Goal: Task Accomplishment & Management: Complete application form

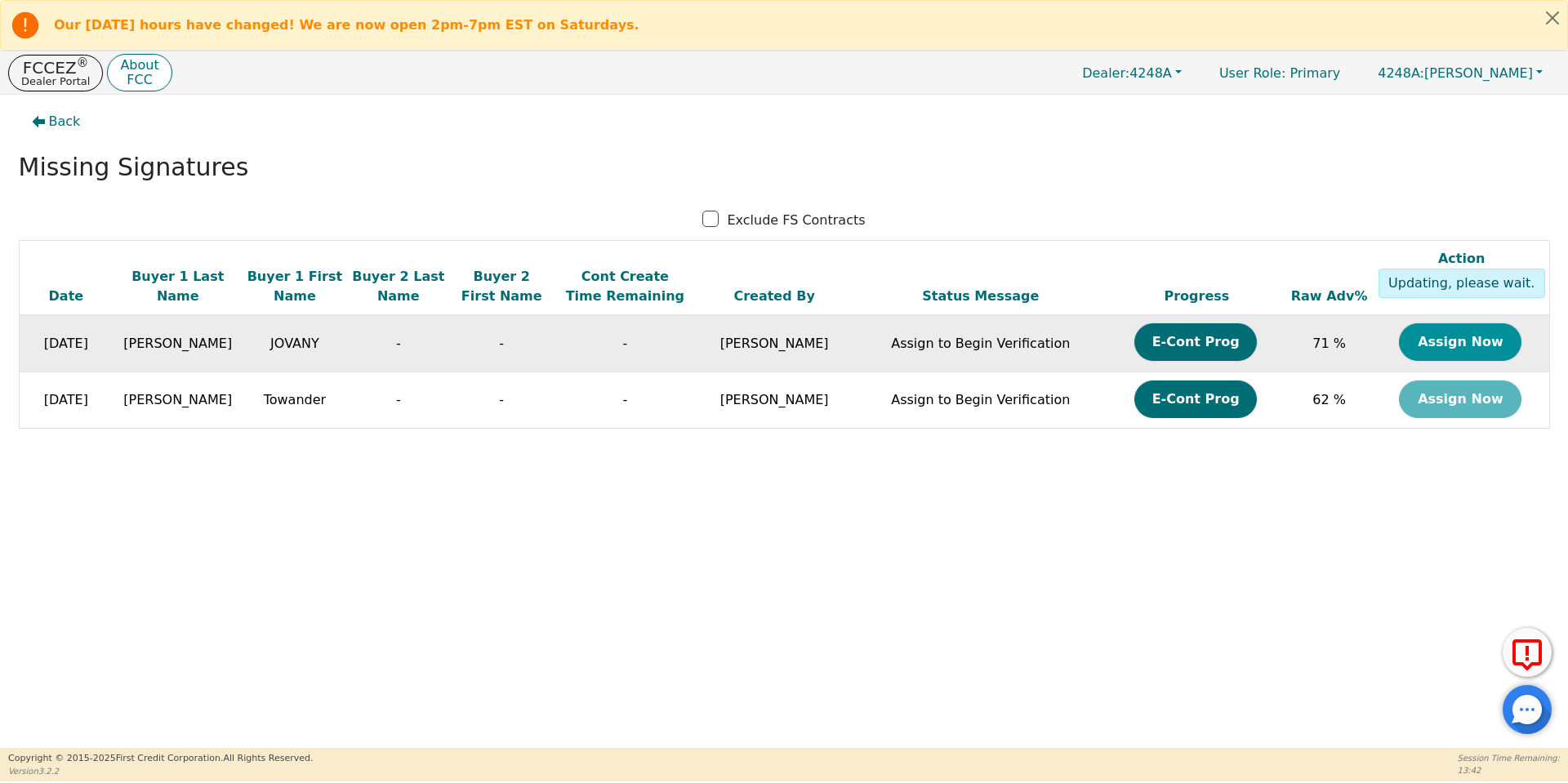
click at [1499, 349] on button "Assign Now" at bounding box center [1459, 342] width 123 height 38
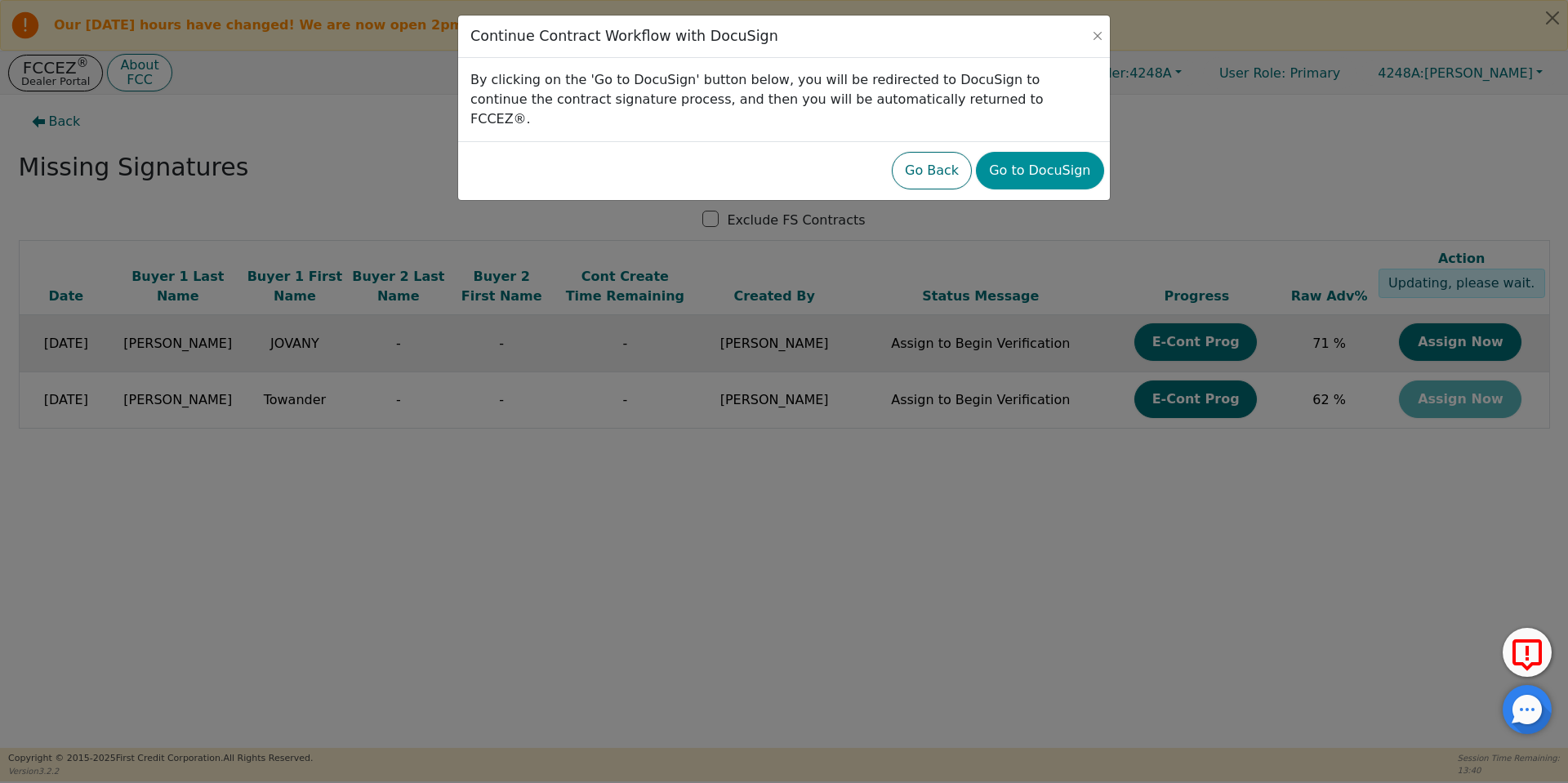
click at [1025, 157] on button "Go to DocuSign" at bounding box center [1039, 171] width 127 height 38
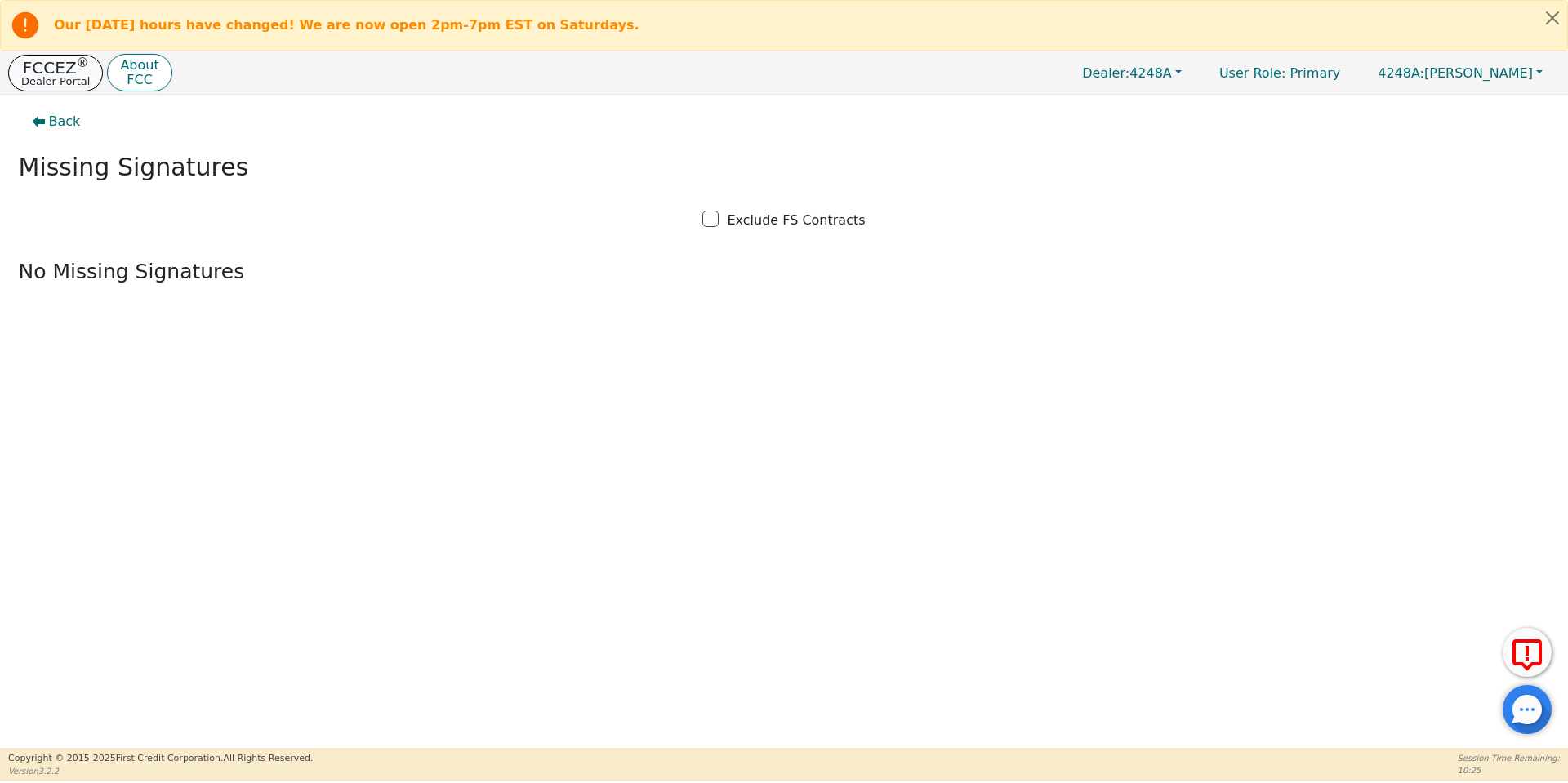
click at [46, 90] on button "FCCEZ ® Dealer Portal" at bounding box center [55, 73] width 95 height 37
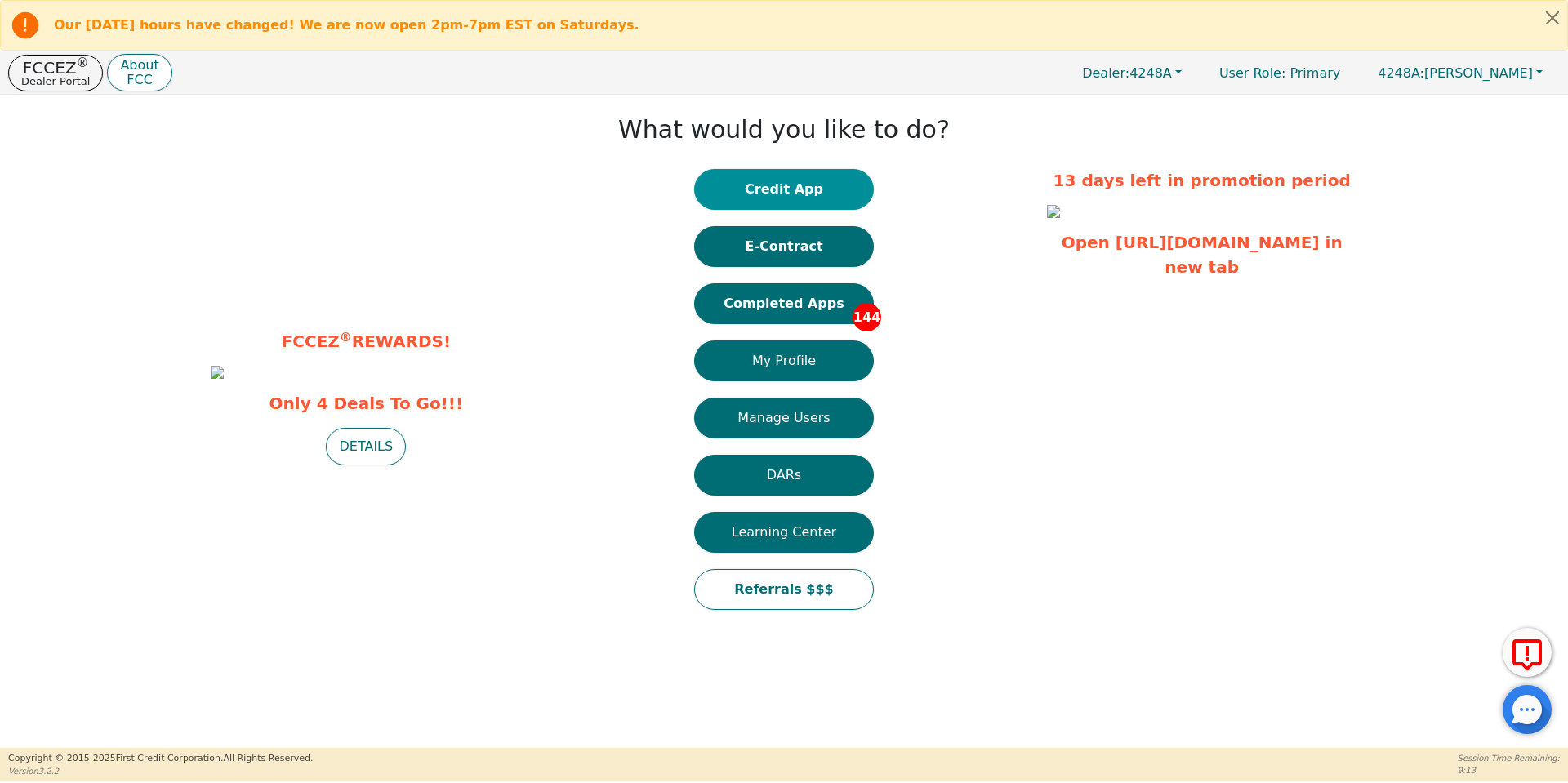
click at [786, 196] on button "Credit App" at bounding box center [784, 189] width 180 height 41
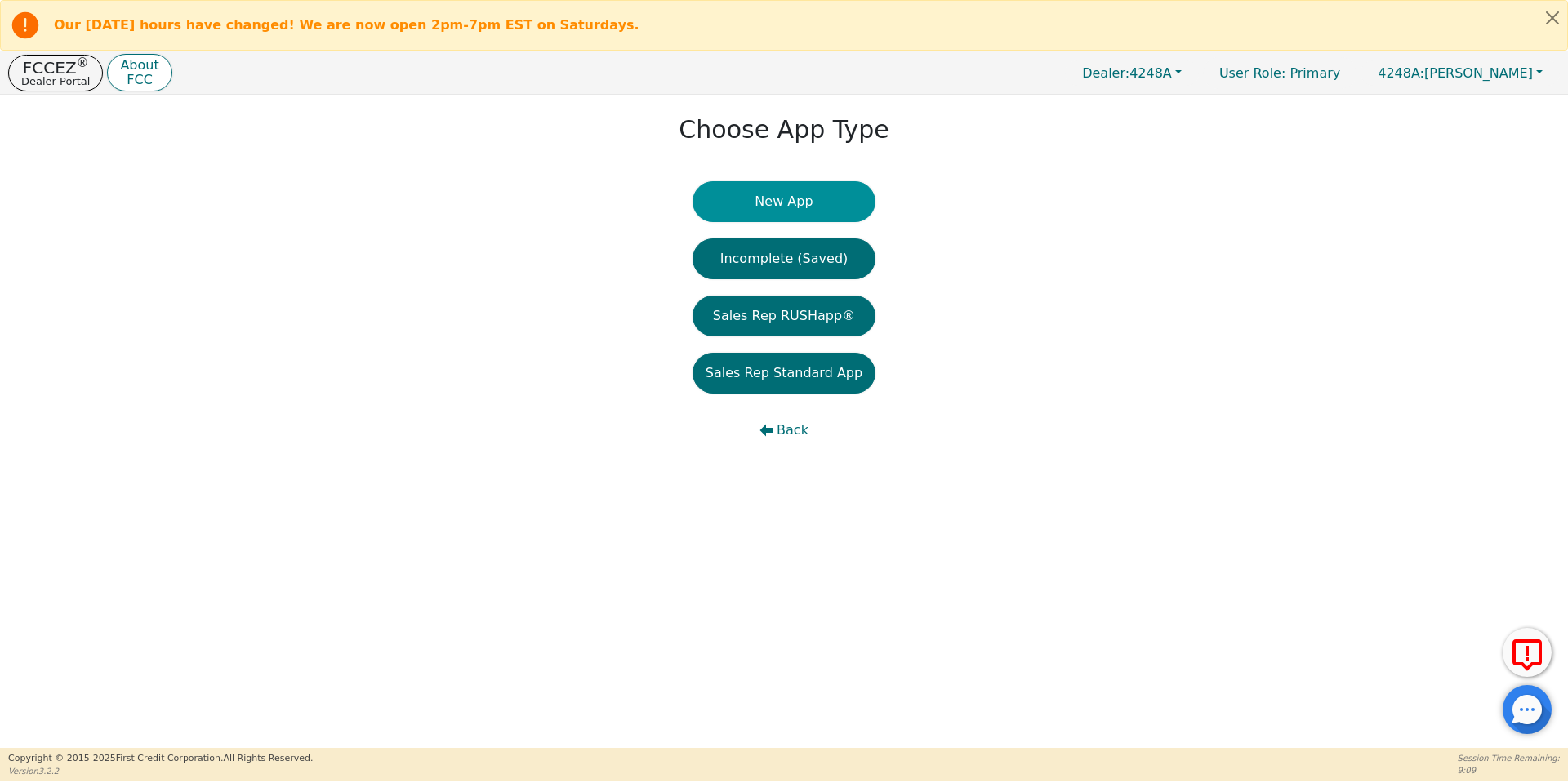
click at [746, 205] on button "New App" at bounding box center [784, 202] width 183 height 41
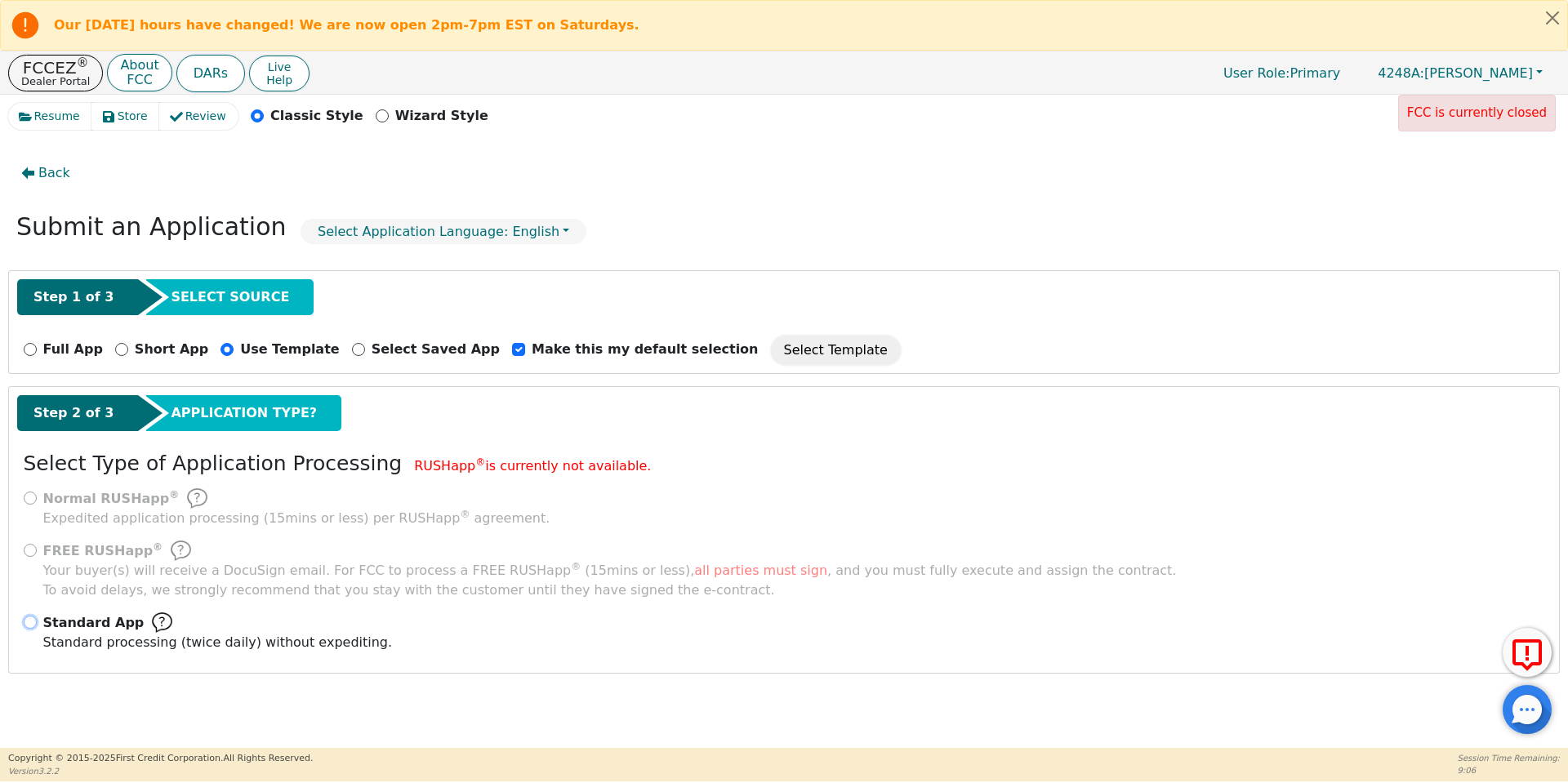
click at [26, 625] on input "Standard App Standard processing (twice daily) without expediting." at bounding box center [30, 623] width 13 height 13
radio input "true"
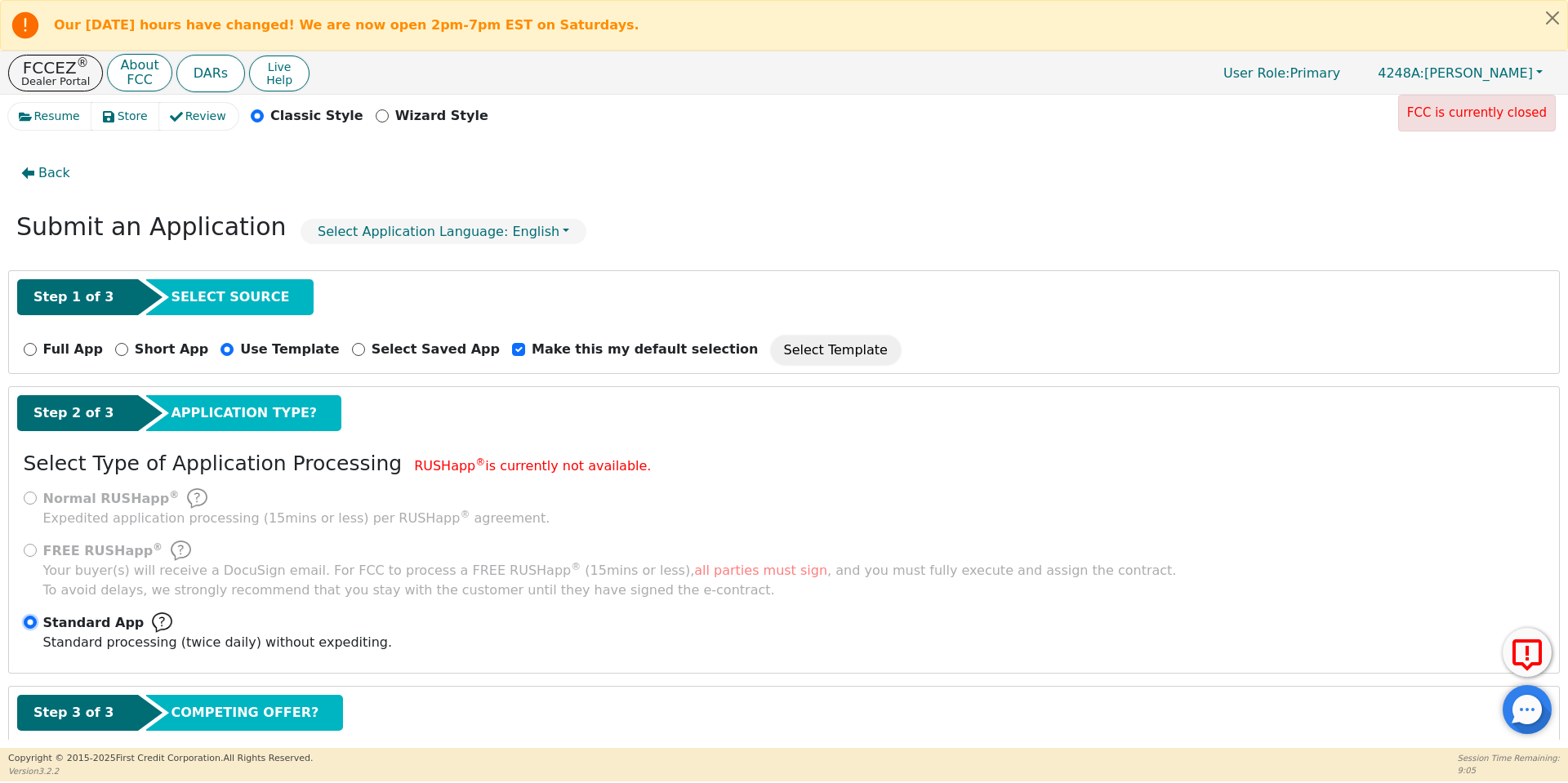
scroll to position [93, 0]
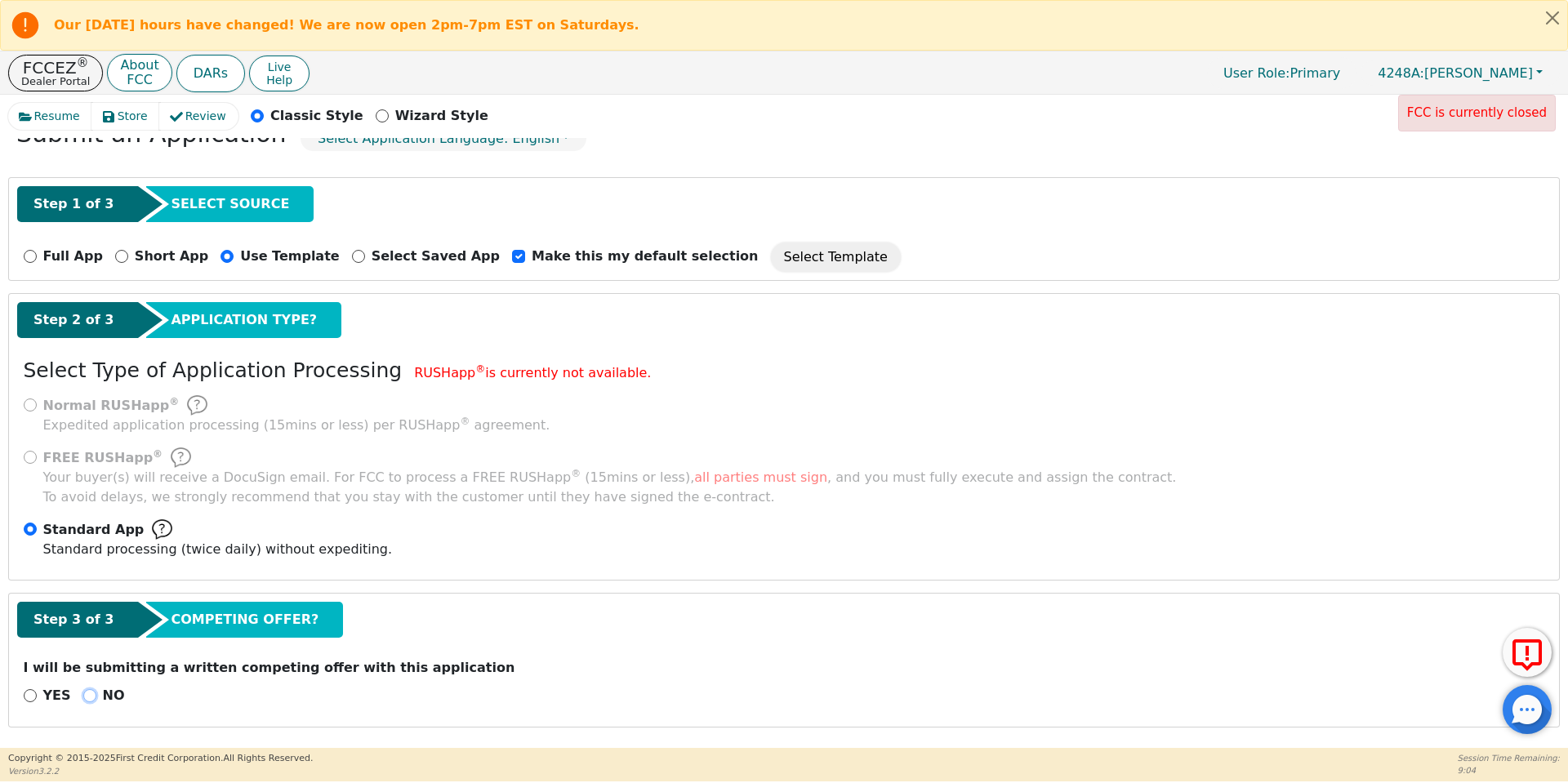
click at [83, 693] on input "NO" at bounding box center [89, 696] width 13 height 13
radio input "true"
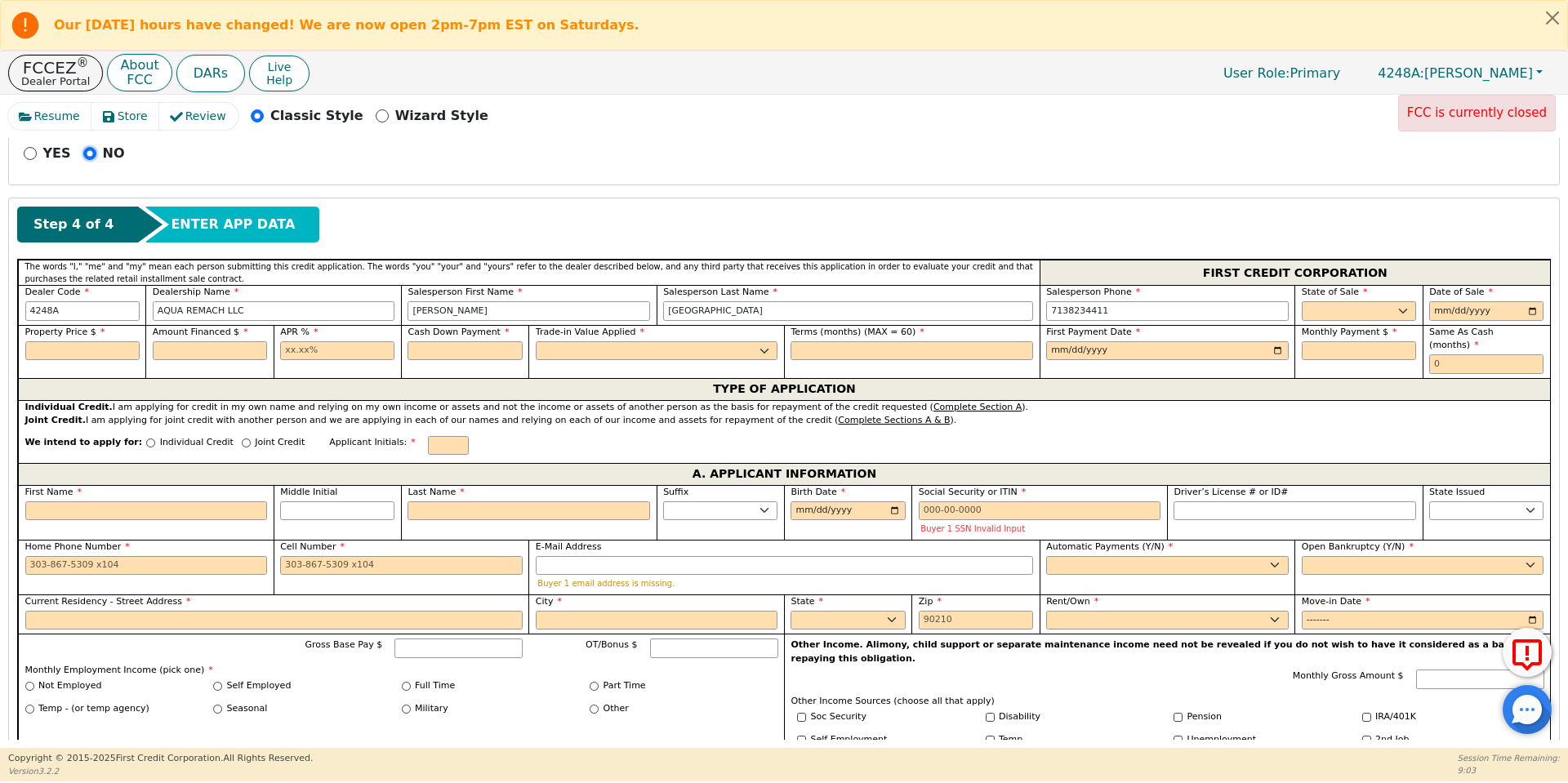
scroll to position [647, 0]
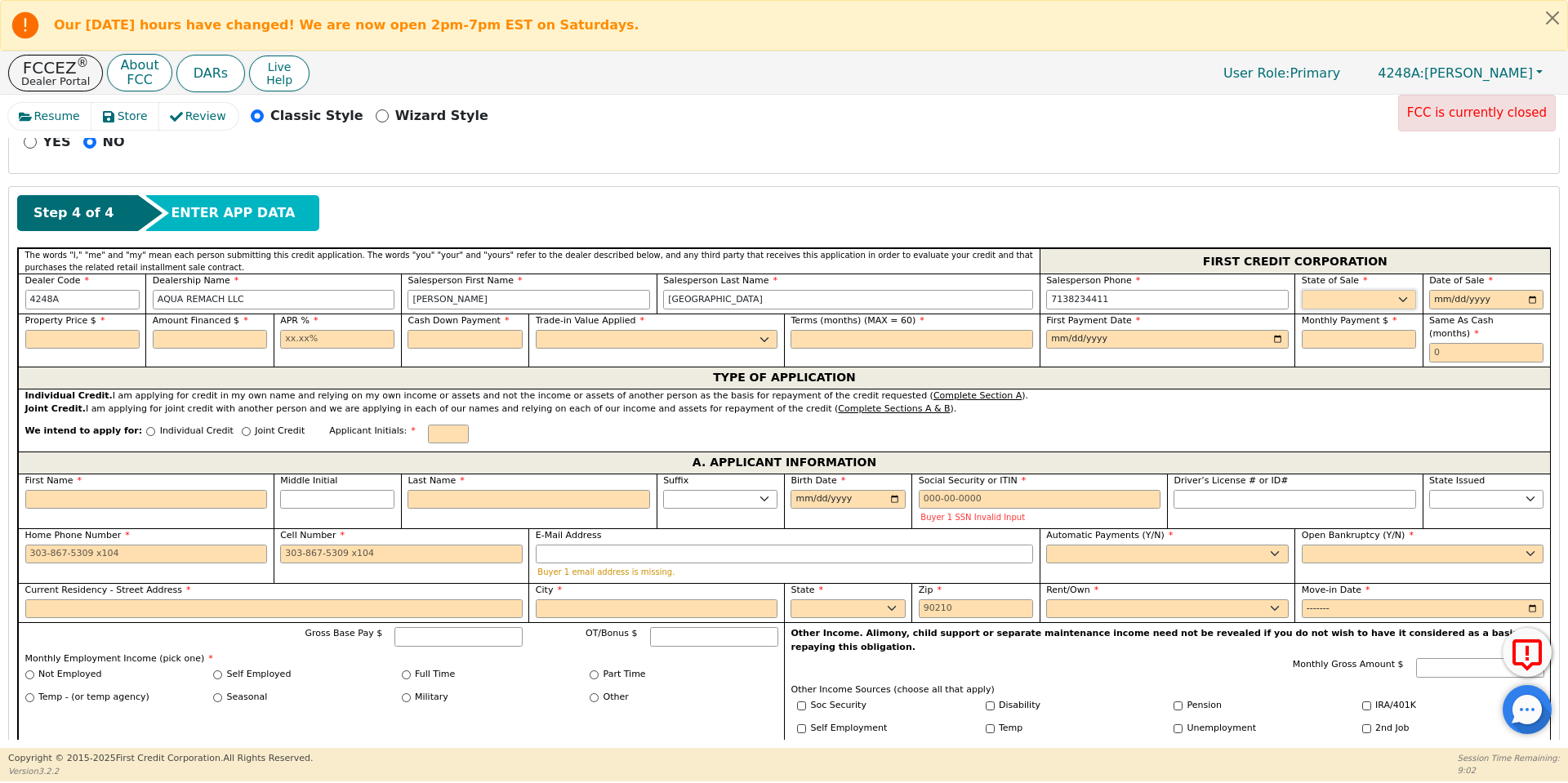
click at [1385, 303] on select "AK AL AR AZ CA CO CT DC DE FL GA HI IA ID IL IN KS KY LA MA MD ME MI MN MO MS M…" at bounding box center [1359, 299] width 114 height 19
select select "TX"
click at [1302, 290] on select "AK AL AR AZ CA CO CT DC DE FL GA HI IA ID IL IN KS KY LA MA MD ME MI MN MO MS M…" at bounding box center [1359, 299] width 114 height 19
type input "2025-09-18"
type input "8500.00"
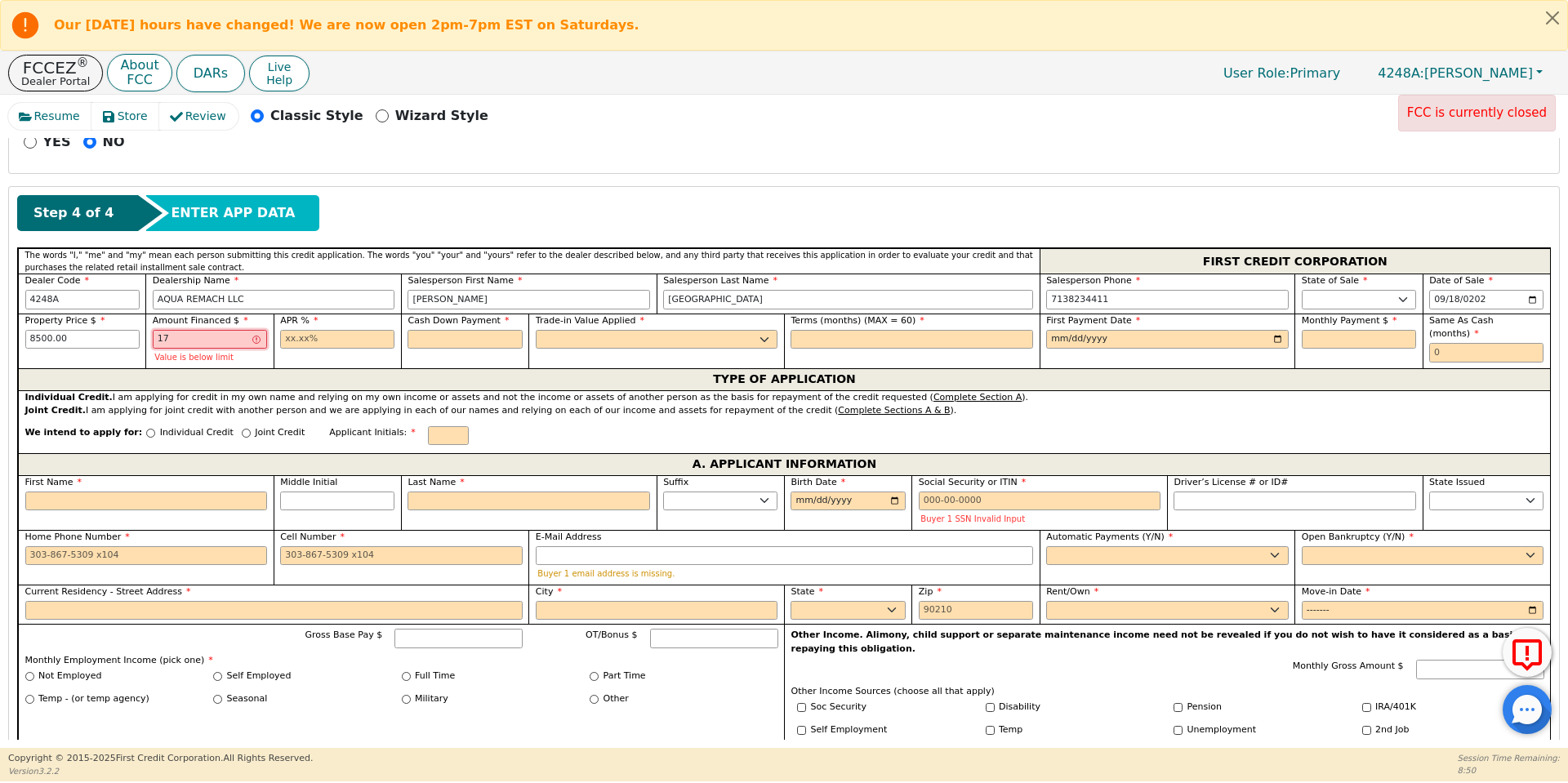
type input "1"
type input "8500.00"
type input "17.99"
type input "0.00"
select select "n"
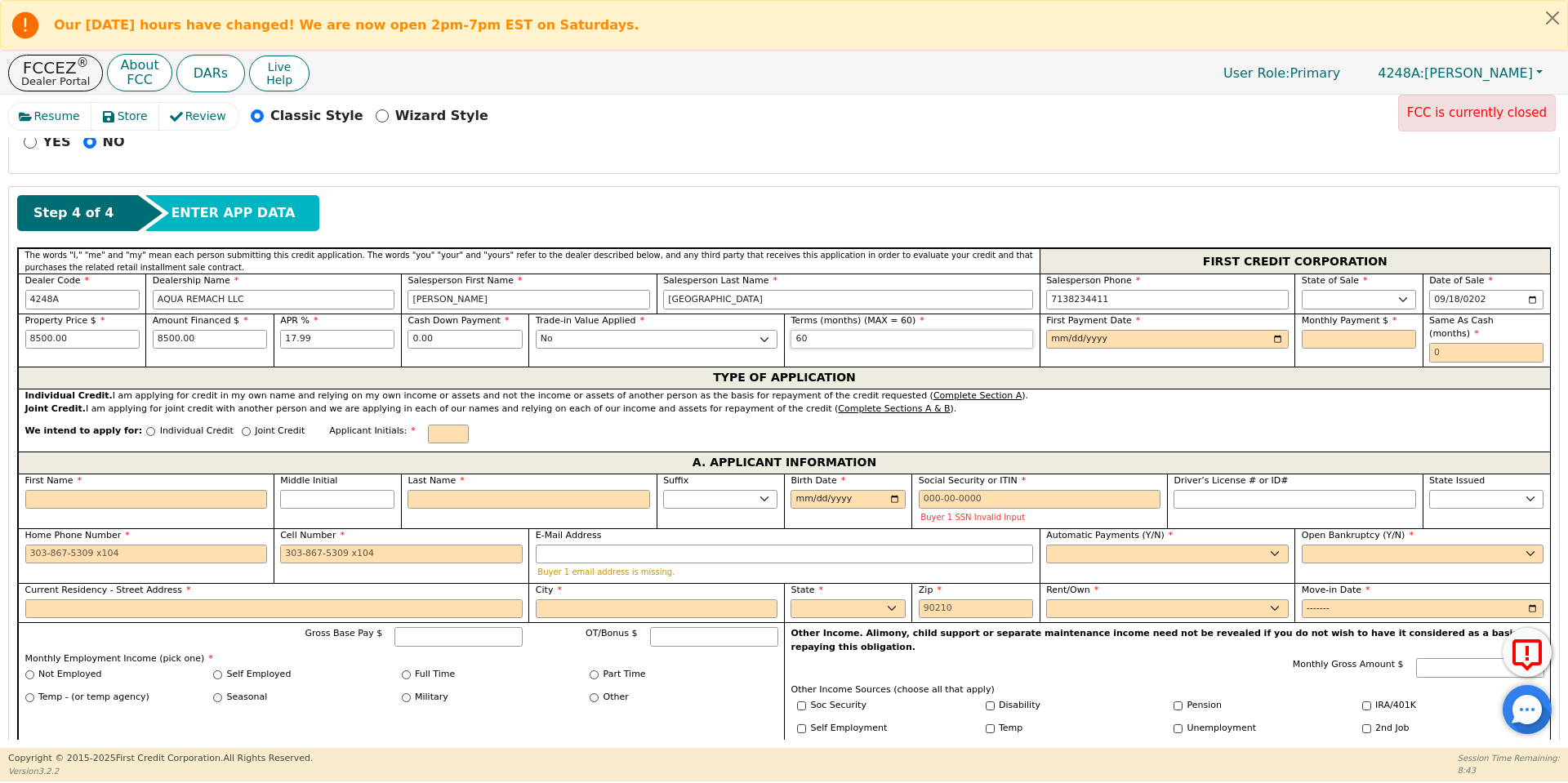
type input "60"
type input "2025-10-18"
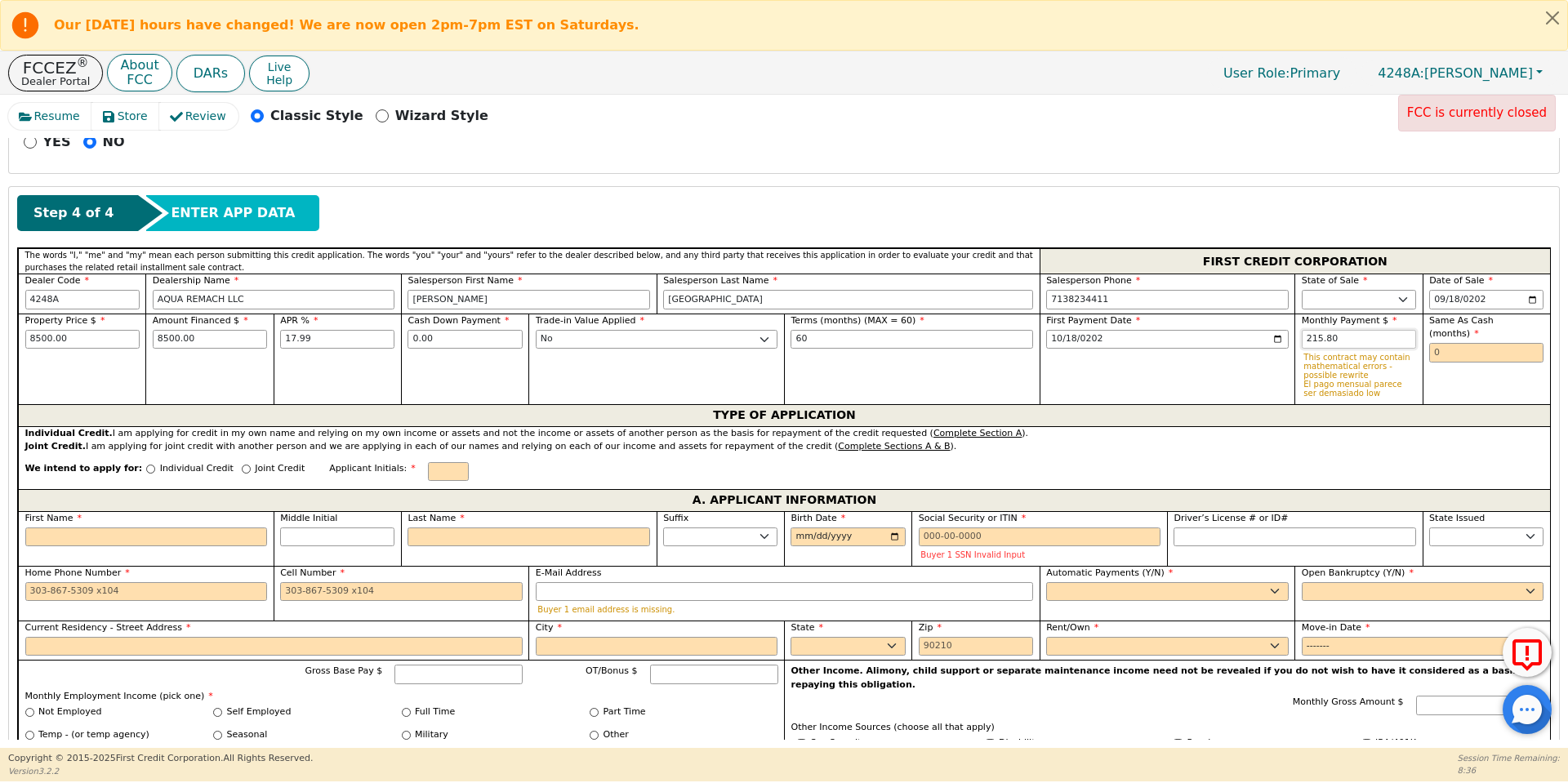
type input "215.80"
type input "0"
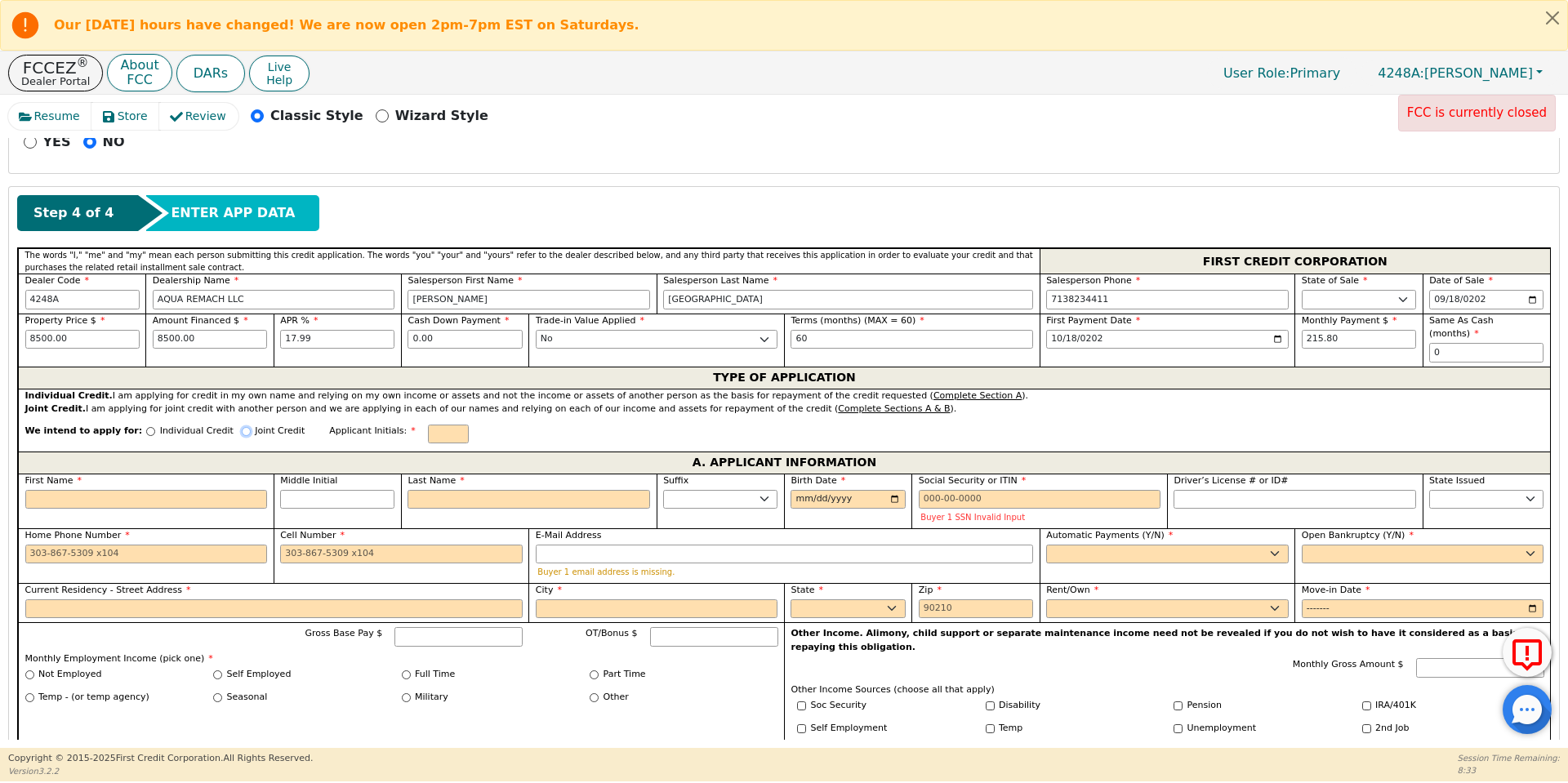
click at [242, 427] on input "Joint Credit" at bounding box center [246, 432] width 9 height 9
radio input "true"
click at [226, 493] on input "First Name" at bounding box center [146, 501] width 242 height 19
type input "R"
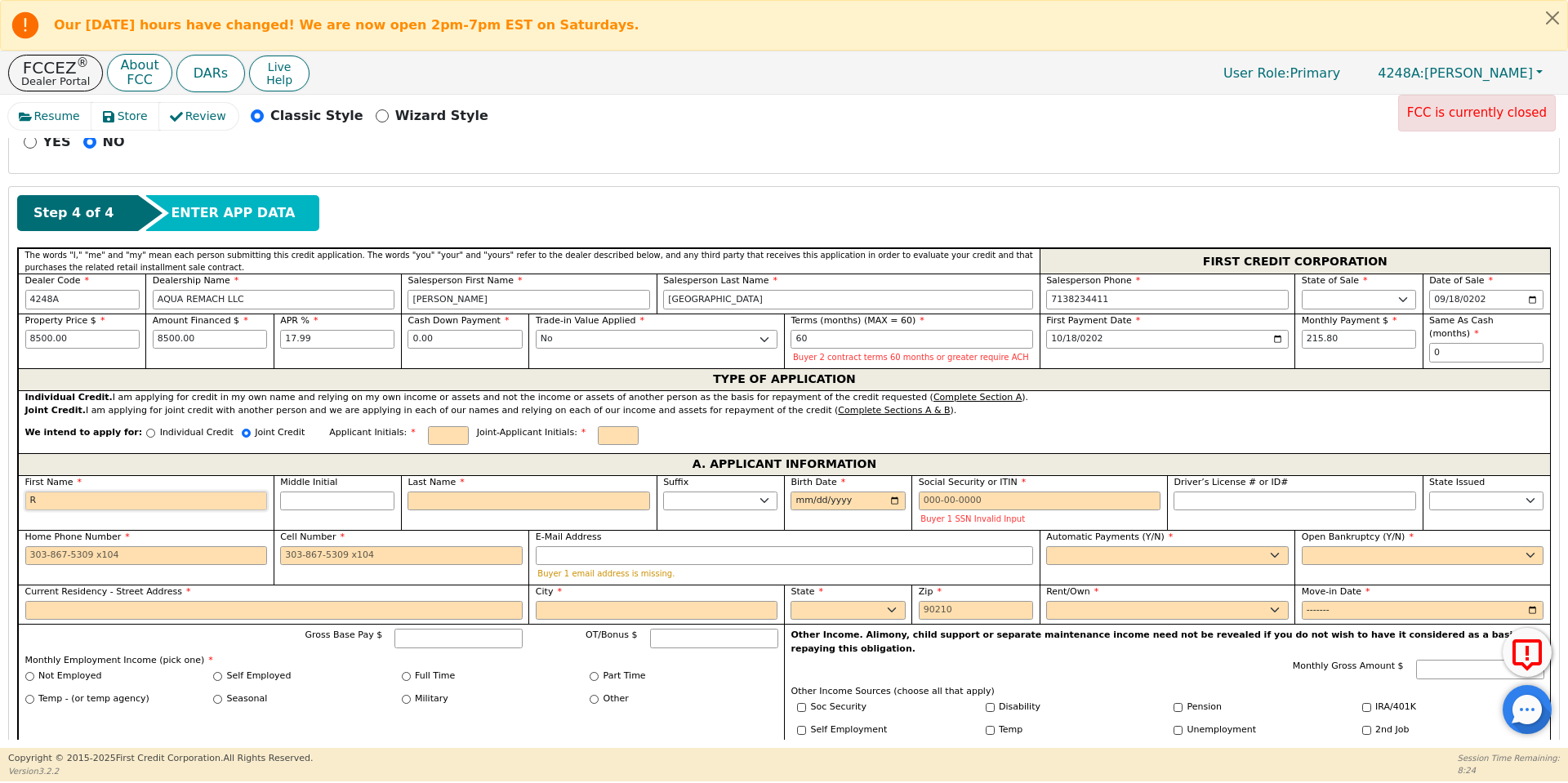
type input "R"
type input "Ro"
type input "Ron"
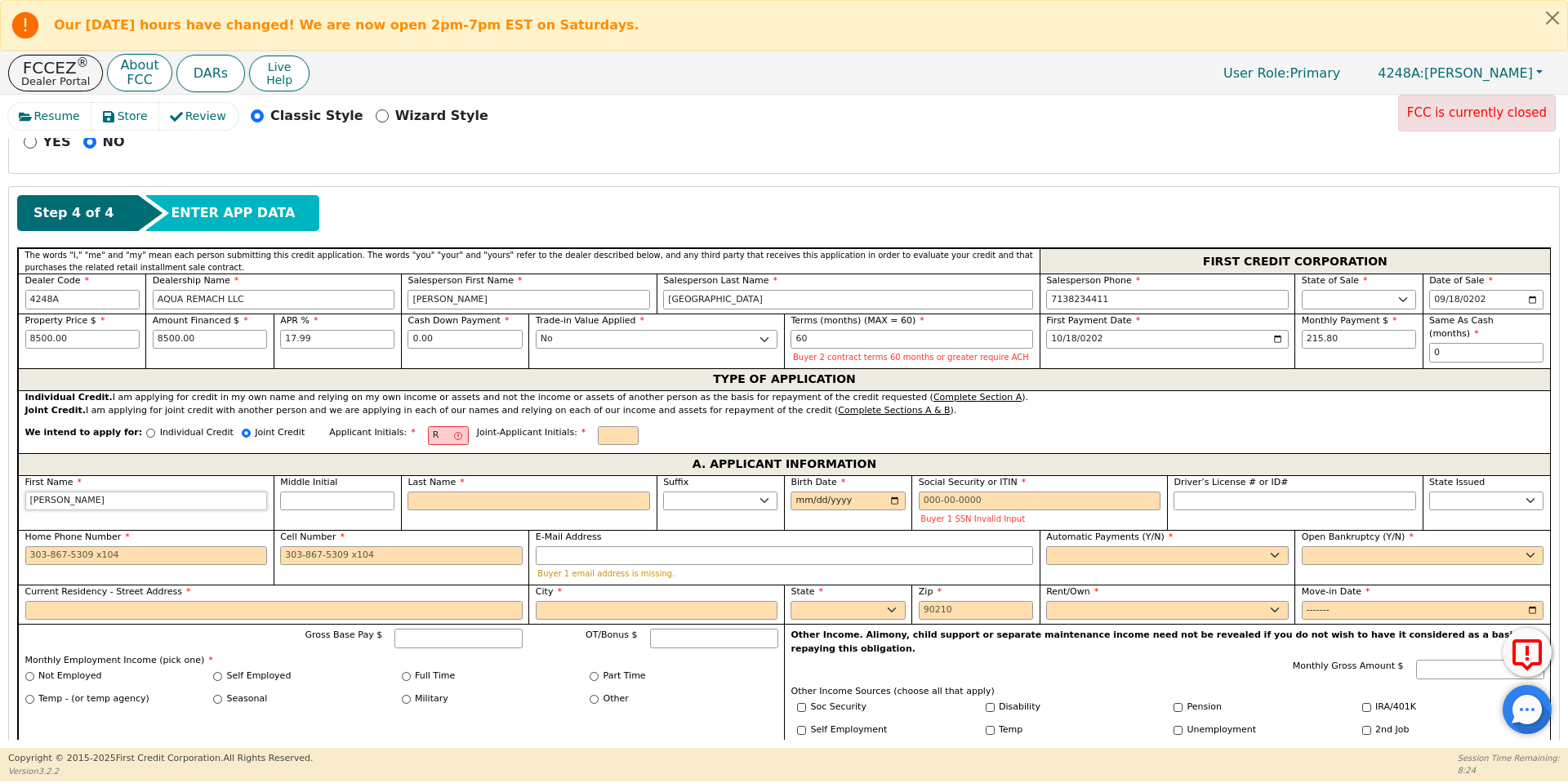
type input "Ronn"
type input "Ronnie"
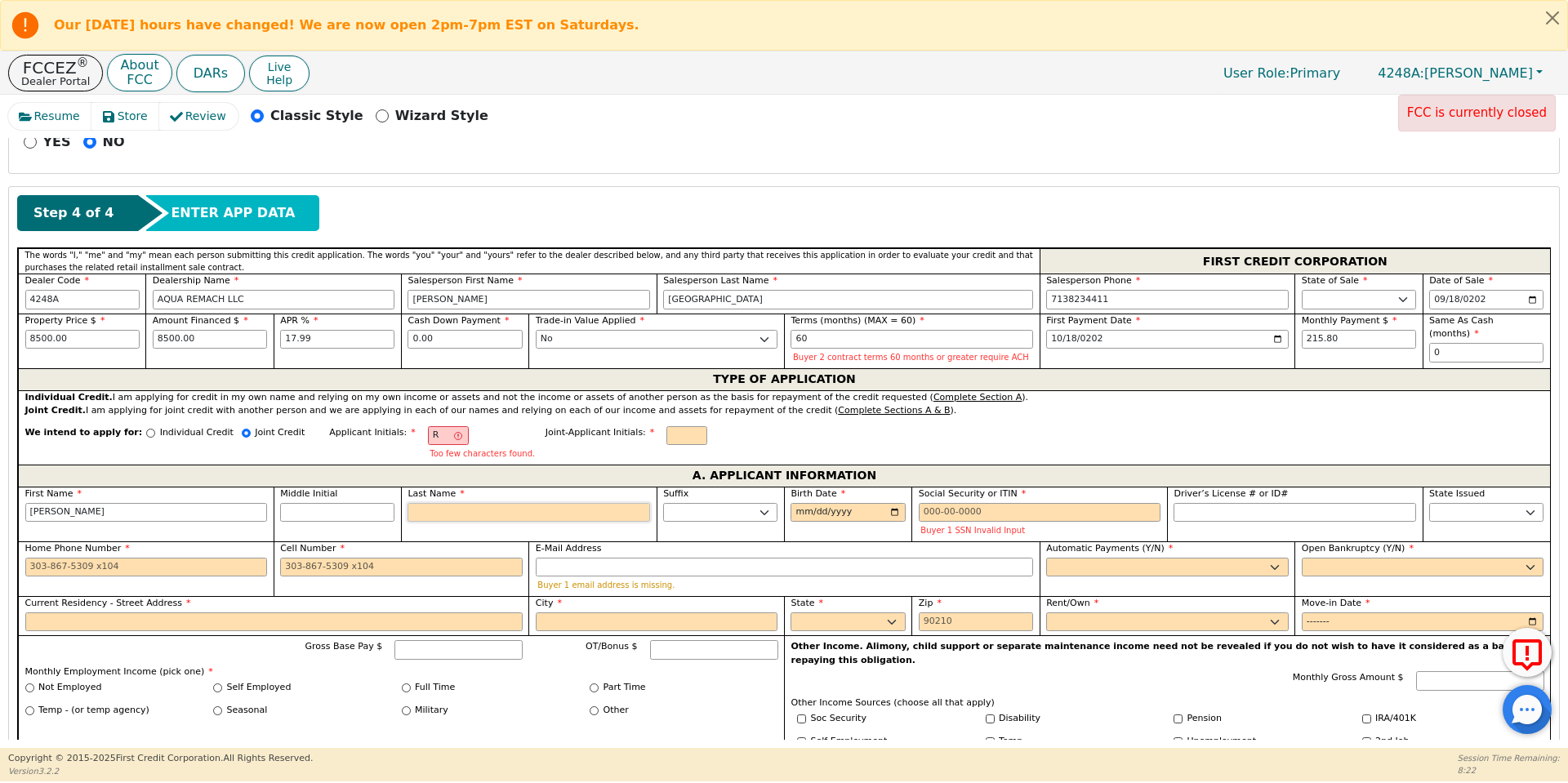
type input "S"
type input "RS"
type input "Ronnie S"
type input "Sa"
type input "Ronnie Sa"
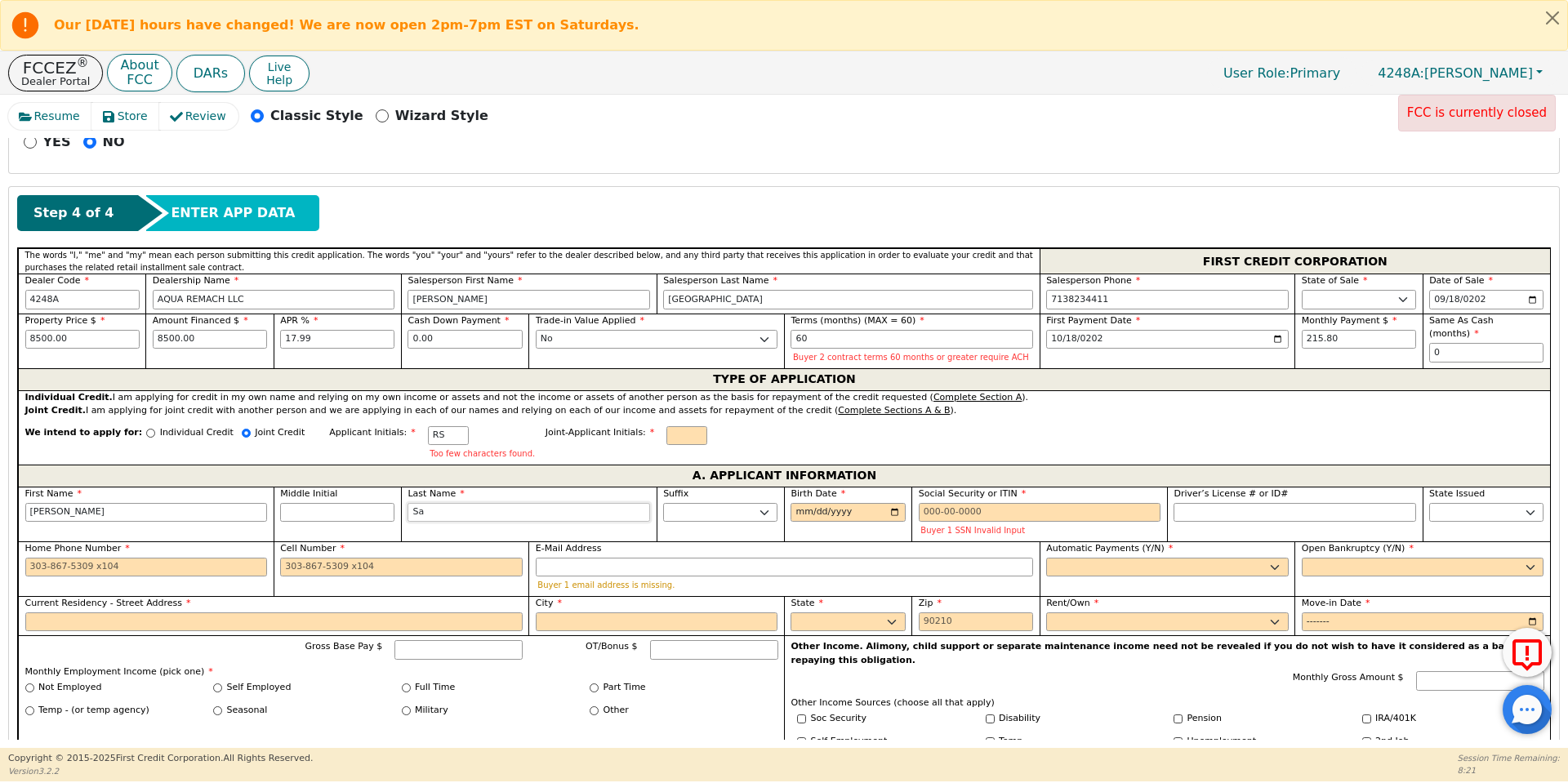
type input "S"
type input "Ronnie S"
type input "Sow"
type input "Ronnie Sow"
type input "Sowd"
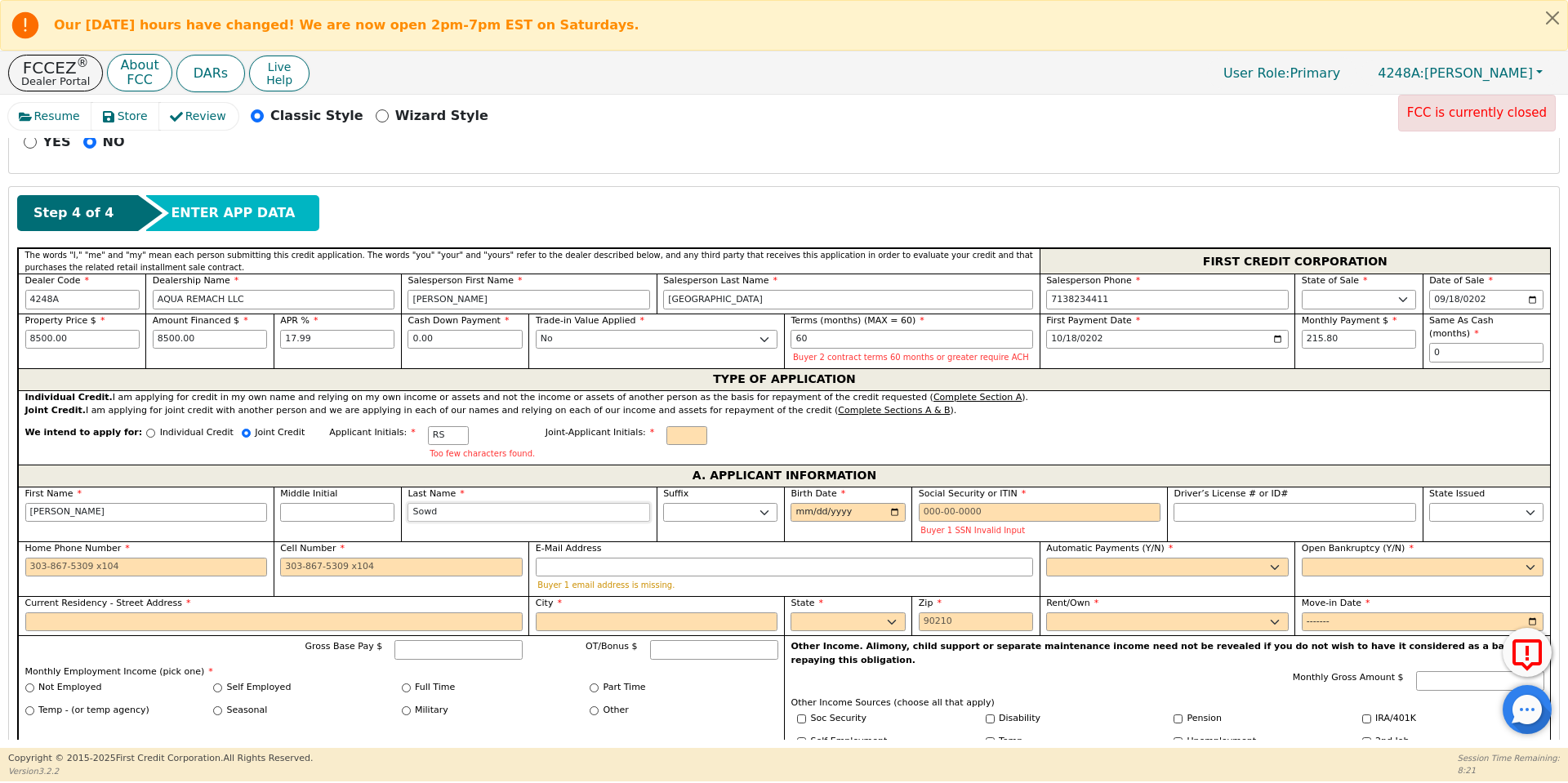
type input "Ronnie Sowd"
type input "Sowde"
type input "Ronnie Sowde"
type input "Sowder"
type input "Ronnie Sowder"
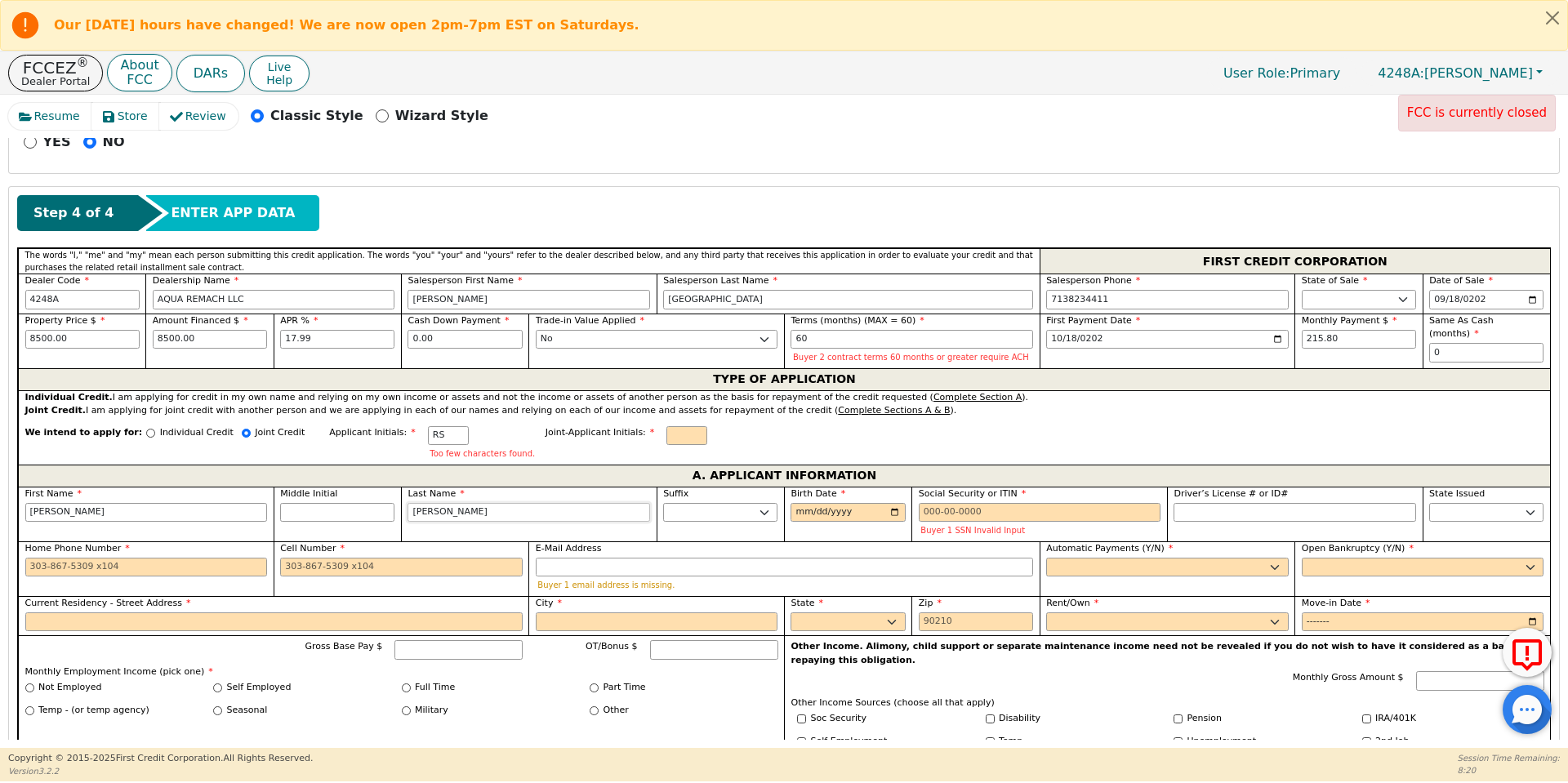
type input "Sowders"
type input "Ronnie Sowders"
type input "Sowders"
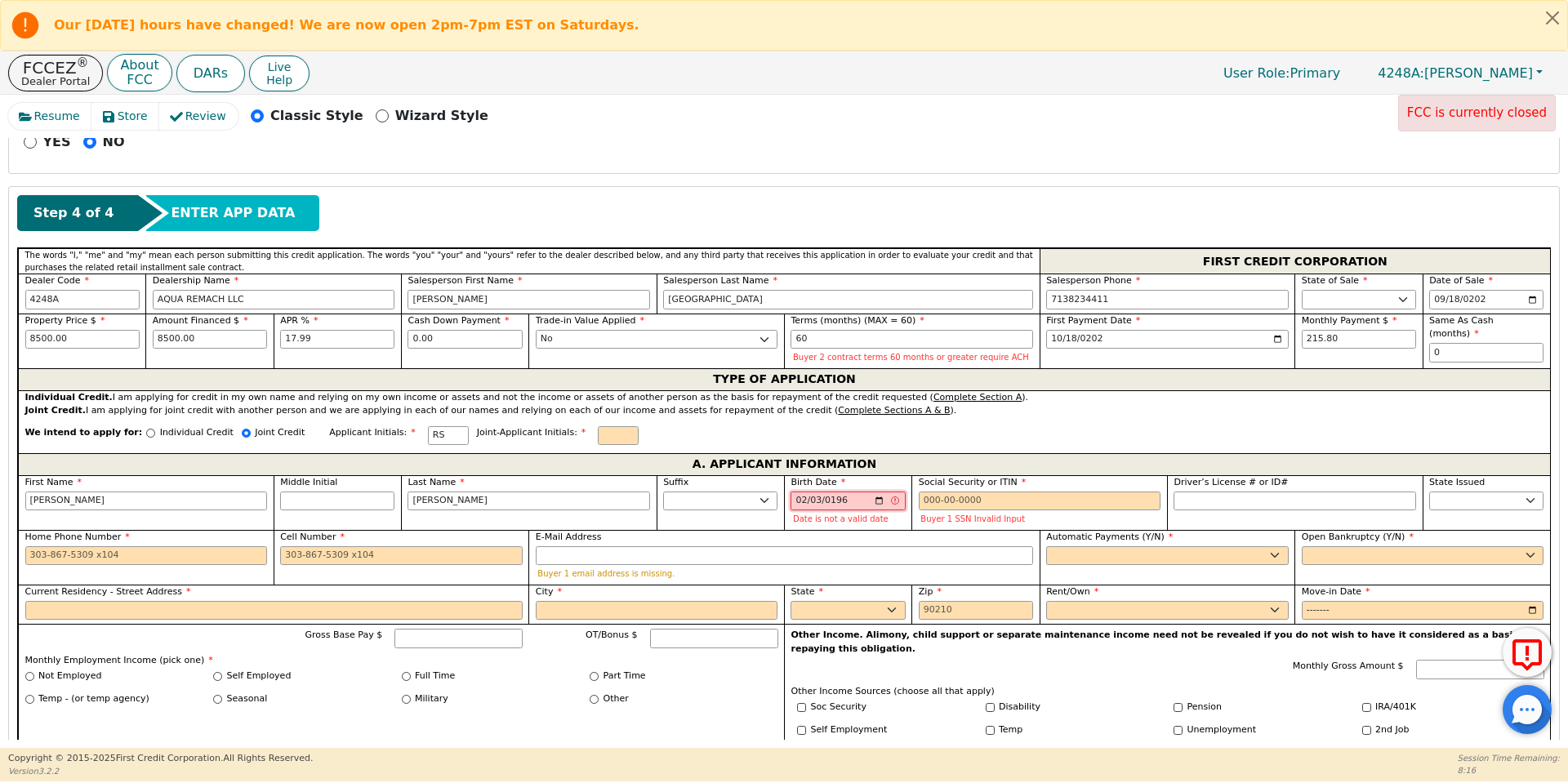
type input "1967-02-03"
type input "1957-02-03"
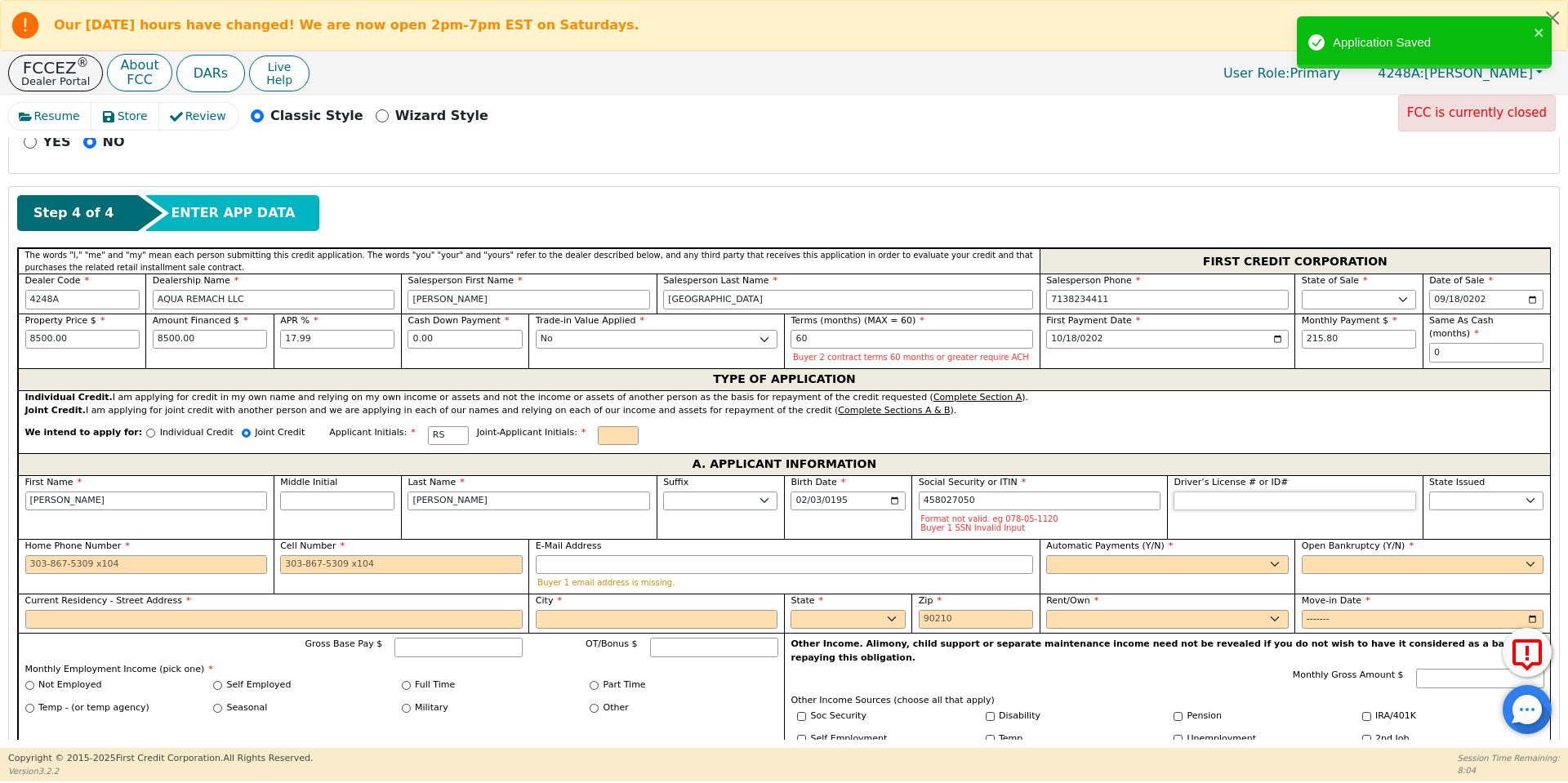
type input "***-**-7050"
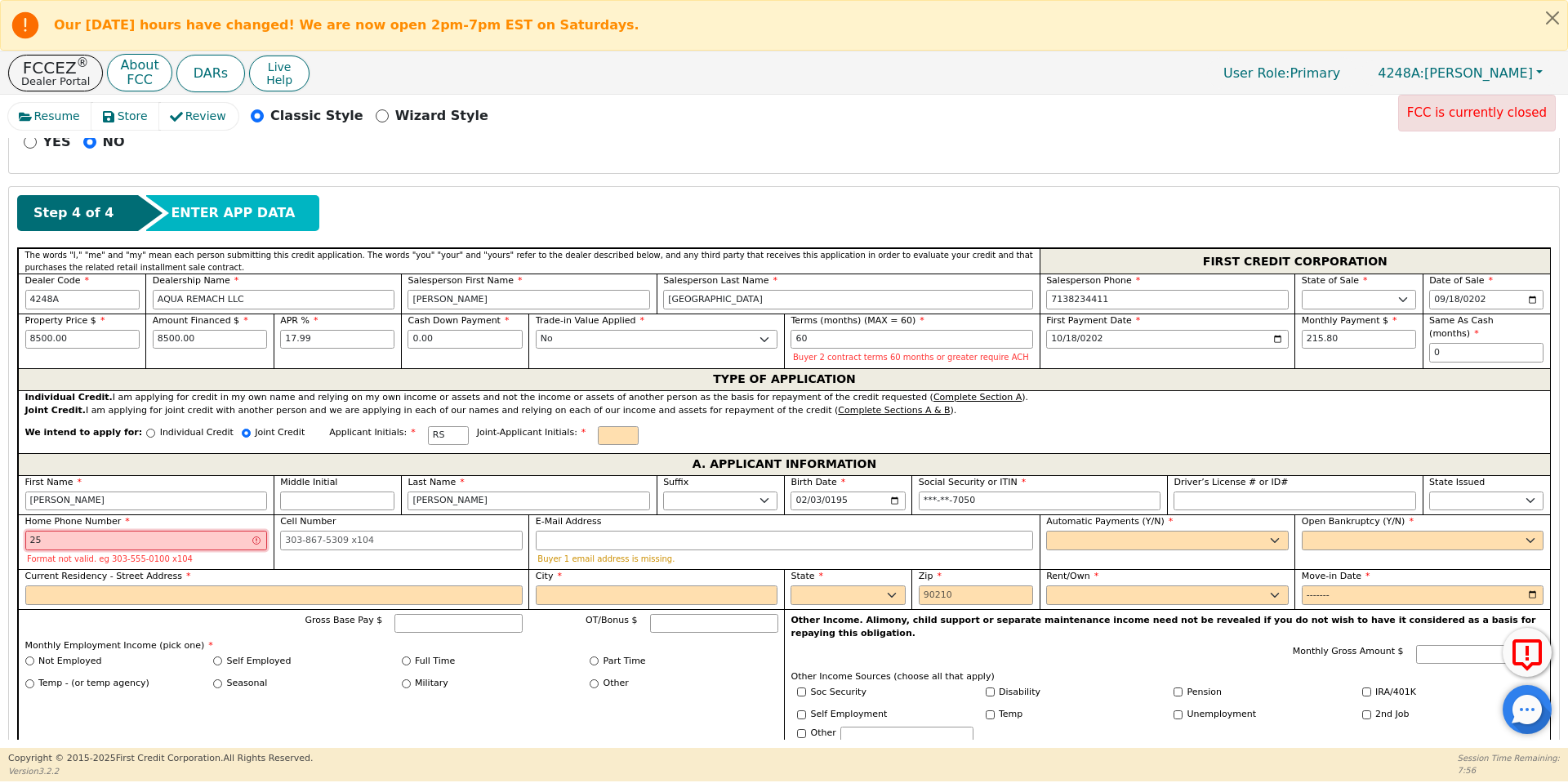
type input "2"
type input "4"
type input "254-718-1223"
type input "rlsowders@yahoo.com"
select select "y"
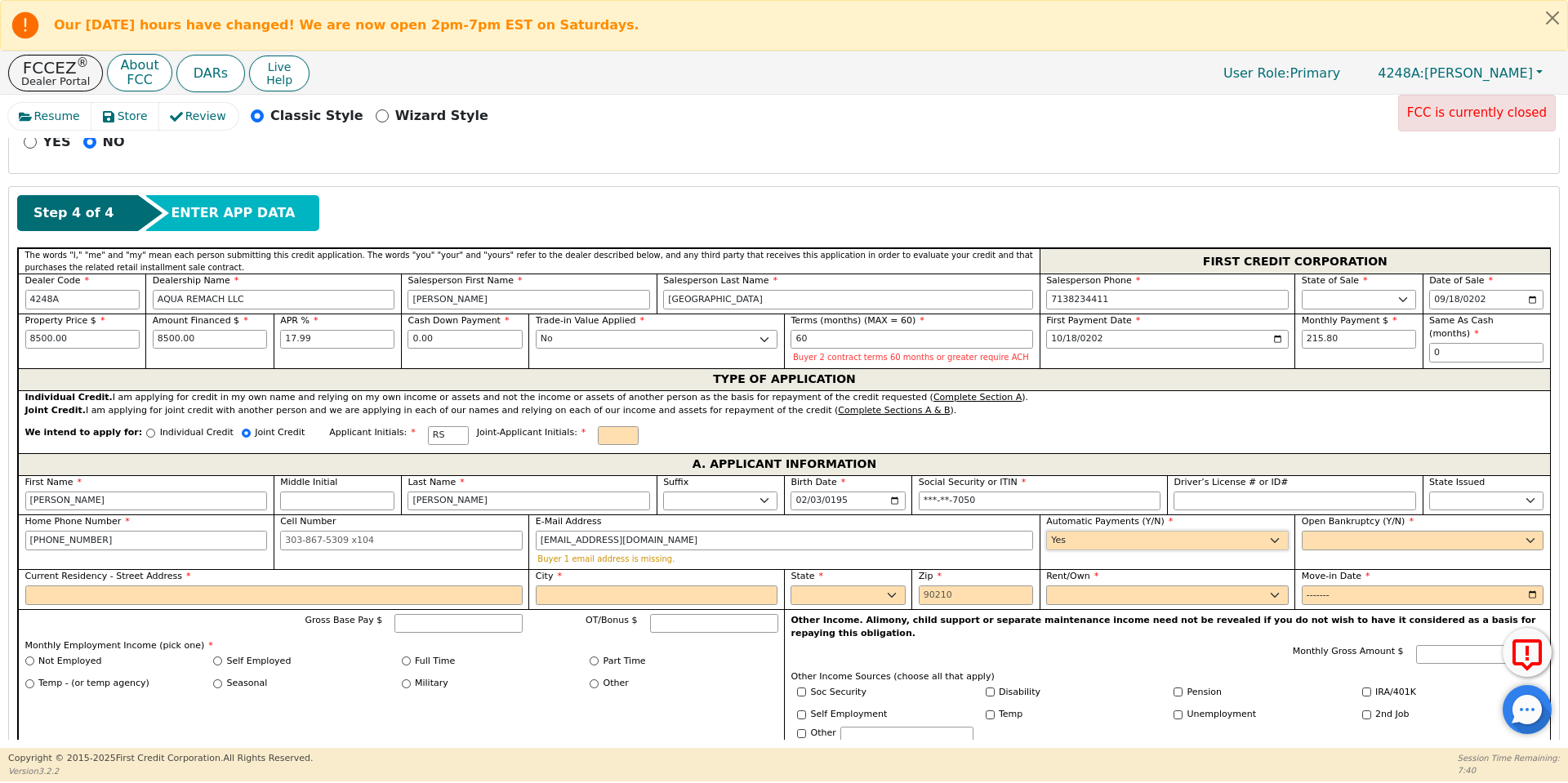
type input "Ronnie Sowders"
select select "n"
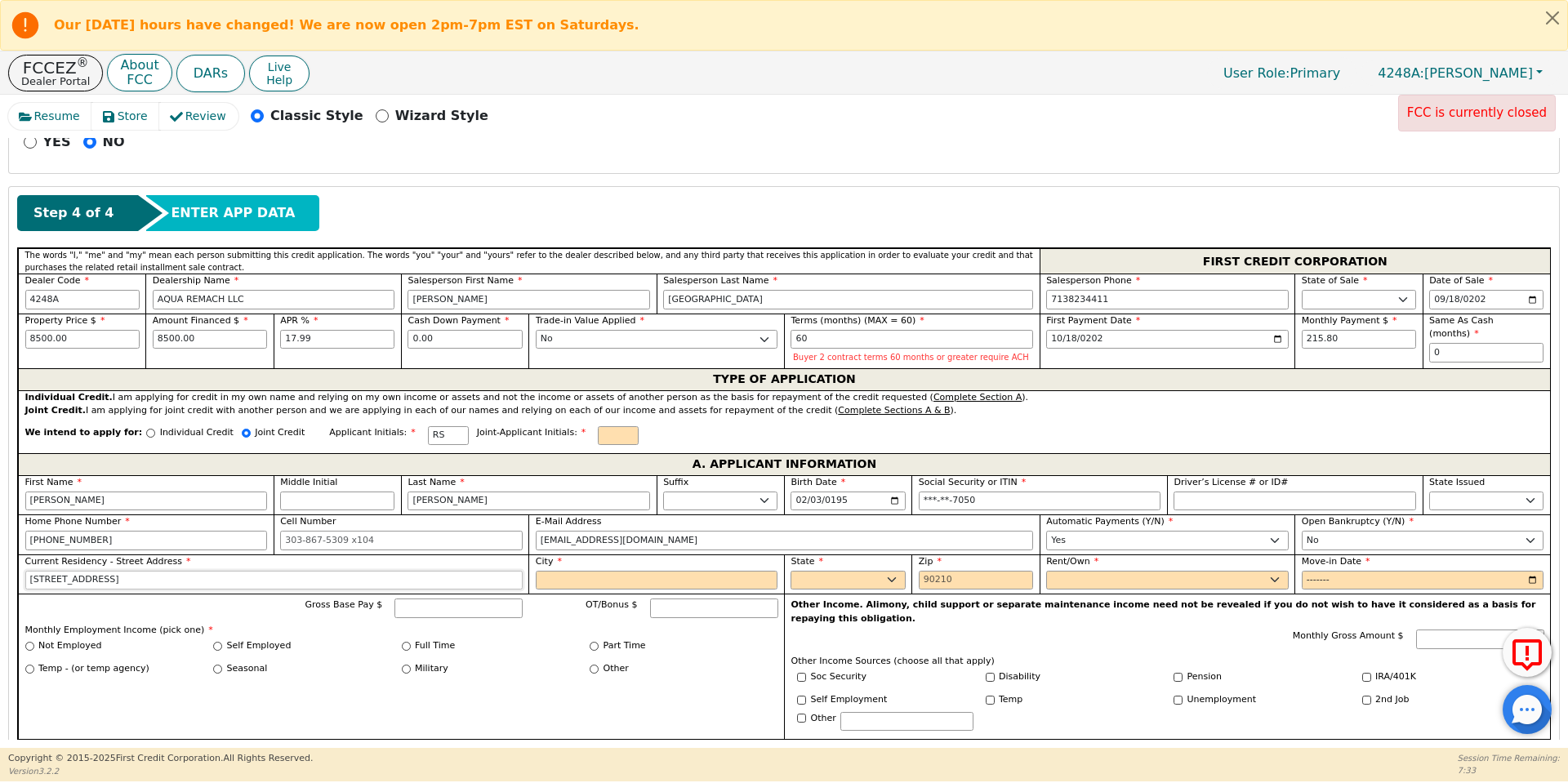
type input "404 w 6th st"
type input "Cameron"
select select "TX"
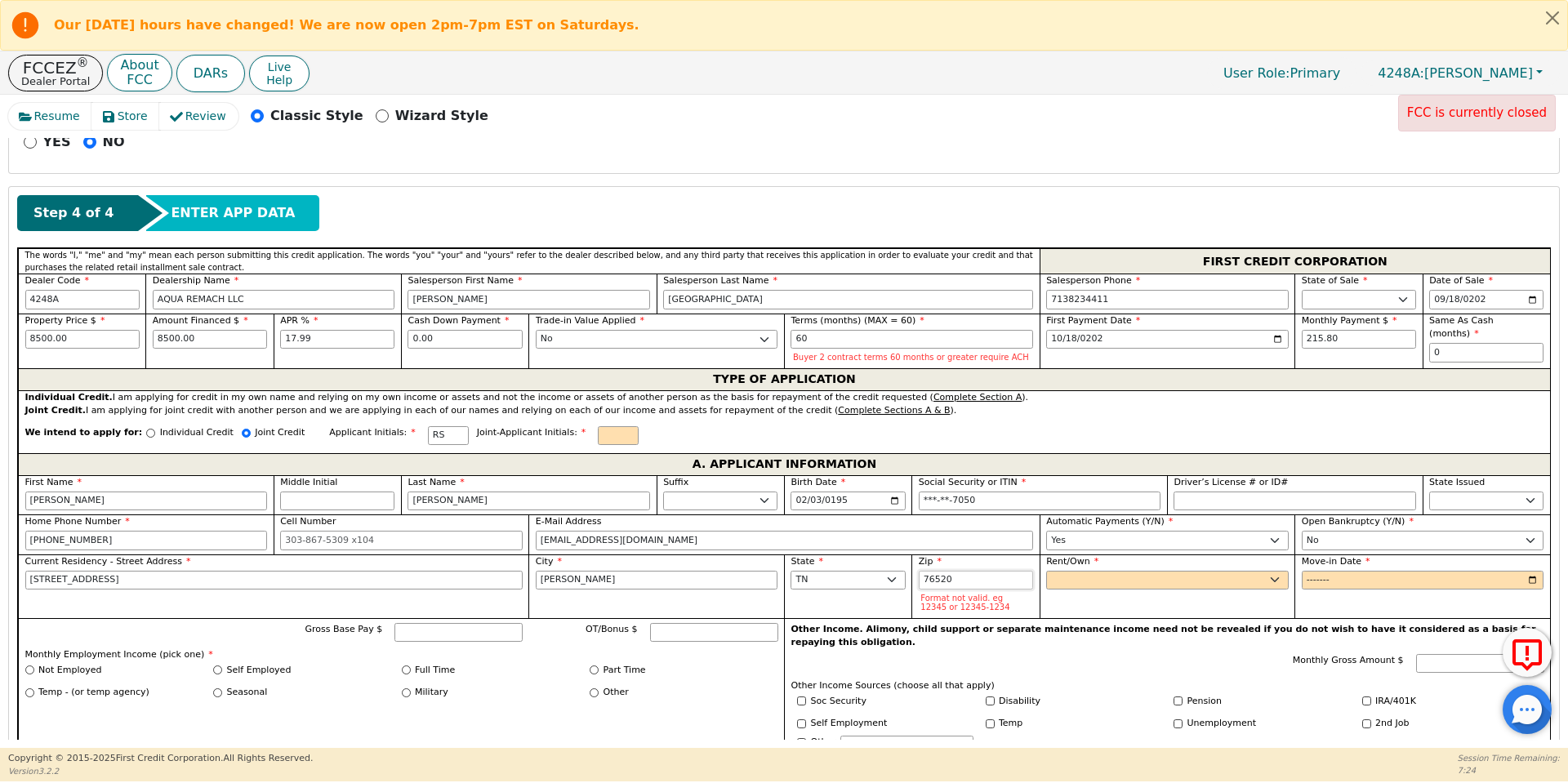
type input "76520"
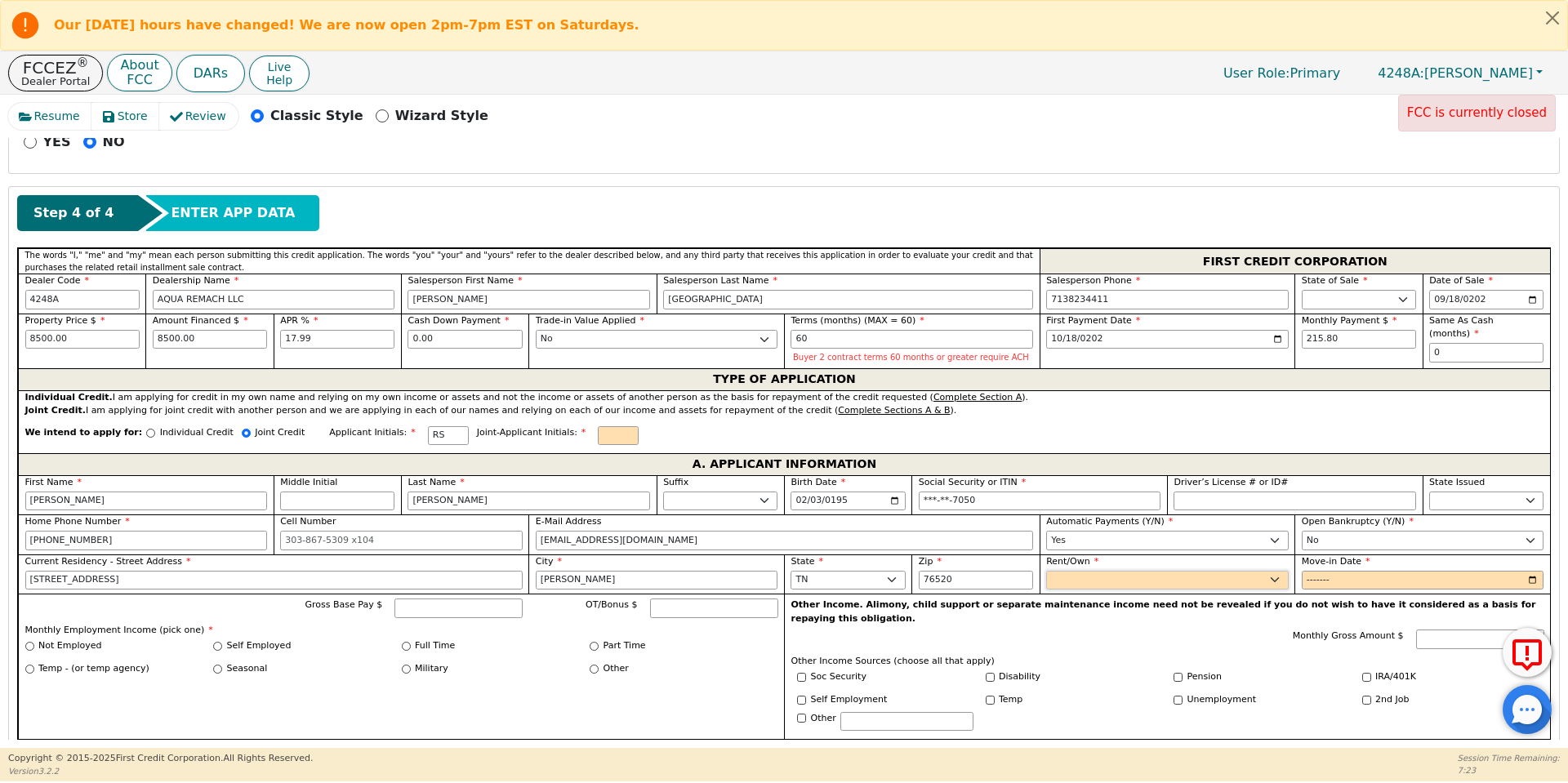
select select "Own"
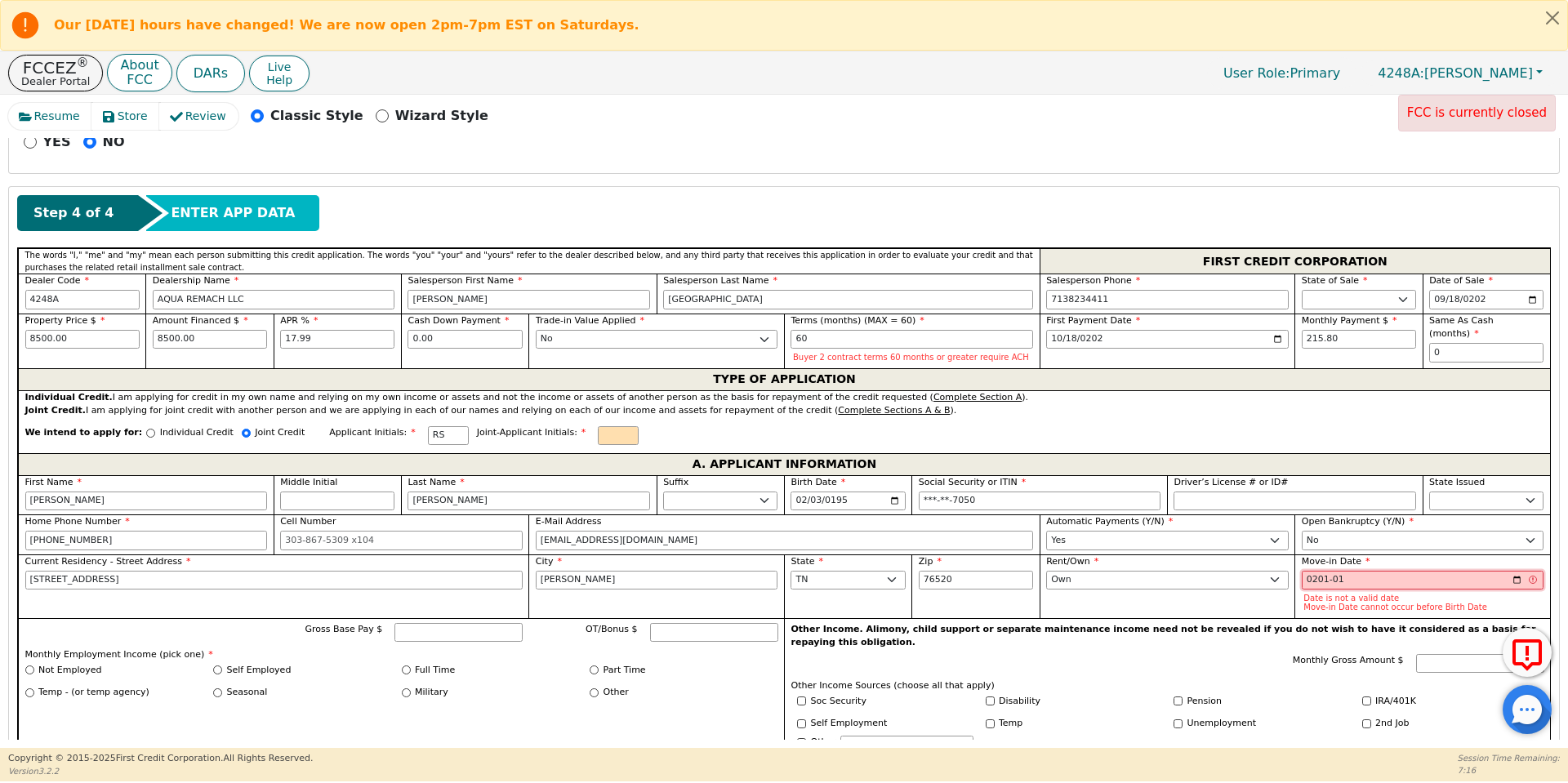
type input "2010-01"
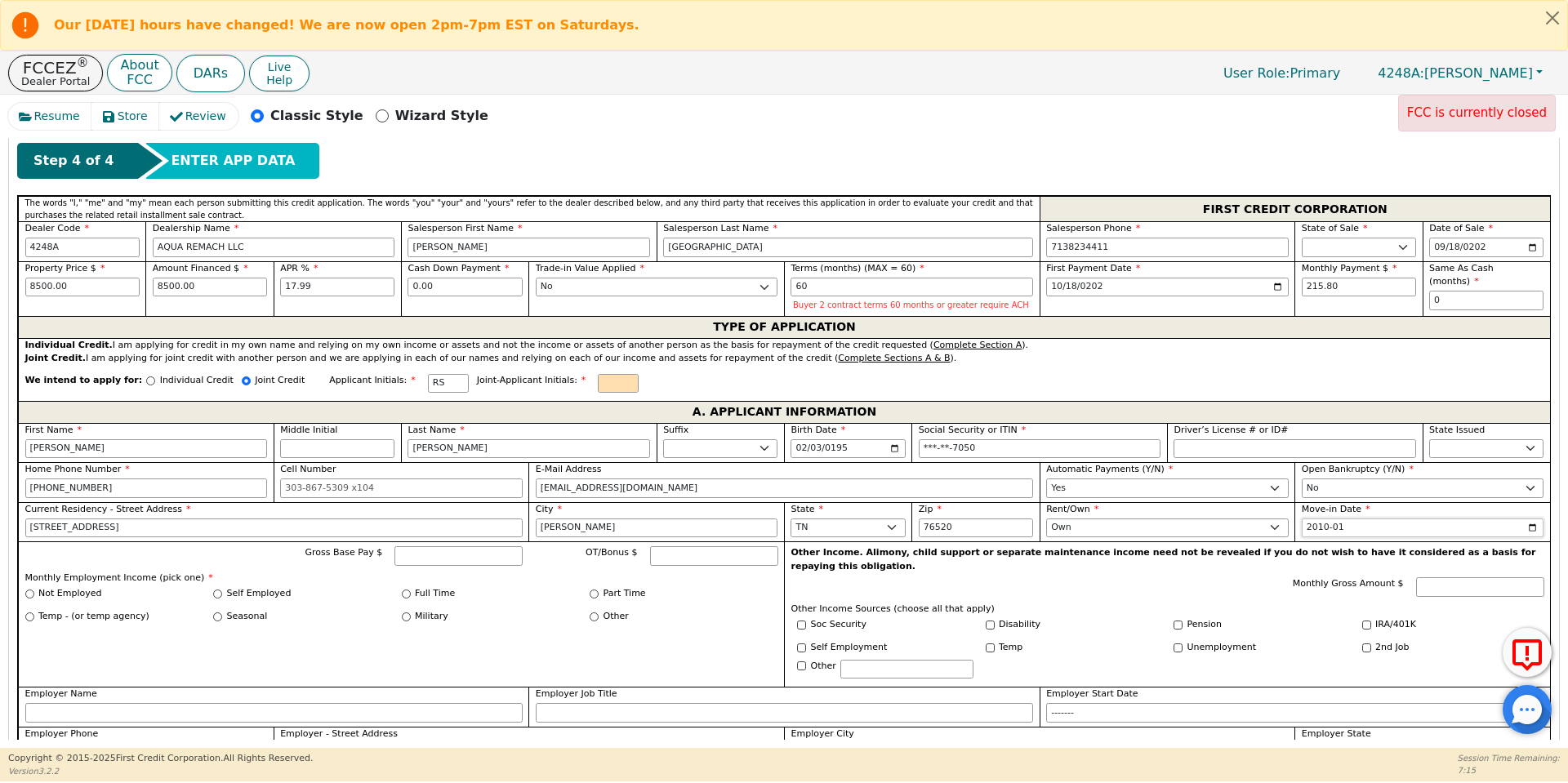
scroll to position [705, 0]
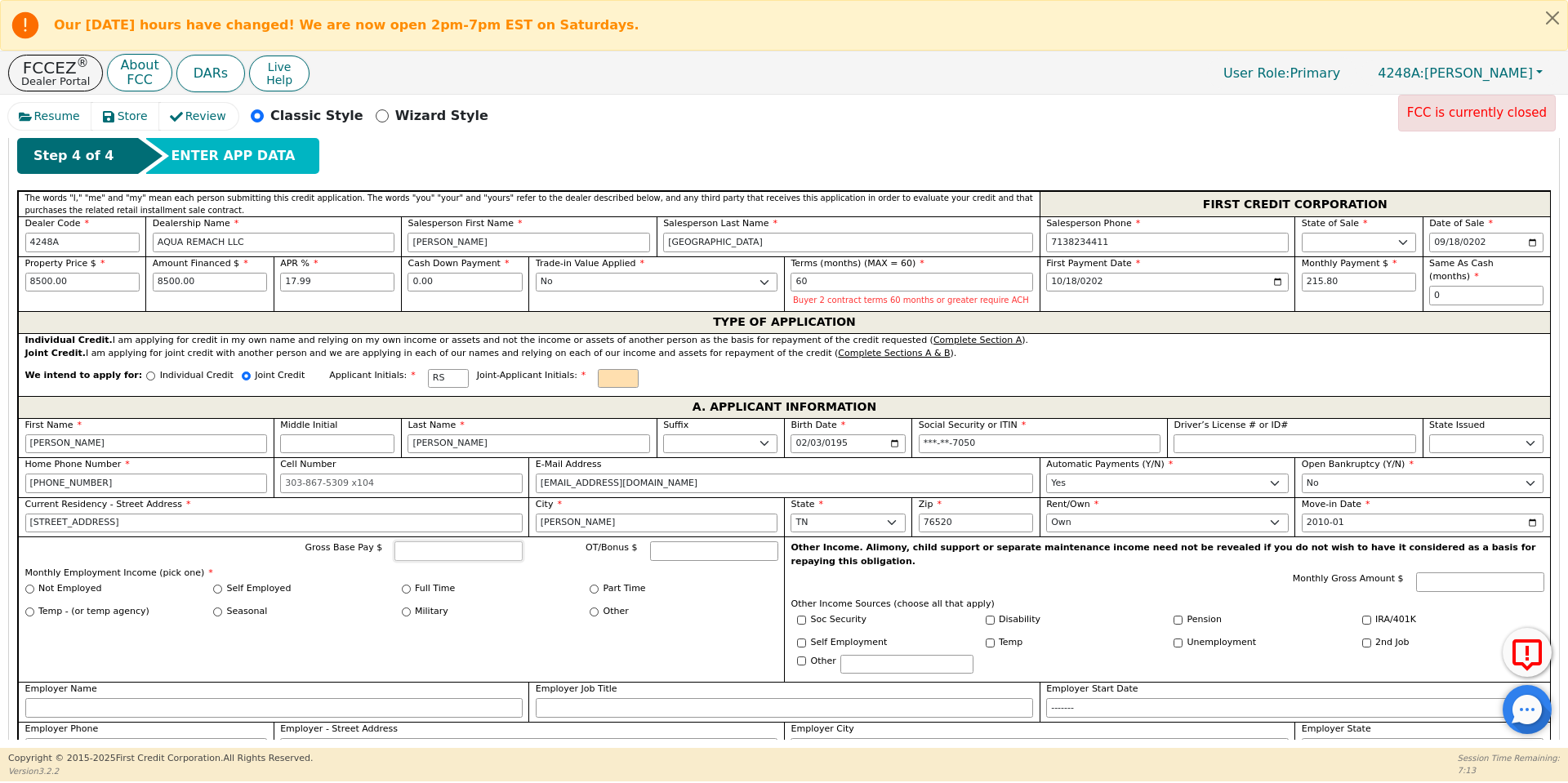
click at [460, 554] on input "Gross Base Pay $" at bounding box center [458, 551] width 128 height 19
type input "5900"
click at [404, 587] on input "Full Time" at bounding box center [407, 589] width 9 height 9
radio input "true"
type input "5900.00"
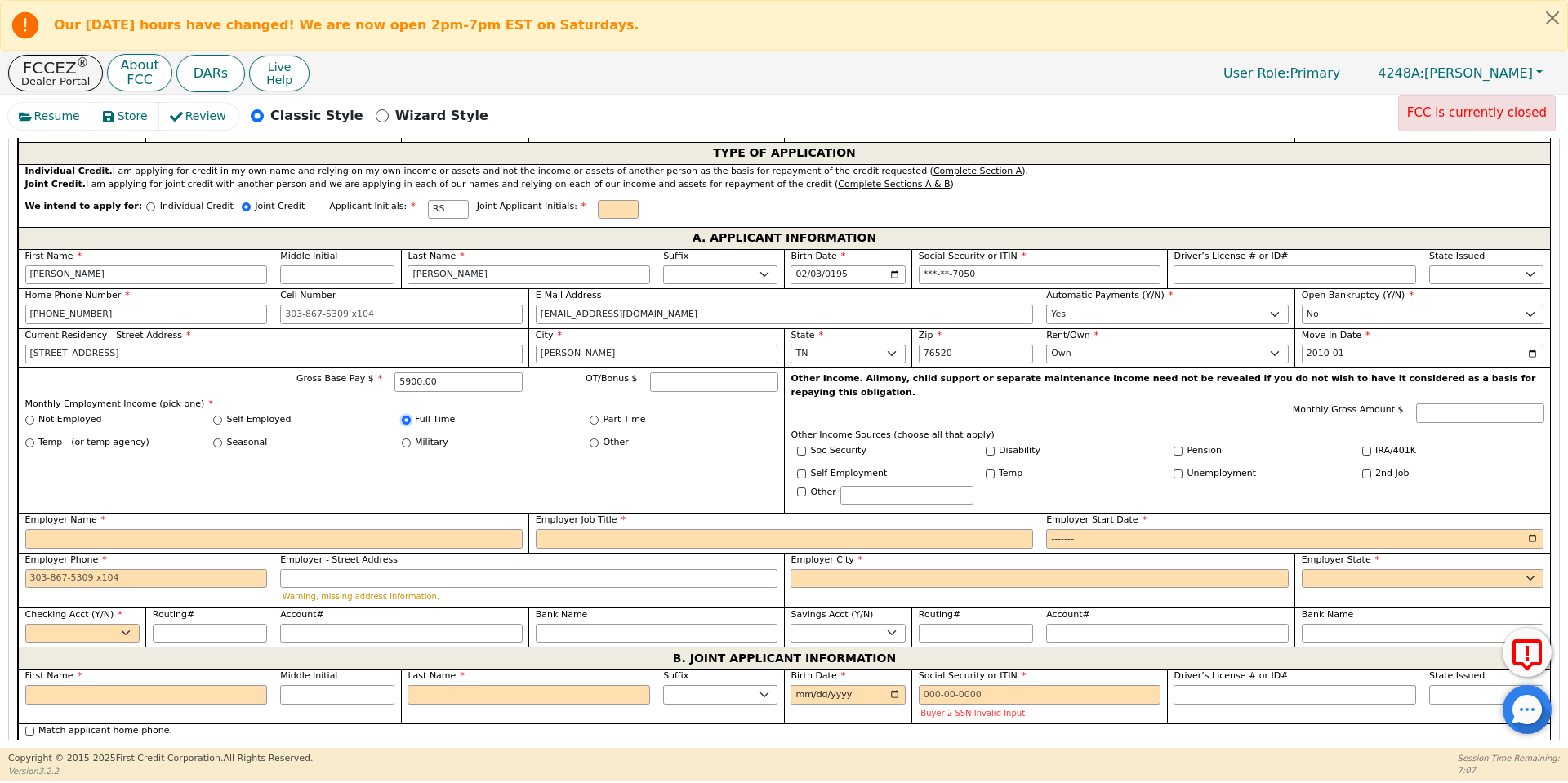
scroll to position [937, 0]
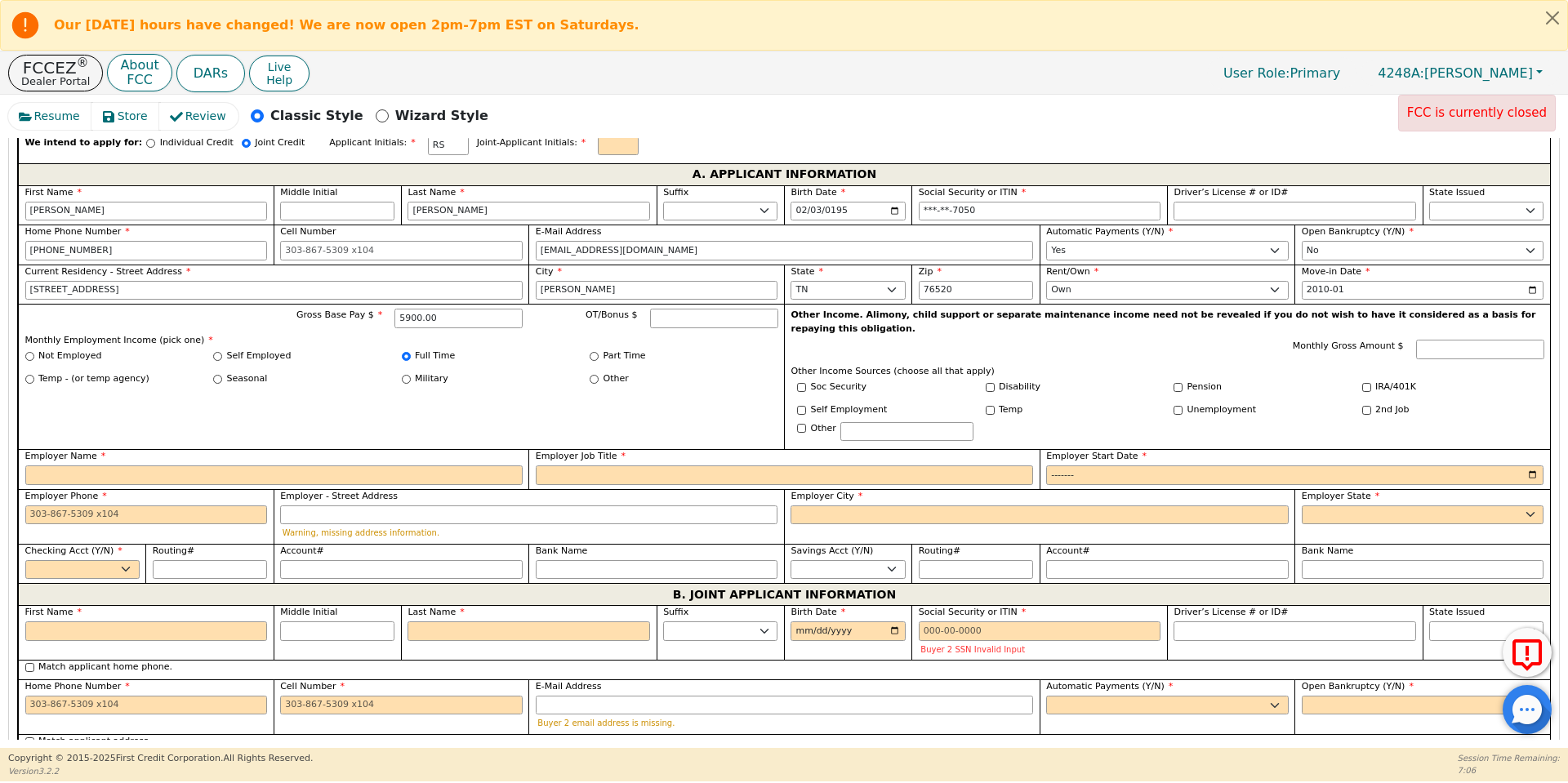
click at [440, 450] on label "Employer Name" at bounding box center [273, 457] width 497 height 14
click at [440, 466] on input "Employer Name" at bounding box center [273, 475] width 497 height 19
click at [447, 466] on input "Employer Name" at bounding box center [273, 475] width 497 height 19
type input "Housing authority"
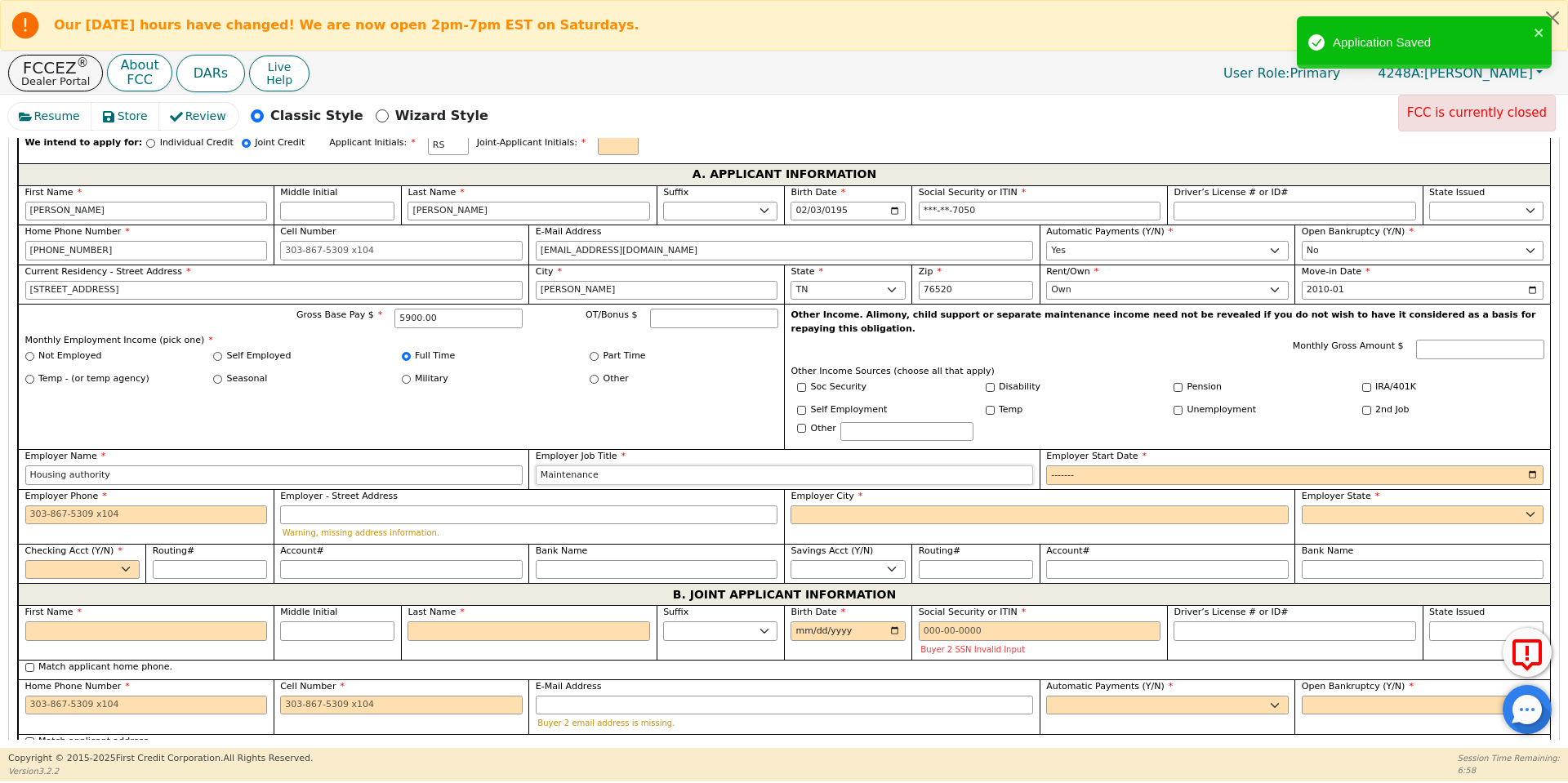
type input "Maintenance"
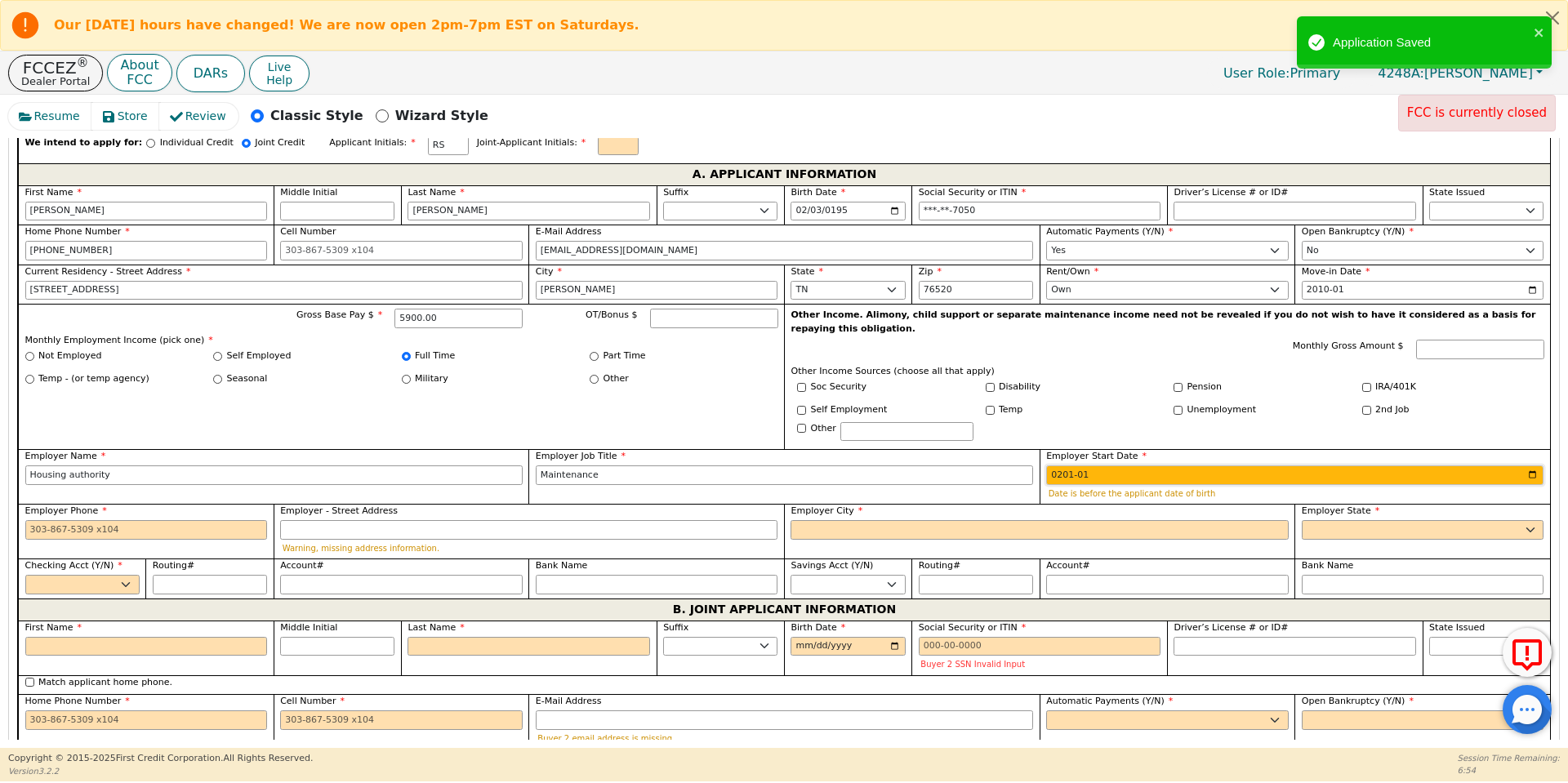
type input "2015-01"
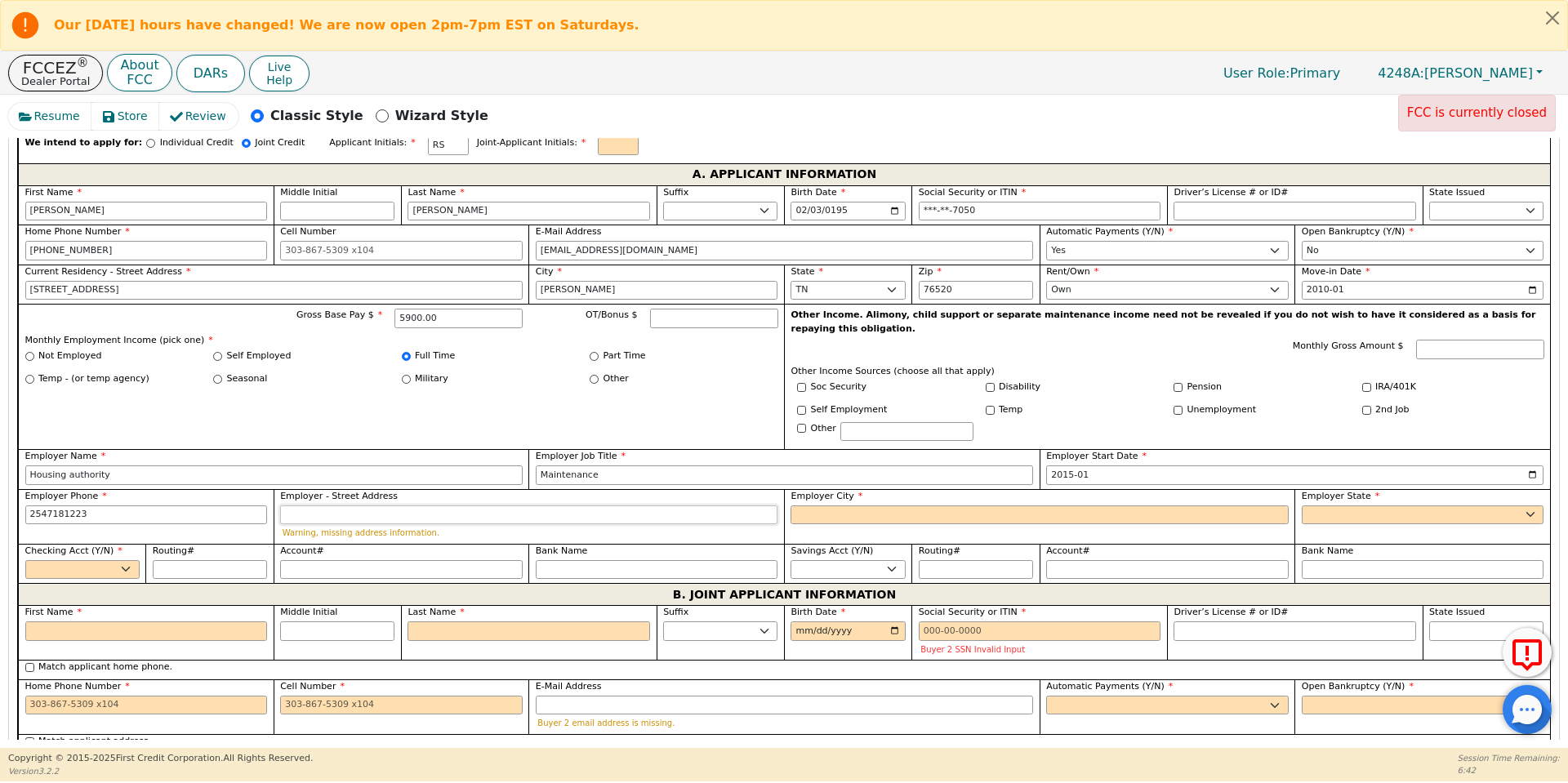
type input "254-718-1223"
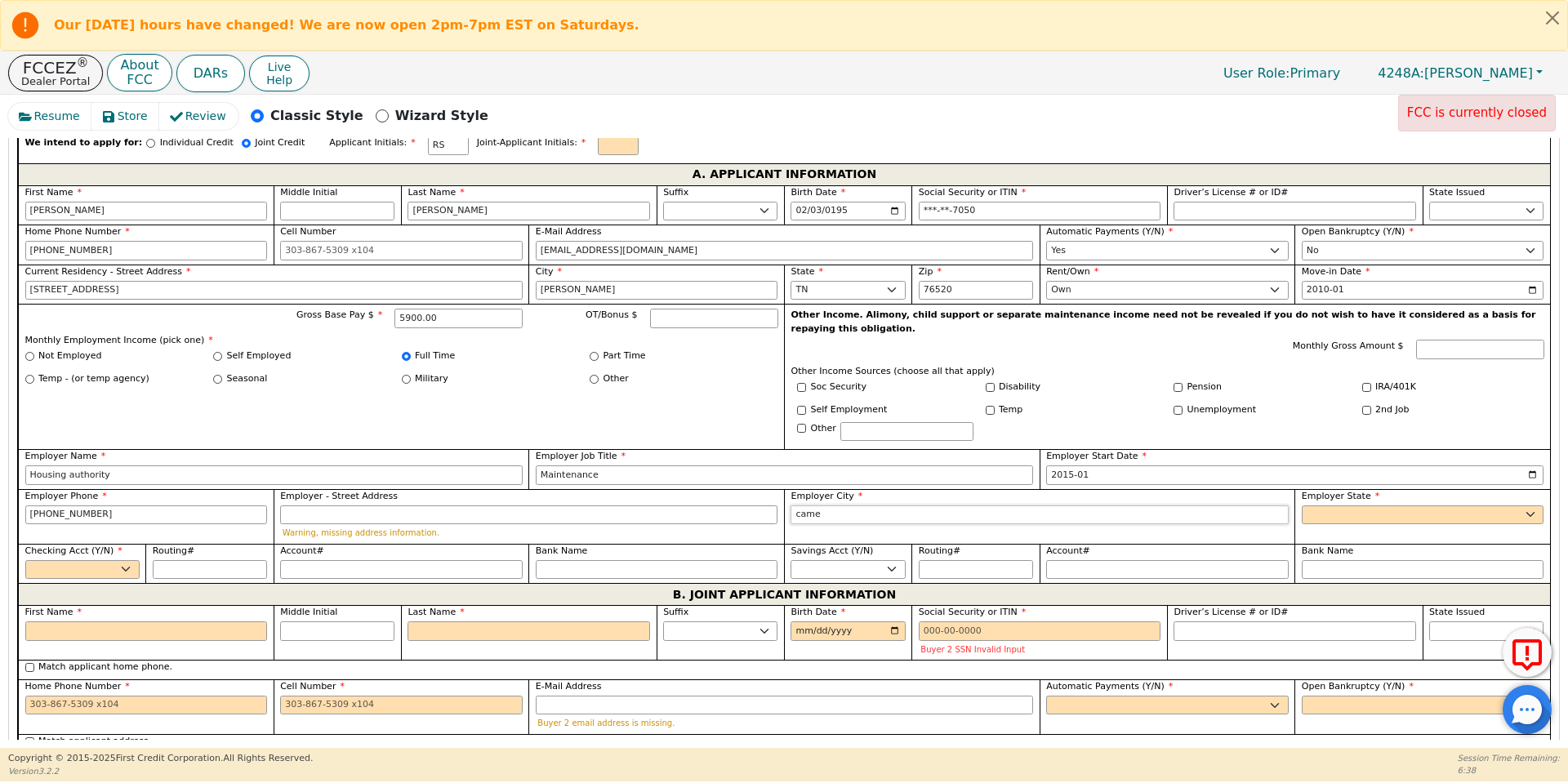
type input "Cameron"
select select "TX"
select select "y"
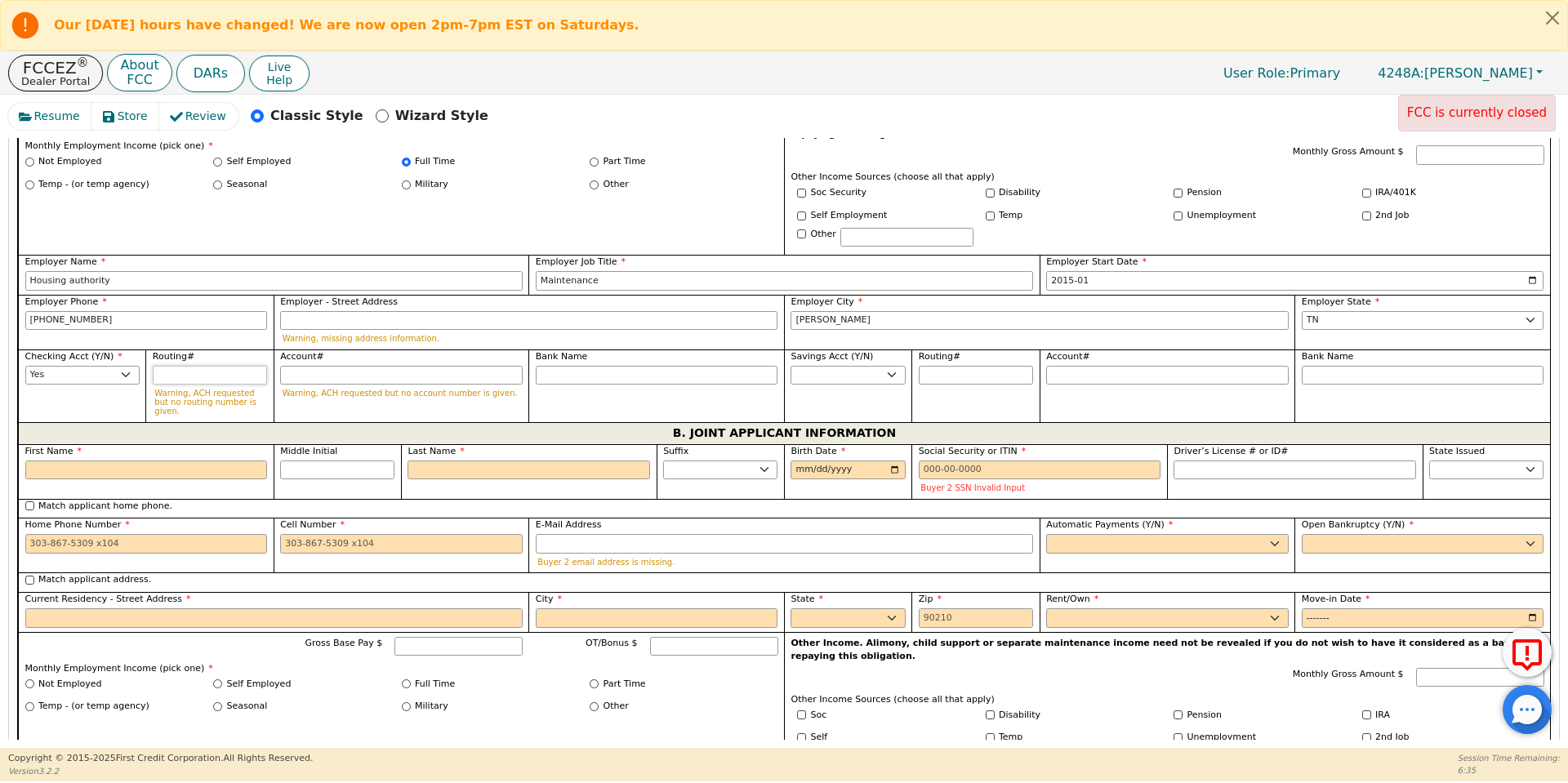
scroll to position [1137, 0]
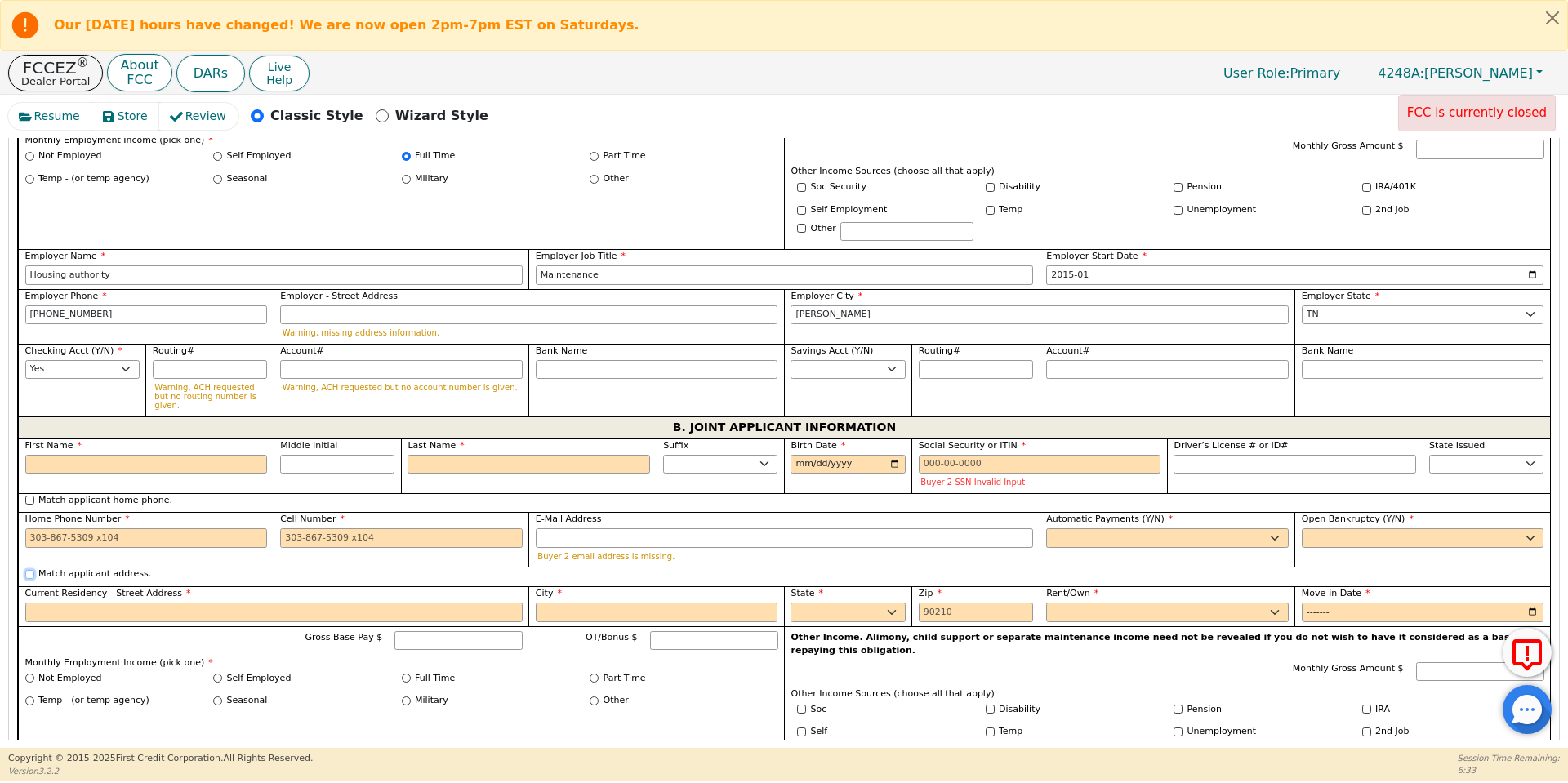
click at [25, 570] on input "Match applicant address." at bounding box center [29, 575] width 9 height 9
checkbox input "true"
type input "404 w 6th st"
type input "Cameron"
select select "TX"
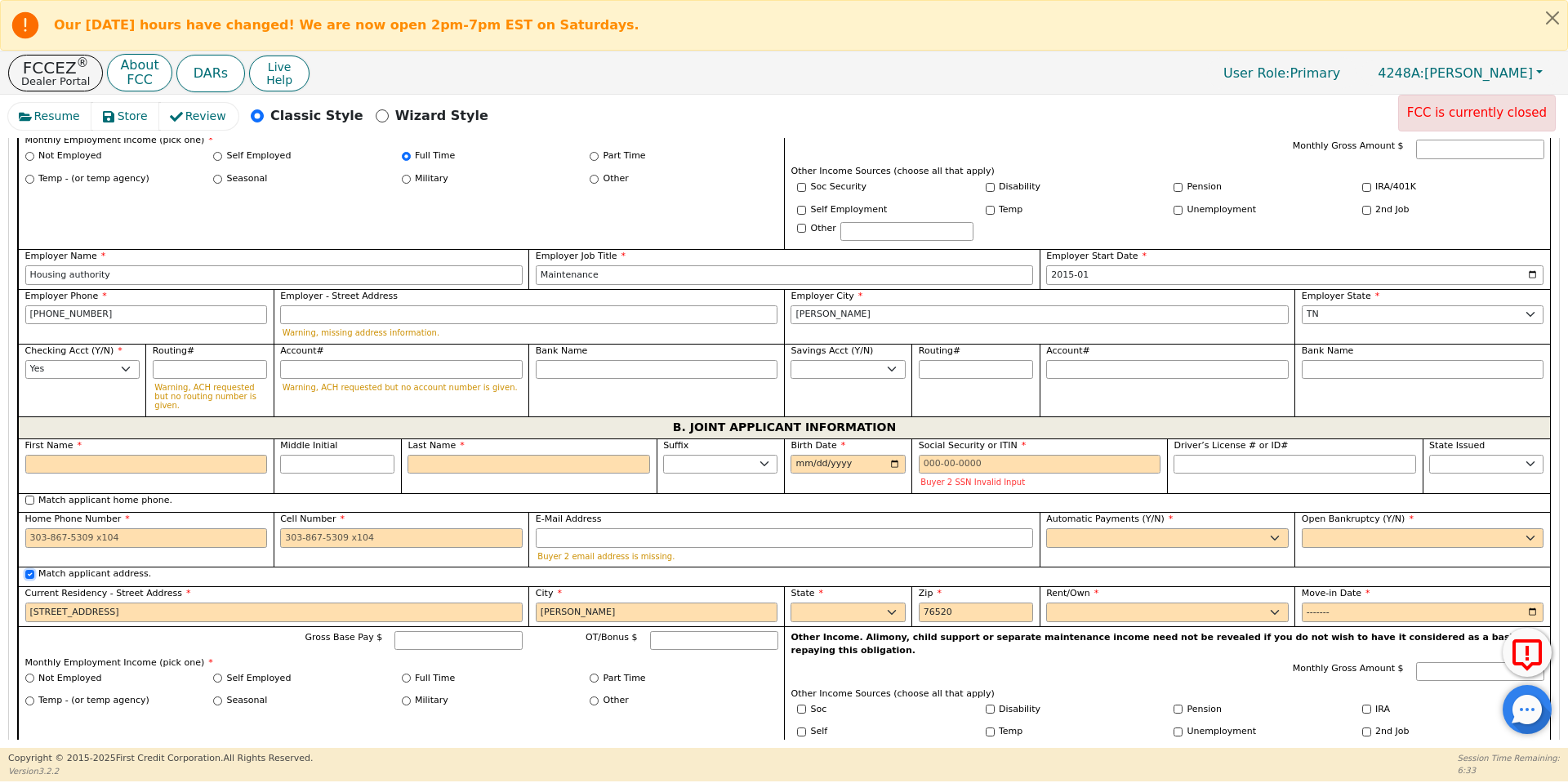
type input "76520"
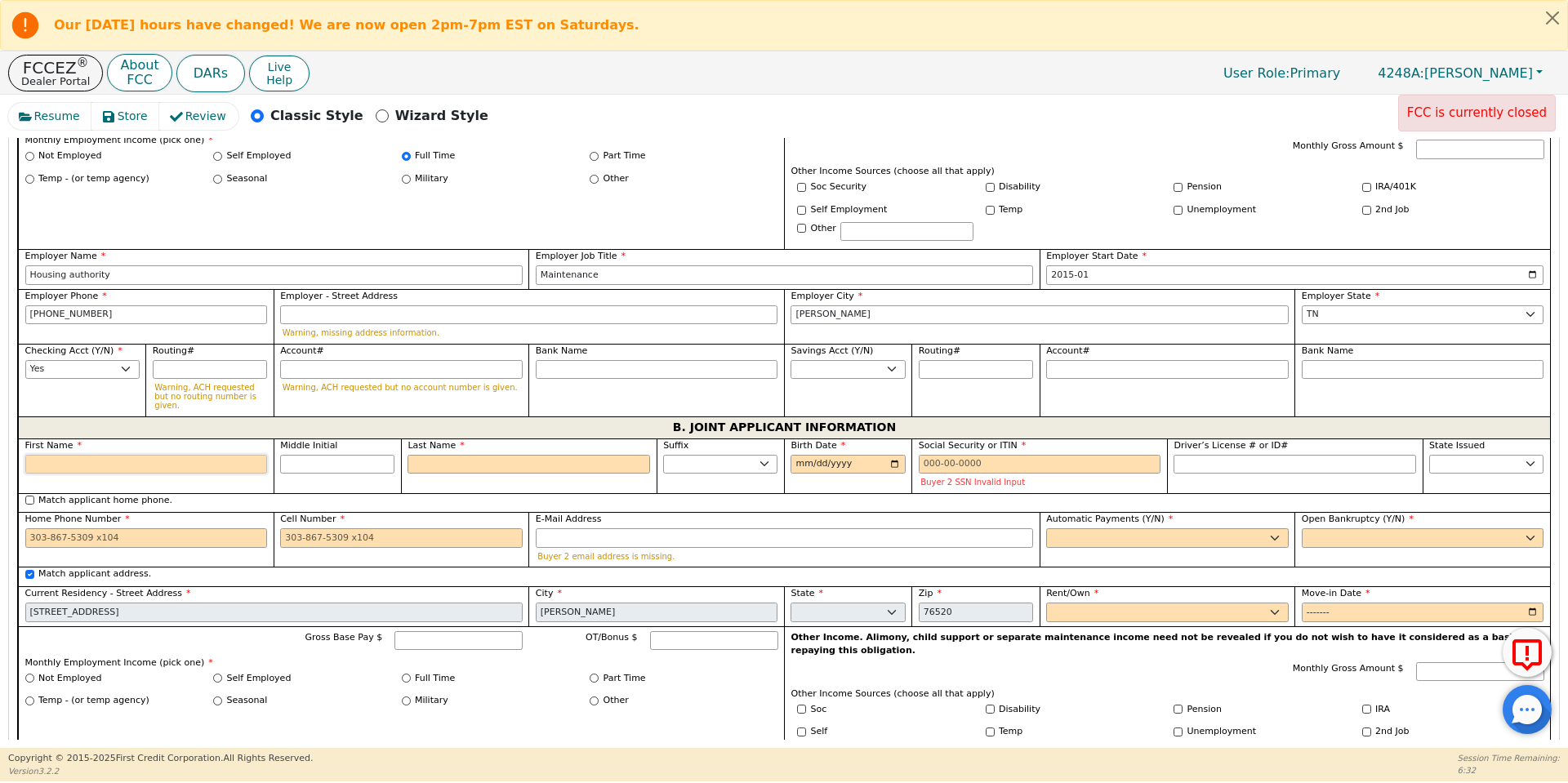
click at [104, 455] on input "First Name" at bounding box center [146, 464] width 242 height 19
type input "C"
type input "Ch"
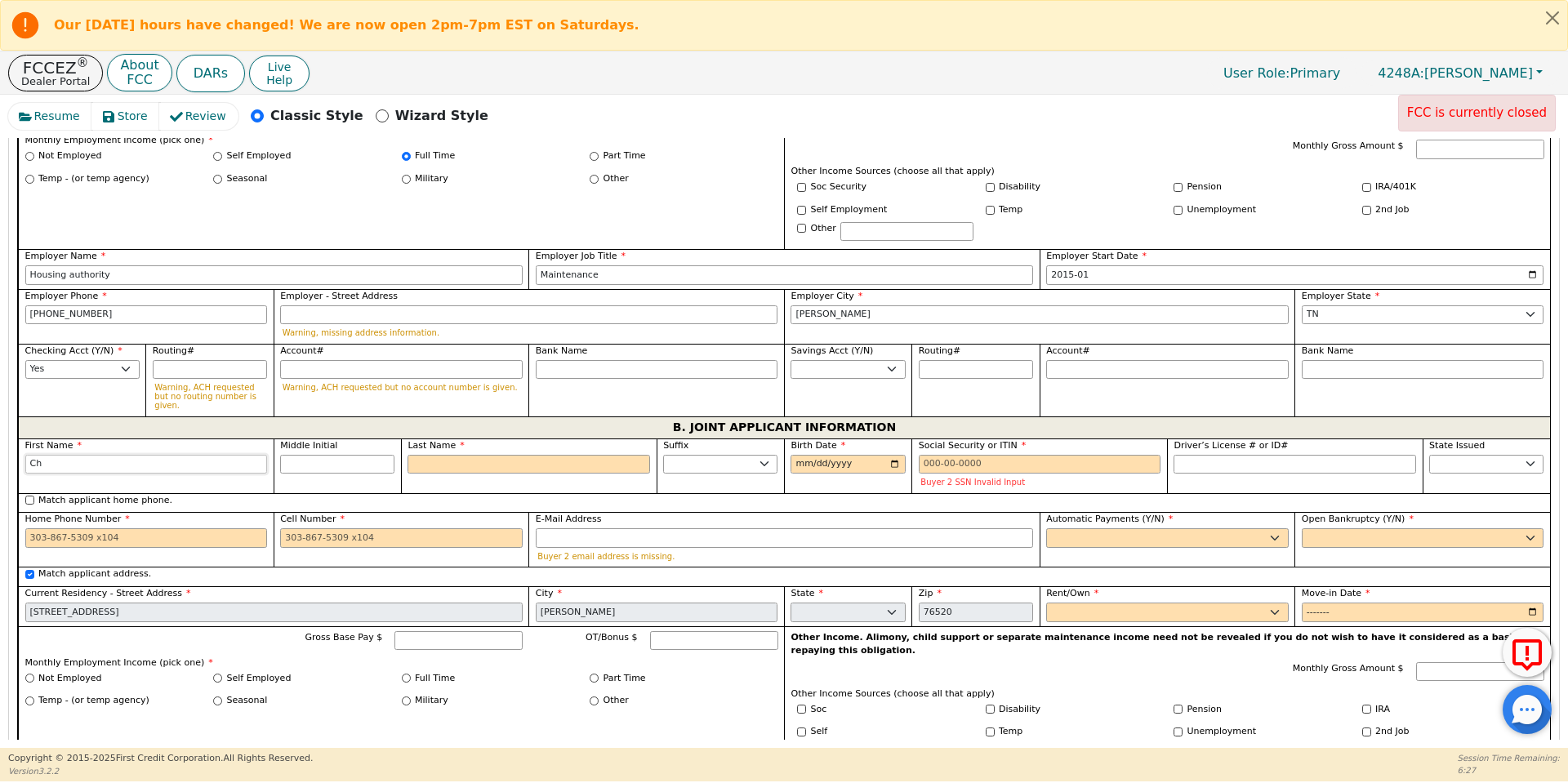
type input "Ch"
type input "Cha"
type input "Char"
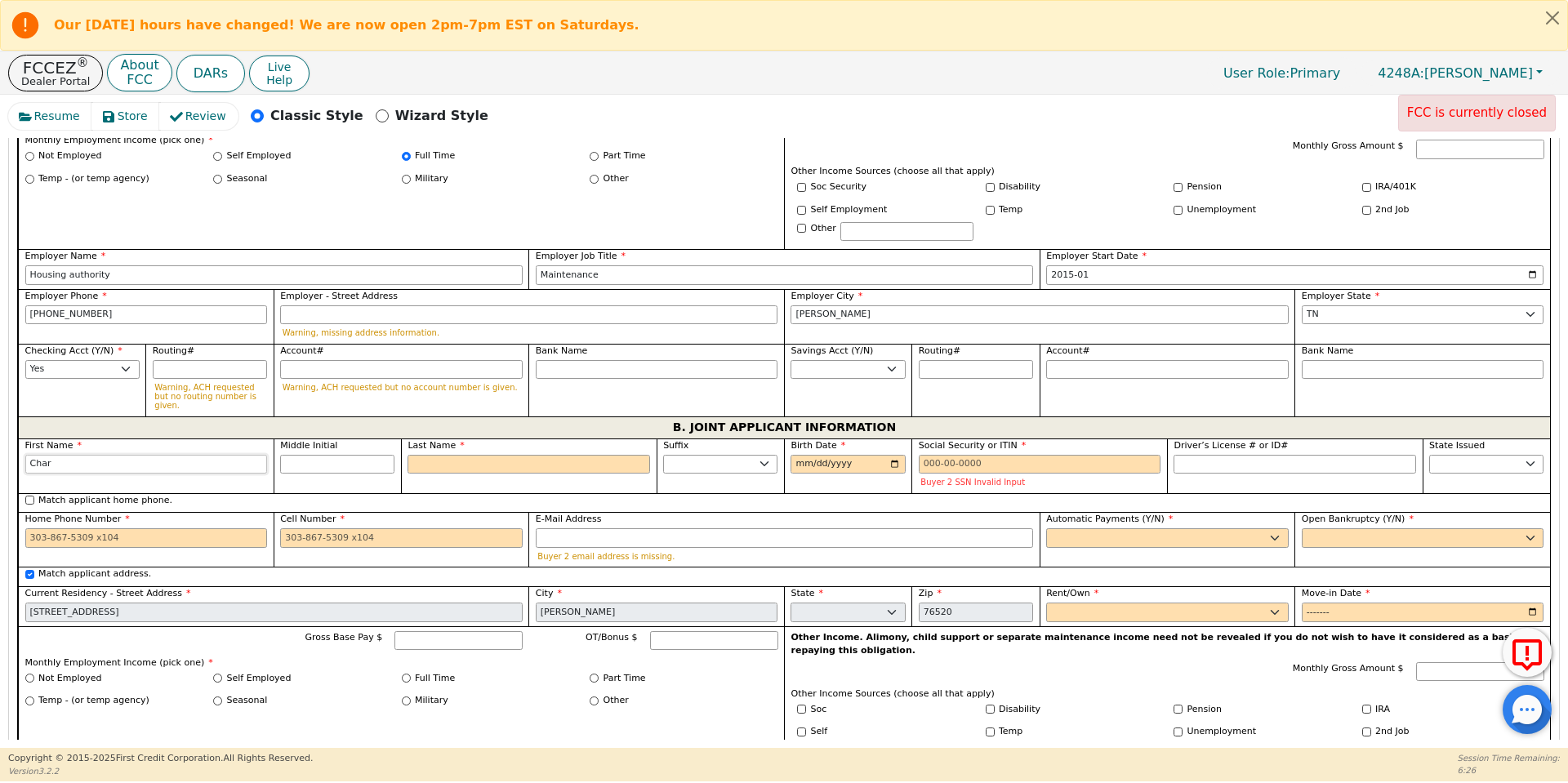
type input "Charl"
type input "Charla"
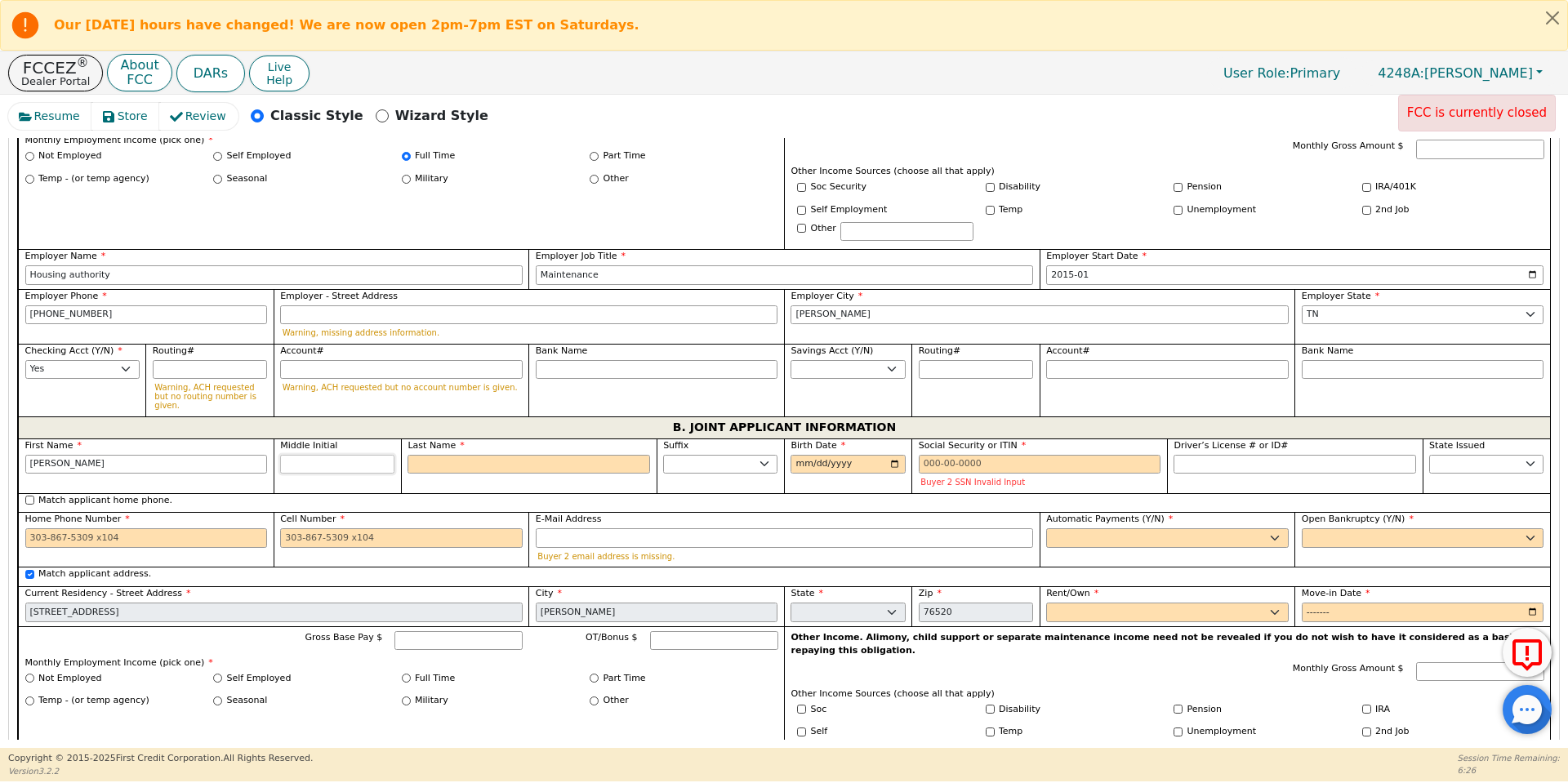
scroll to position [1148, 0]
type input "S"
type input "CS"
type input "Charla S"
type input "So"
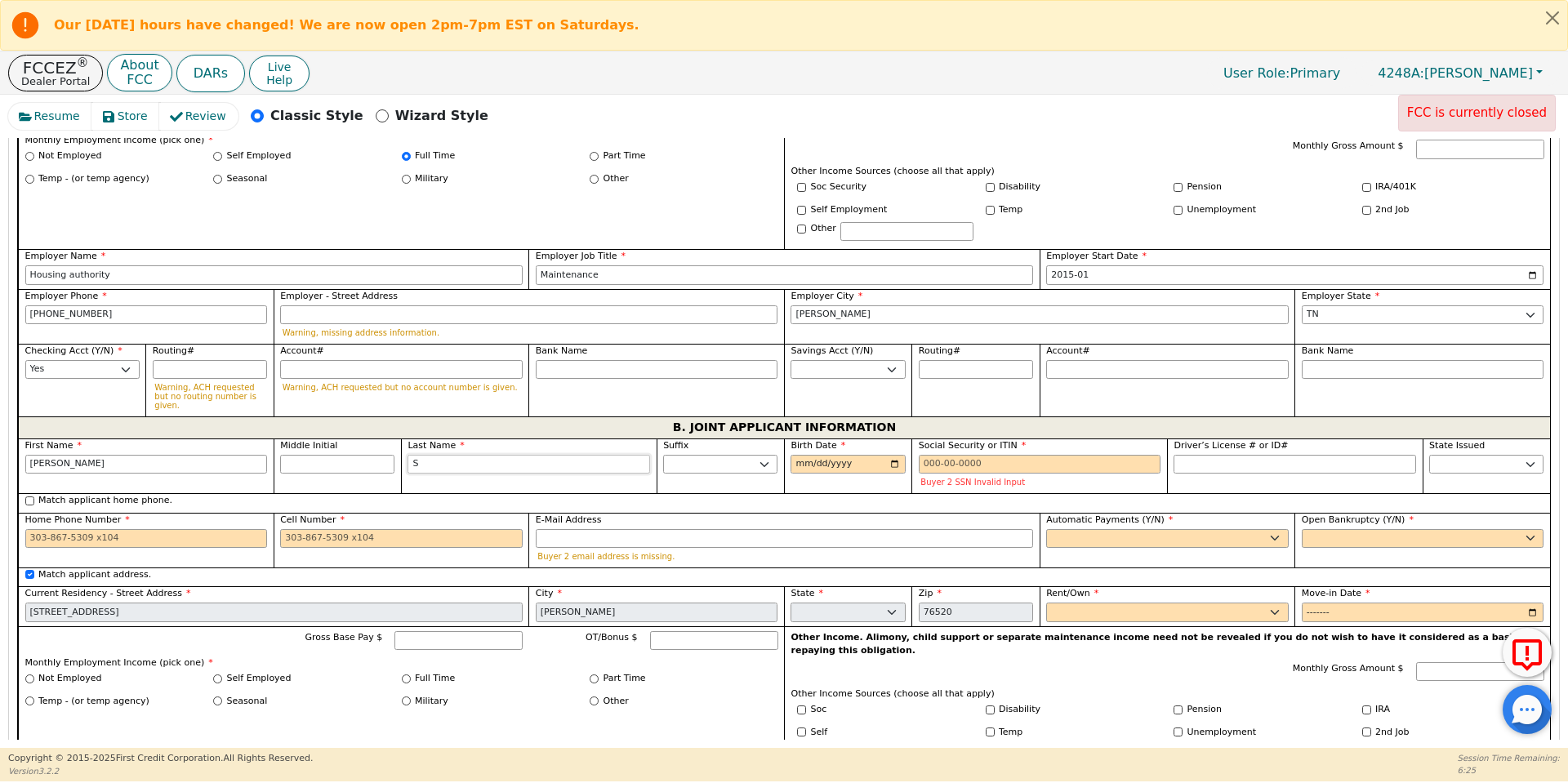
type input "Charla So"
type input "Sow"
type input "Charla Sow"
type input "Sowd"
type input "Charla Sowd"
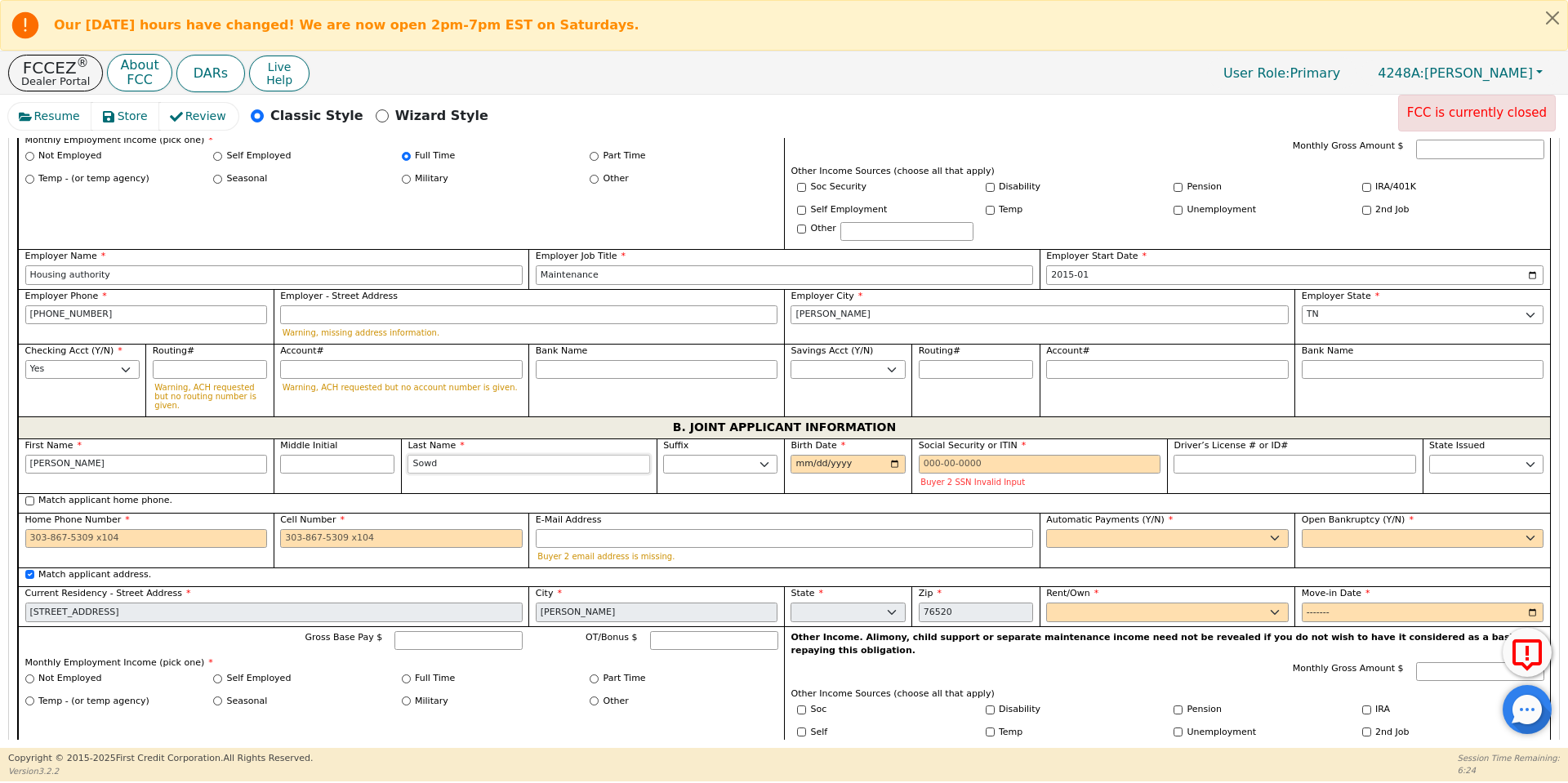
type input "Sowde"
type input "Charla Sowde"
type input "Sowder"
type input "Charla Sowder"
type input "Sowders"
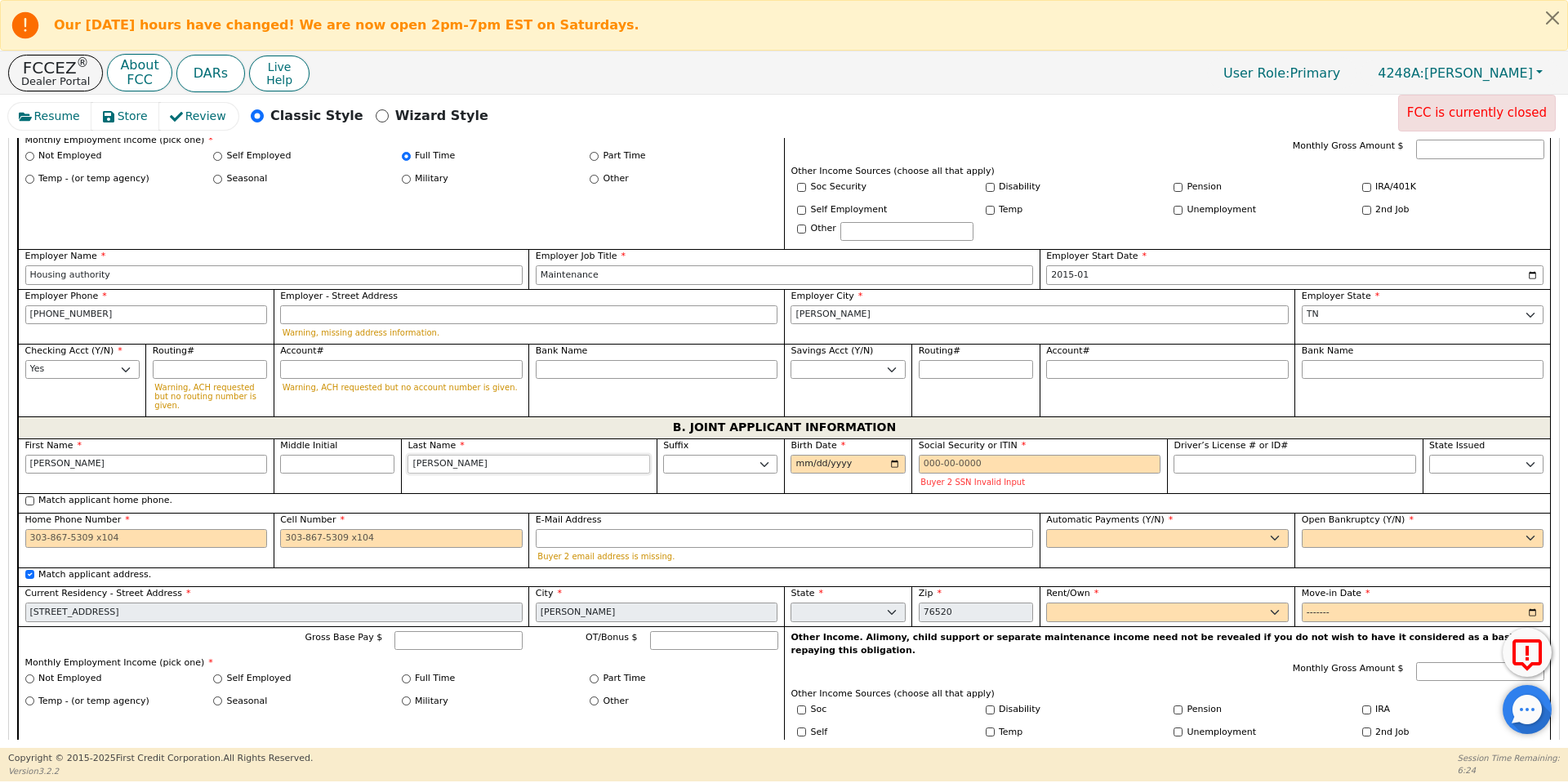
type input "Charla Sowders"
type input "Sowders"
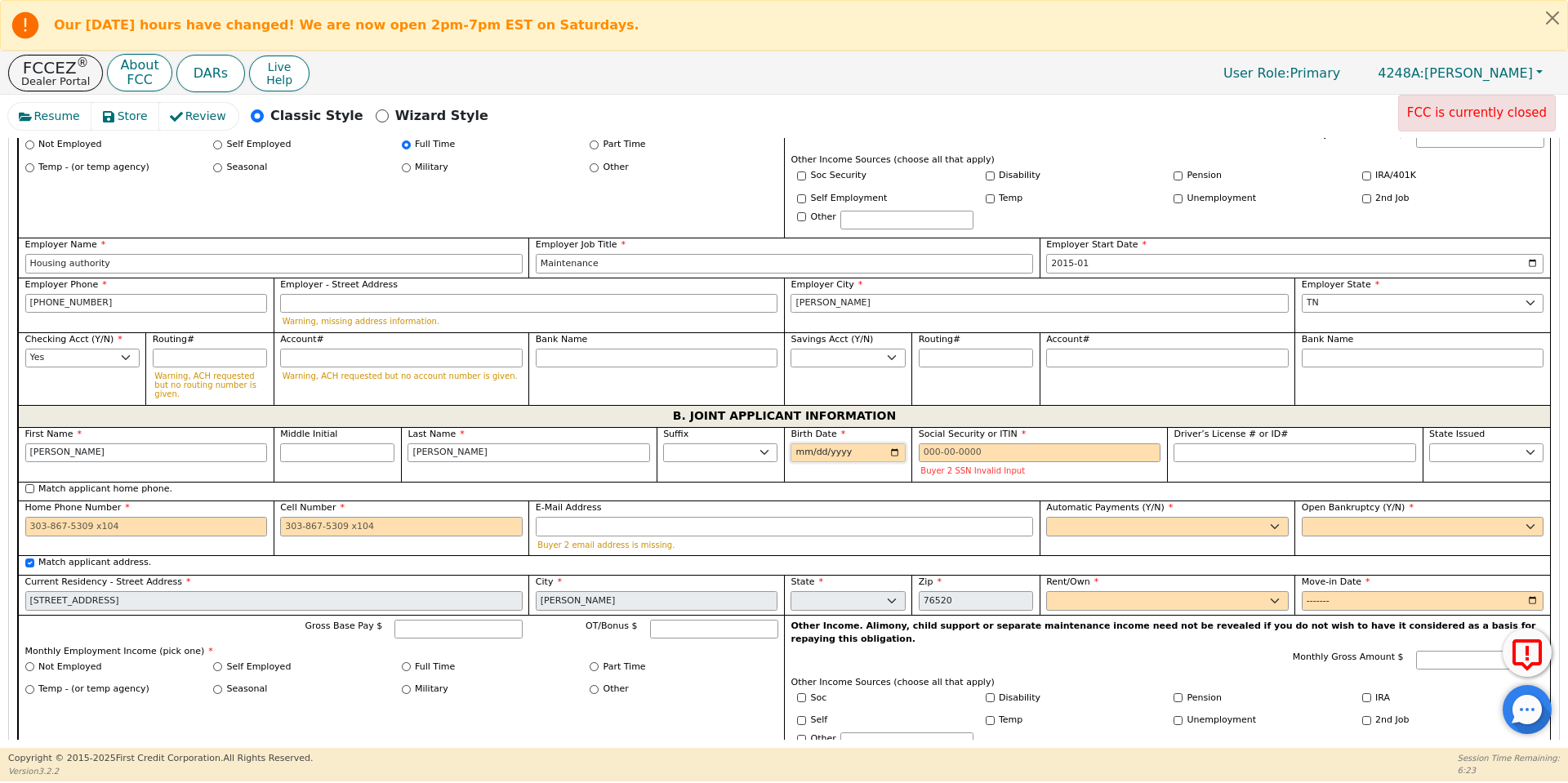
scroll to position [1137, 0]
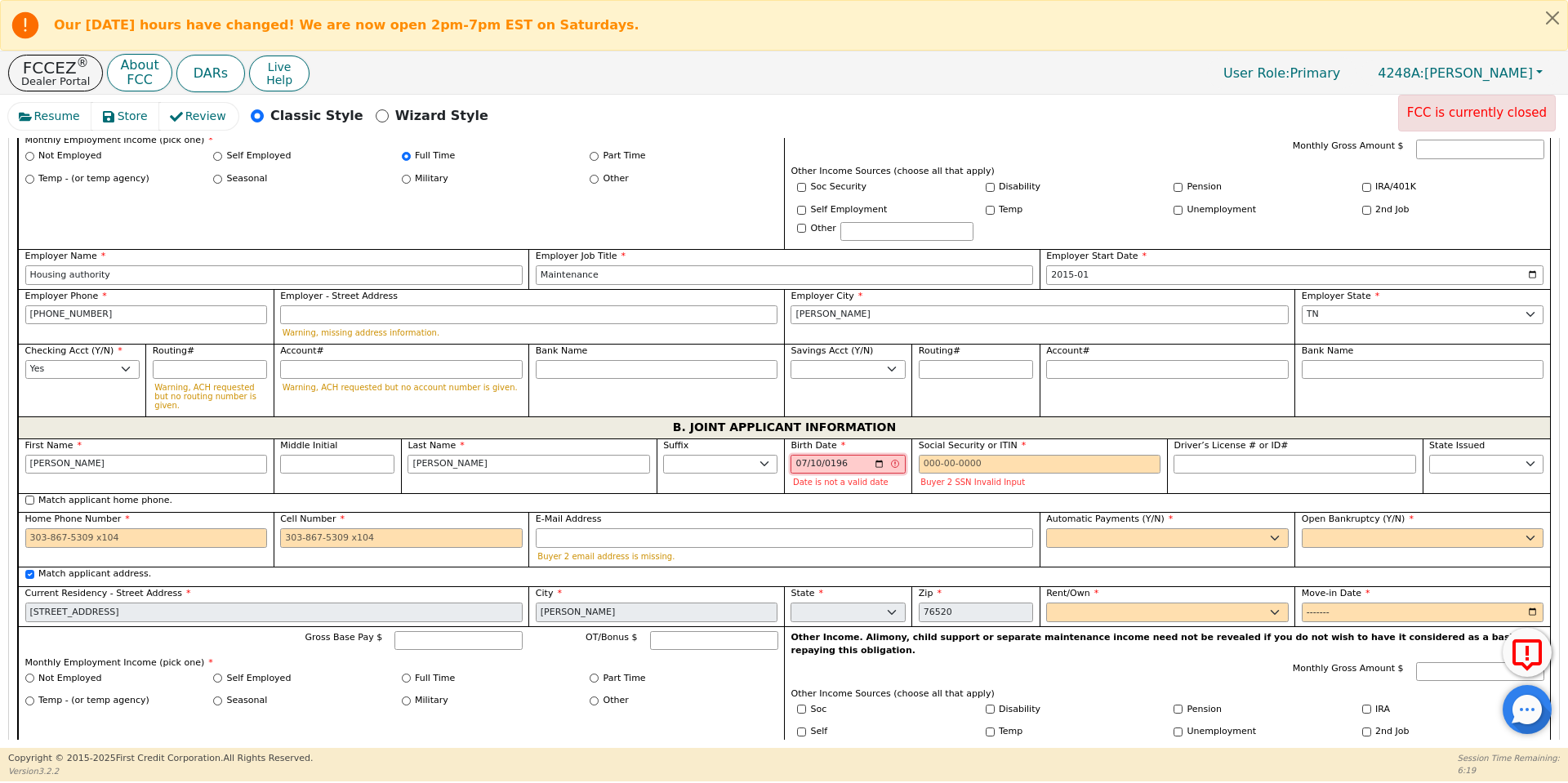
type input "1964-07-10"
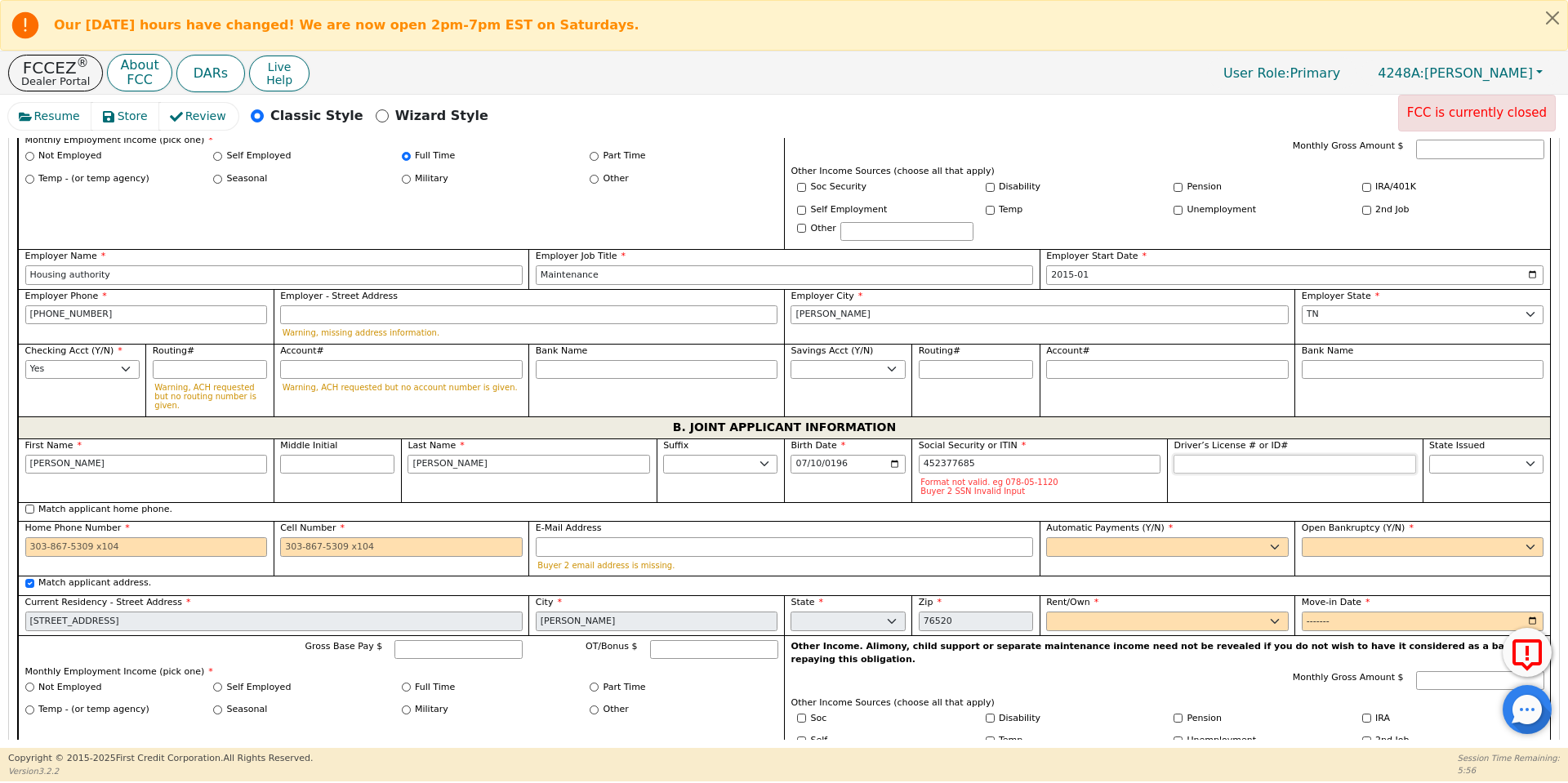
type input "***-**-7685"
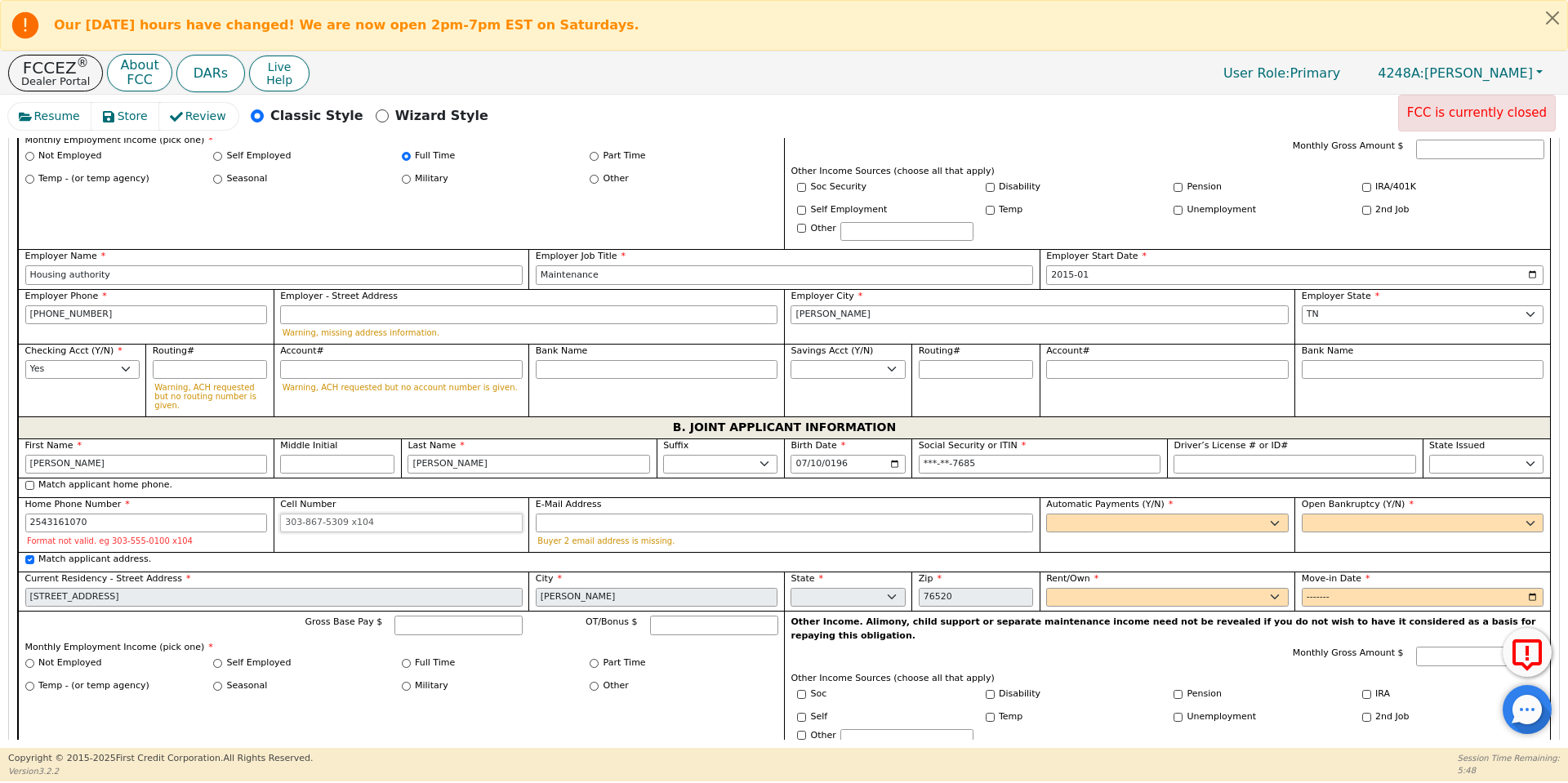
type input "254-316-1070"
type input "crsowders@hotmail.com"
select select "y"
type input "Charla Sowders"
select select "n"
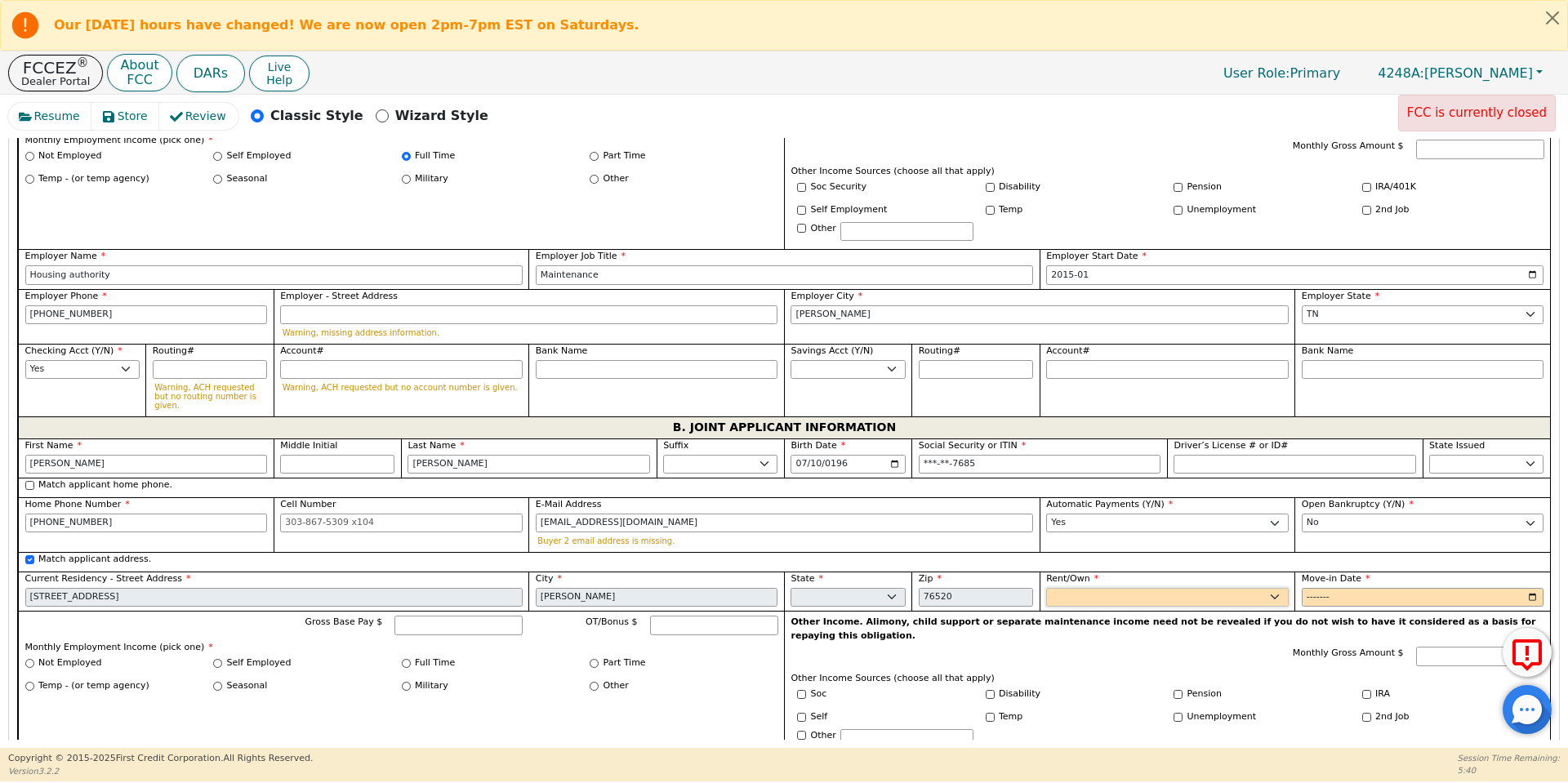
scroll to position [1122, 0]
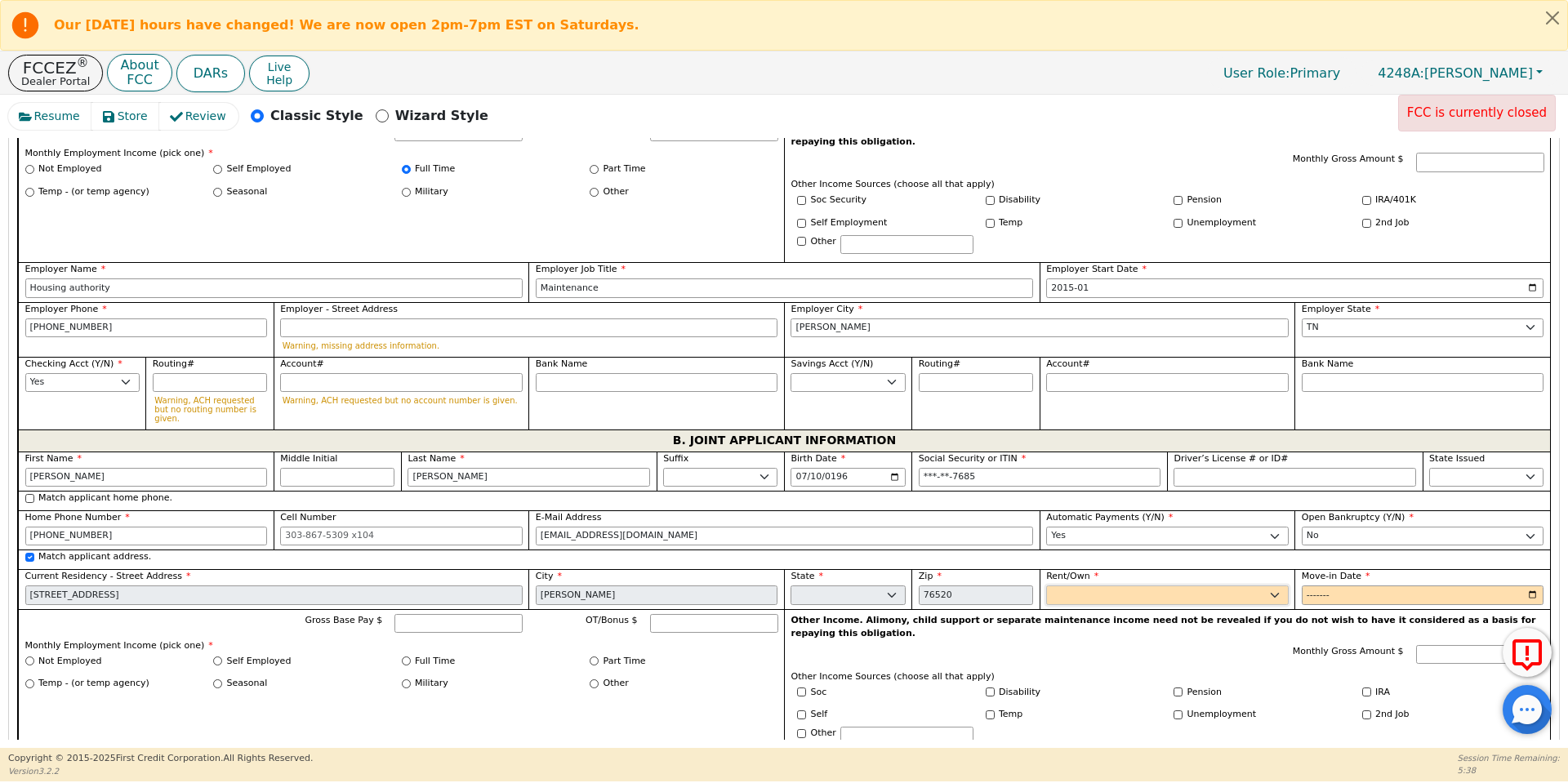
click at [1067, 586] on select "Rent Own" at bounding box center [1167, 595] width 242 height 19
select select "Own"
click at [1046, 586] on select "Rent Own" at bounding box center [1167, 595] width 242 height 19
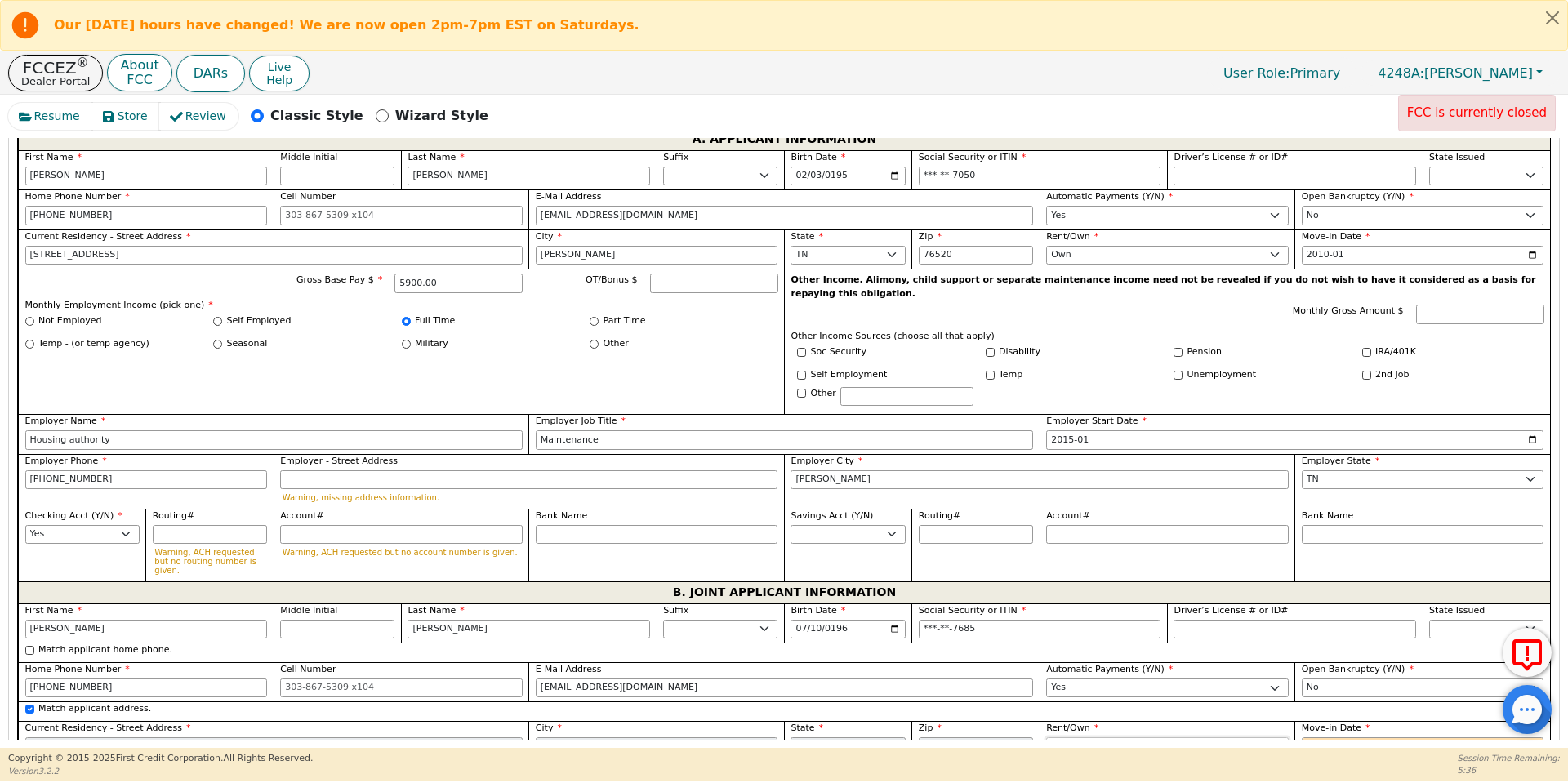
scroll to position [1038, 0]
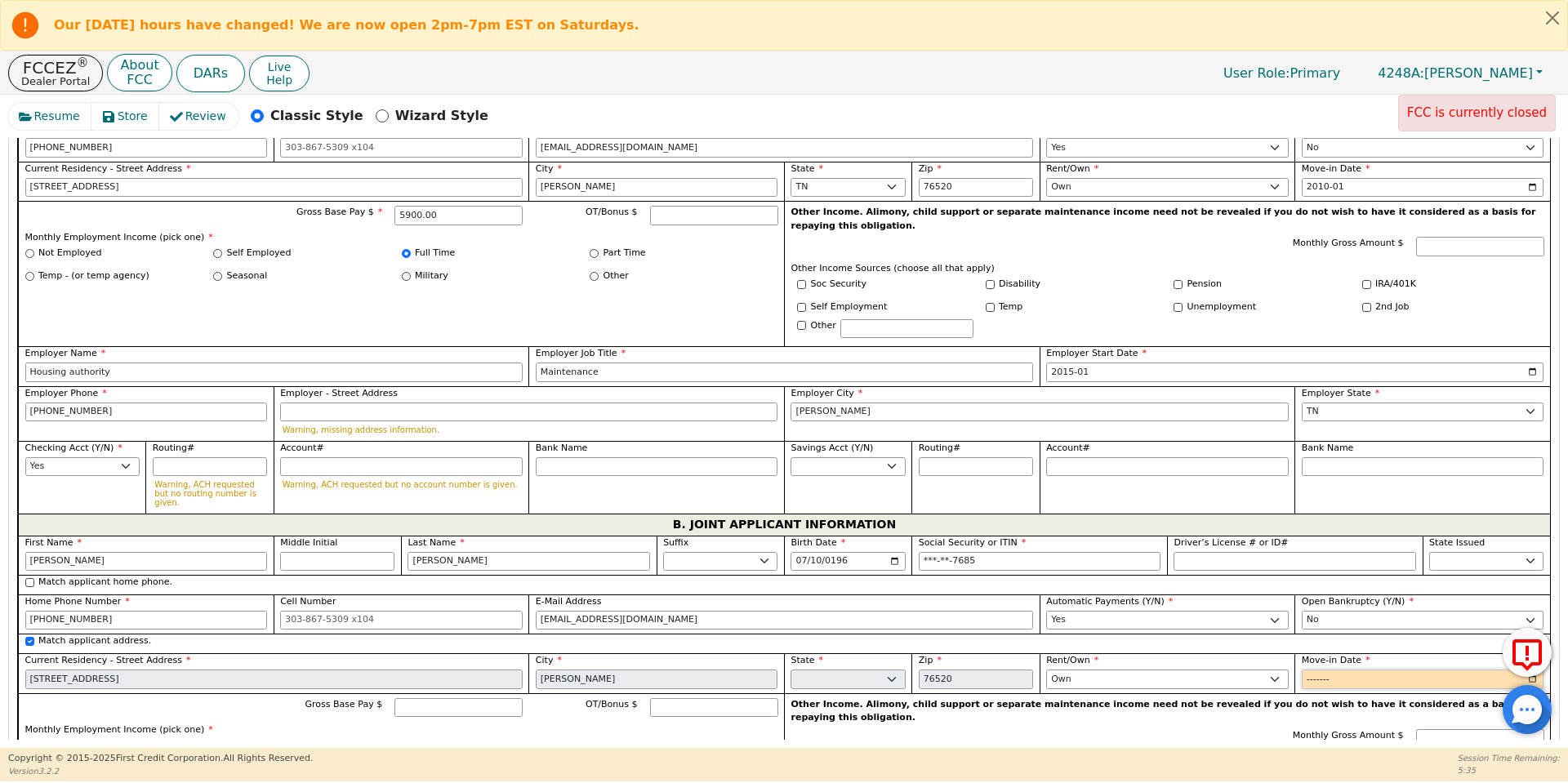
click at [1302, 670] on input "Move-in Date" at bounding box center [1422, 679] width 242 height 19
type input "2010-10"
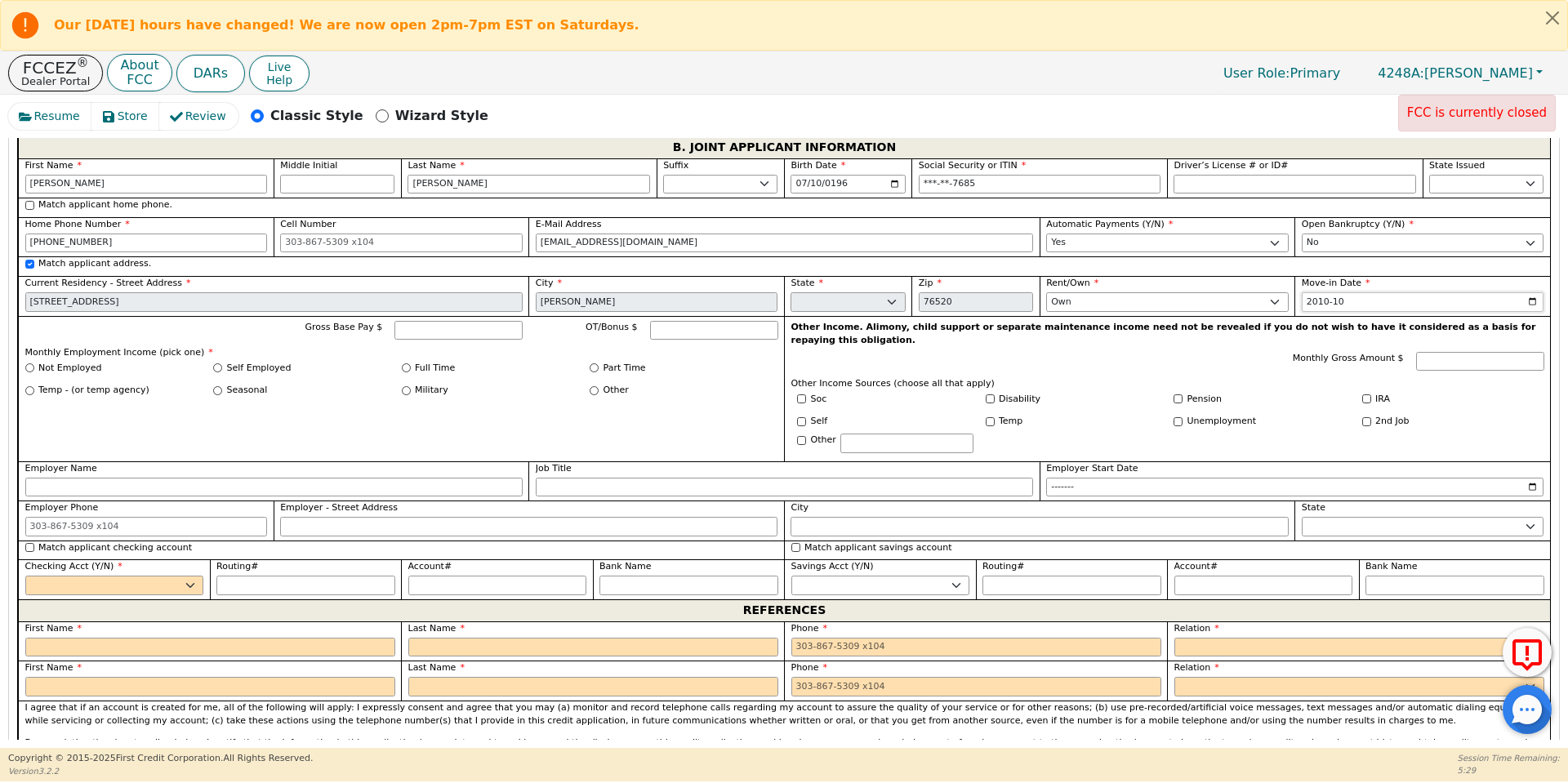
scroll to position [1441, 0]
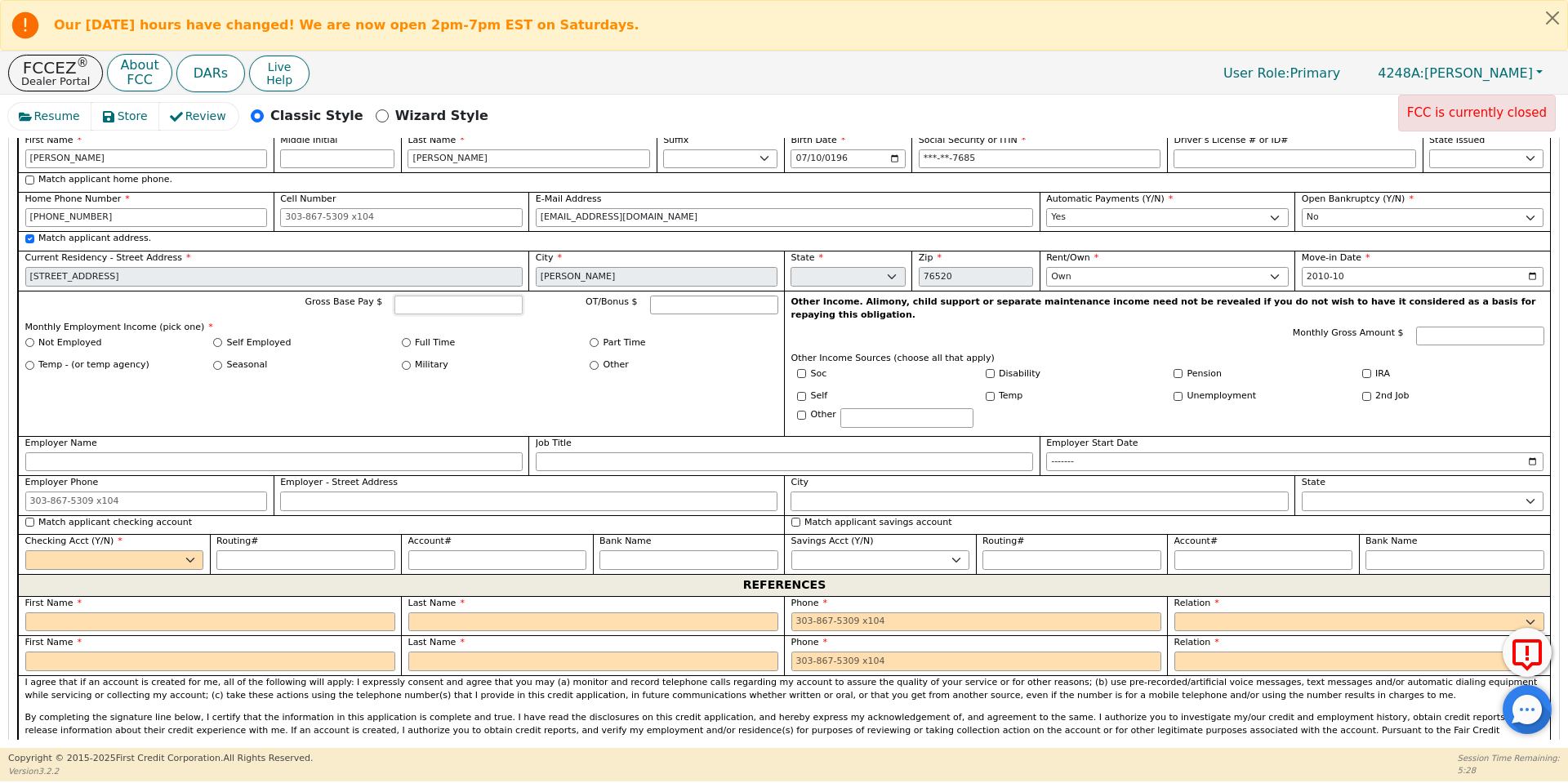
click at [462, 296] on input "Gross Base Pay $" at bounding box center [458, 305] width 128 height 19
type input "5900"
click at [406, 338] on input "Full Time" at bounding box center [407, 343] width 9 height 9
radio input "true"
type input "5900.00"
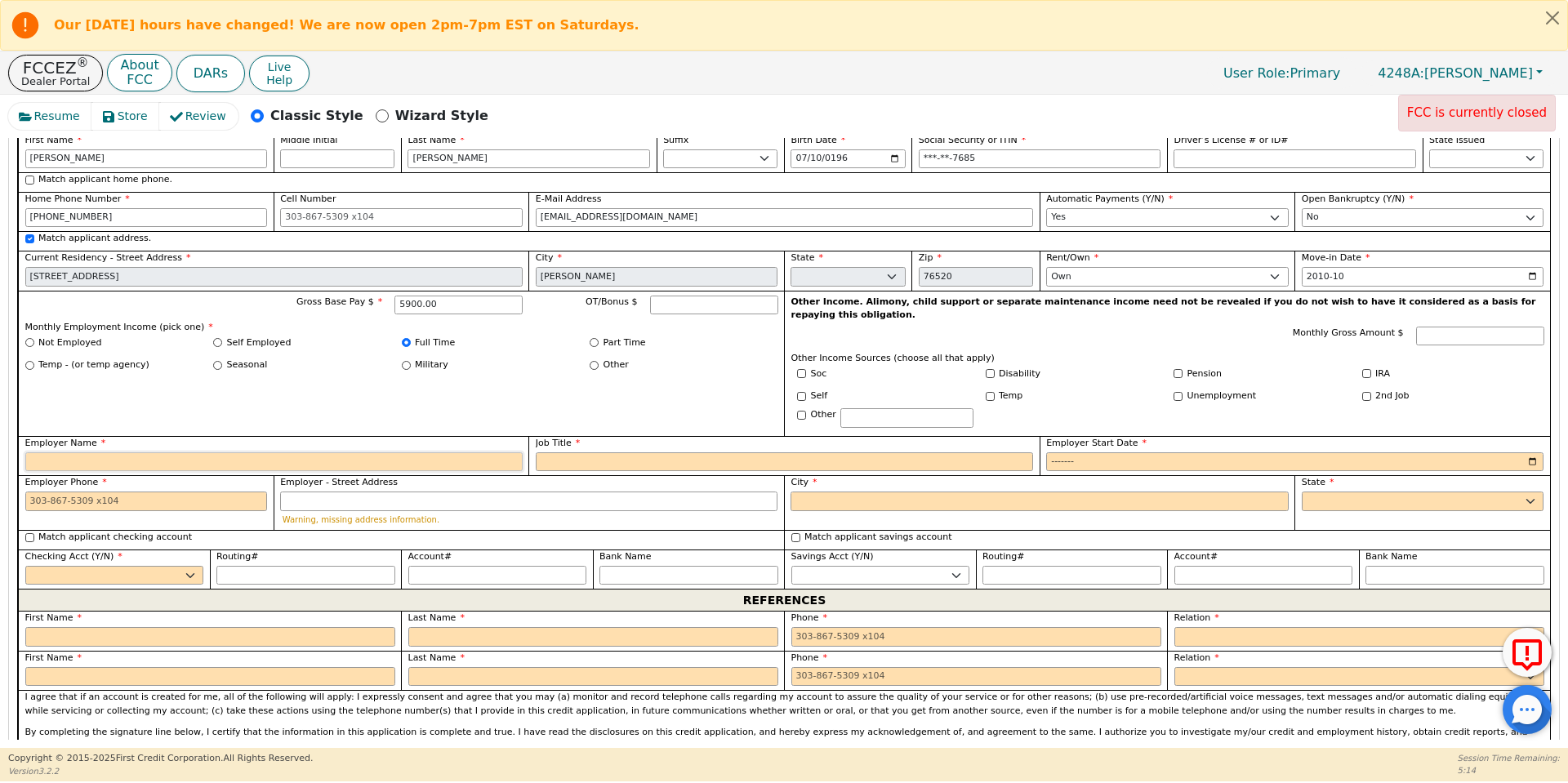
click at [412, 453] on input "Employer Name" at bounding box center [273, 462] width 497 height 19
type input "milam"
type input "MIlam county apprasile district"
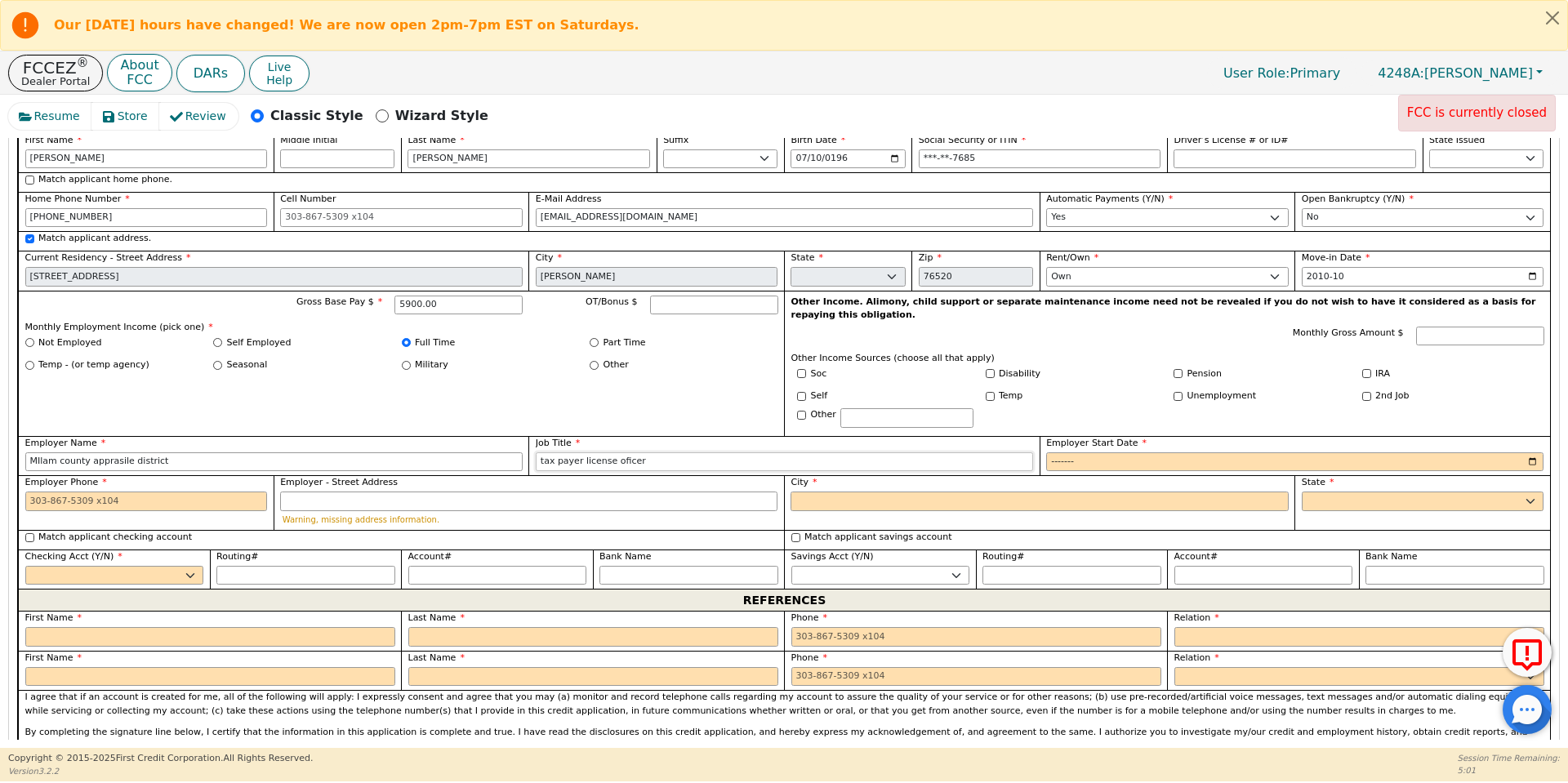
type input "tax payer license oficer"
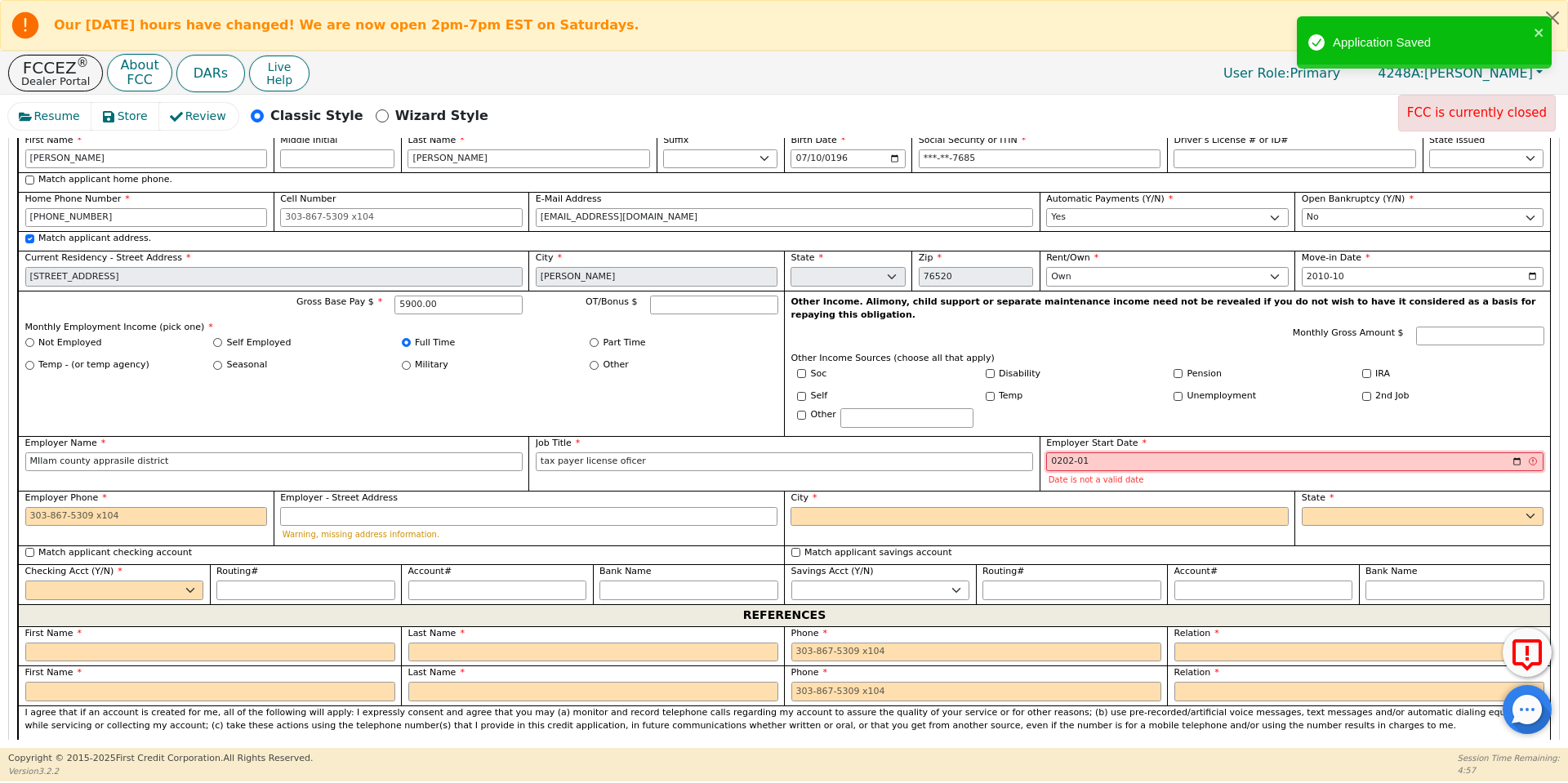
type input "2020-01"
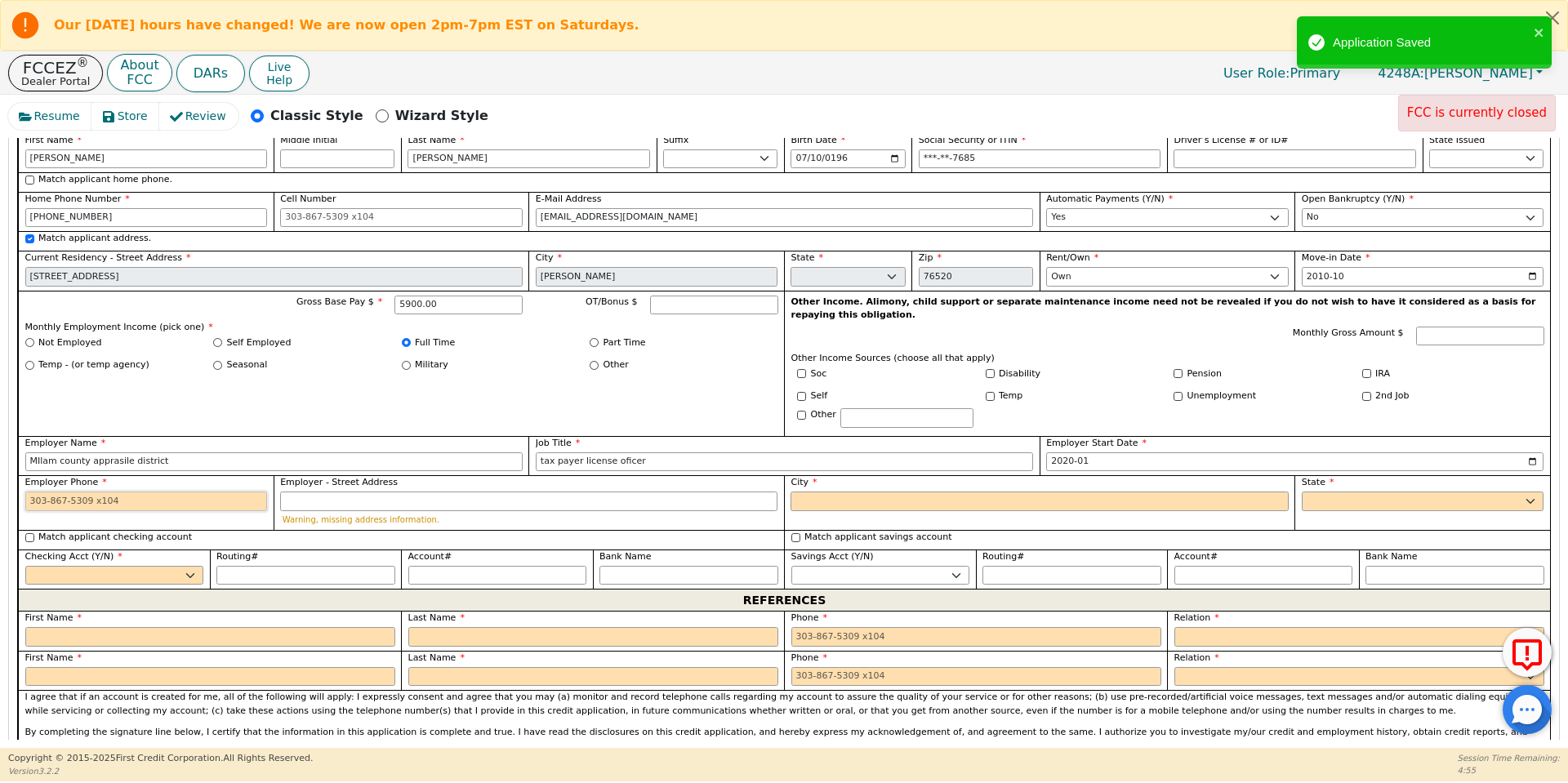
click at [151, 492] on input "Employer Phone" at bounding box center [146, 501] width 242 height 19
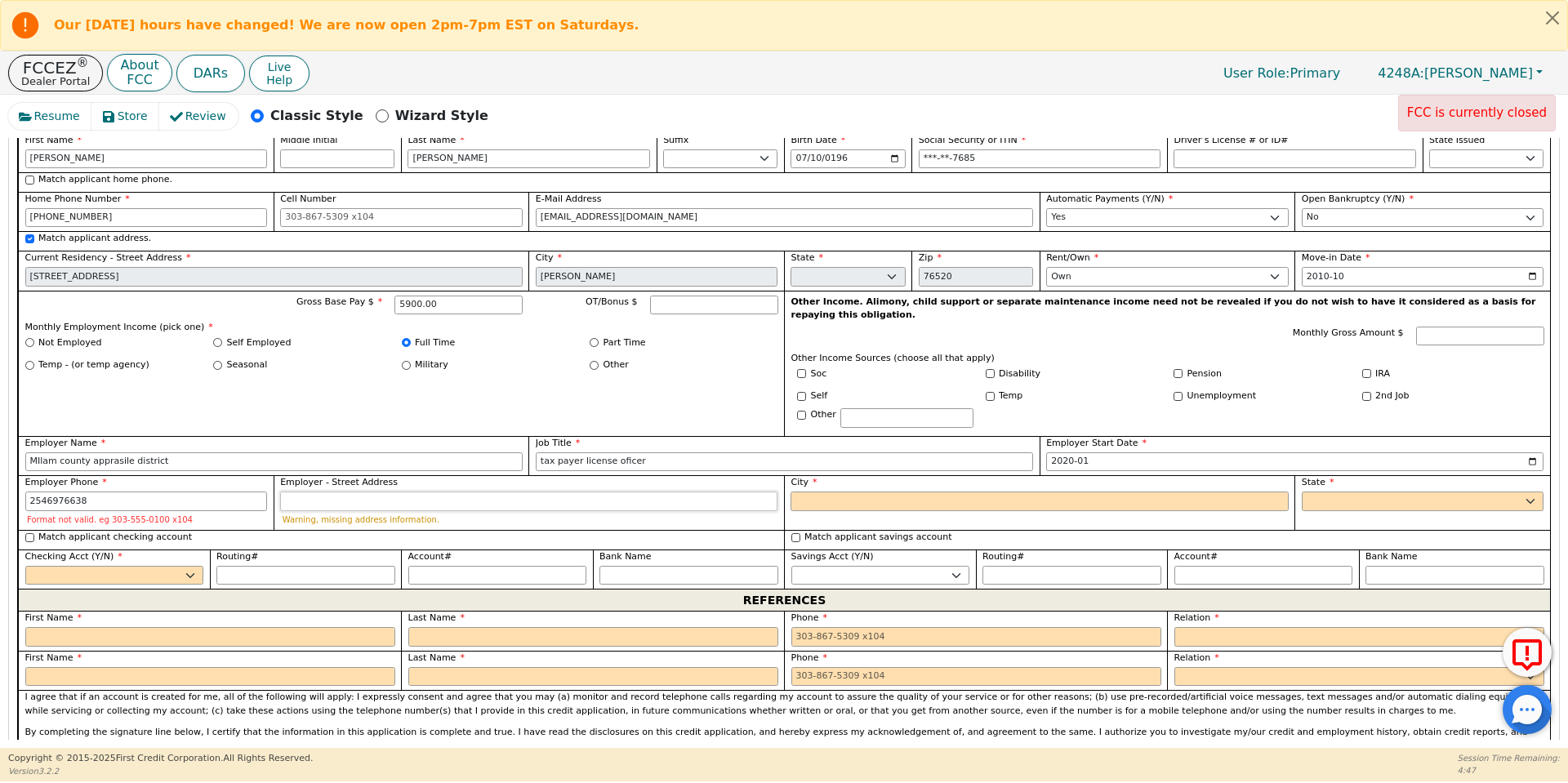
type input "254-697-6638"
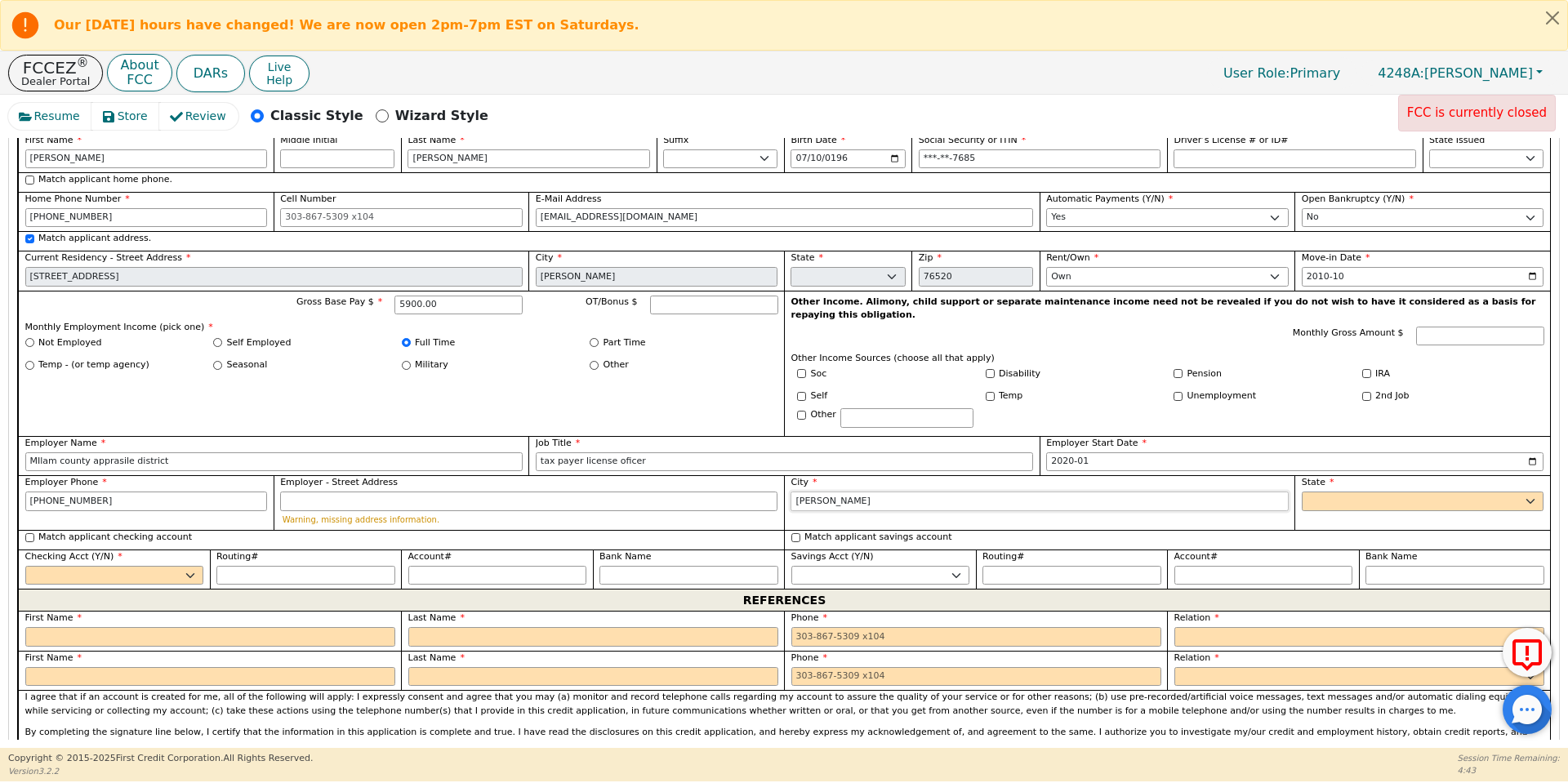
type input "Cameron"
select select "TX"
select select "y"
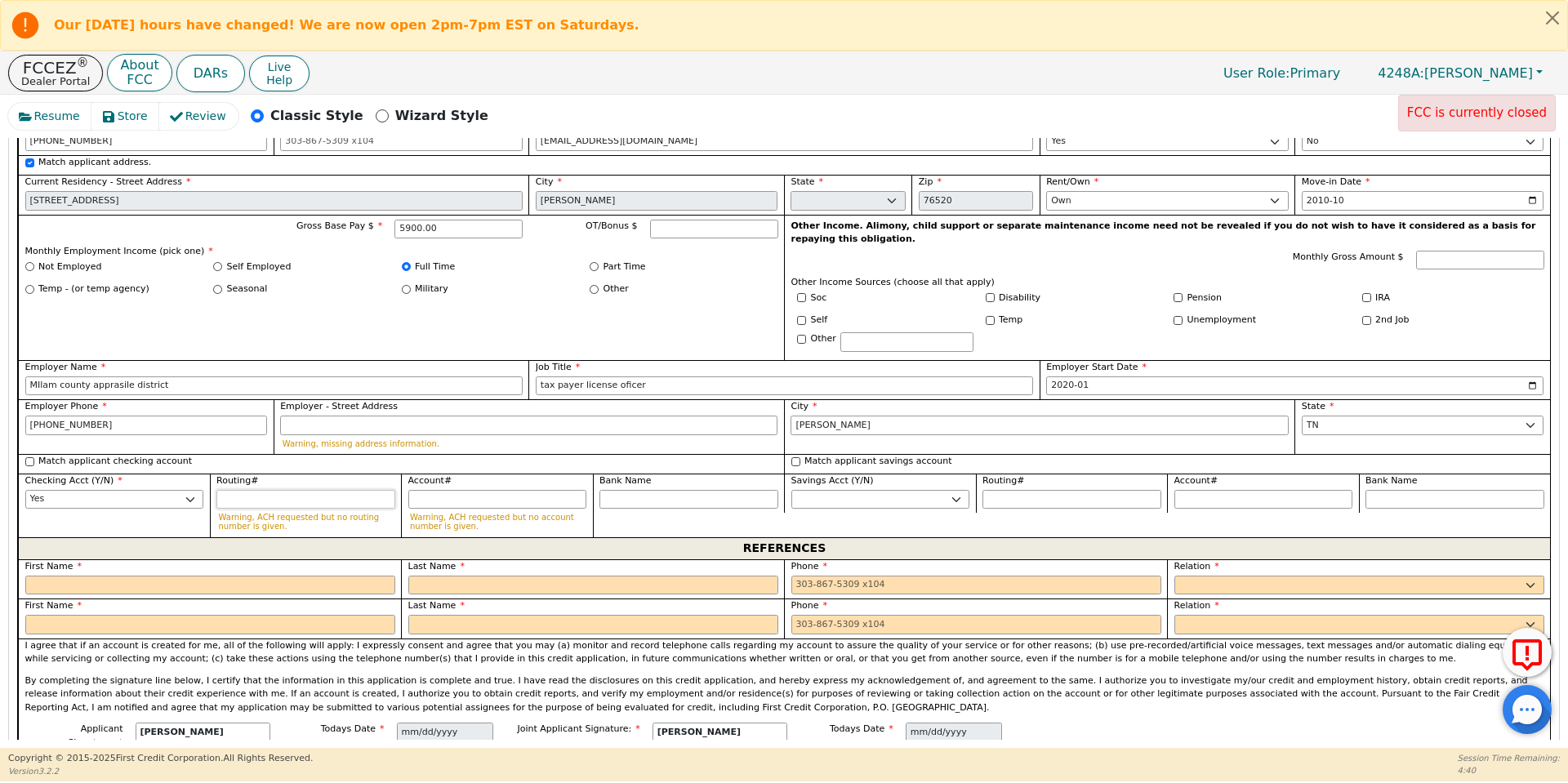
scroll to position [1537, 0]
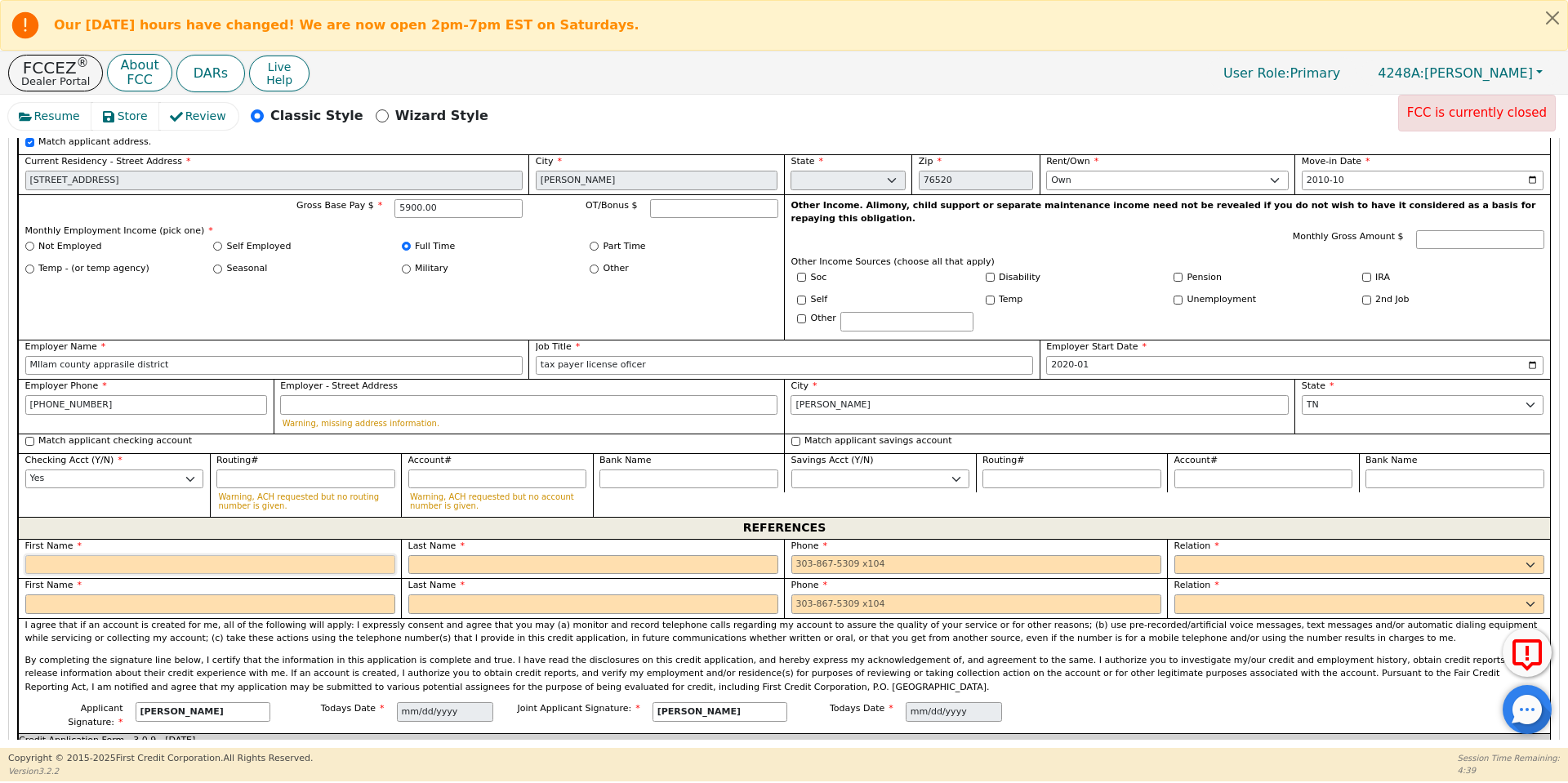
click at [133, 555] on input "text" at bounding box center [209, 564] width 370 height 19
type input "Aaron"
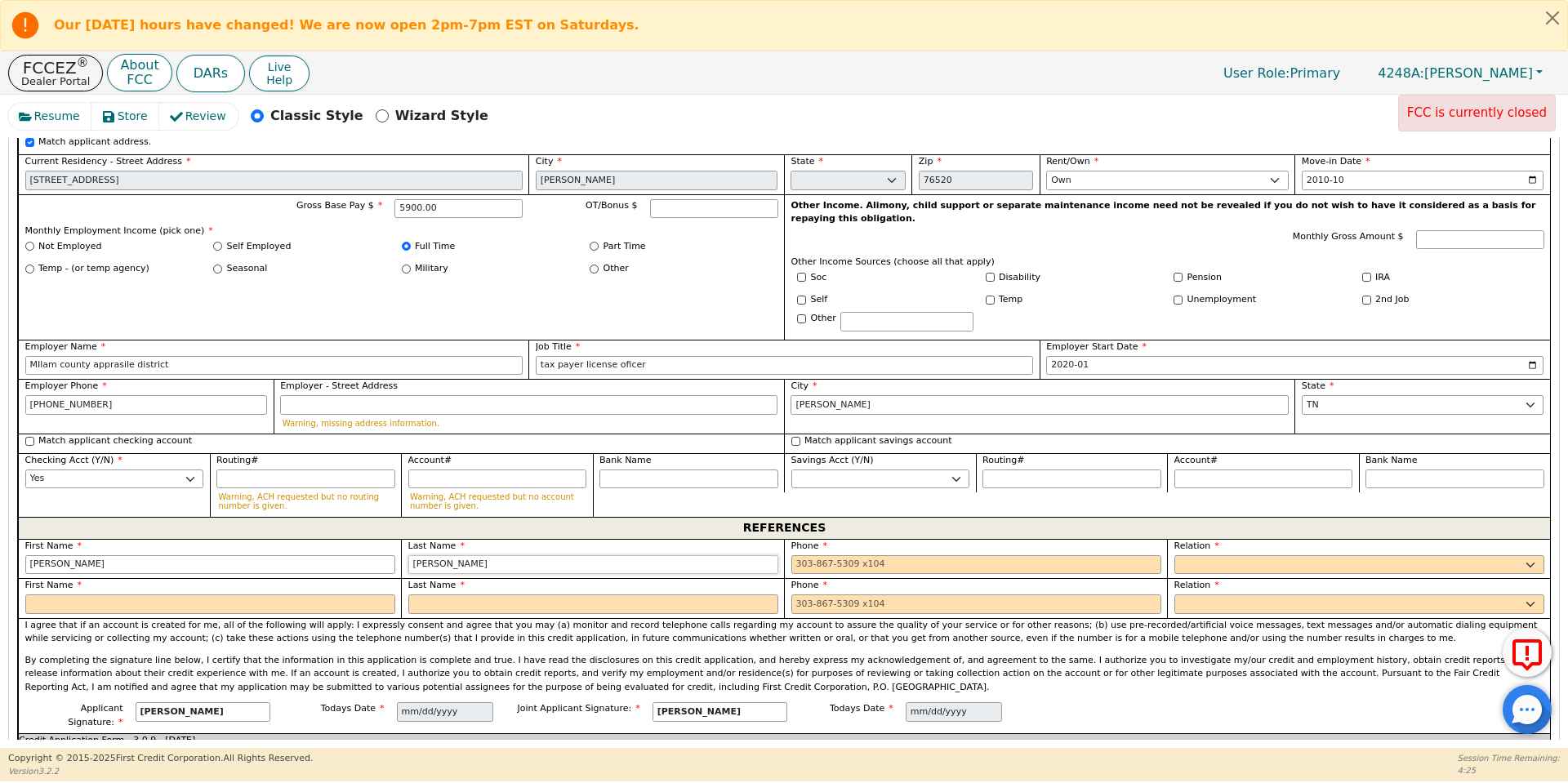
type input "Smith"
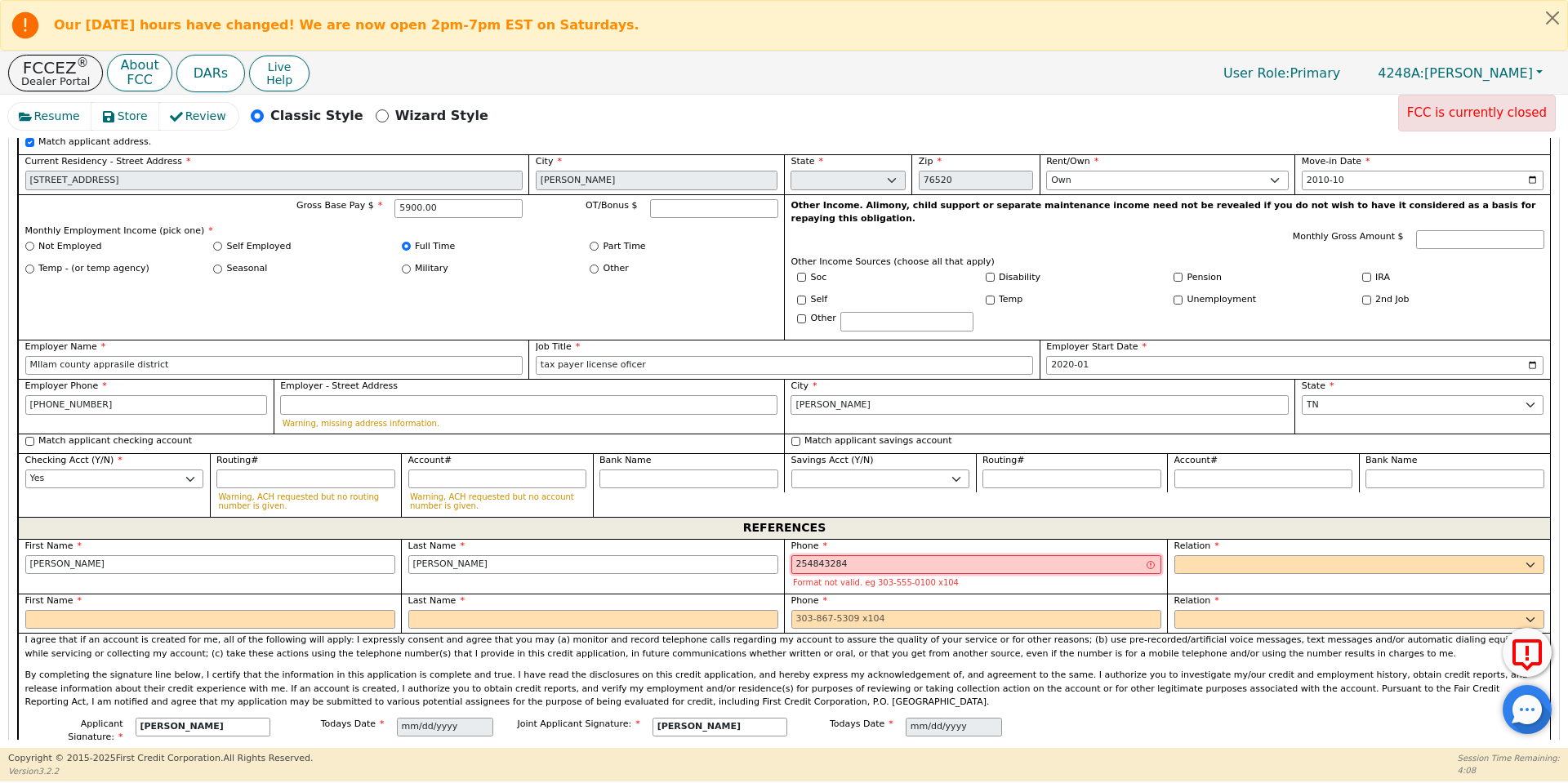
click at [821, 555] on input "254843284" at bounding box center [975, 564] width 370 height 19
type input "254-843-7284"
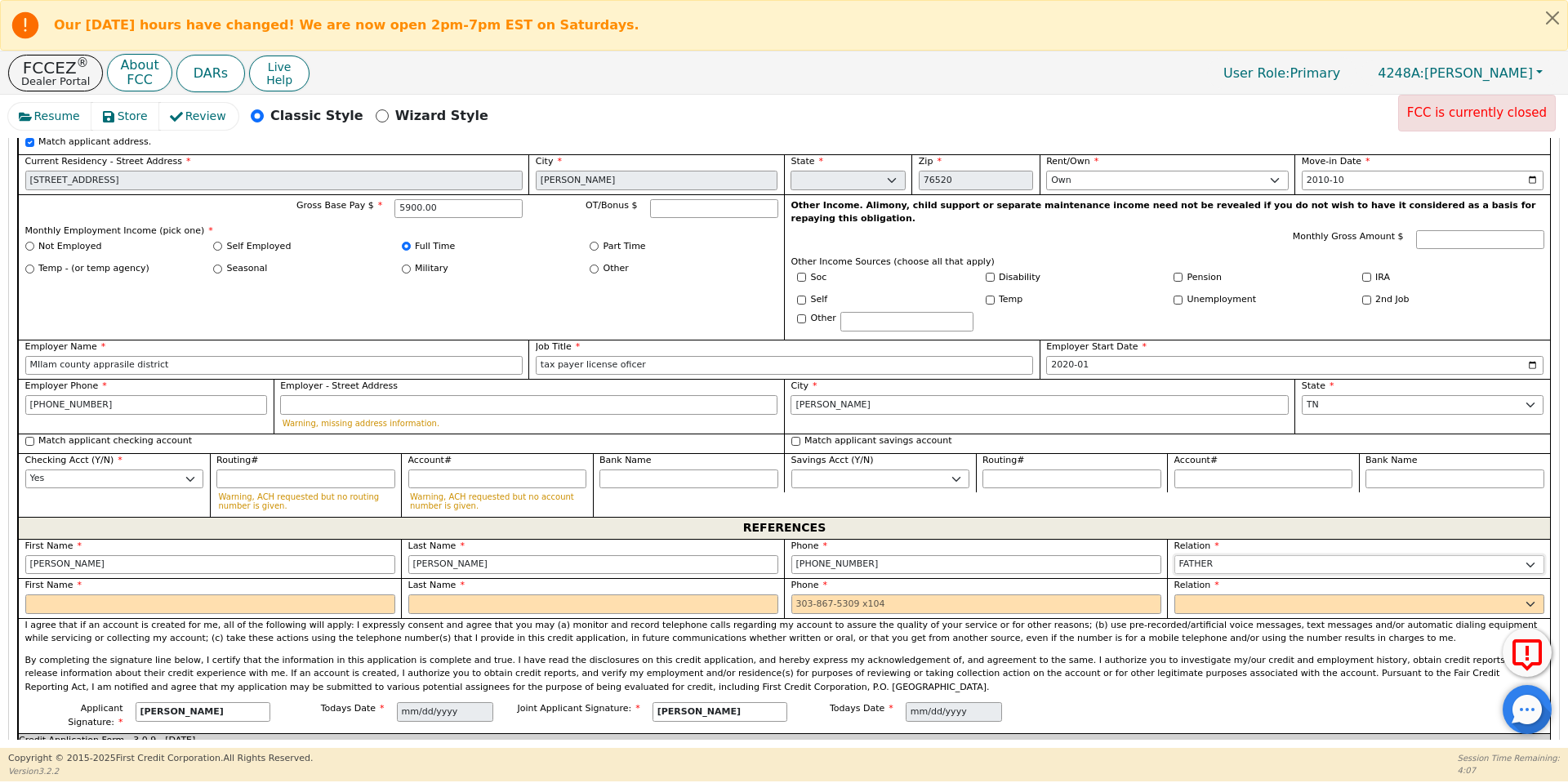
select select "FRIEND"
type input "Ljay"
type input "Brown"
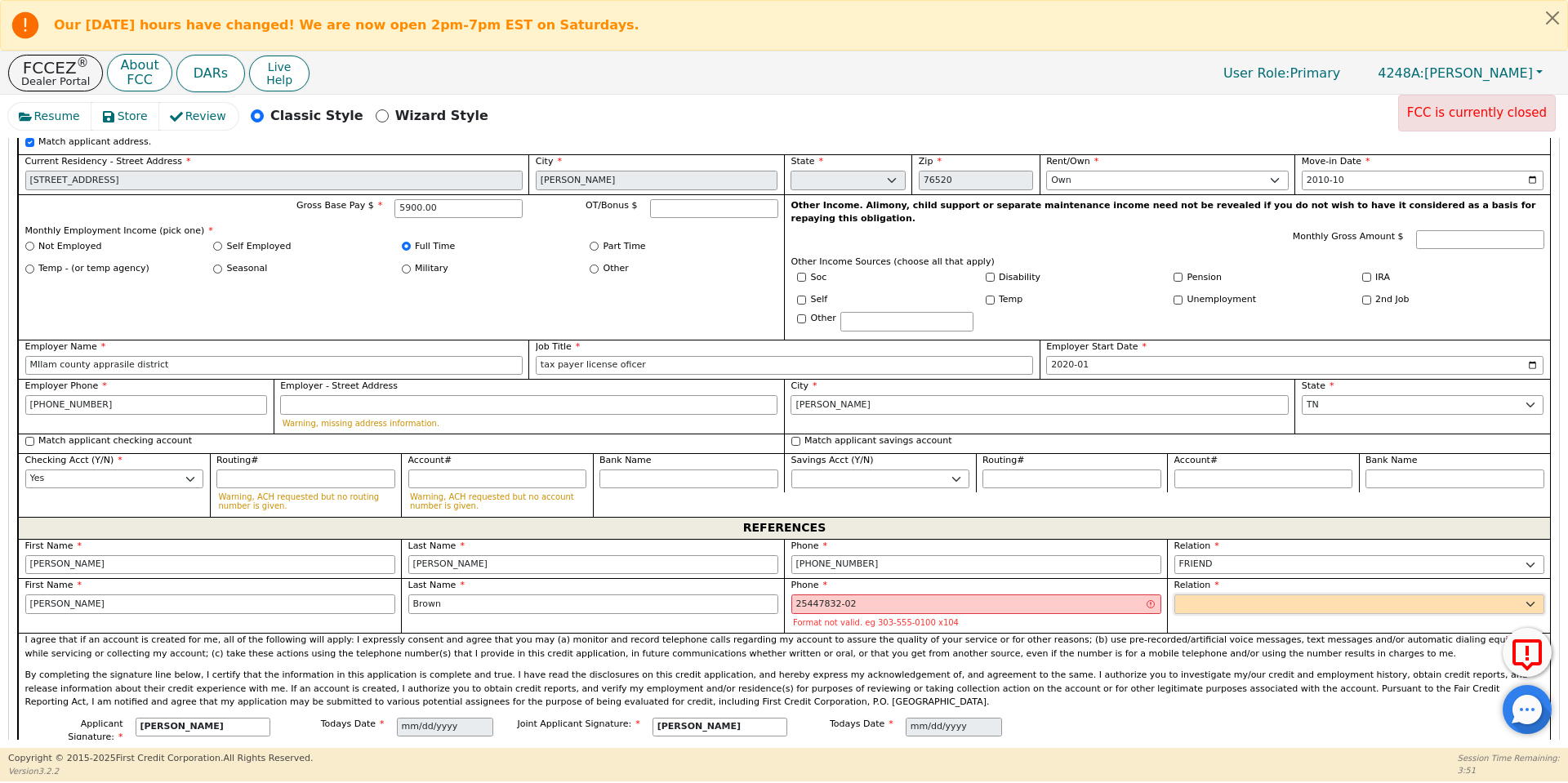
type input "254-478-3202"
select select "FRIEND"
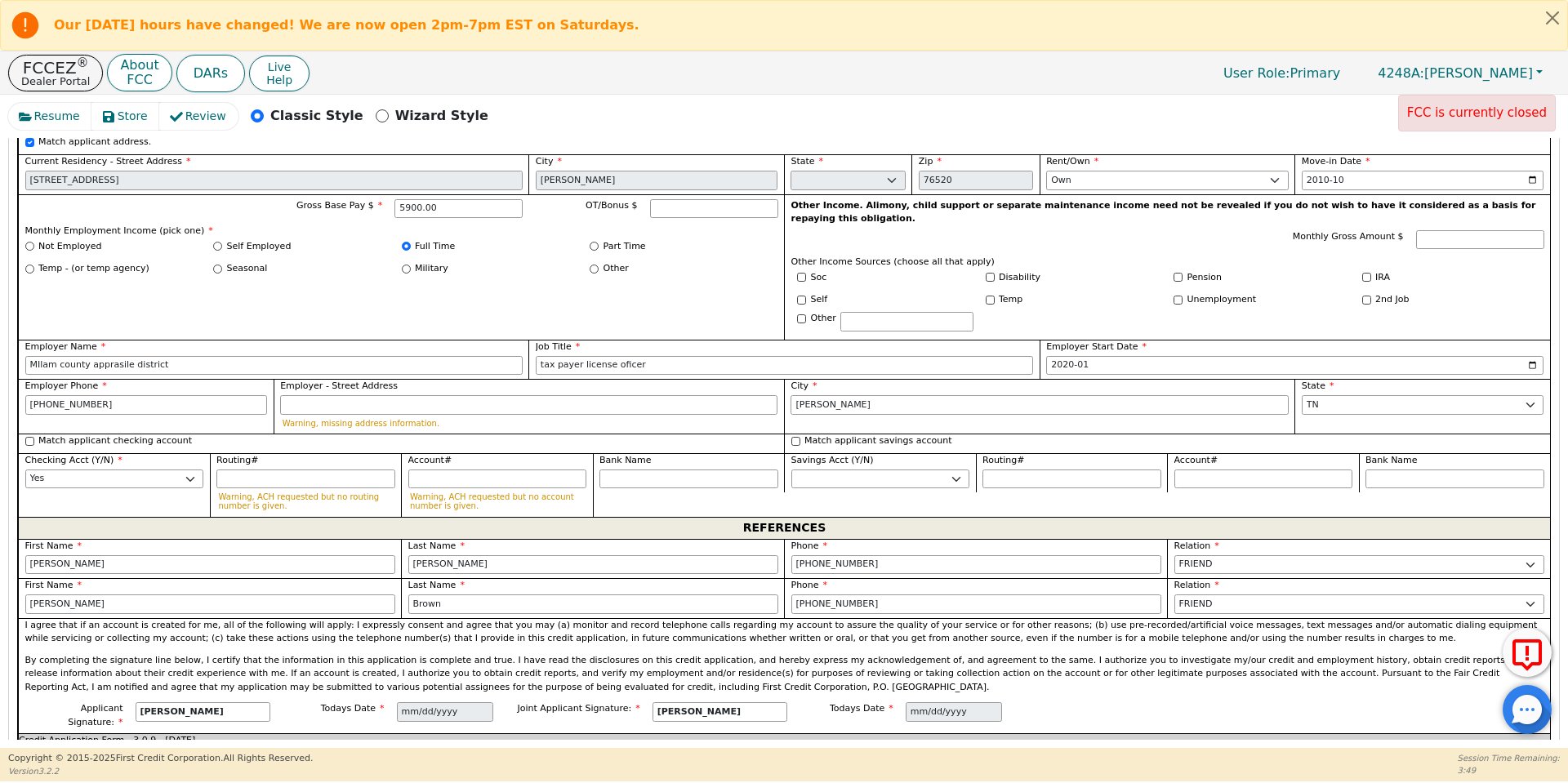
click at [917, 619] on div "I agree that if an account is created for me, all of the following will apply: …" at bounding box center [784, 661] width 1532 height 85
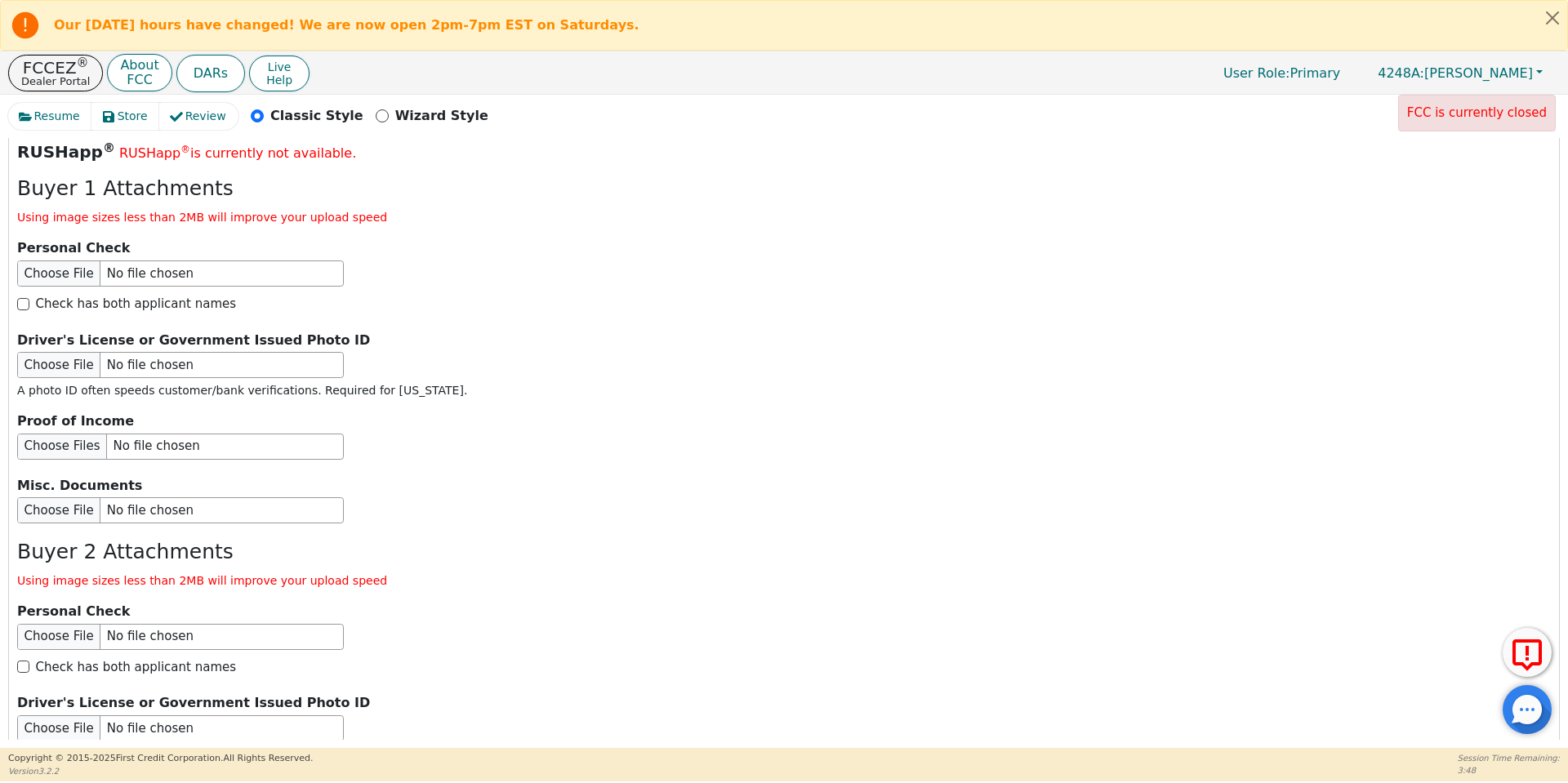
scroll to position [2782, 0]
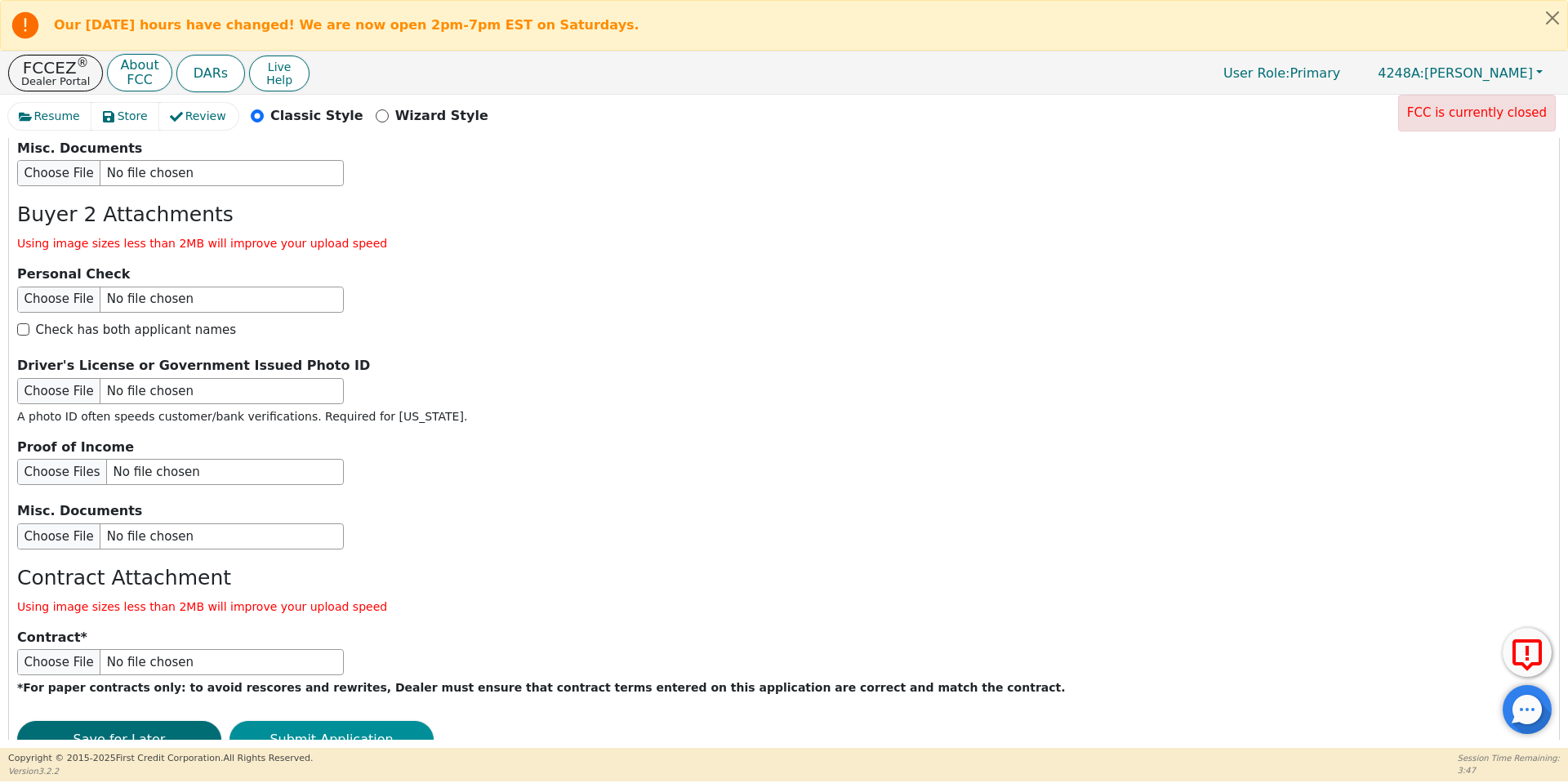
click at [395, 721] on button "Submit Application" at bounding box center [331, 740] width 204 height 38
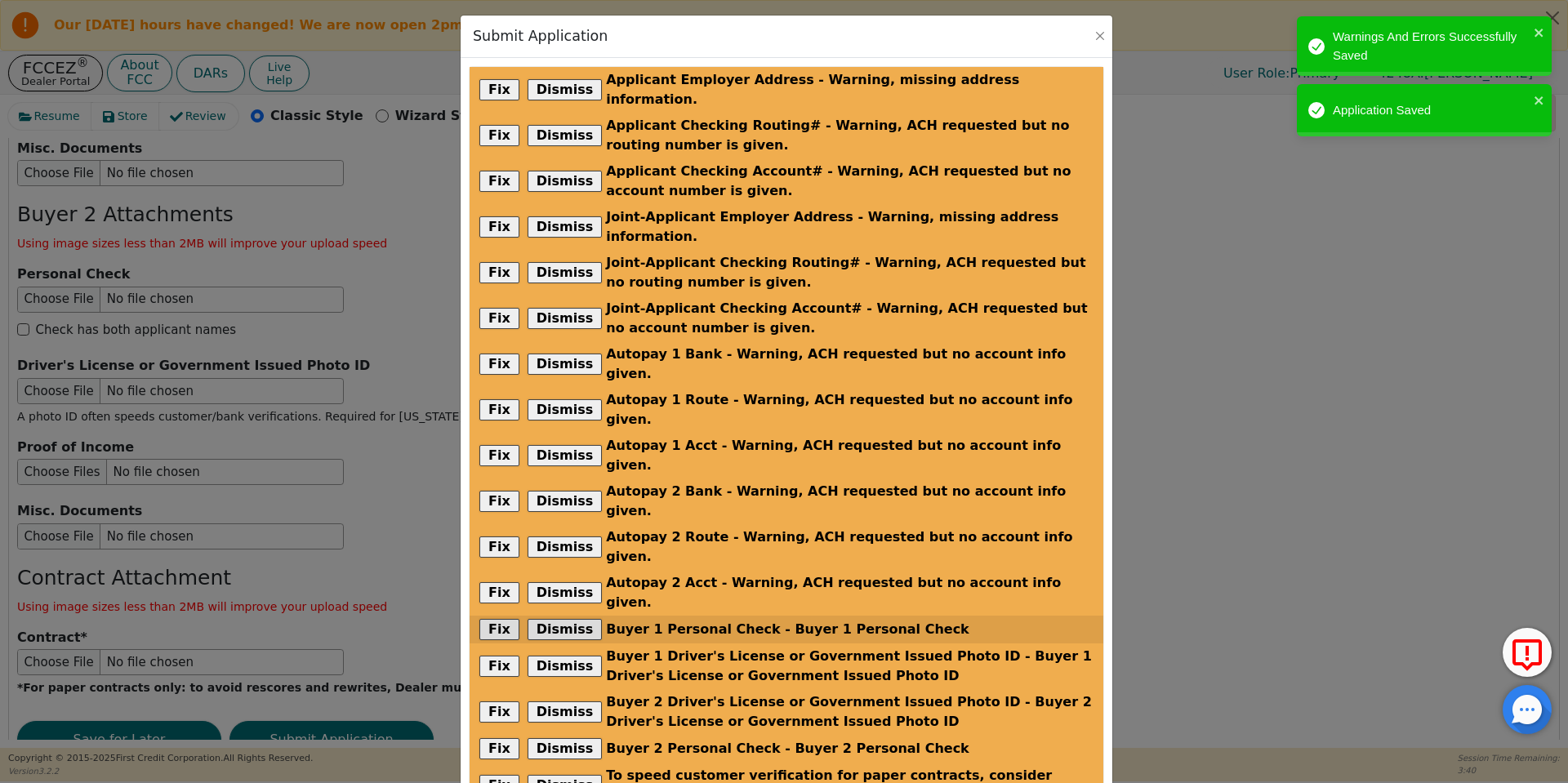
scroll to position [120, 0]
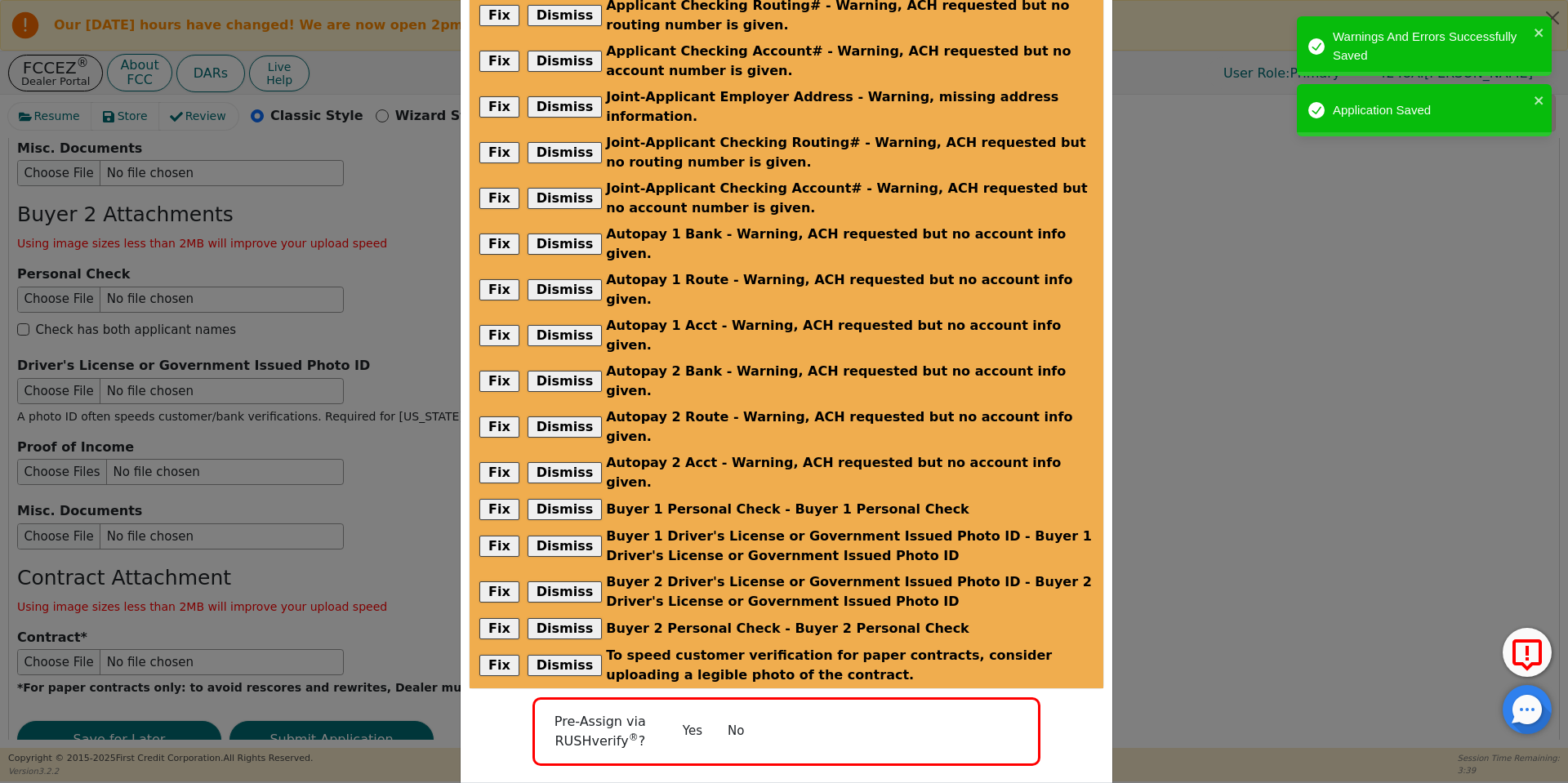
radio input "false"
checkbox input "false"
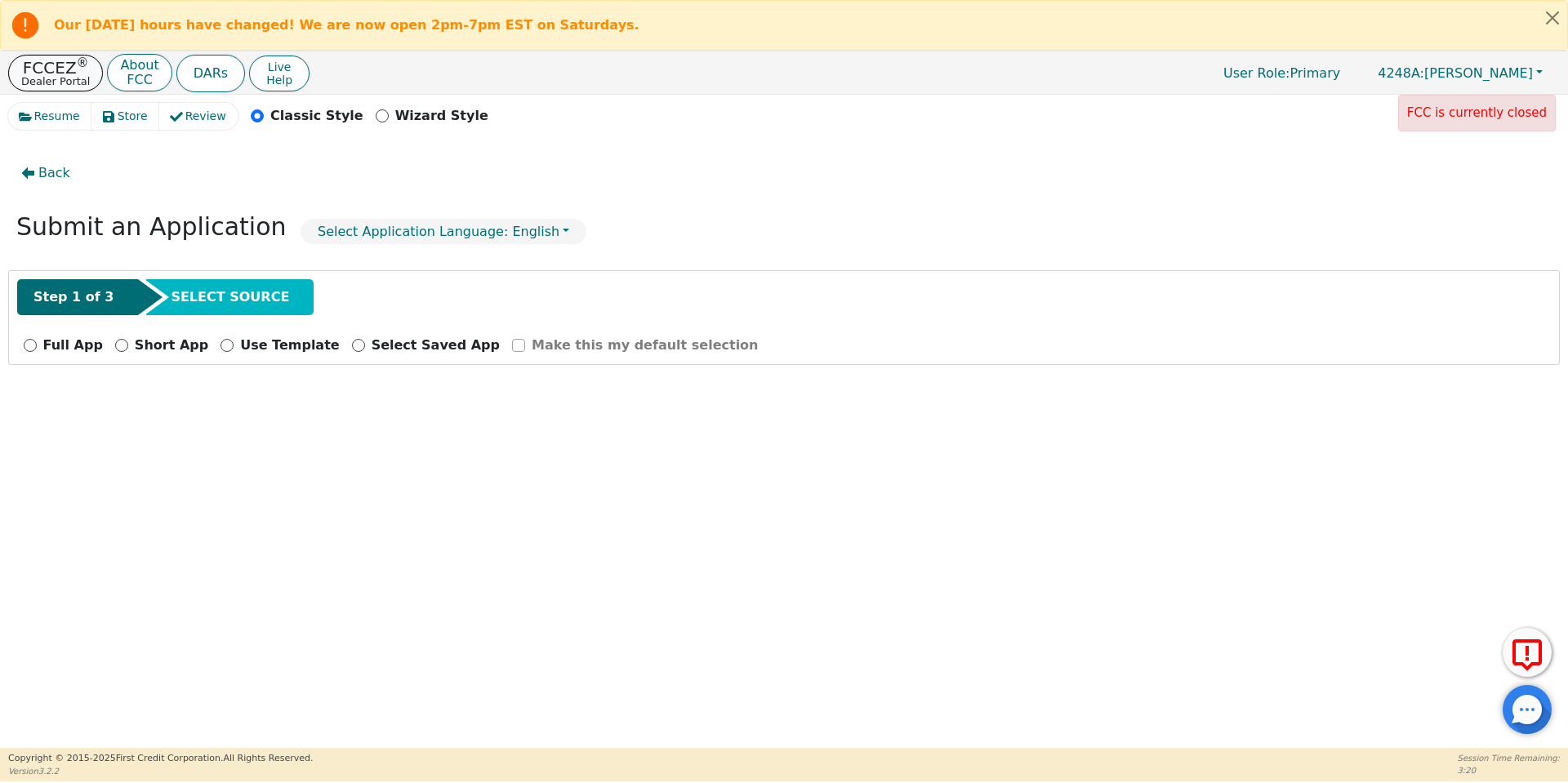
click at [62, 79] on p "Dealer Portal" at bounding box center [55, 81] width 68 height 11
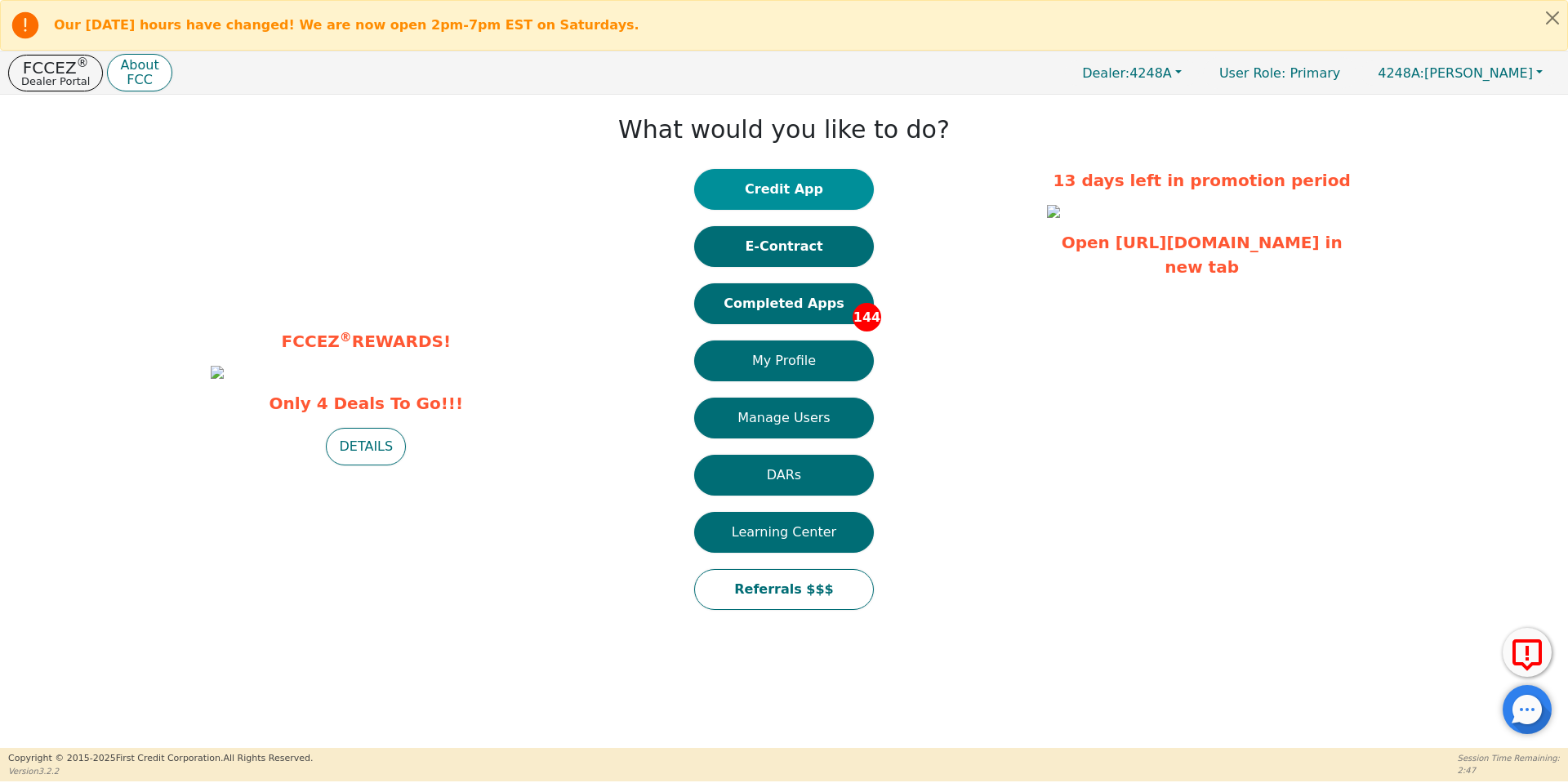
click at [804, 193] on button "Credit App" at bounding box center [784, 189] width 180 height 41
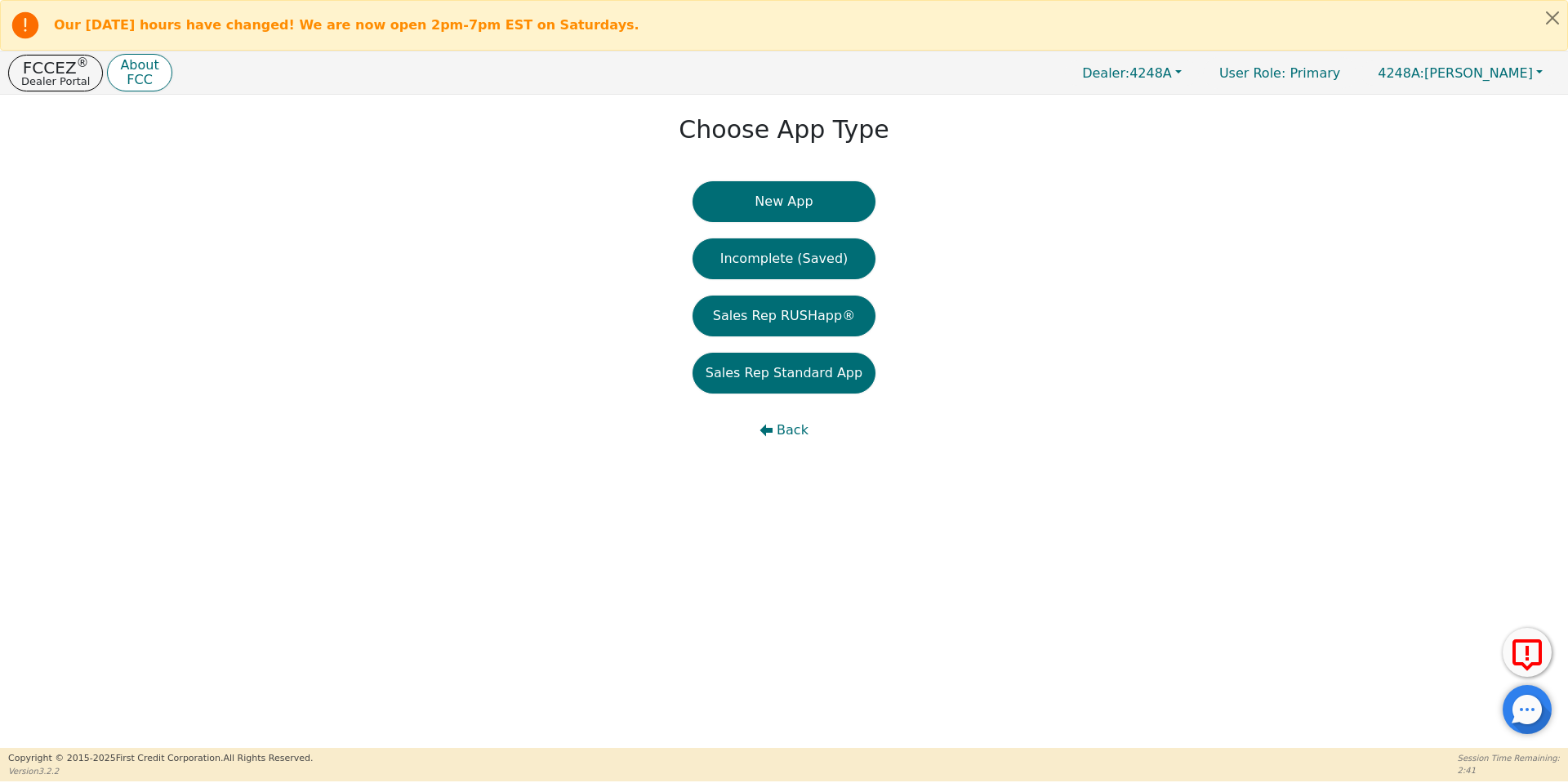
click at [804, 193] on button "New App" at bounding box center [784, 202] width 183 height 41
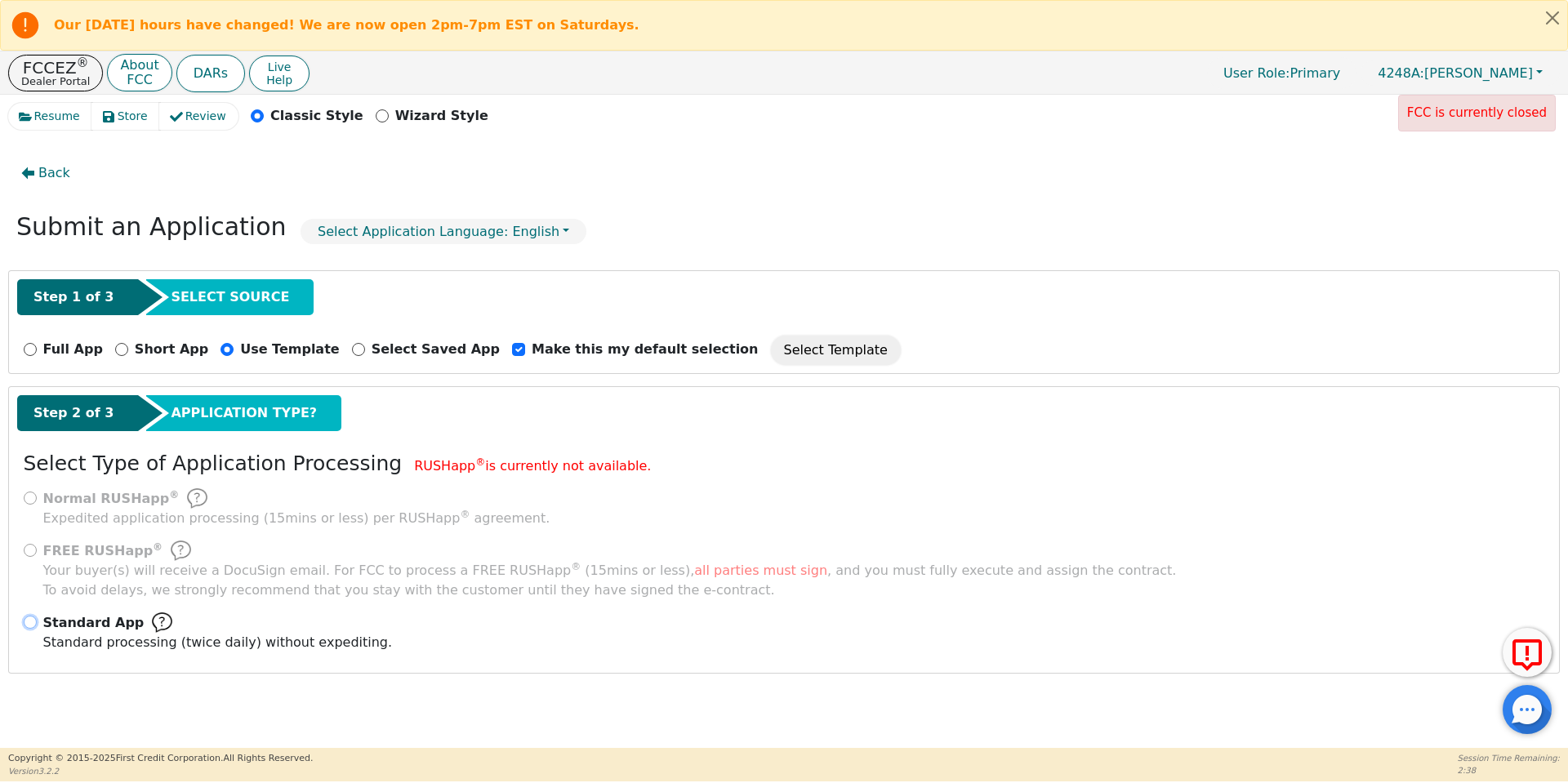
click at [25, 626] on input "Standard App Standard processing (twice daily) without expediting." at bounding box center [30, 623] width 13 height 13
radio input "true"
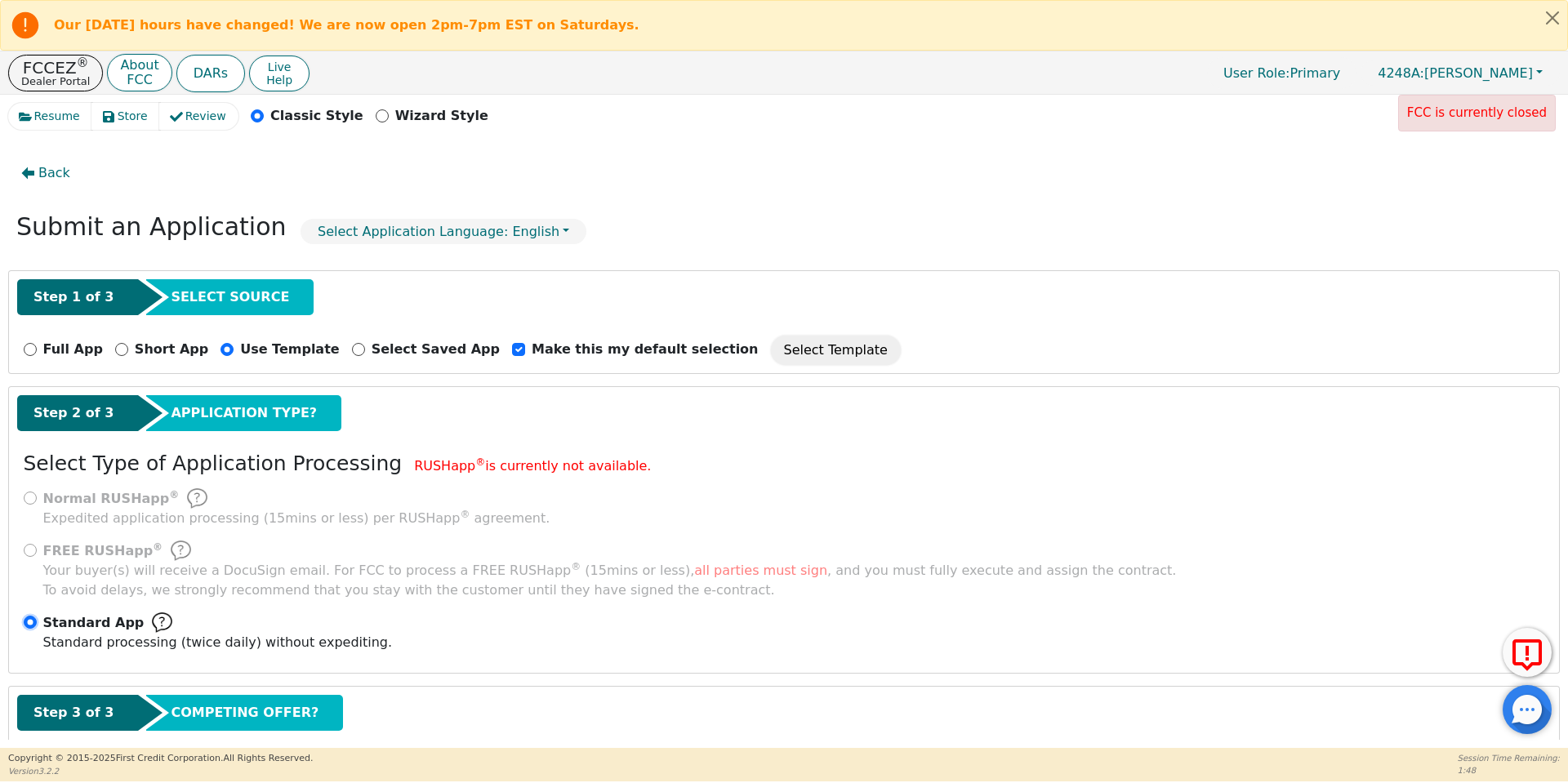
scroll to position [93, 0]
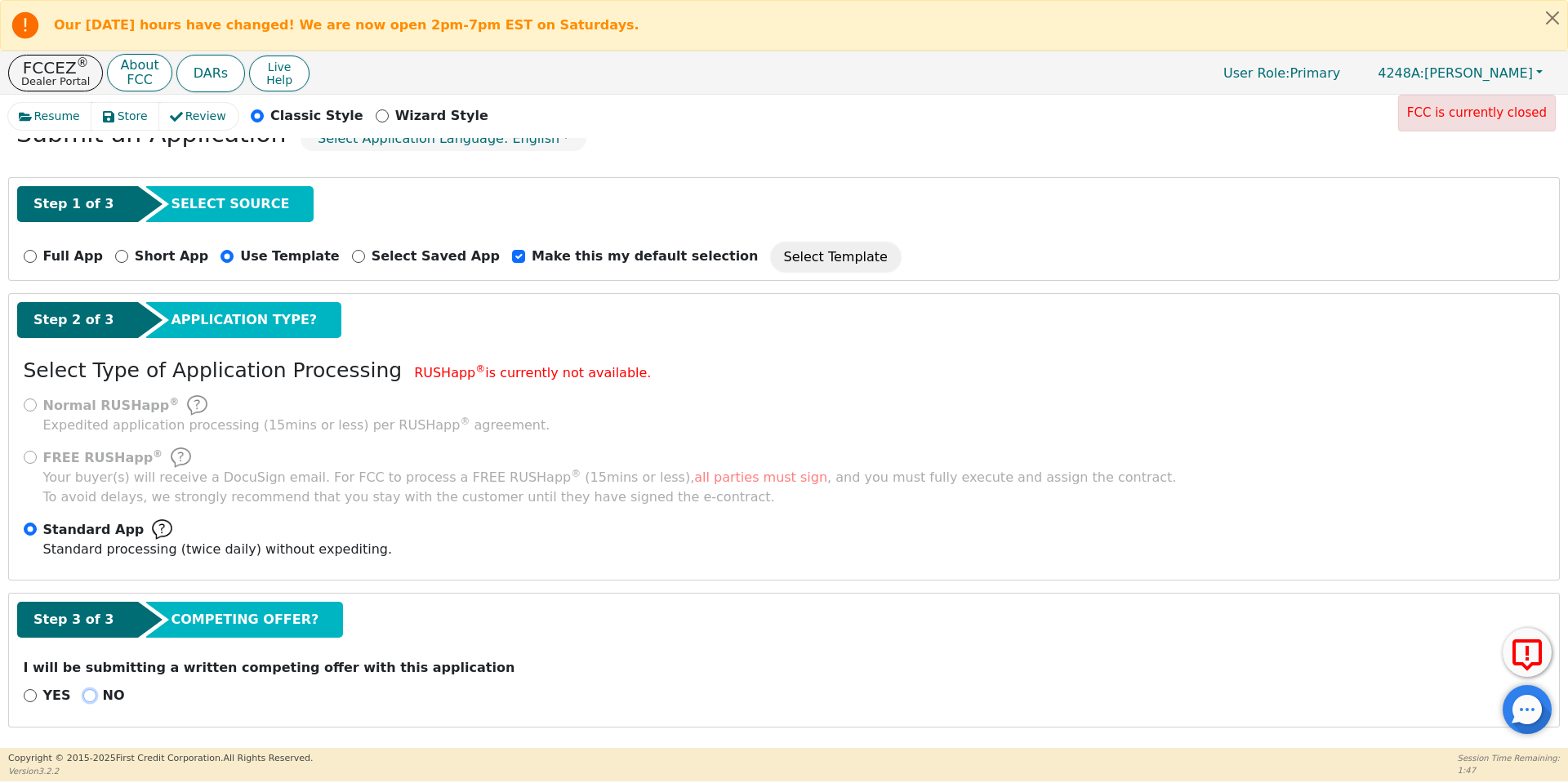
click at [87, 702] on input "NO" at bounding box center [89, 696] width 13 height 13
radio input "true"
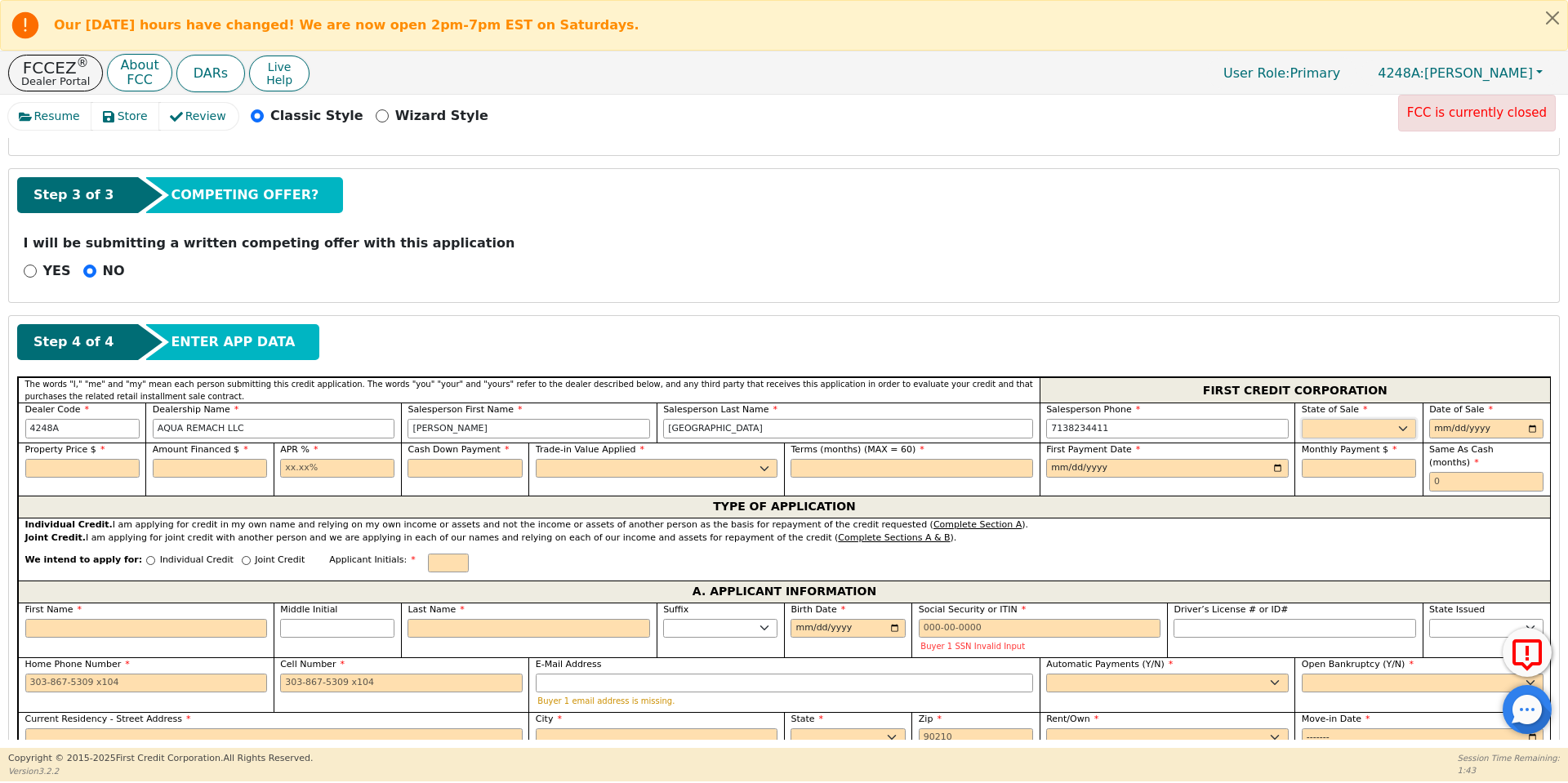
click at [1362, 423] on select "AK AL AR AZ CA CO CT DC DE FL GA HI IA ID IL IN KS KY LA MA MD ME MI MN MO MS M…" at bounding box center [1359, 428] width 114 height 19
select select "TX"
click at [1302, 419] on select "AK AL AR AZ CA CO CT DC DE FL GA HI IA ID IL IN KS KY LA MA MD ME MI MN MO MS M…" at bounding box center [1359, 428] width 114 height 19
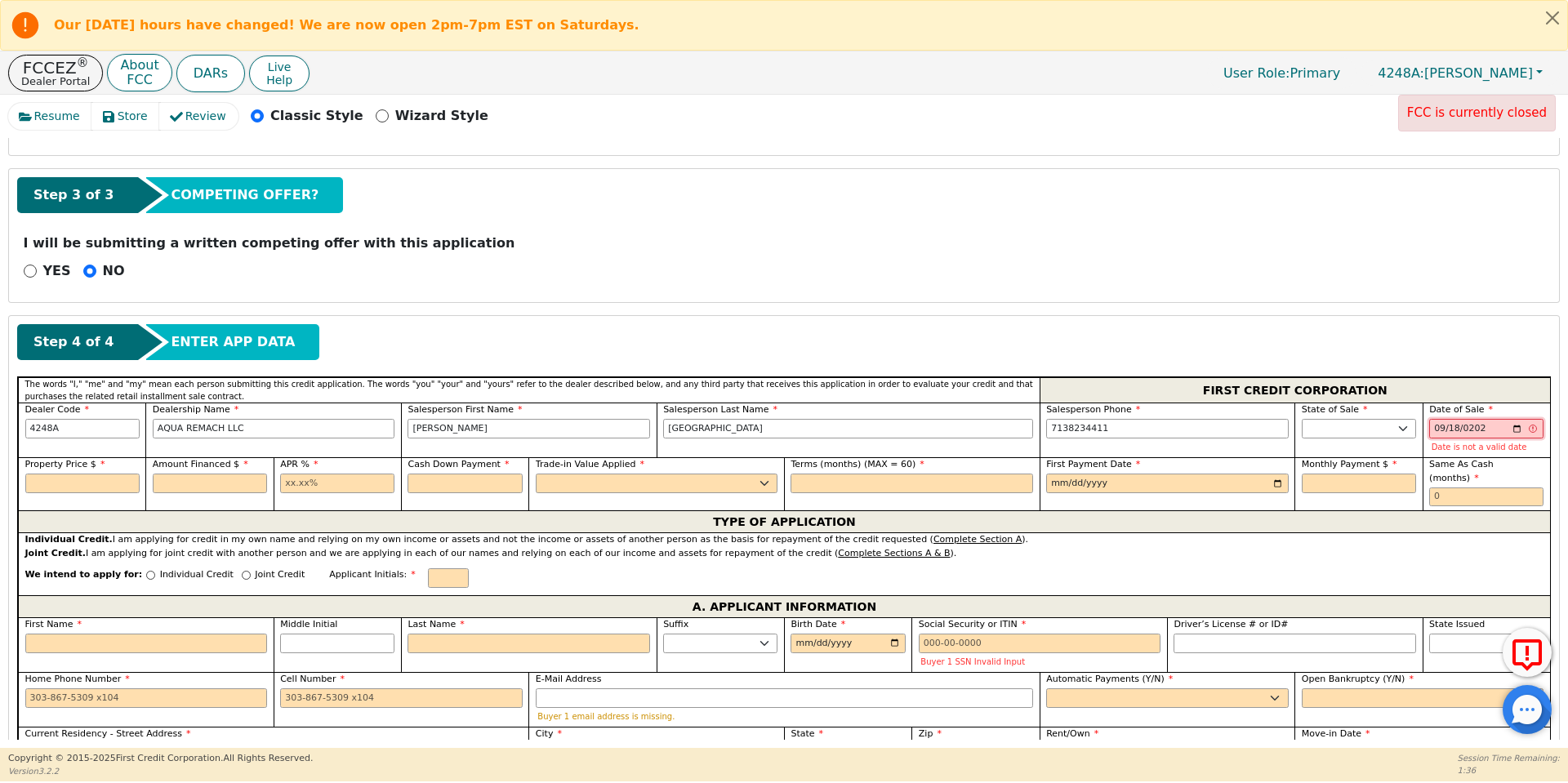
type input "2025-09-18"
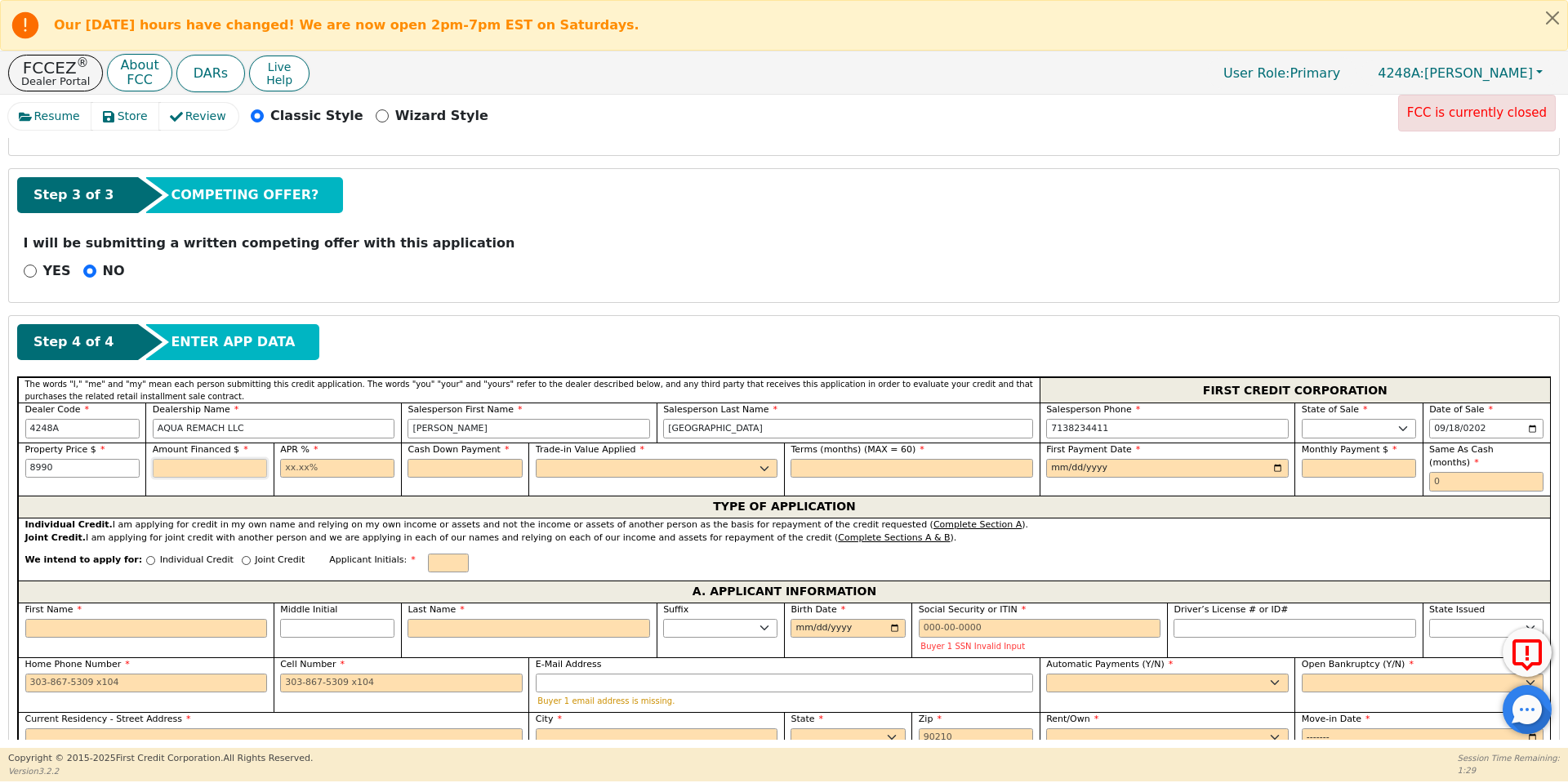
type input "8990.00"
type input "17.99"
type input "0.00"
select select "n"
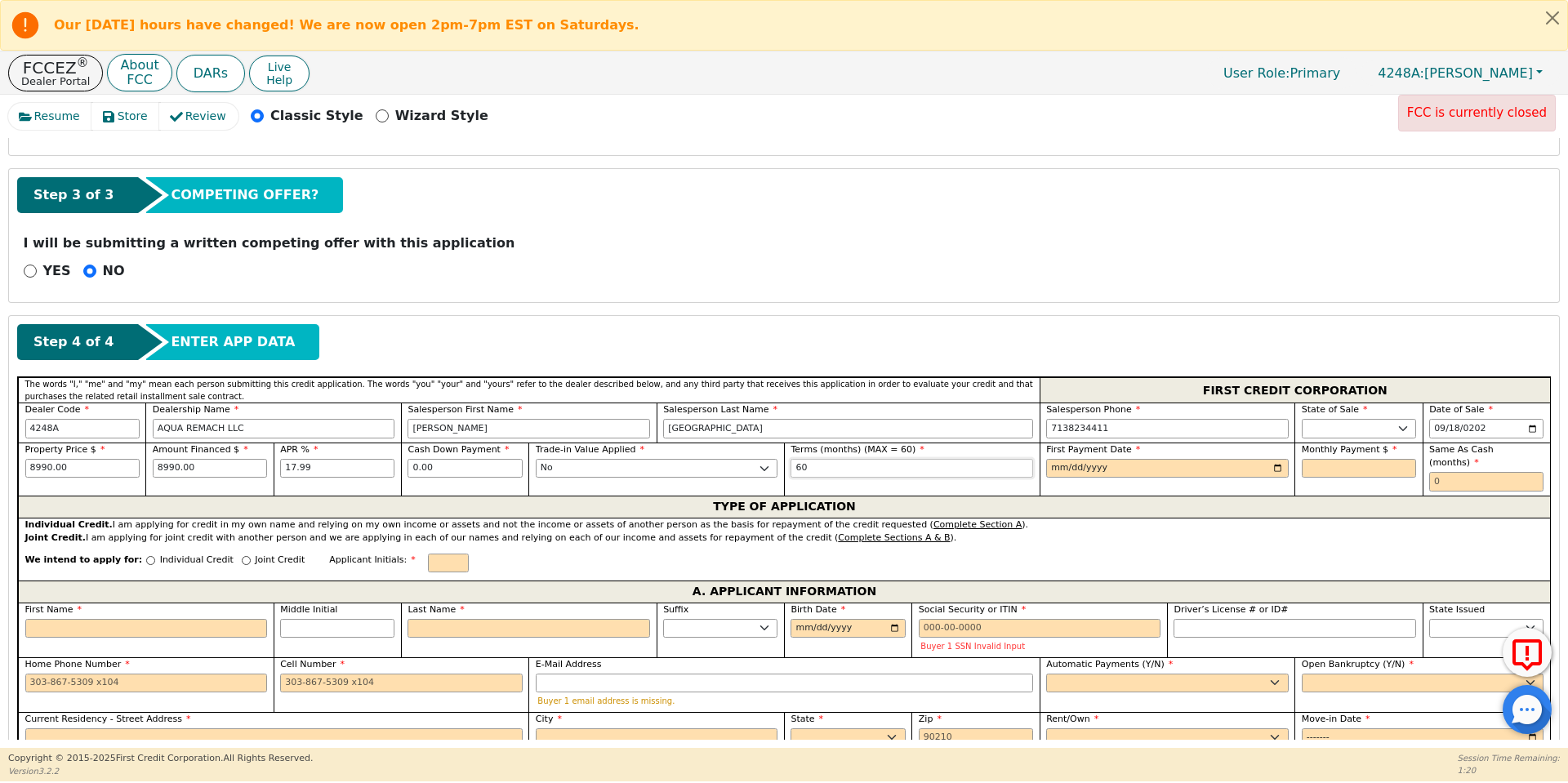
type input "60"
type input "2025-10-18"
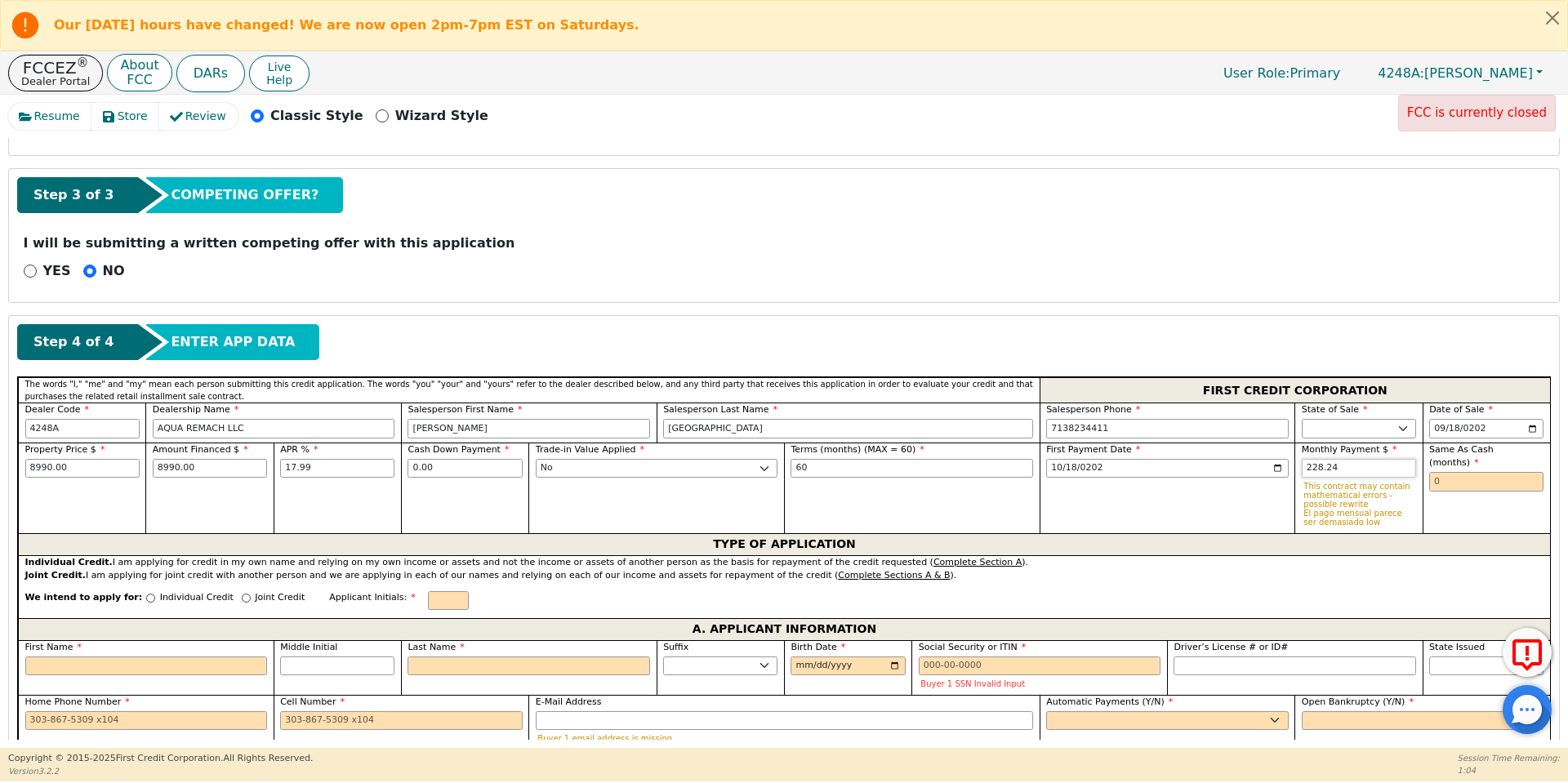
type input "228.24"
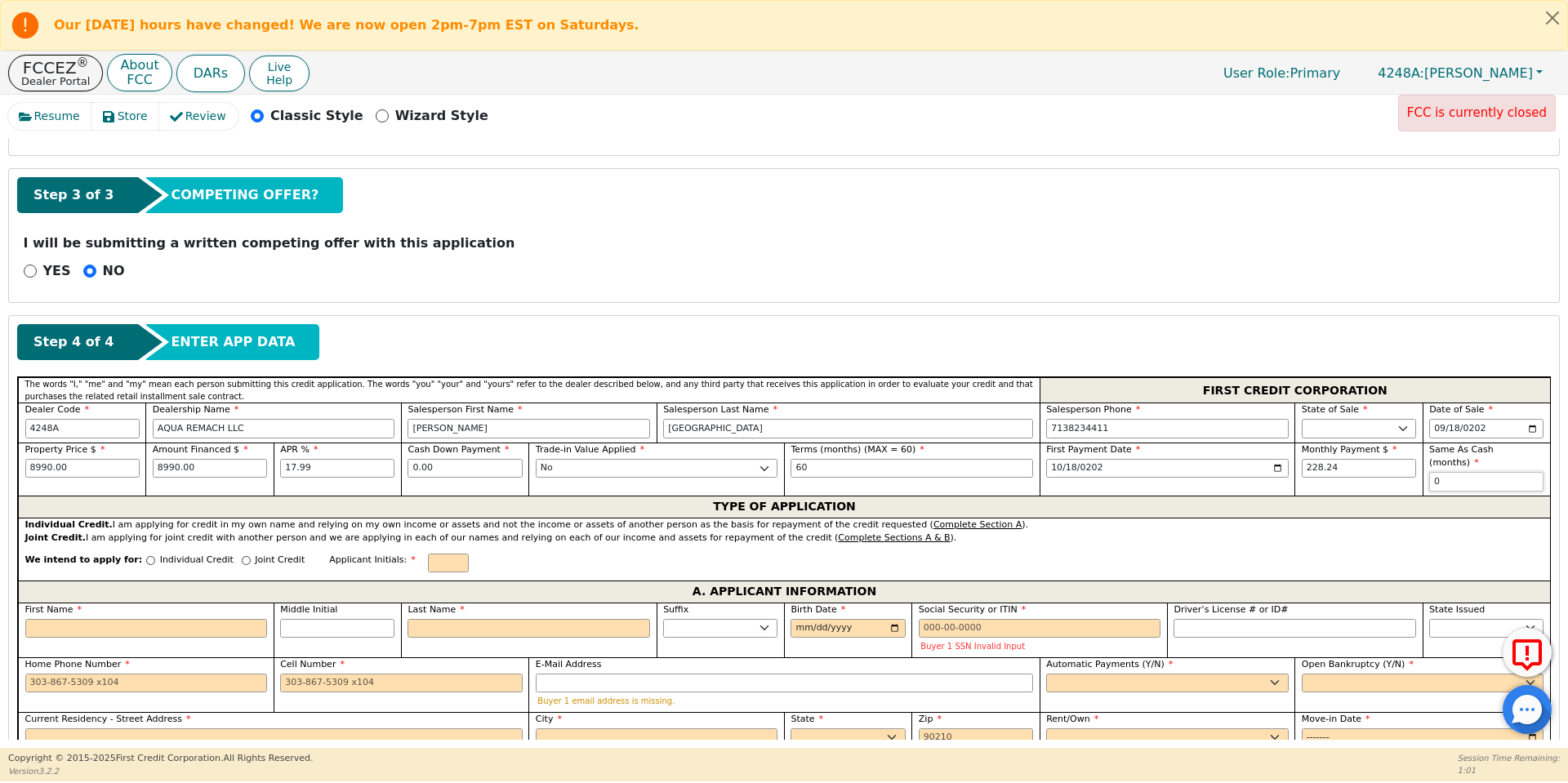
type input "0"
click at [242, 554] on div "Joint Credit" at bounding box center [273, 565] width 63 height 22
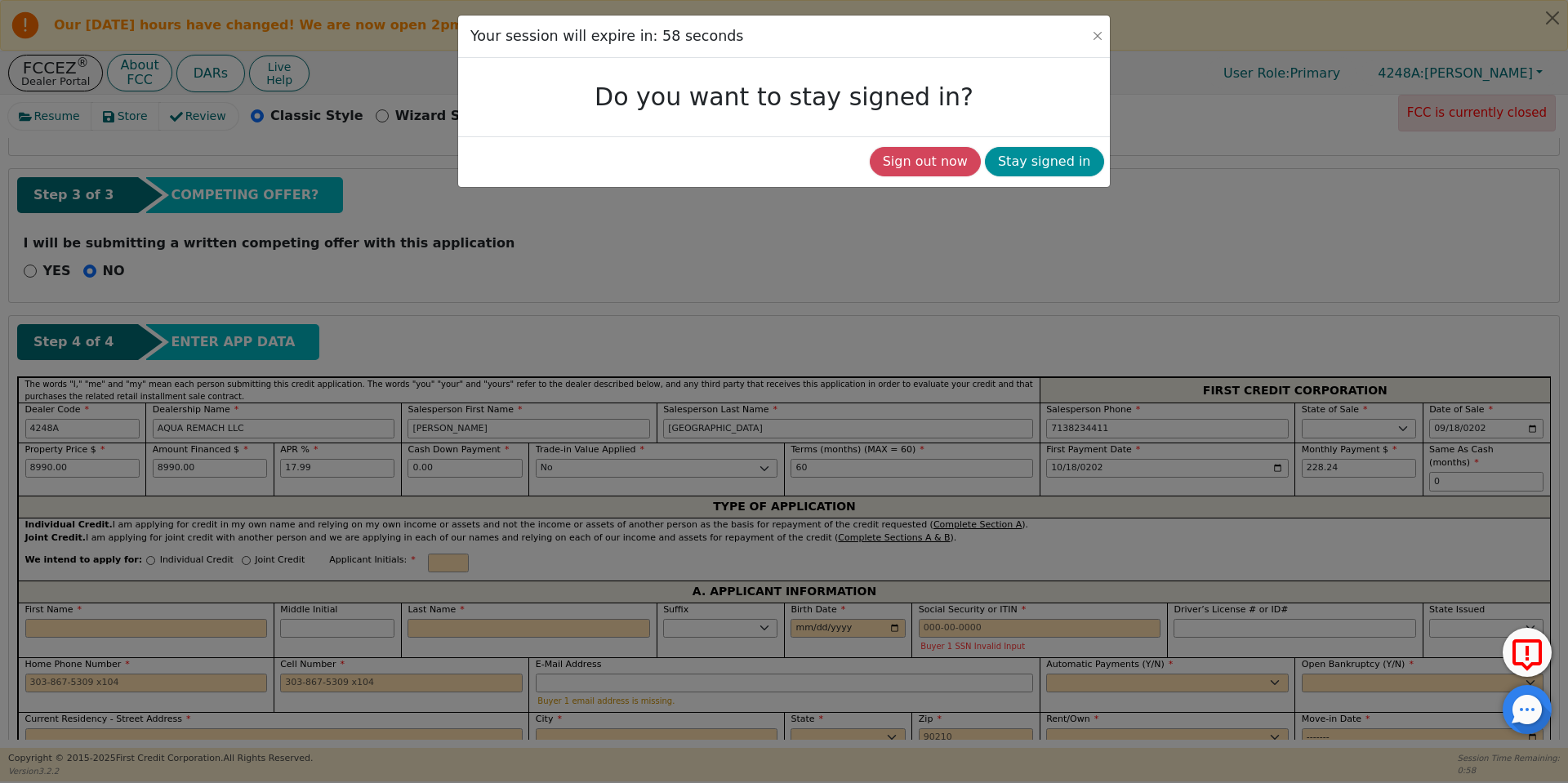
click at [1049, 160] on button "Stay signed in" at bounding box center [1043, 161] width 119 height 30
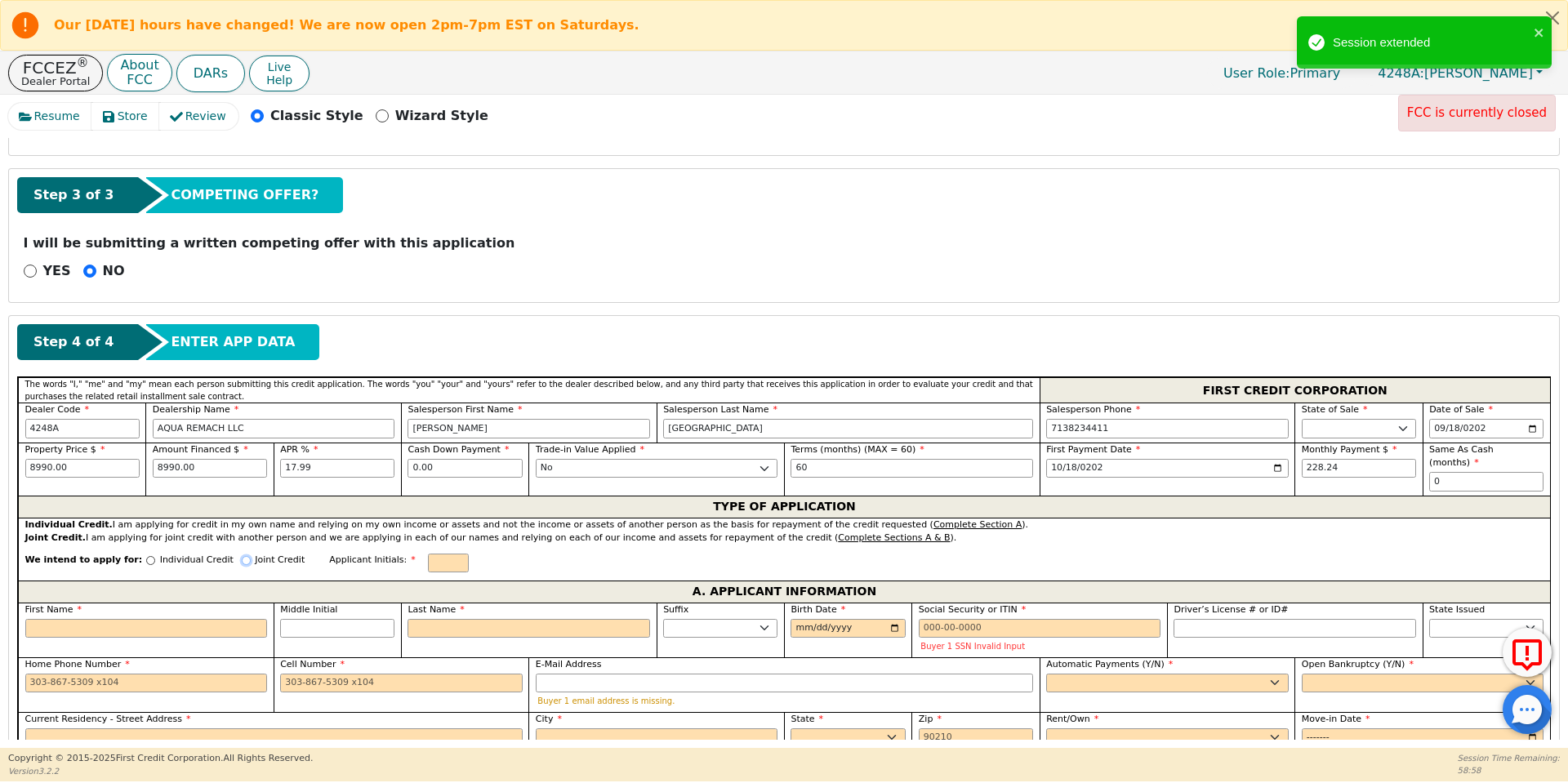
click at [242, 556] on input "Joint Credit" at bounding box center [246, 561] width 9 height 9
radio input "true"
click at [216, 614] on label "First Name" at bounding box center [146, 611] width 242 height 14
click at [216, 621] on input "First Name" at bounding box center [146, 630] width 242 height 19
click at [218, 634] on input "First Name" at bounding box center [146, 630] width 242 height 19
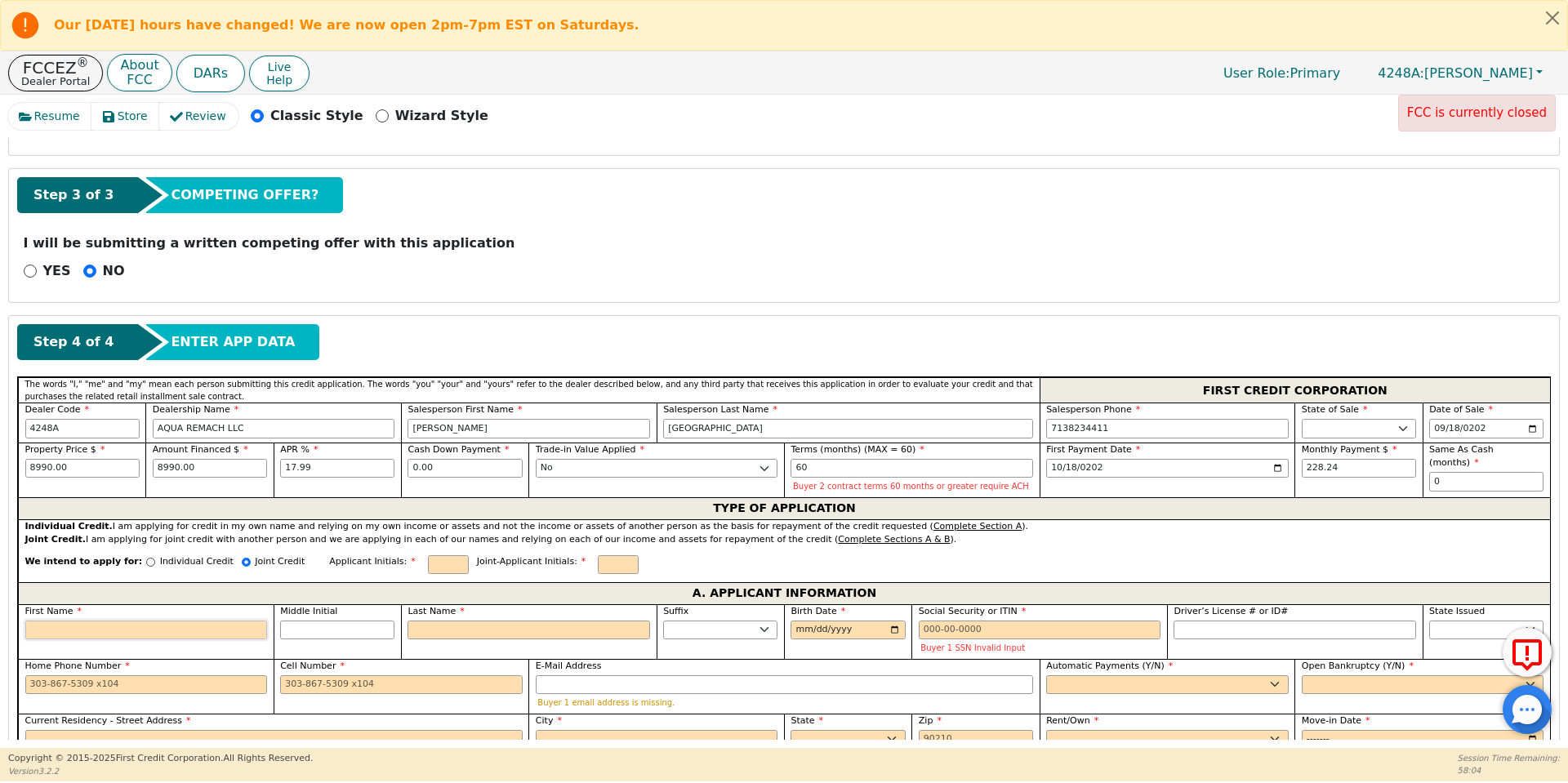
type input "C"
type input "Cha"
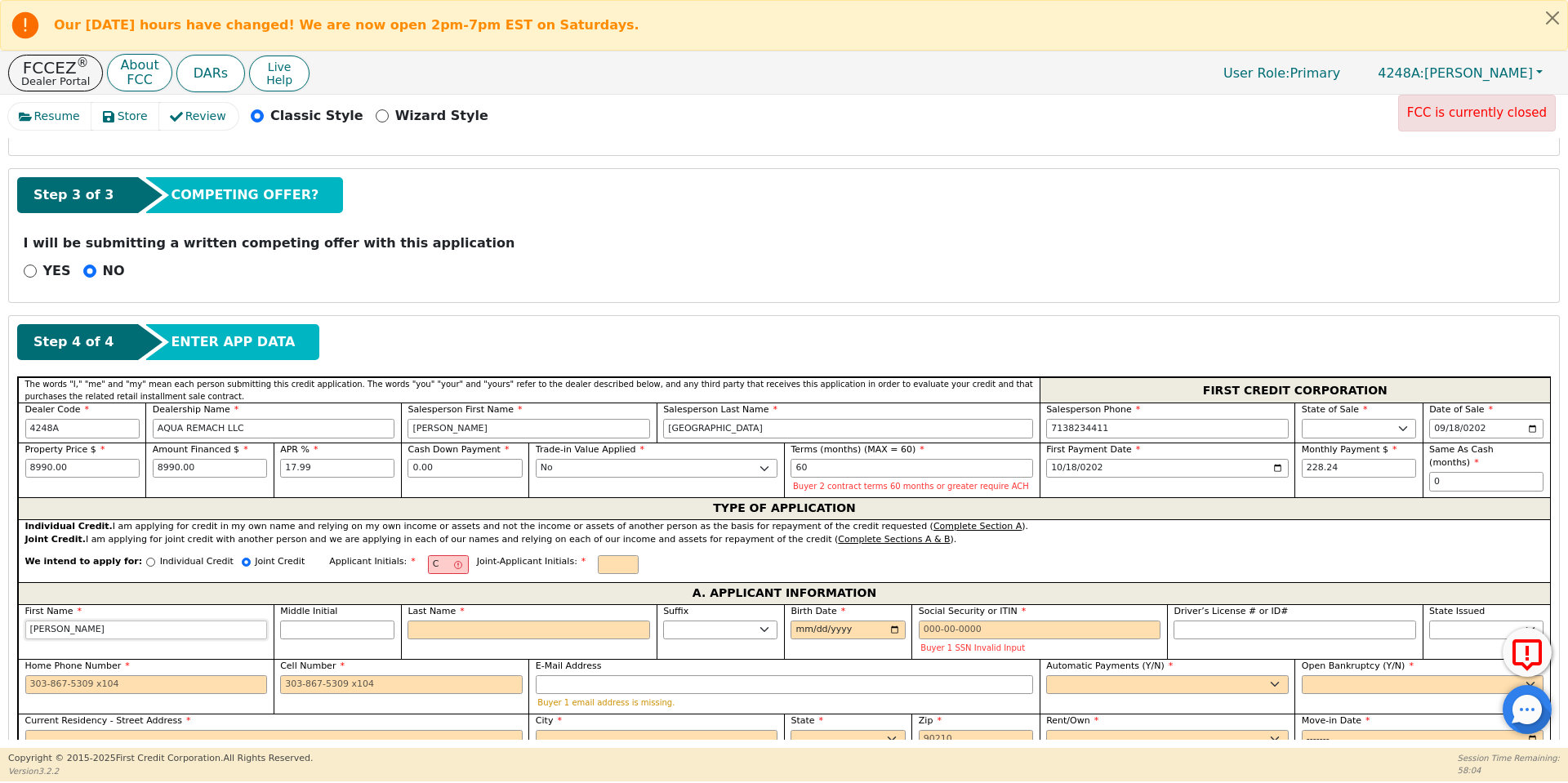
type input "Charles"
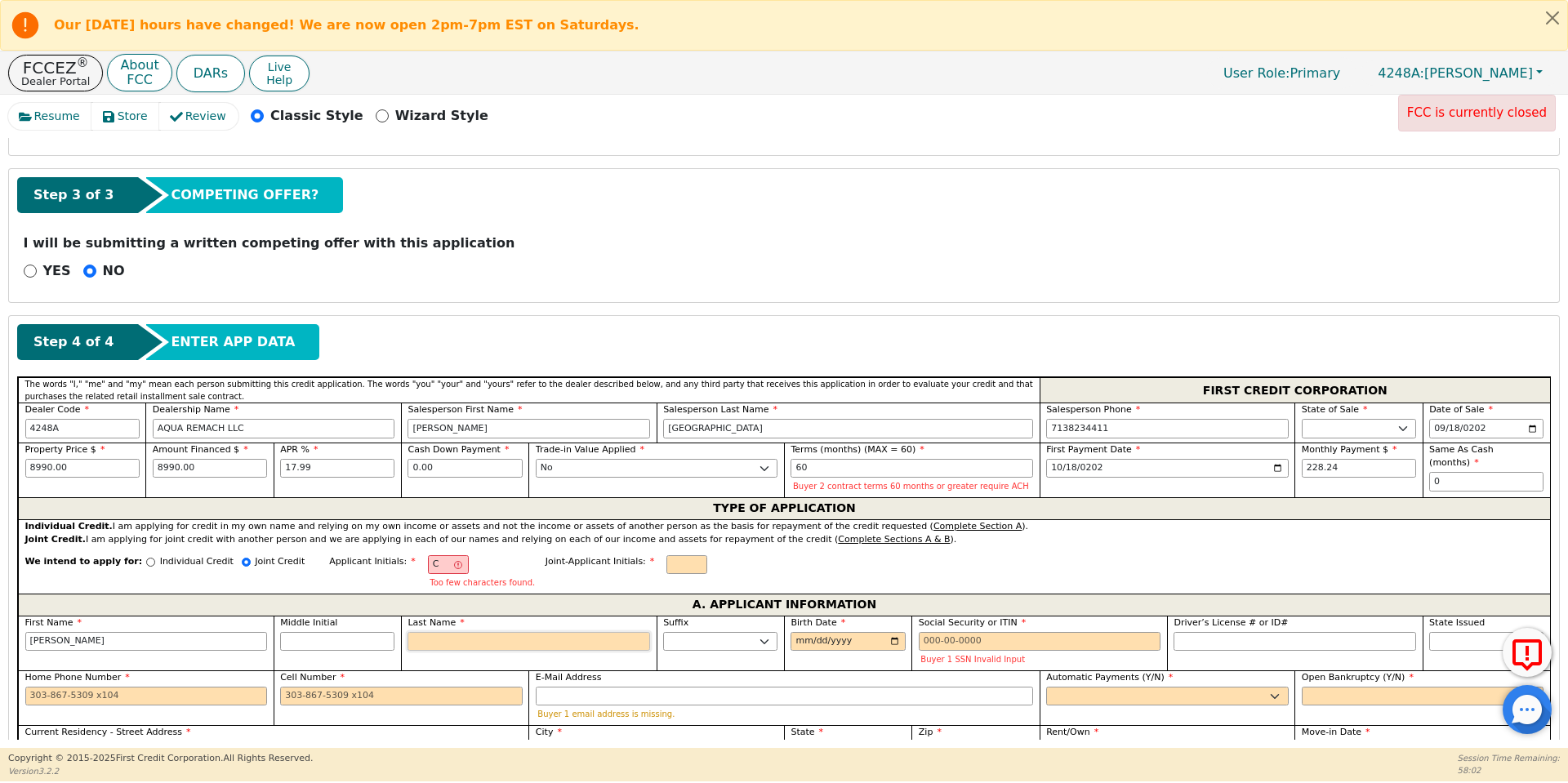
type input "CE"
type input "E"
type input "Charles E"
type input "Eva"
type input "Charles Eva"
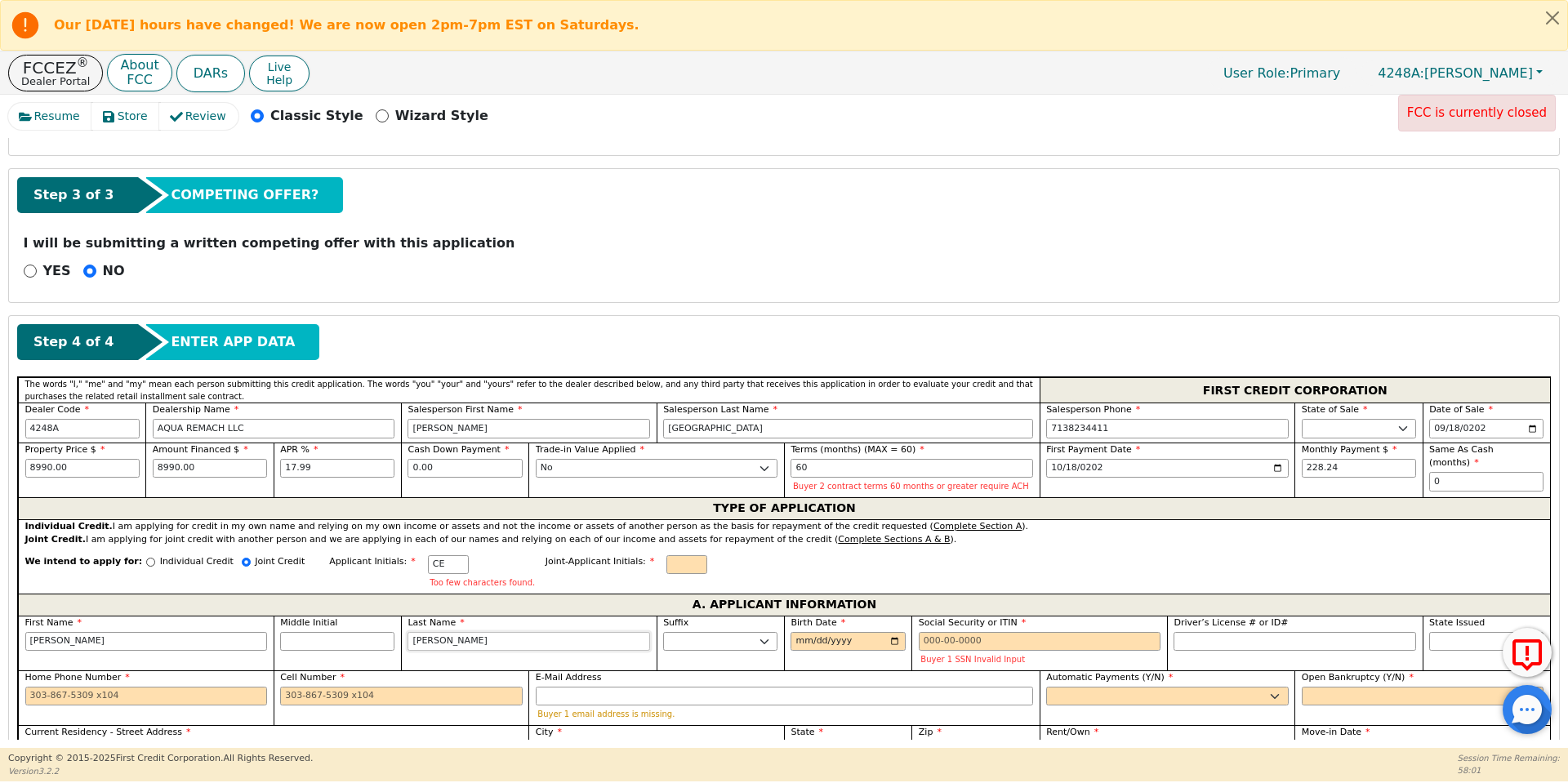
type input "Evans"
type input "Charles Evans"
type input "Evans"
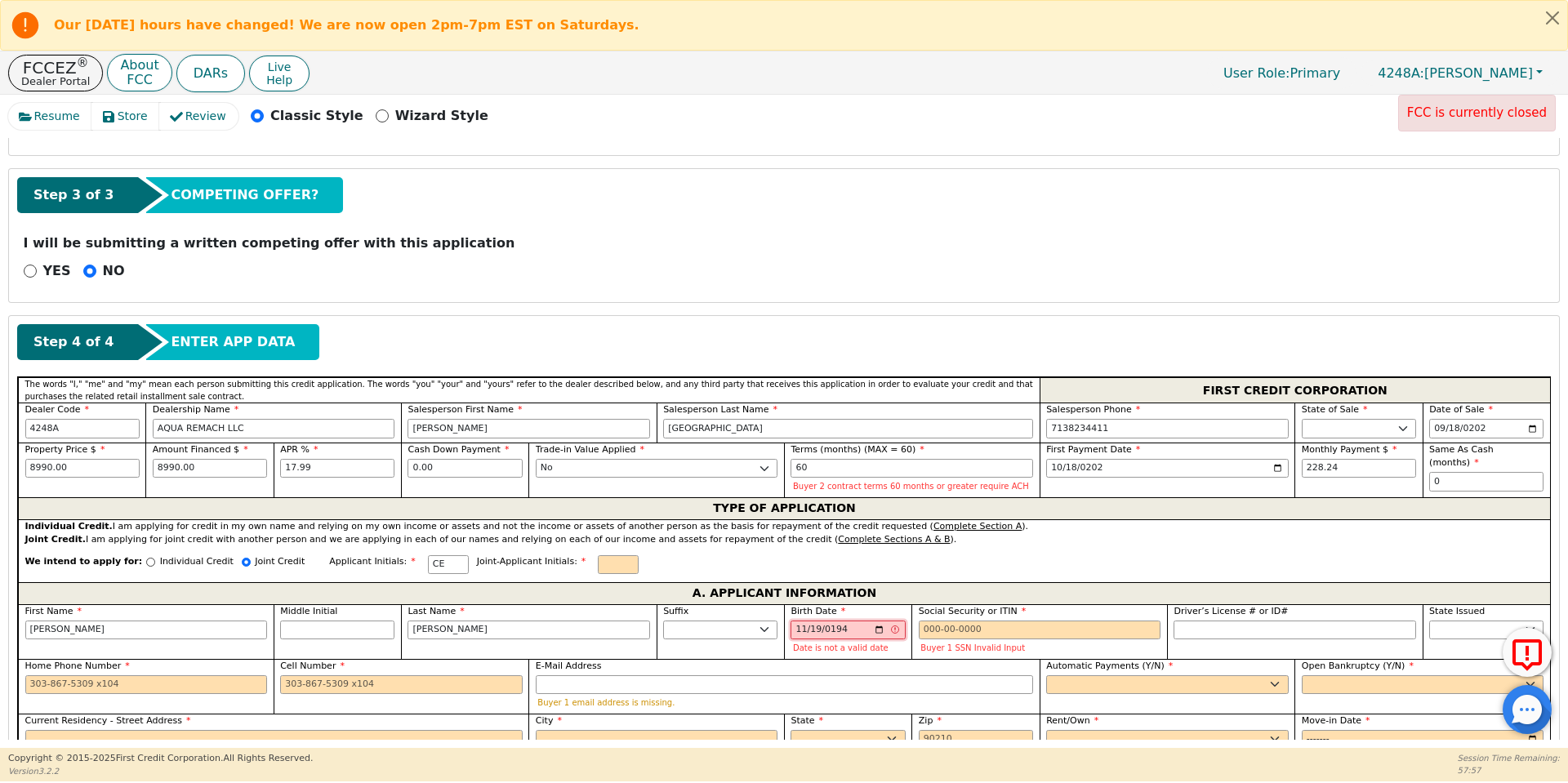
type input "1940-11-19"
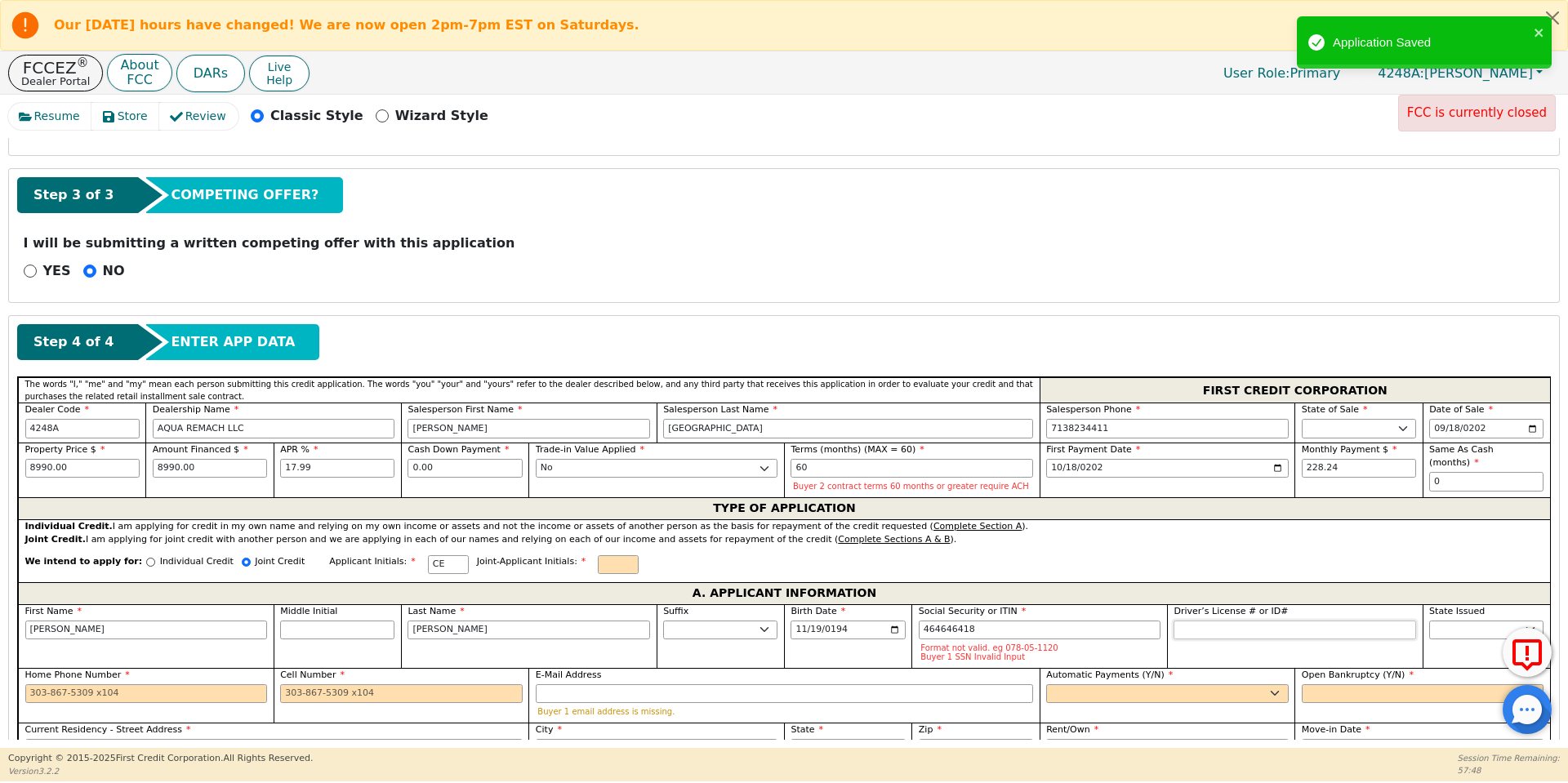
type input "***-**-6418"
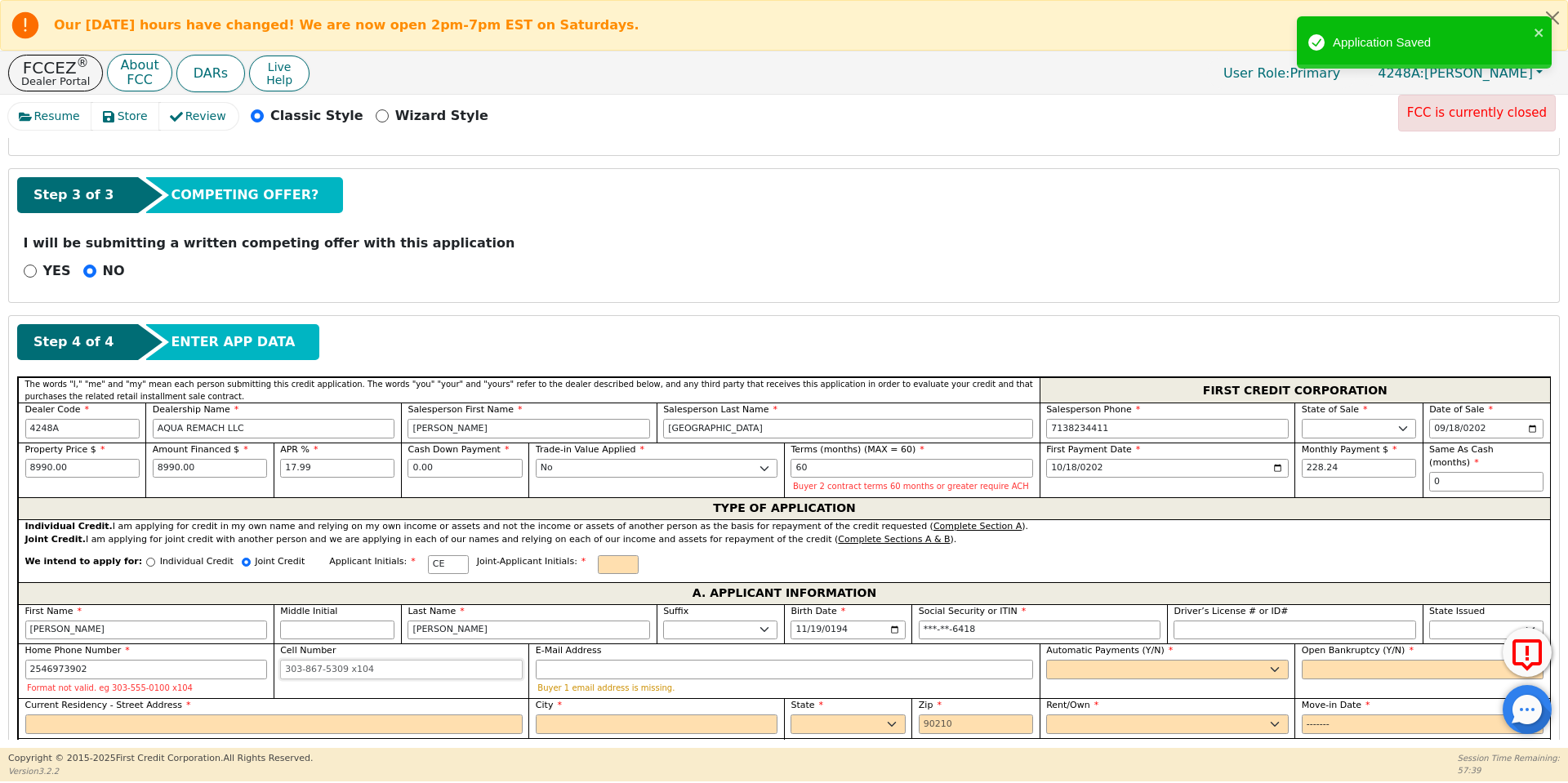
type input "254-697-3902"
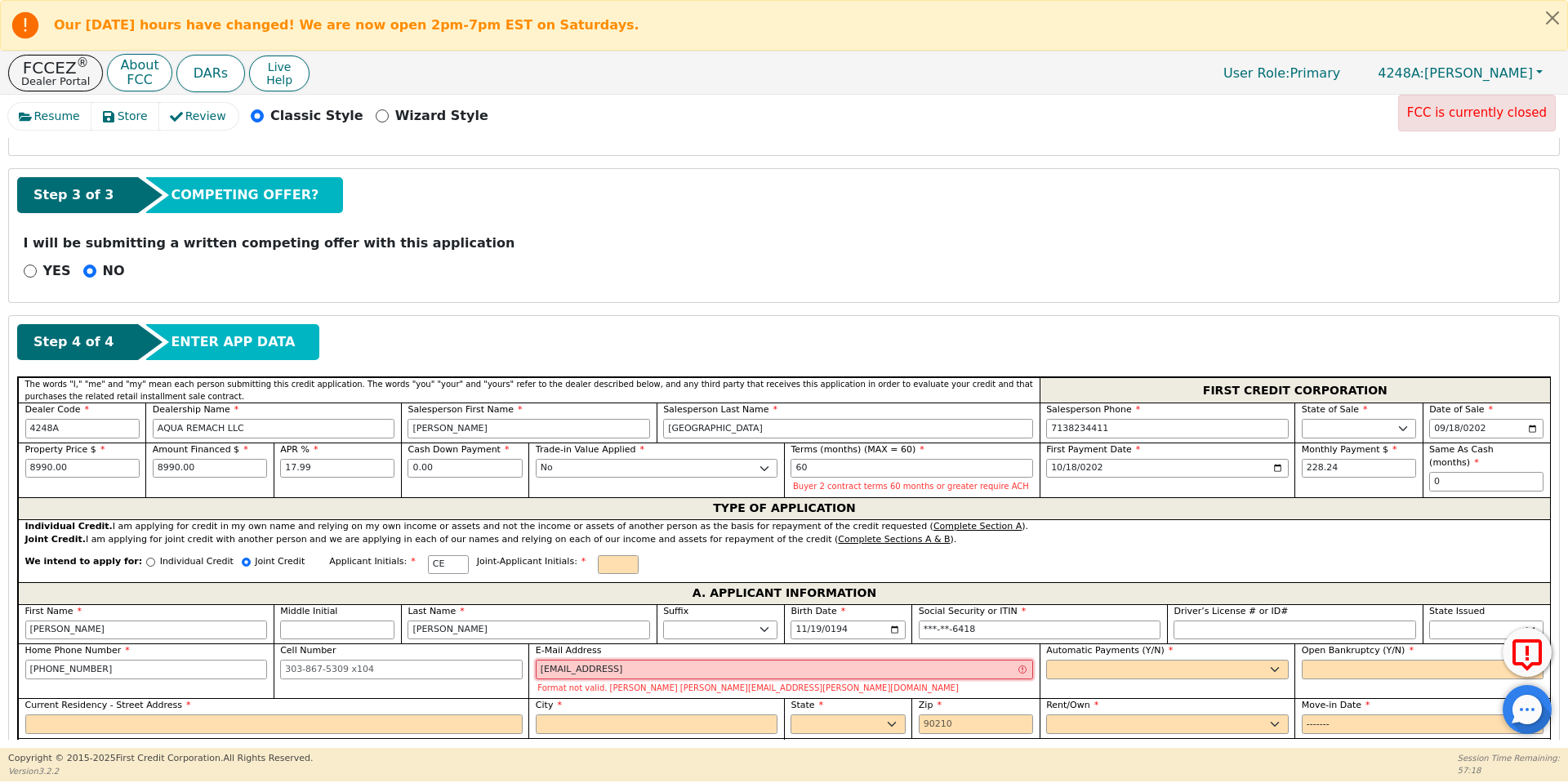
type input "charlesenalish444@gmail.com"
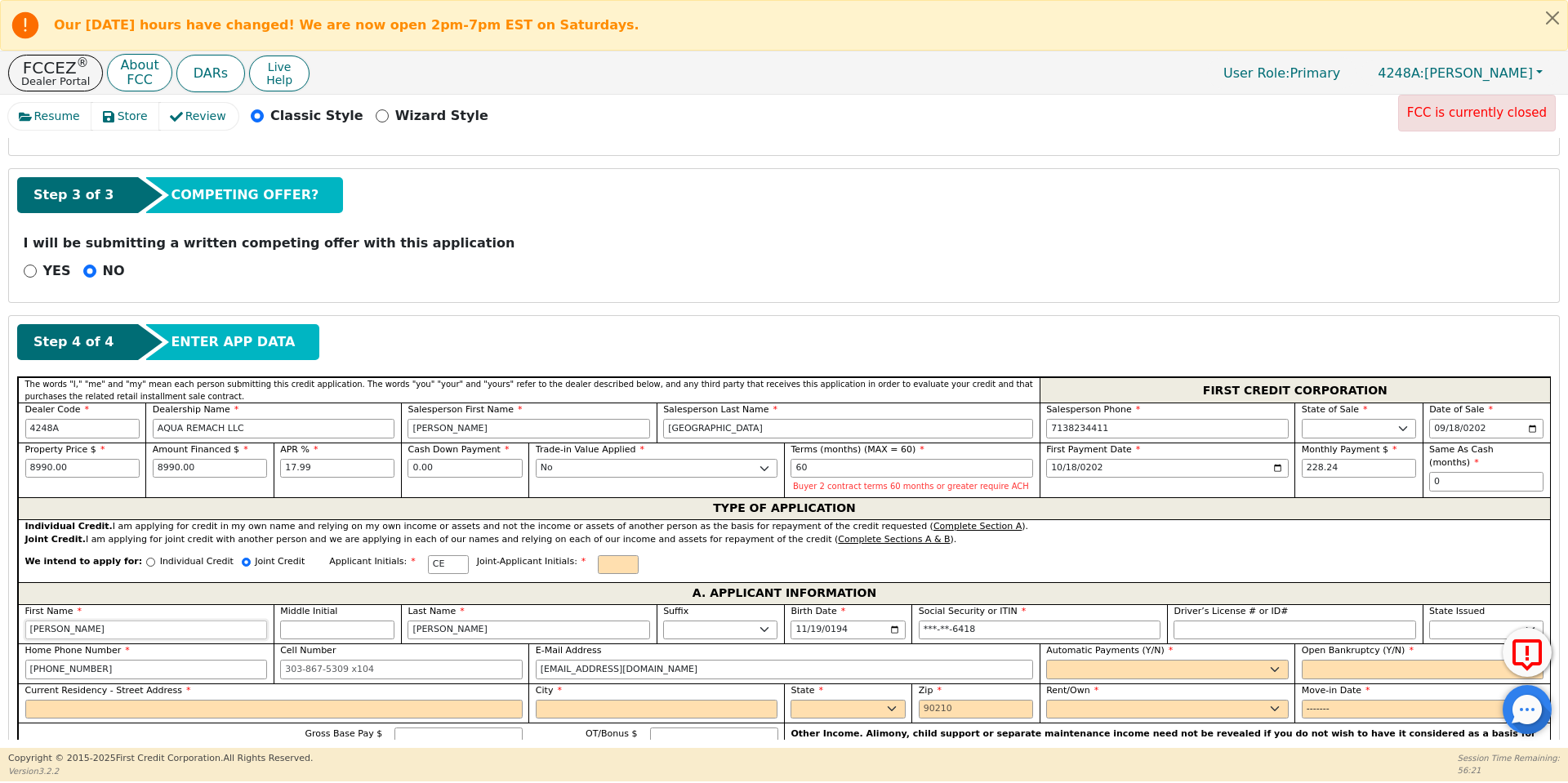
click at [224, 624] on input "Charles" at bounding box center [146, 630] width 242 height 19
type input "KE"
type input "K"
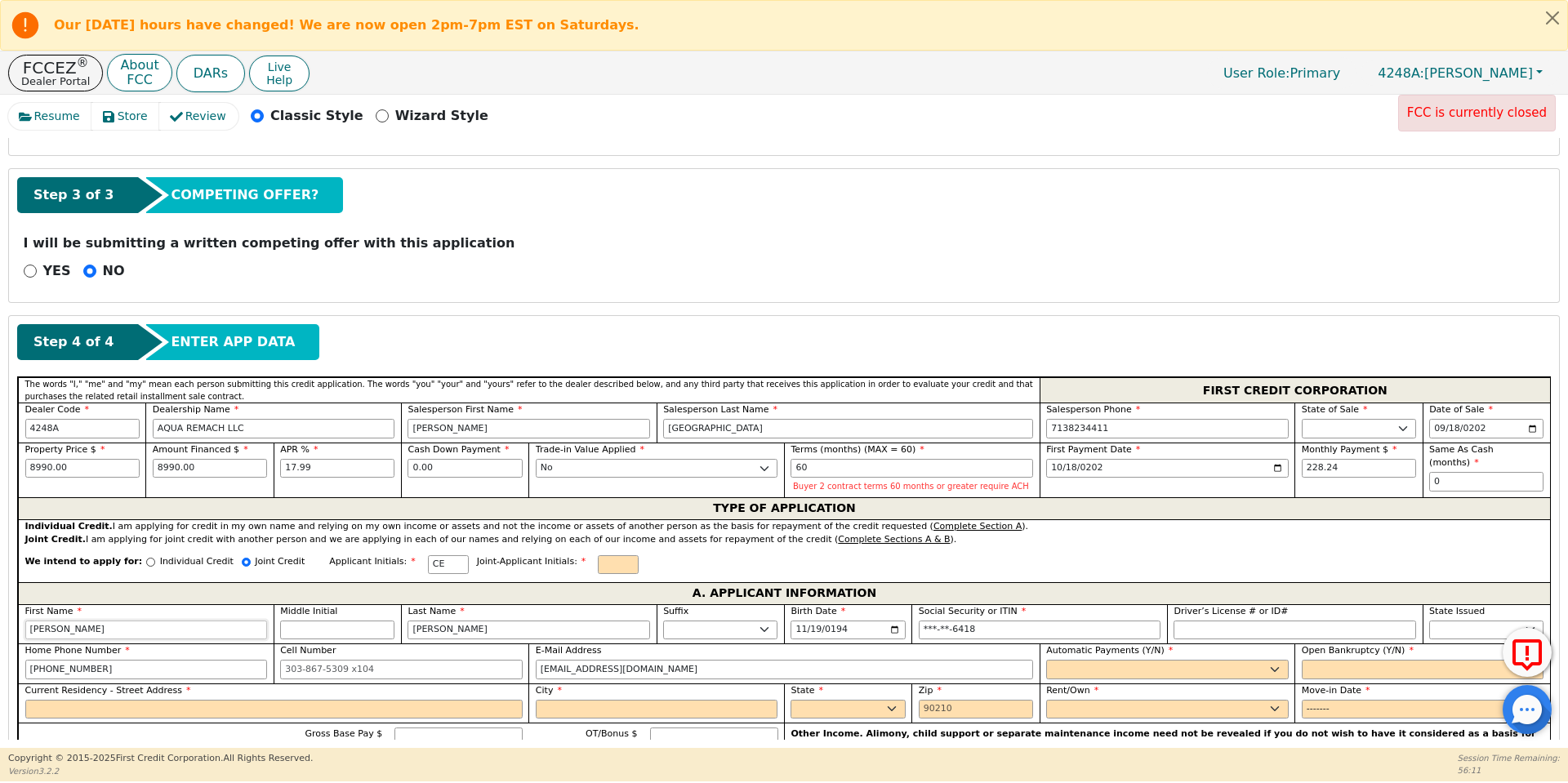
type input "K Evans"
type input "Ke"
type input "Ke Evans"
type input "Kes"
type input "Kes Evans"
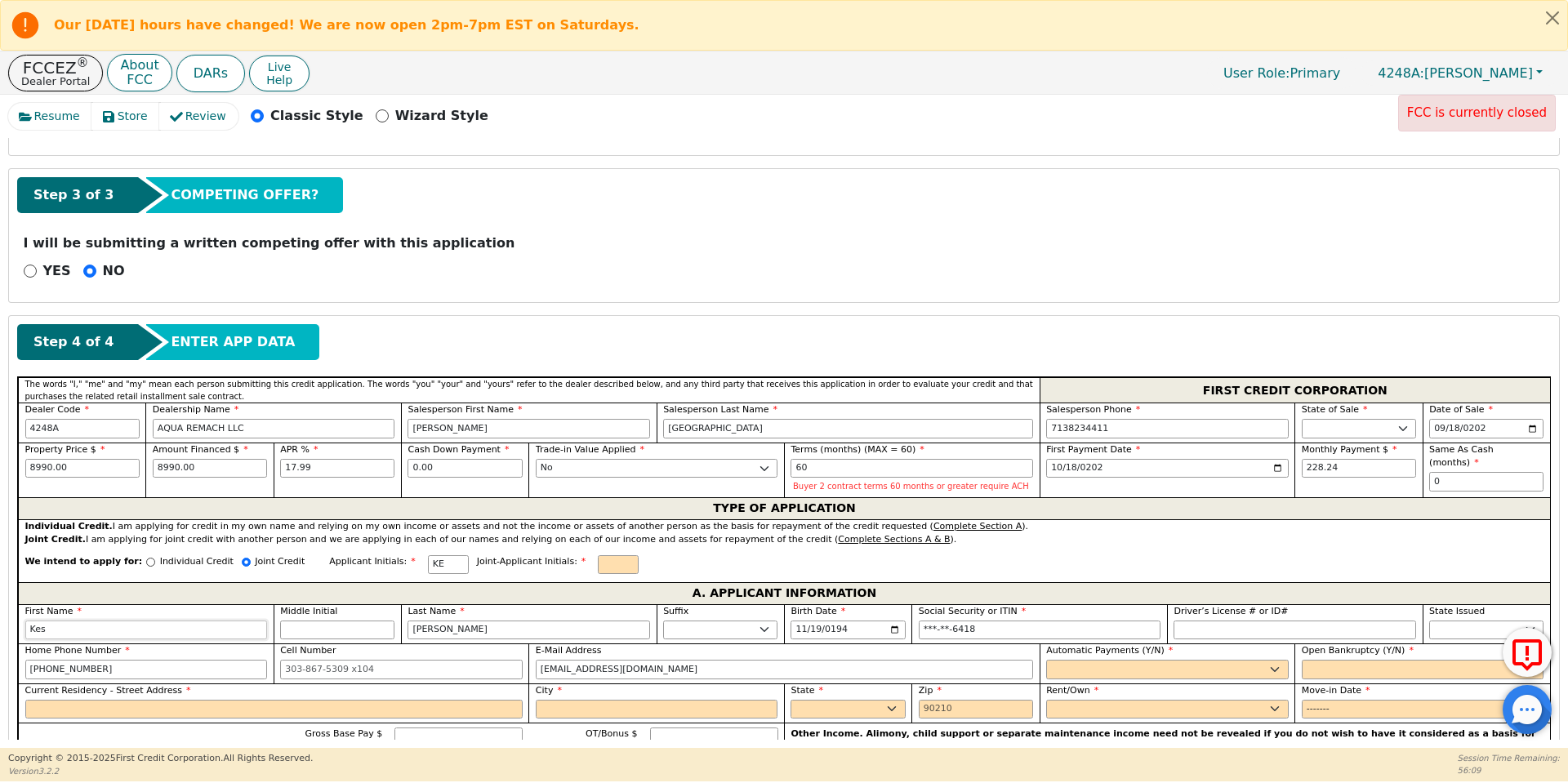
type input "Kesh"
type input "Kesh Evans"
type input "Kesha"
type input "Kesha Evans"
type input "Keshay"
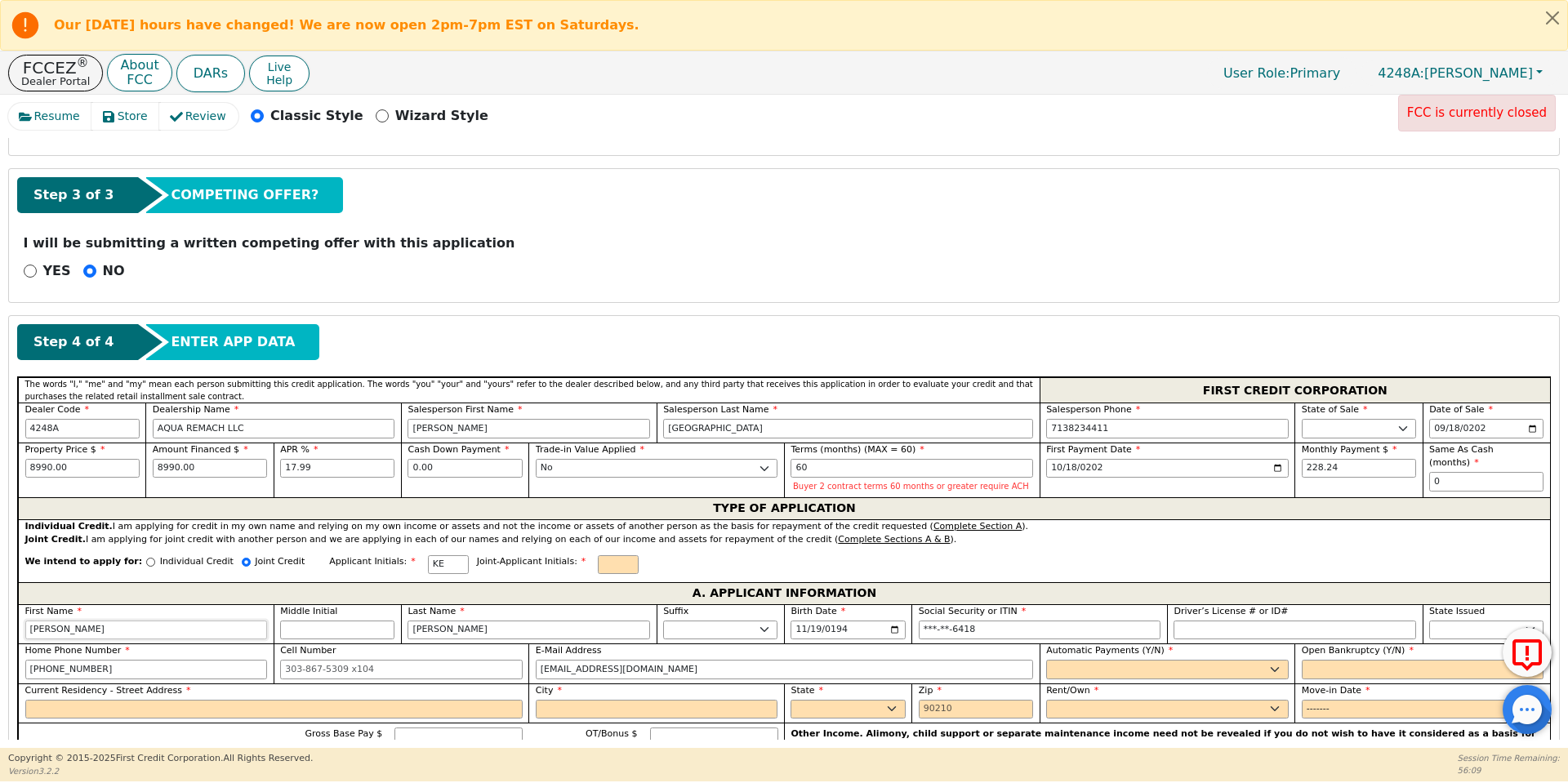
type input "Keshay Evans"
type input "Keshay"
type input "P"
type input "KP"
type input "Keshay P"
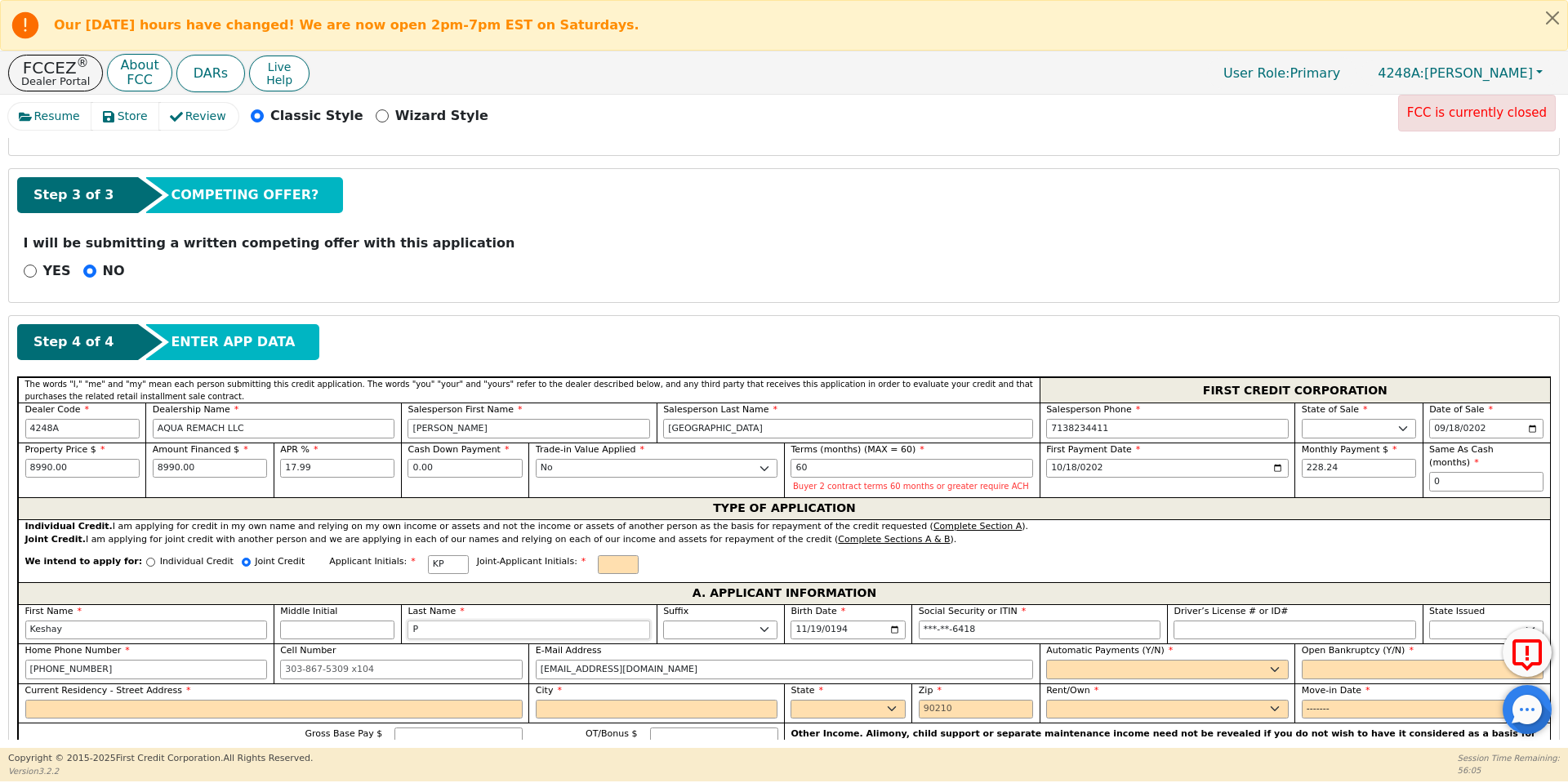
type input "Pa"
type input "Keshay Pa"
type input "Par"
type input "Keshay Par"
type input "Park"
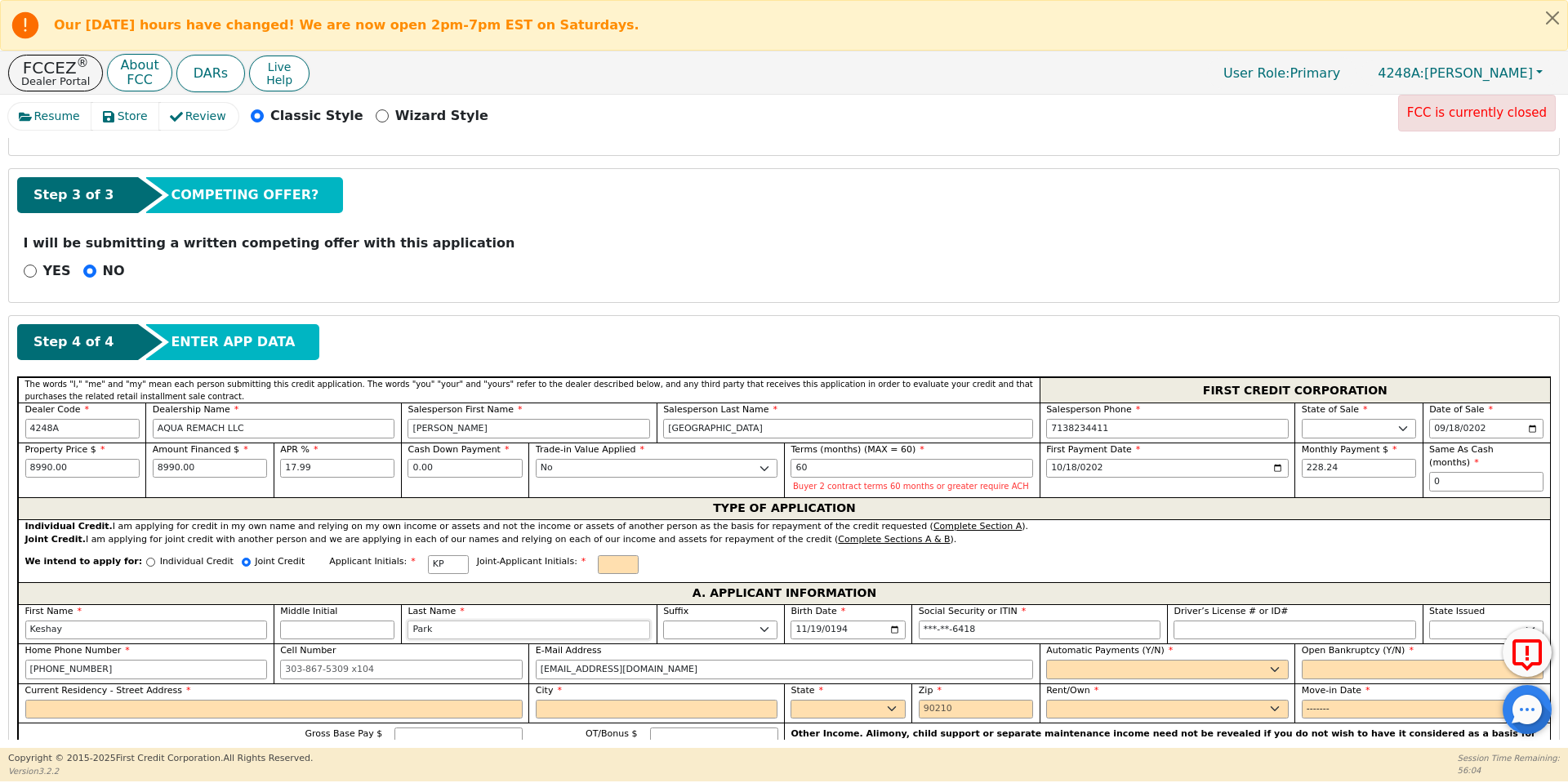
type input "Keshay Park"
type input "Parke"
type input "Keshay Parke"
type input "Parker"
type input "Keshay Parker"
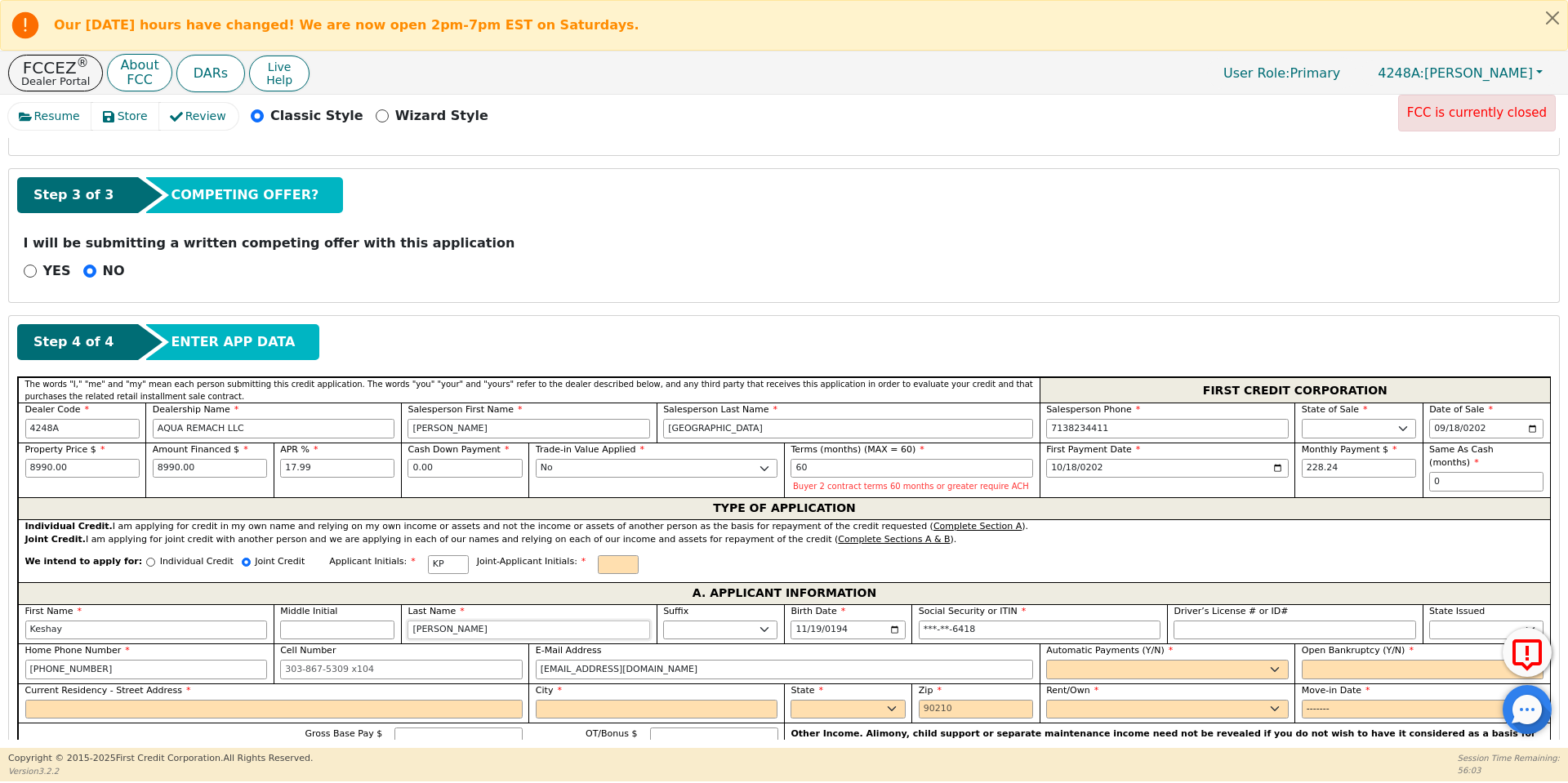
type input "Parker"
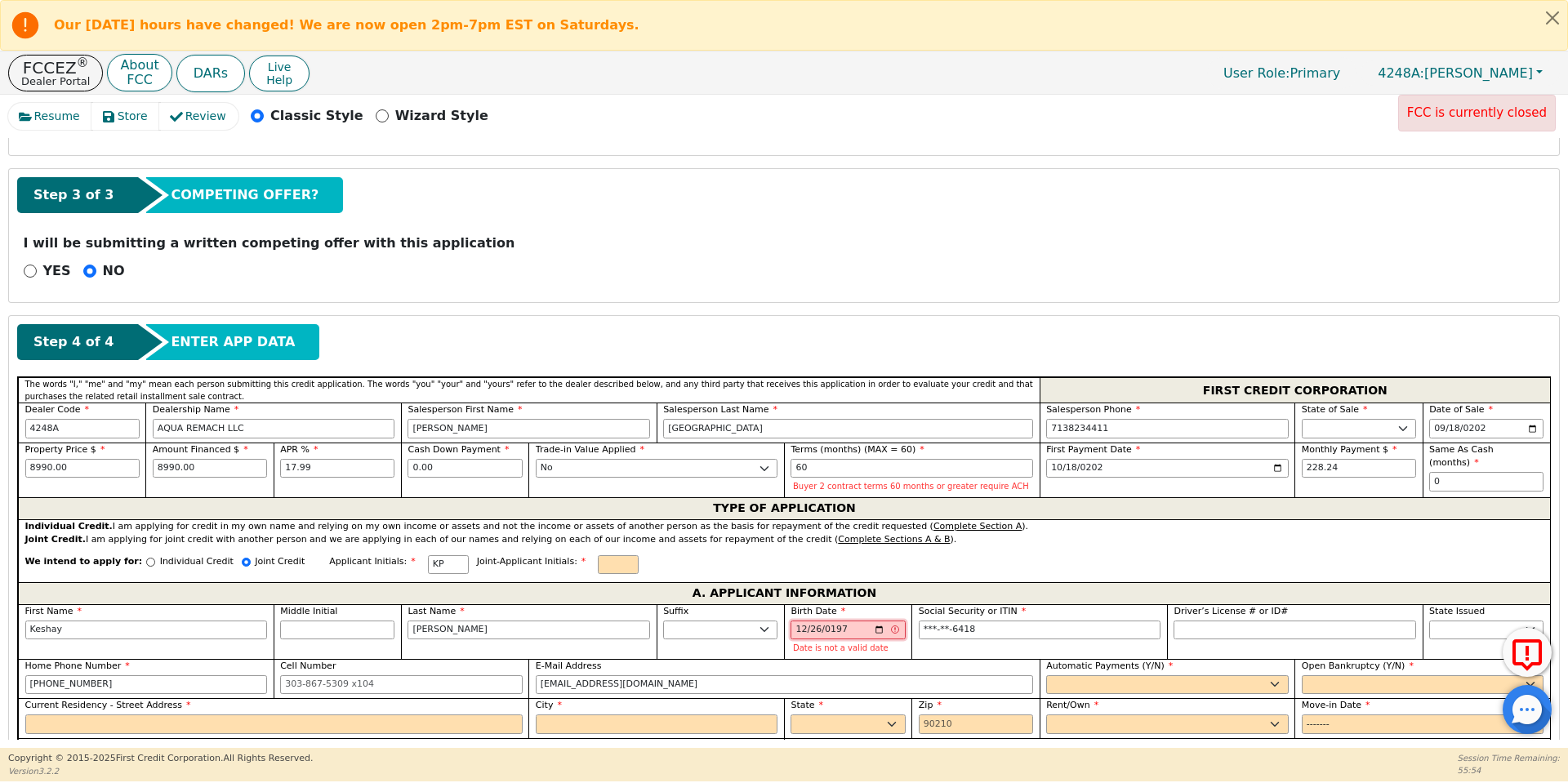
type input "1972-12-26"
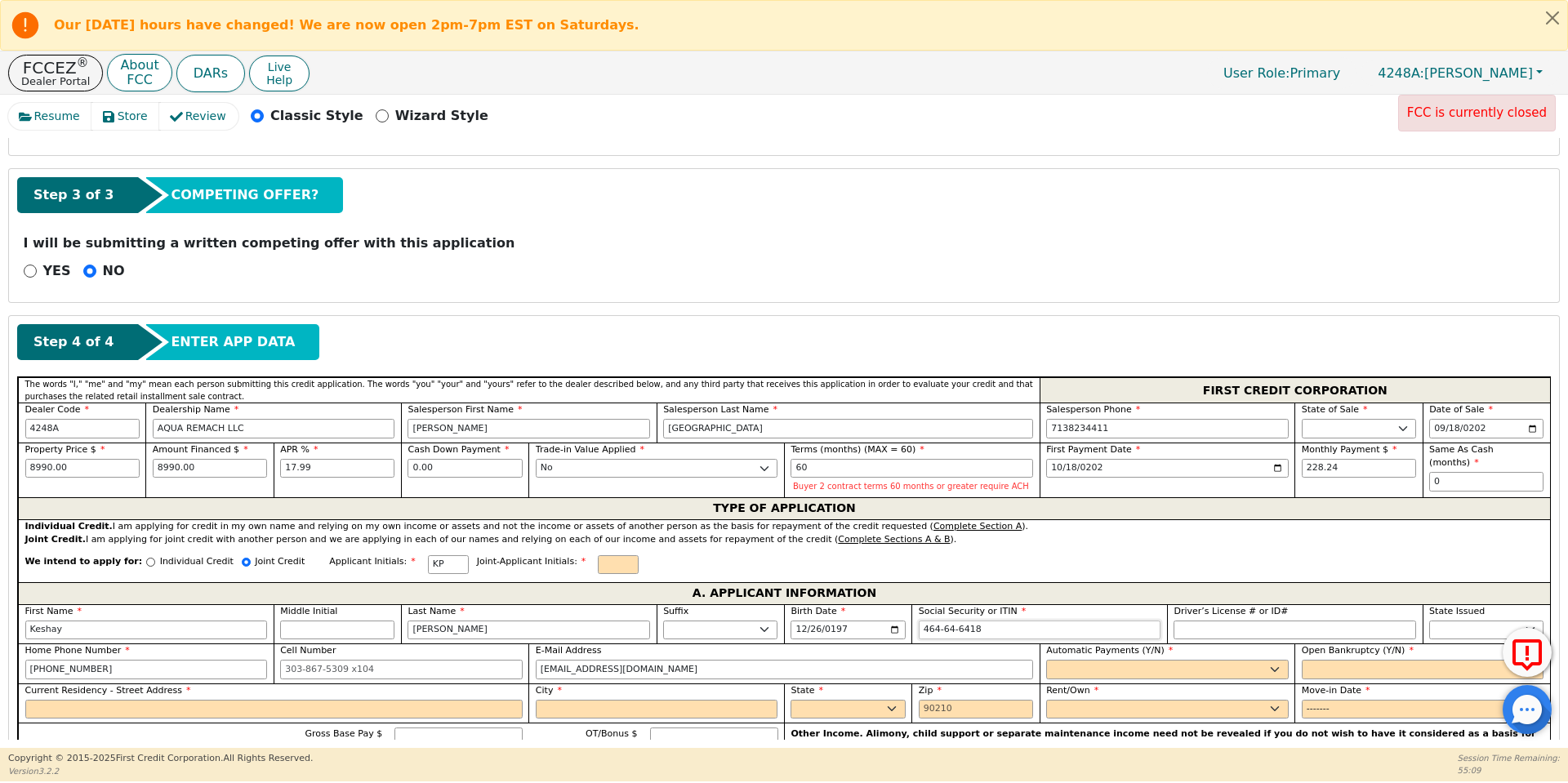
click at [974, 625] on input "464-64-6418" at bounding box center [1039, 630] width 242 height 19
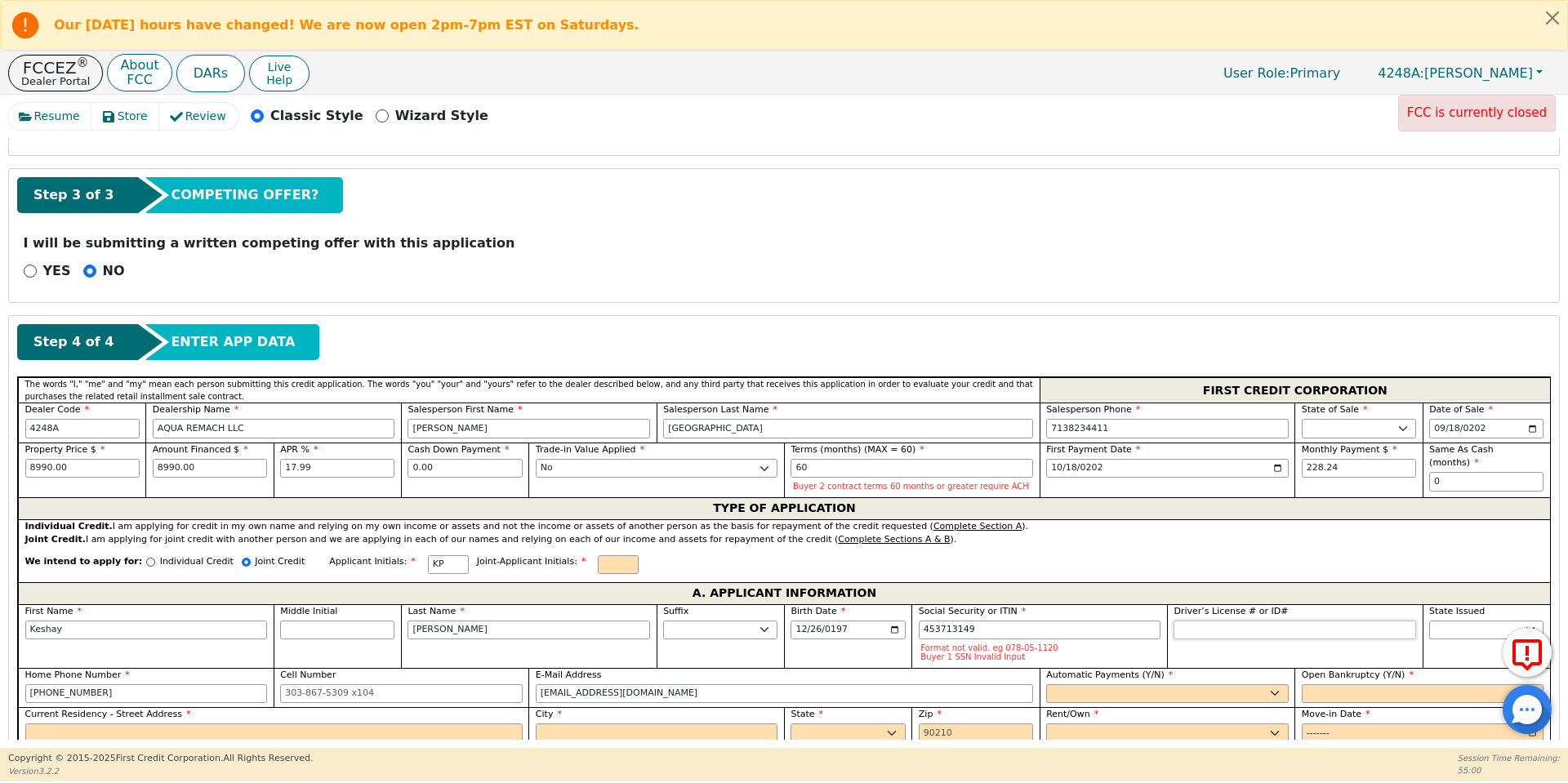
type input "***-**-3149"
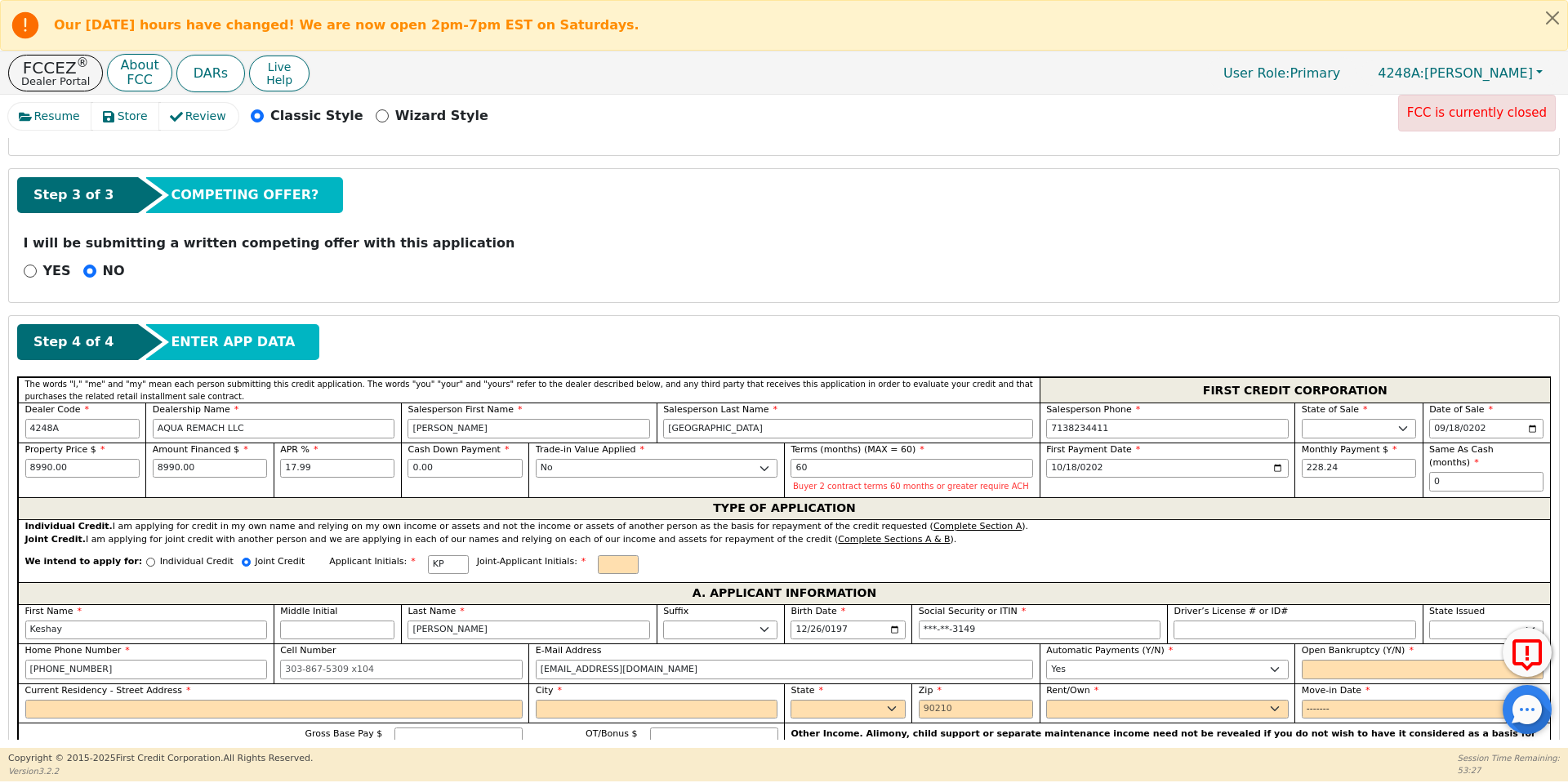
click at [1294, 669] on div "Open Bankruptcy (Y/N) Yes No" at bounding box center [1421, 663] width 255 height 40
click at [1305, 668] on select "Yes No" at bounding box center [1422, 670] width 242 height 19
click at [1302, 660] on select "Yes No" at bounding box center [1422, 670] width 242 height 19
click at [277, 712] on input "Current Residency - Street Address" at bounding box center [273, 709] width 497 height 19
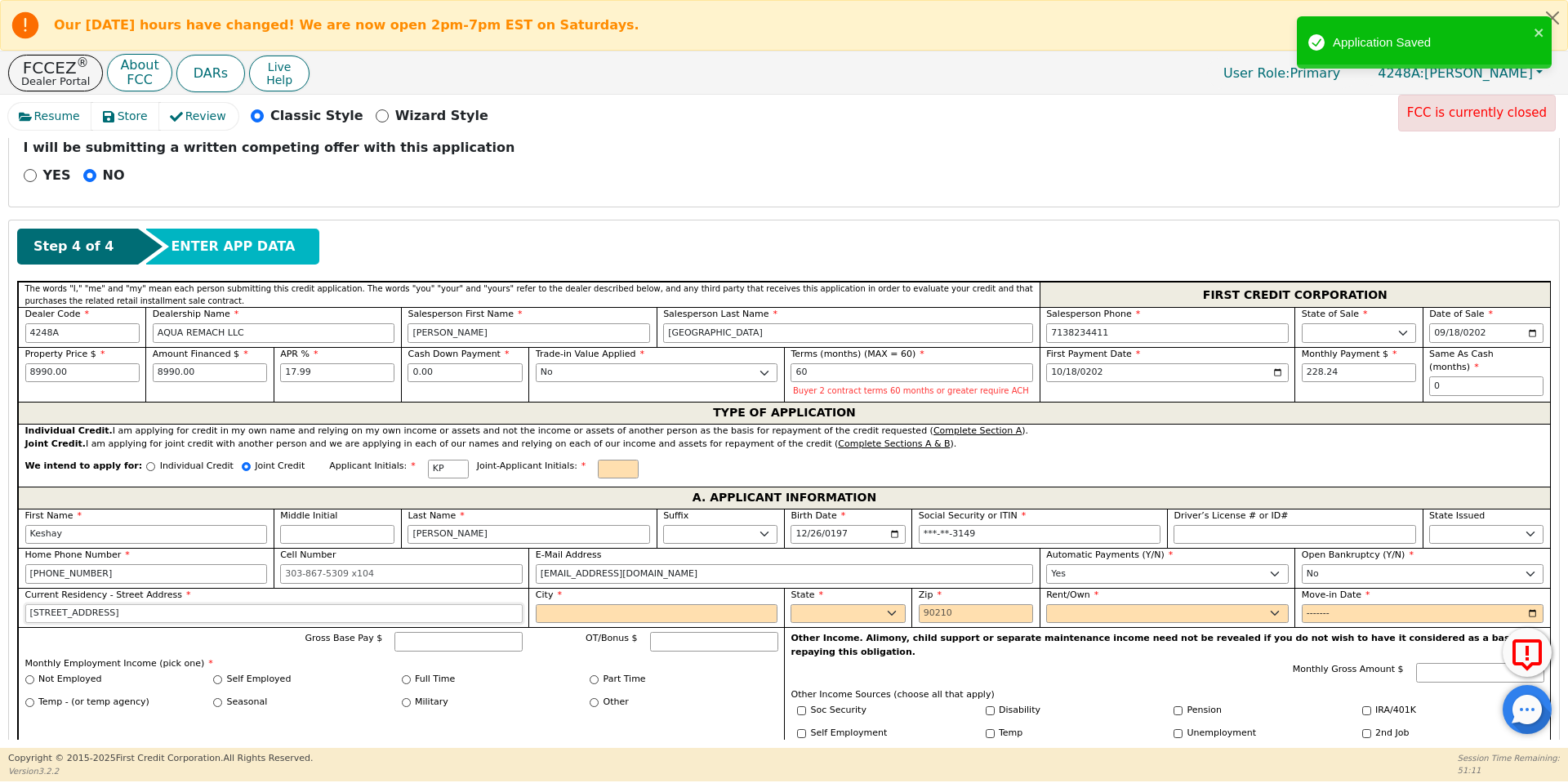
scroll to position [614, 0]
click at [660, 614] on input "City" at bounding box center [656, 613] width 242 height 19
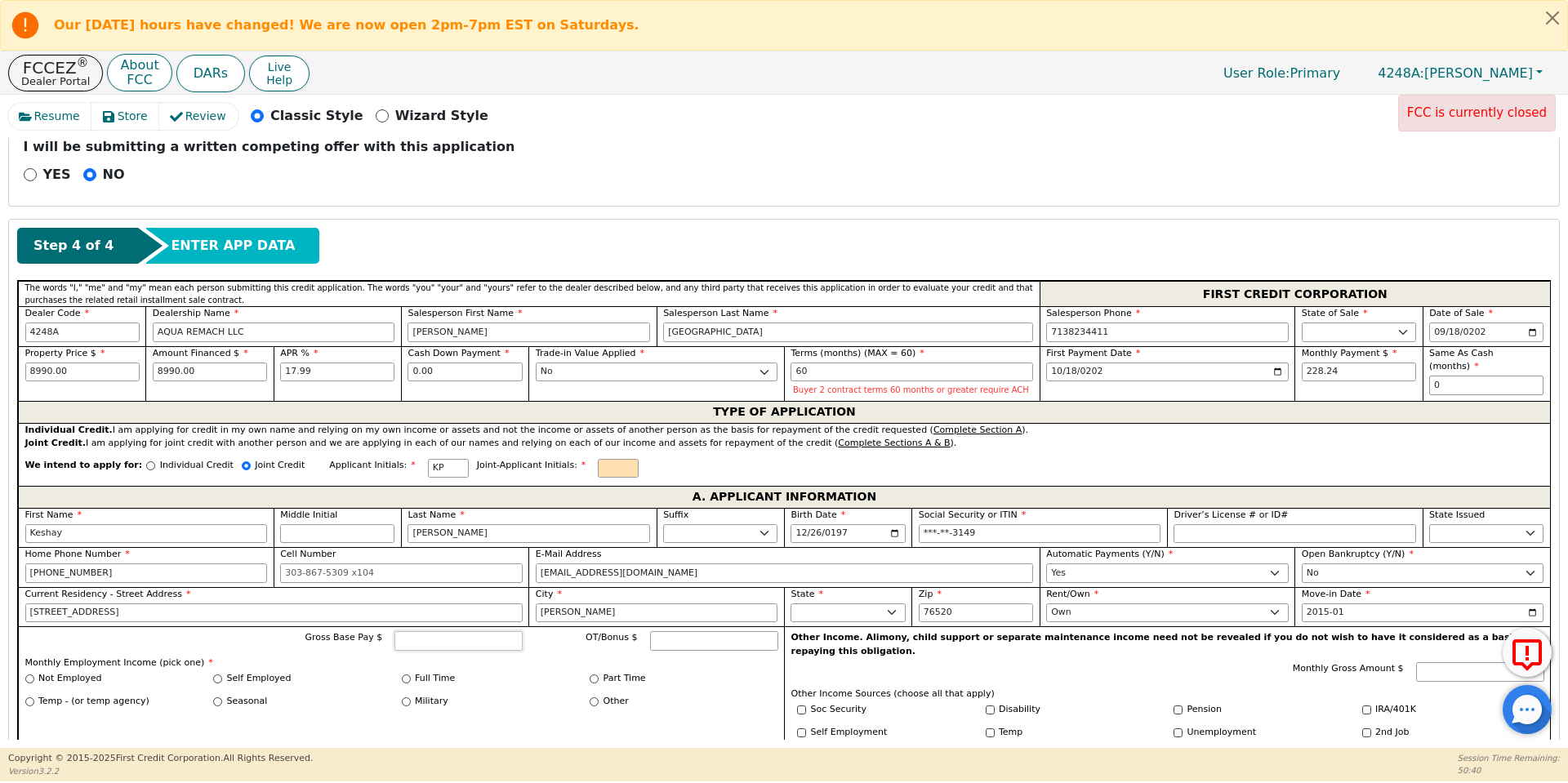
click at [439, 643] on input "Gross Base Pay $" at bounding box center [458, 641] width 128 height 19
click at [407, 677] on input "Full Time" at bounding box center [407, 680] width 9 height 9
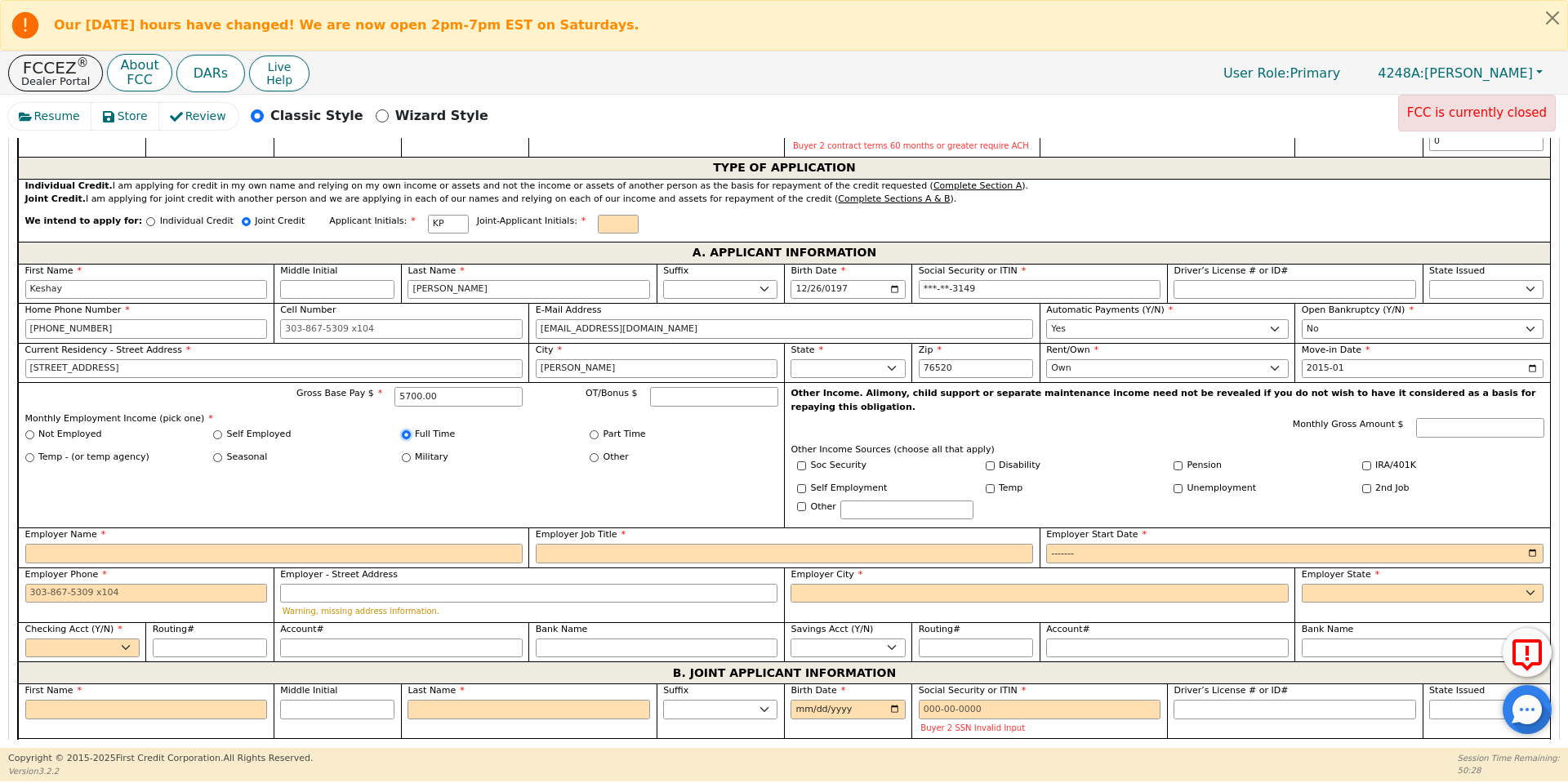
scroll to position [900, 0]
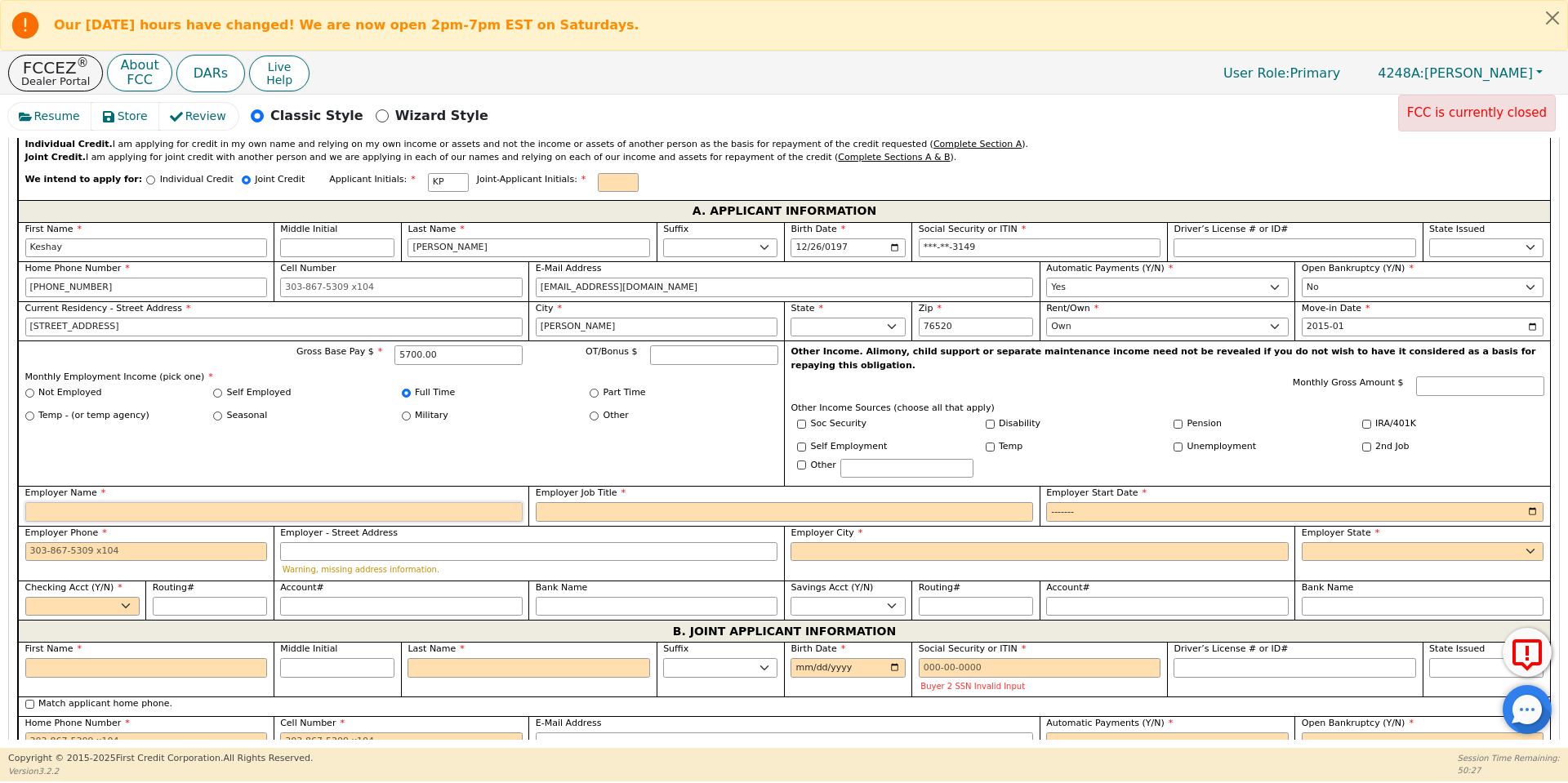
click at [382, 503] on input "Employer Name" at bounding box center [273, 512] width 497 height 19
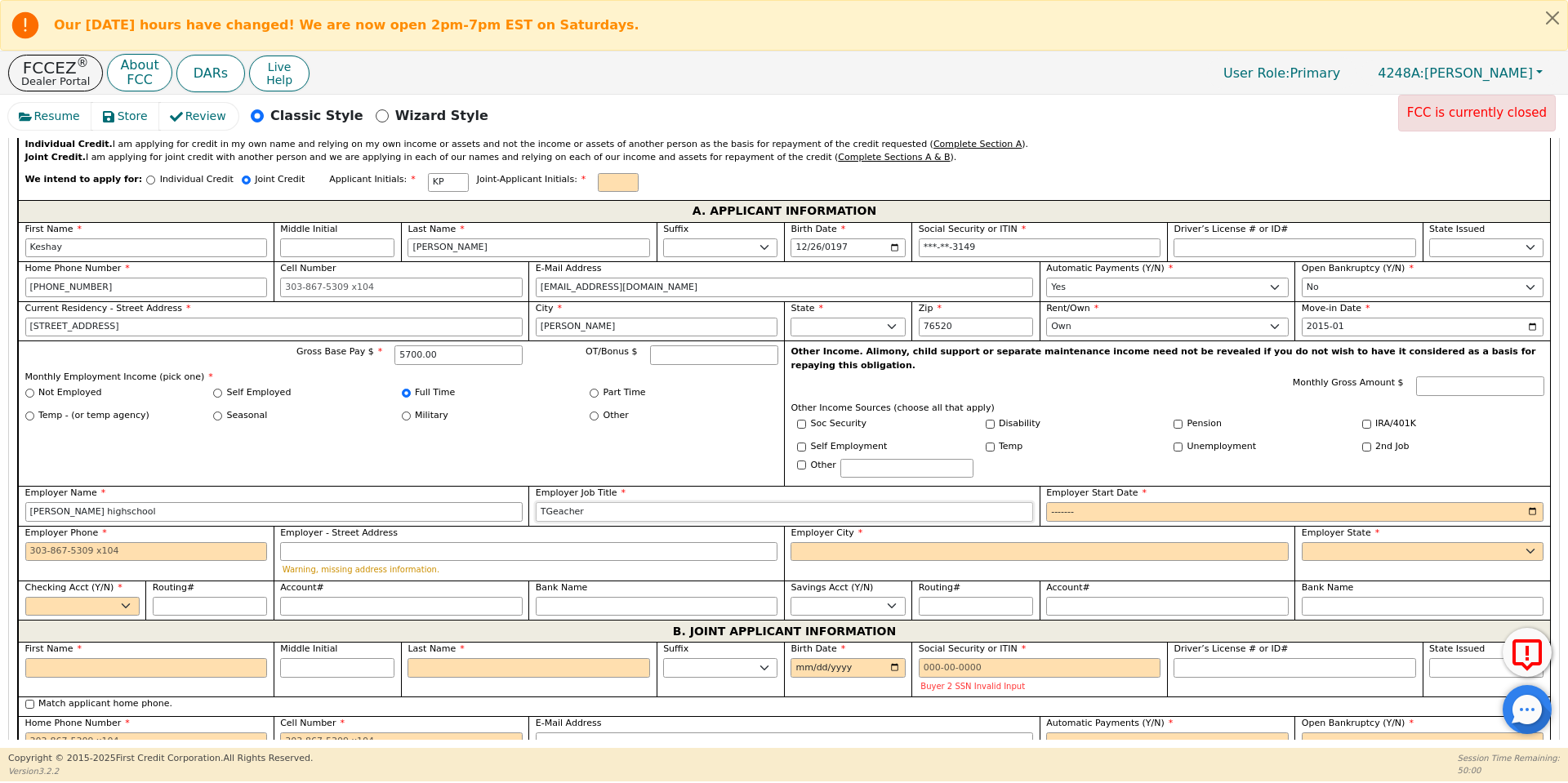
click at [548, 503] on input "TGeacher" at bounding box center [784, 512] width 497 height 19
click at [198, 542] on input "Employer Phone" at bounding box center [146, 552] width 242 height 19
paste input "254 697-3902"
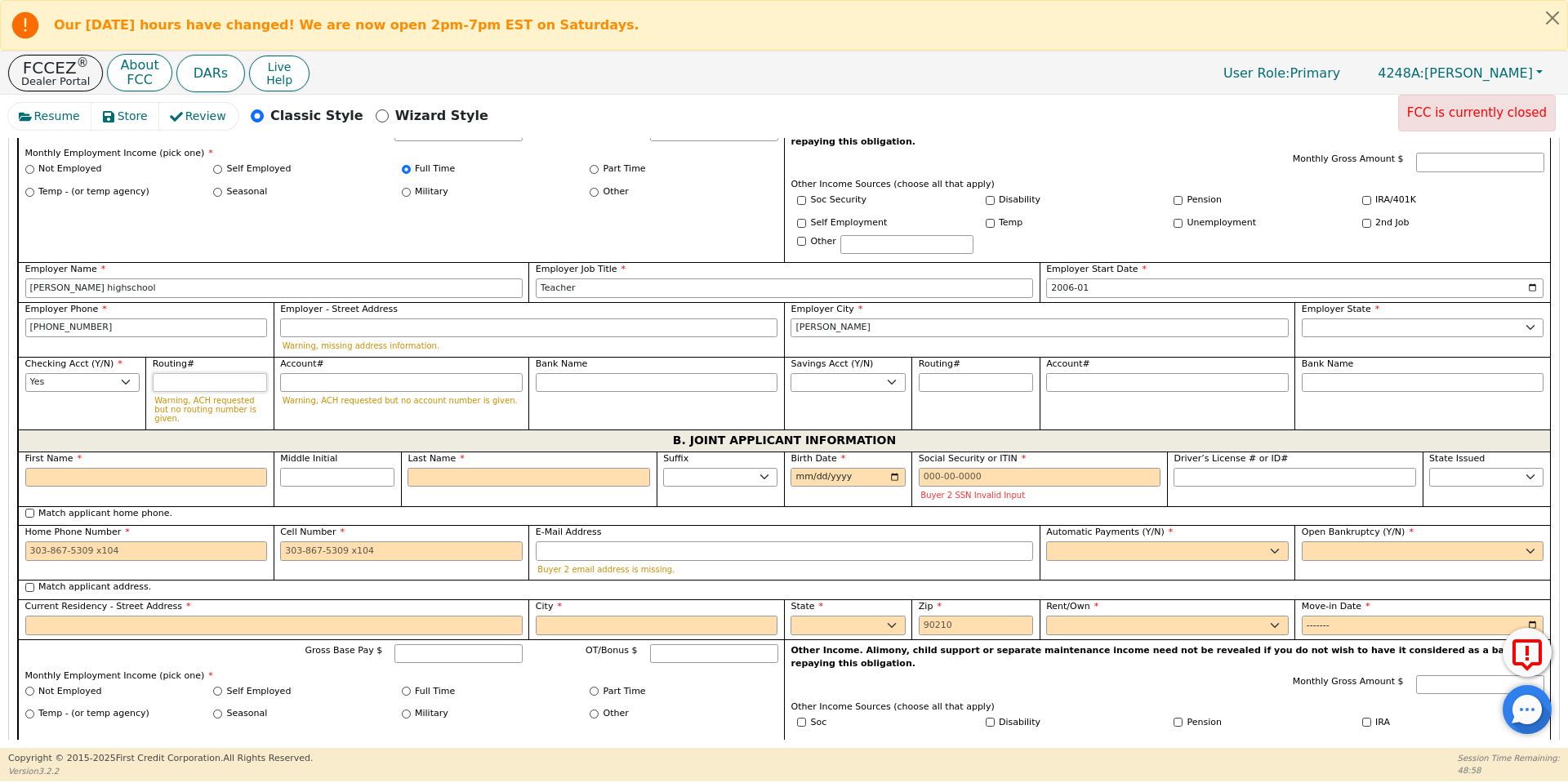
scroll to position [1146, 0]
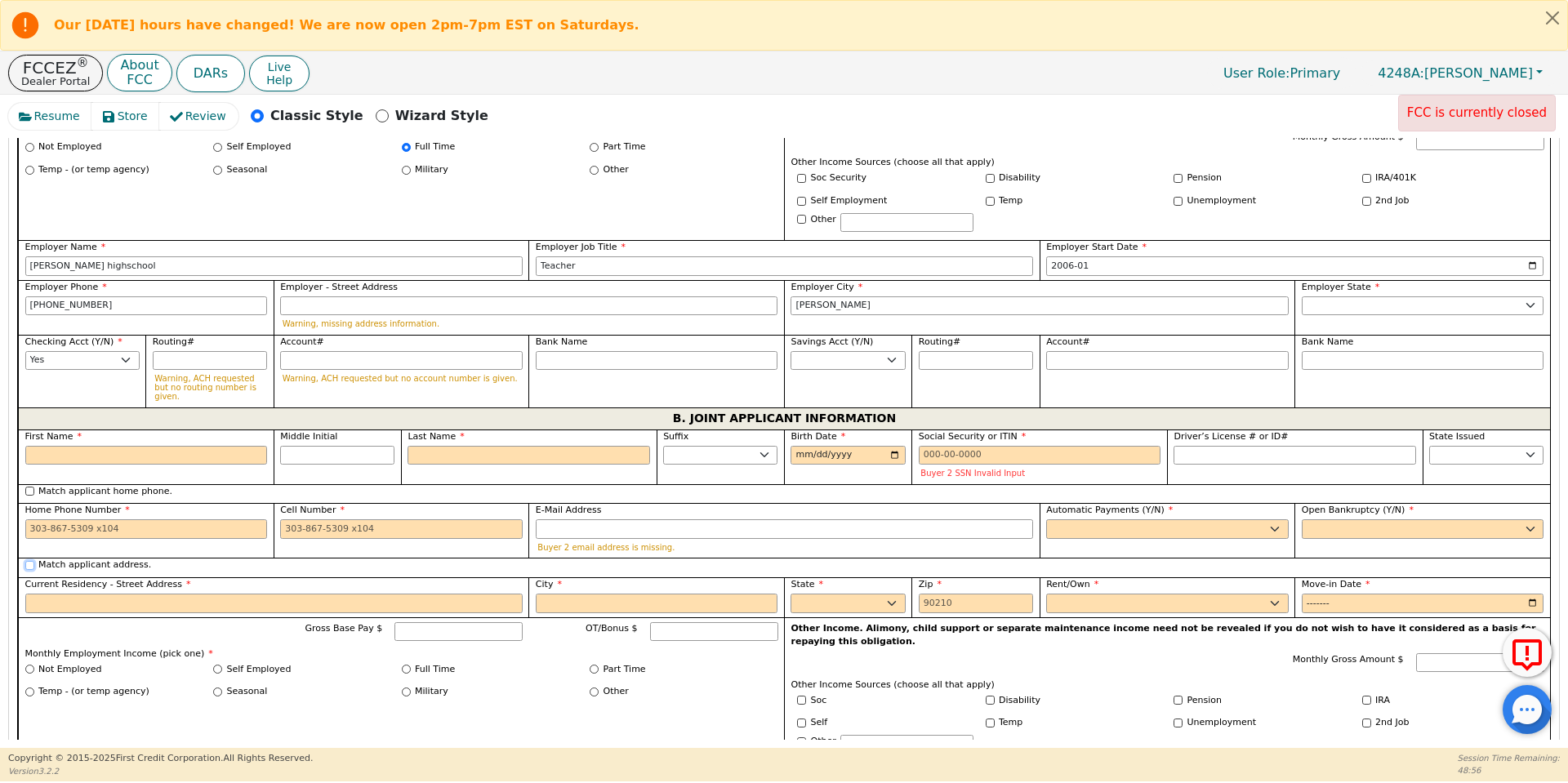
click at [25, 562] on input "Match applicant address." at bounding box center [29, 566] width 9 height 9
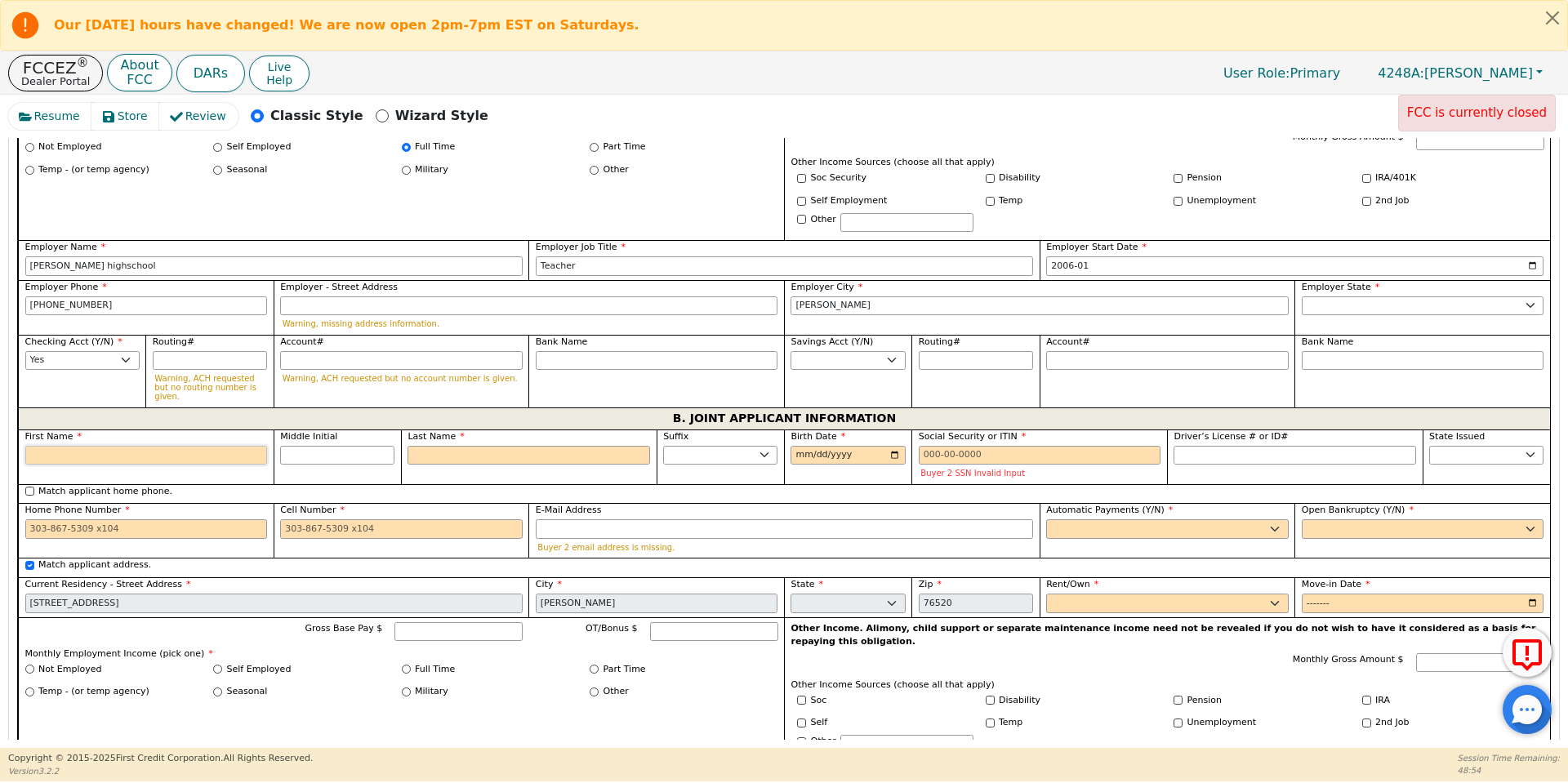
click at [68, 446] on input "First Name" at bounding box center [146, 456] width 242 height 19
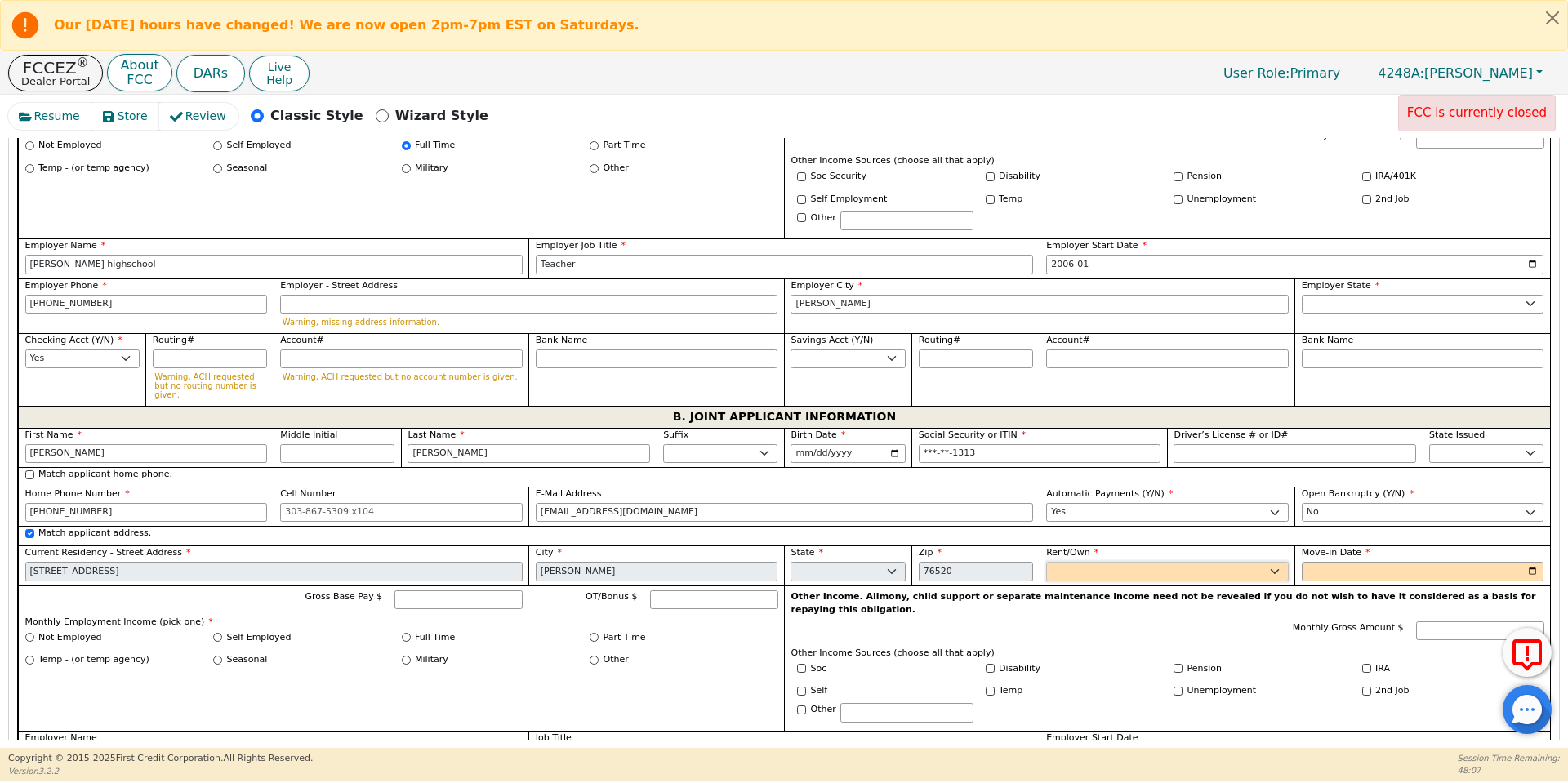
scroll to position [1132, 0]
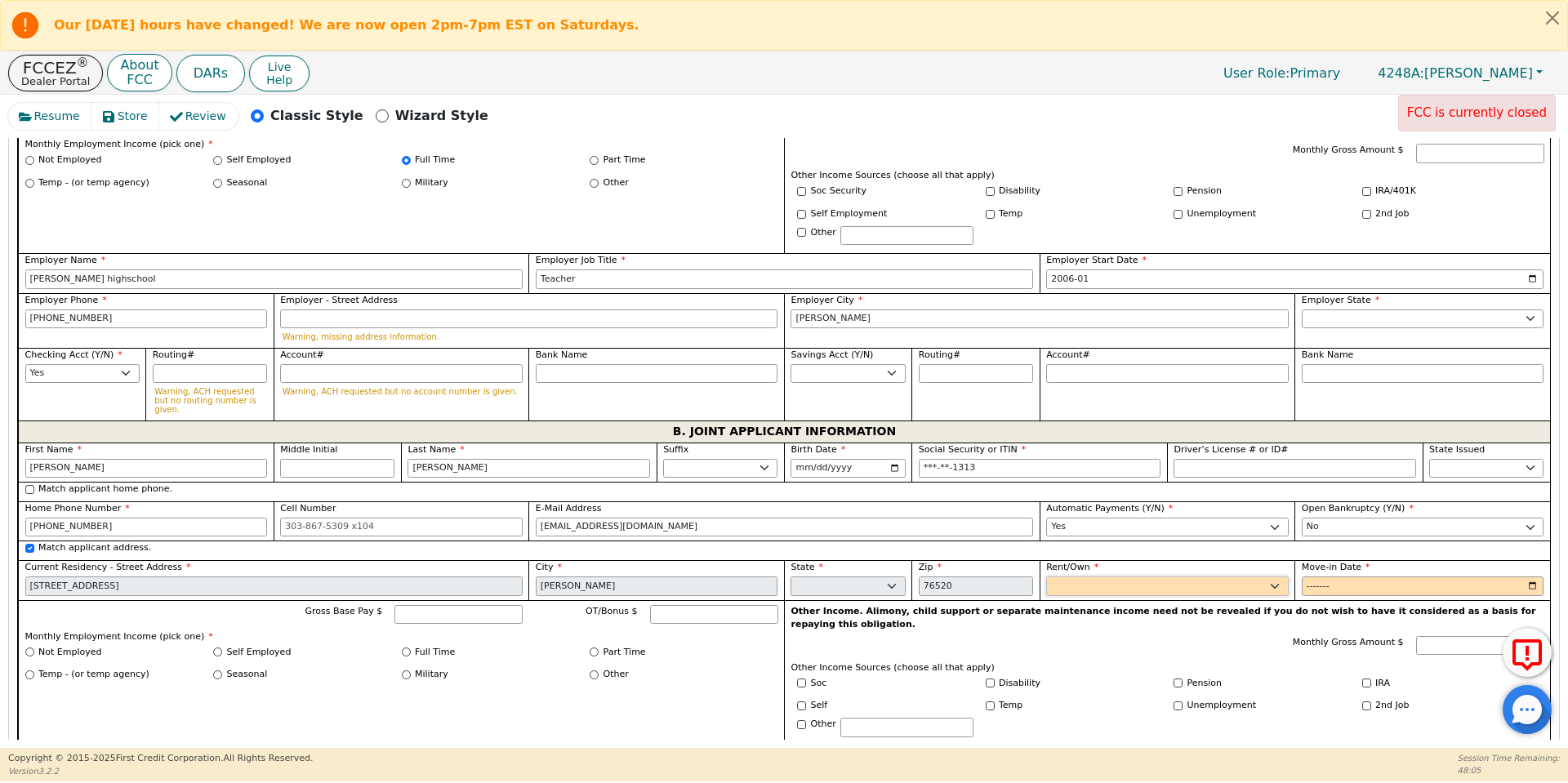
click at [1154, 576] on select "Rent Own" at bounding box center [1167, 586] width 242 height 19
click at [1046, 576] on select "Rent Own" at bounding box center [1167, 586] width 242 height 19
click at [1109, 576] on select "Rent Own" at bounding box center [1167, 586] width 242 height 19
click at [1046, 576] on select "Rent Own" at bounding box center [1167, 586] width 242 height 19
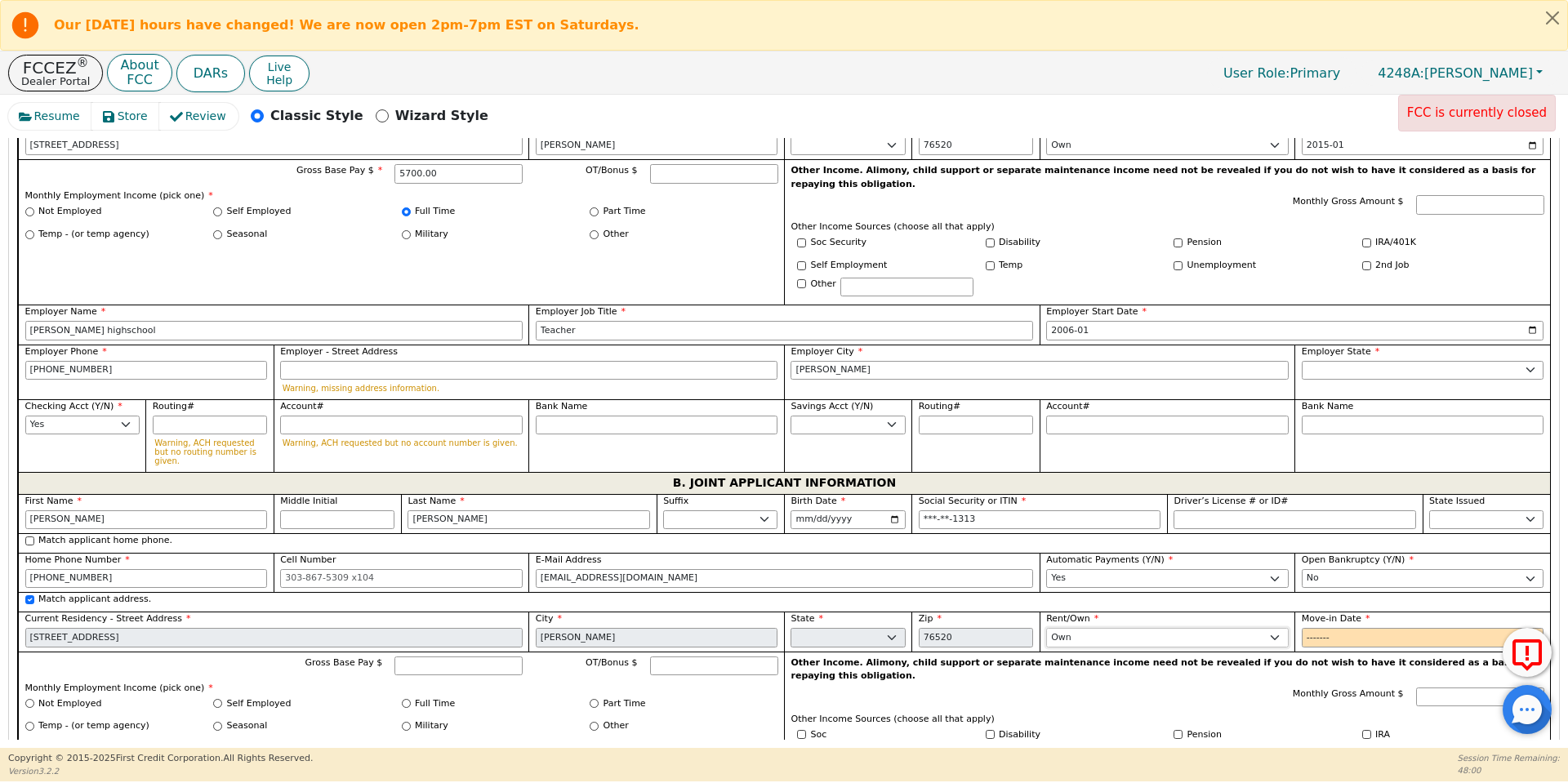
scroll to position [1081, 0]
click at [1312, 627] on input "Move-in Date" at bounding box center [1422, 636] width 242 height 19
click at [455, 656] on input "Gross Base Pay $" at bounding box center [458, 665] width 128 height 19
click at [404, 698] on input "Full Time" at bounding box center [407, 703] width 9 height 9
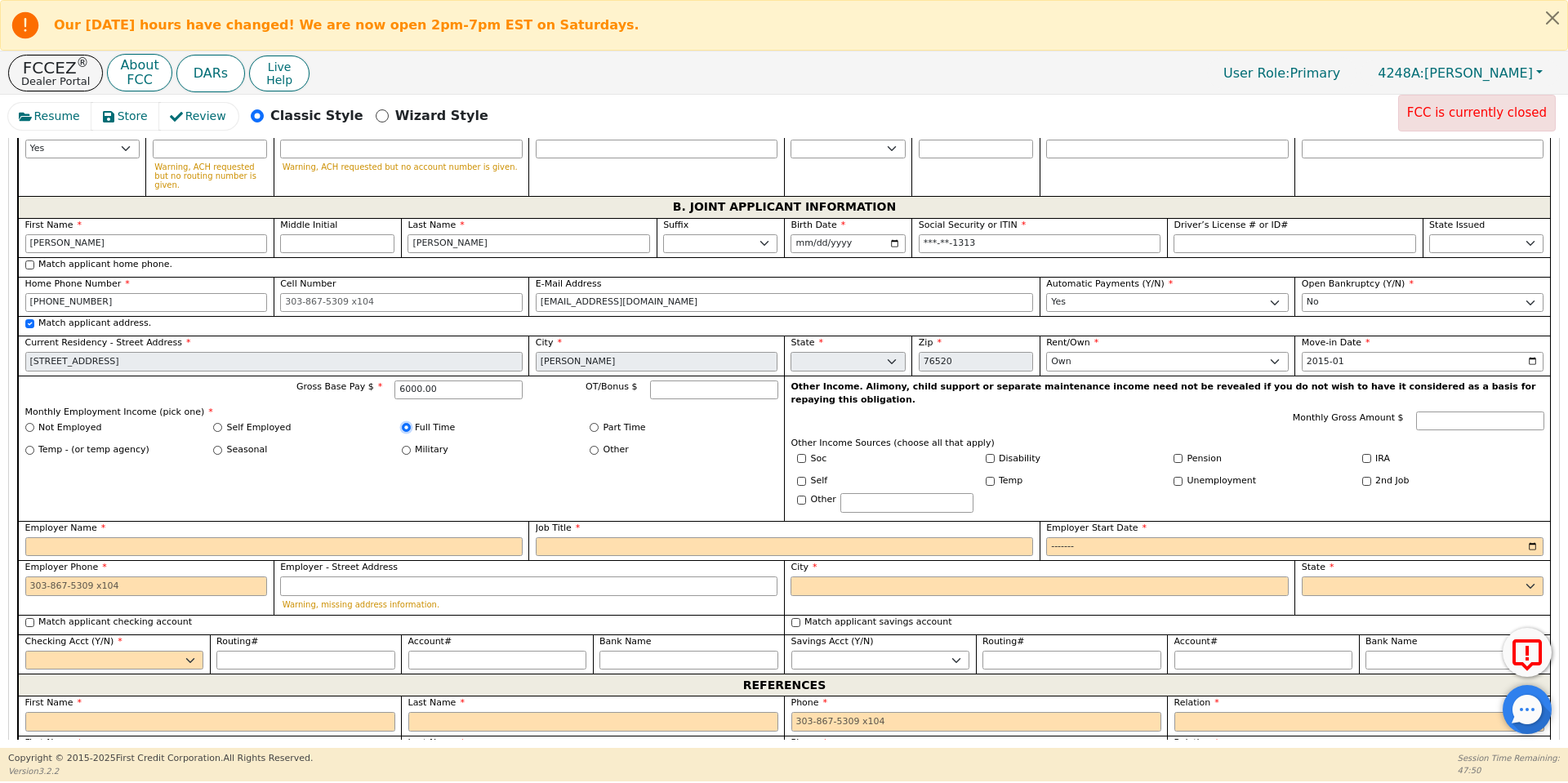
scroll to position [1397, 0]
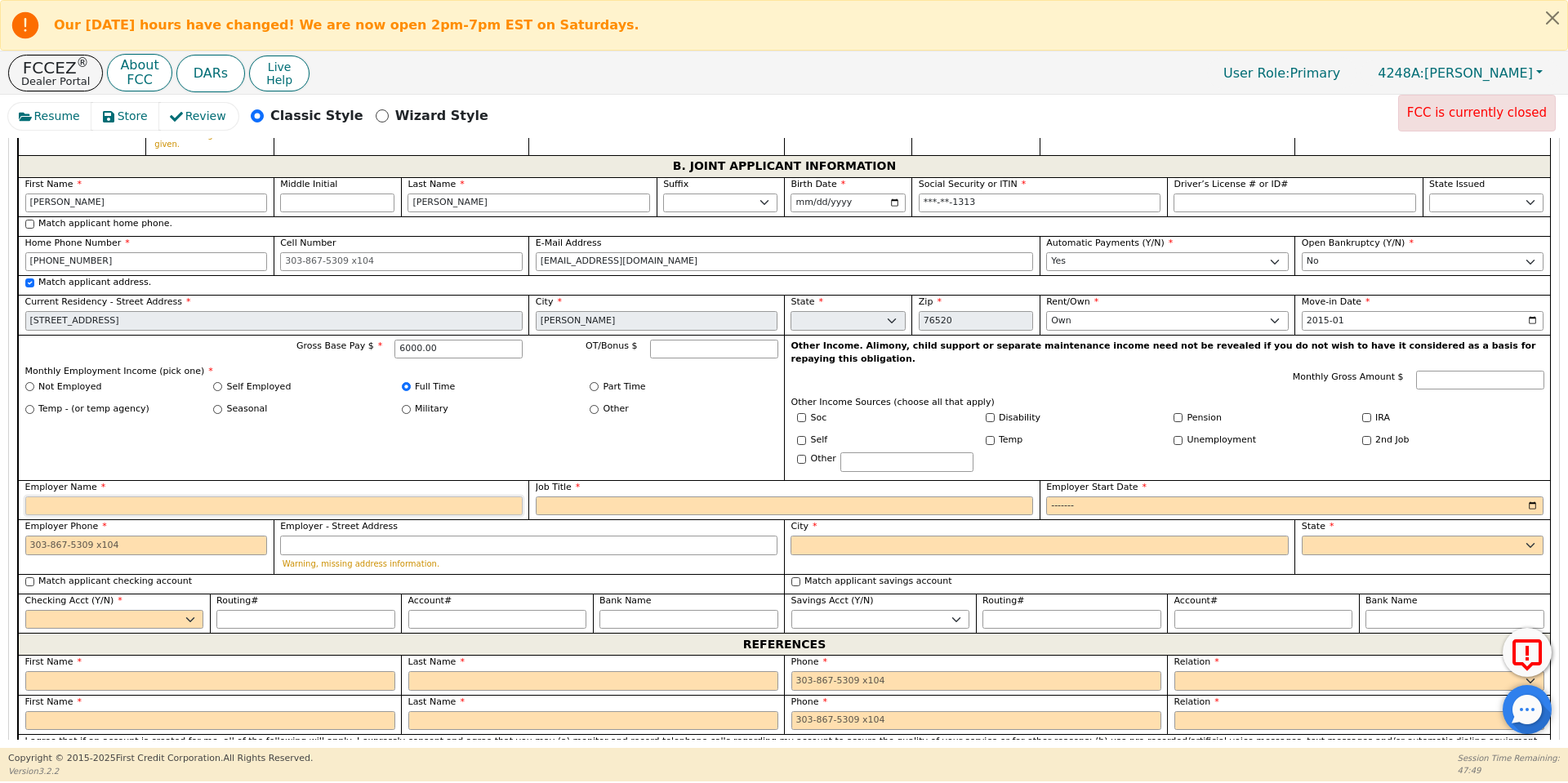
click at [404, 497] on input "Employer Name" at bounding box center [273, 506] width 497 height 19
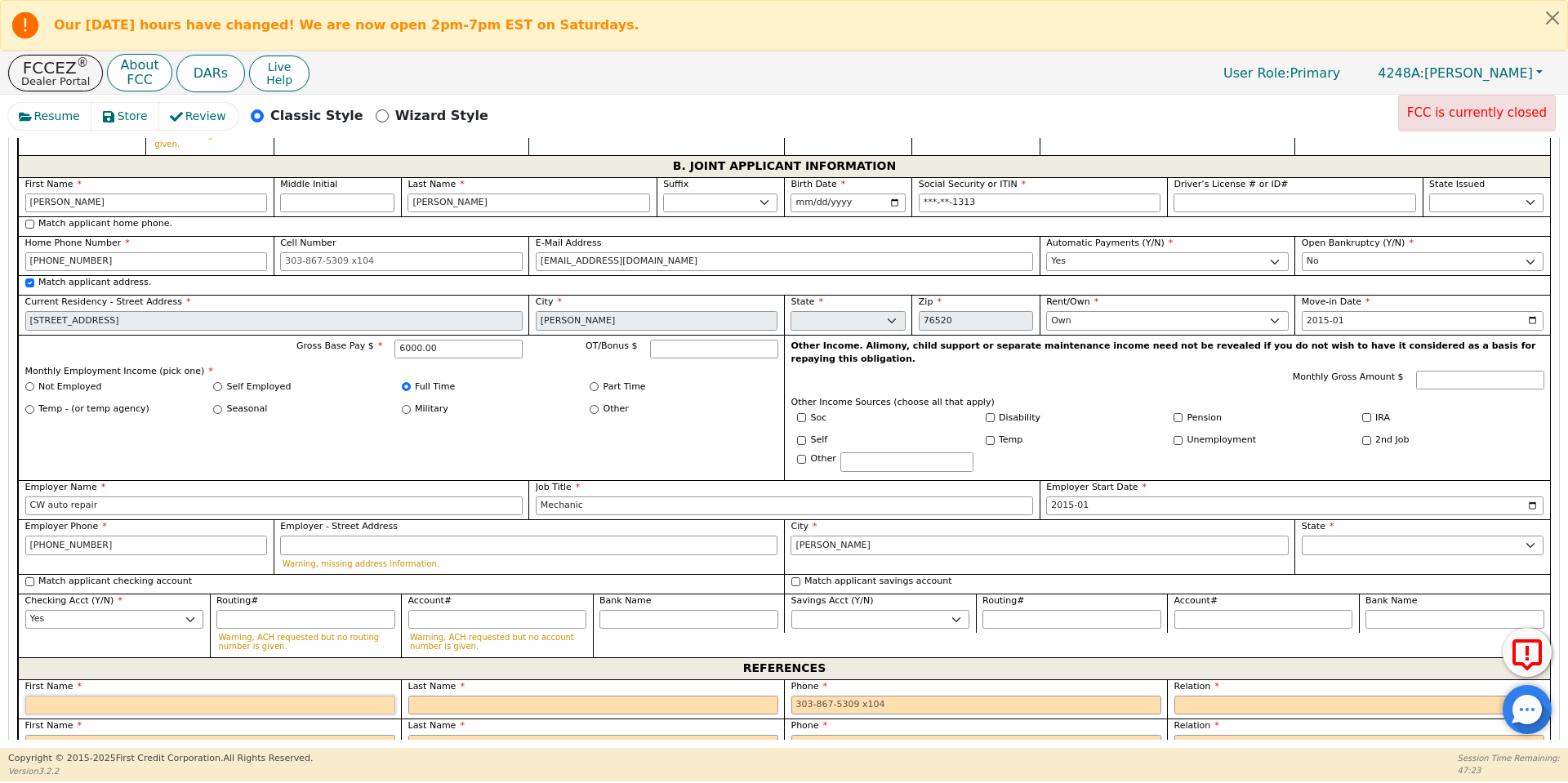
click at [327, 696] on input "text" at bounding box center [209, 706] width 370 height 19
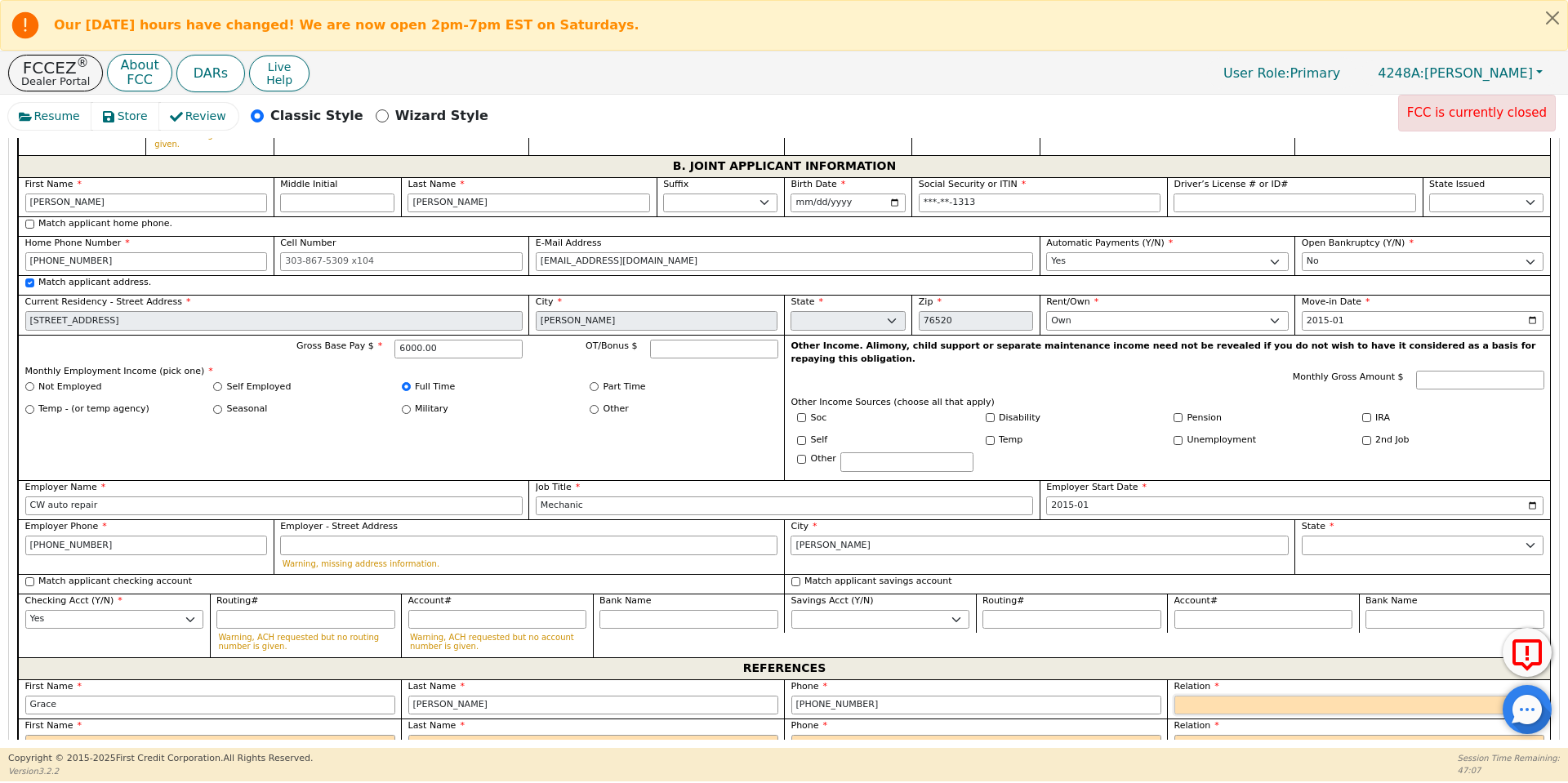
click at [1227, 696] on select "FATHER MOTHER SISTER BROTHER DAUGHTER SON CO-WORKER NEIGHBOR FRIEND COUSIN G-MO…" at bounding box center [1359, 706] width 370 height 19
click at [1174, 696] on select "FATHER MOTHER SISTER BROTHER DAUGHTER SON CO-WORKER NEIGHBOR FRIEND COUSIN G-MO…" at bounding box center [1359, 706] width 370 height 19
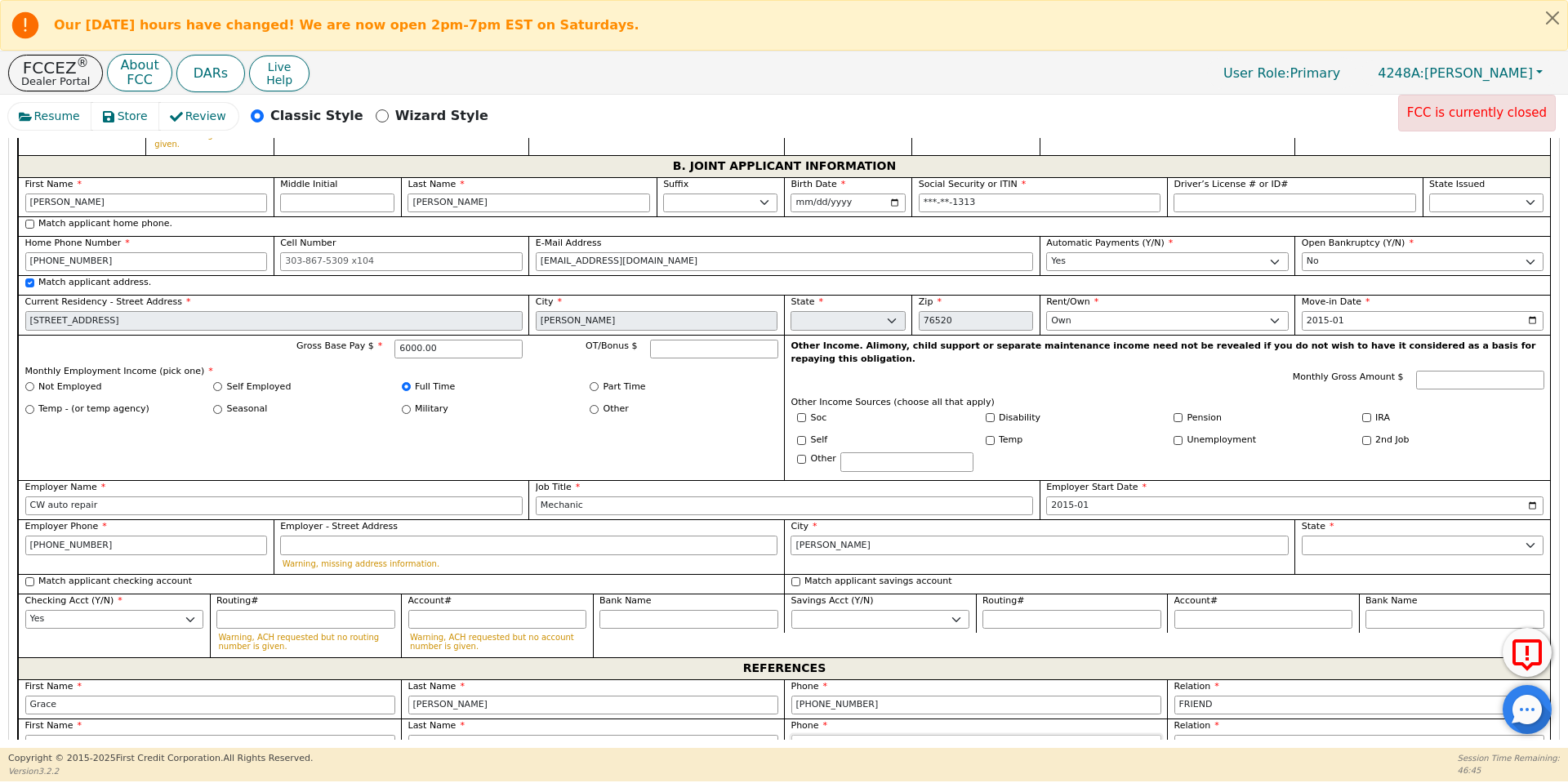
click at [1067, 735] on input "254-409-3473 278" at bounding box center [975, 744] width 370 height 19
click at [1011, 592] on div "Match applicant savings account Savings Acct (Y/N) Yes No Routing# Account# Ban…" at bounding box center [1166, 616] width 766 height 83
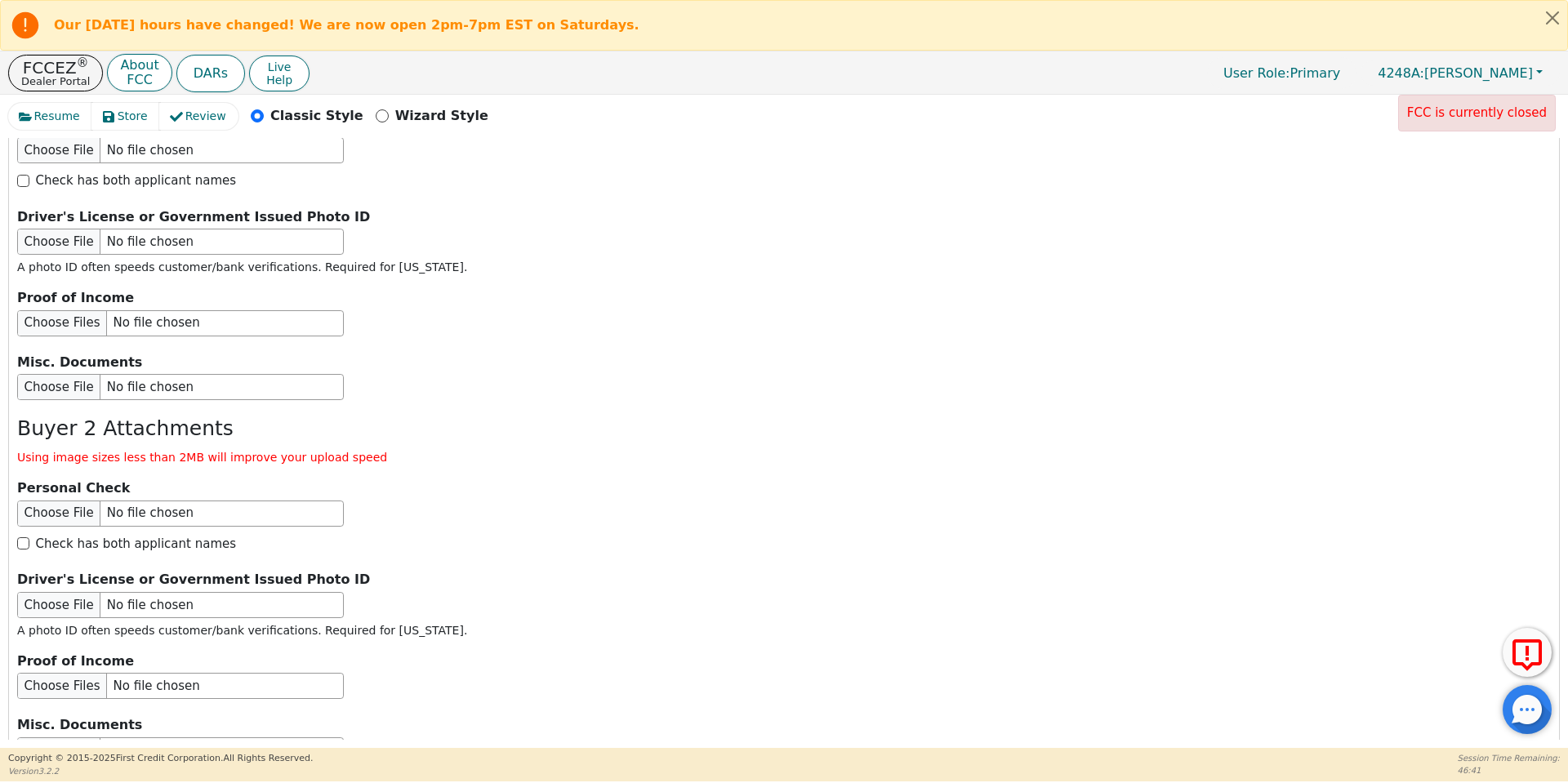
scroll to position [2782, 0]
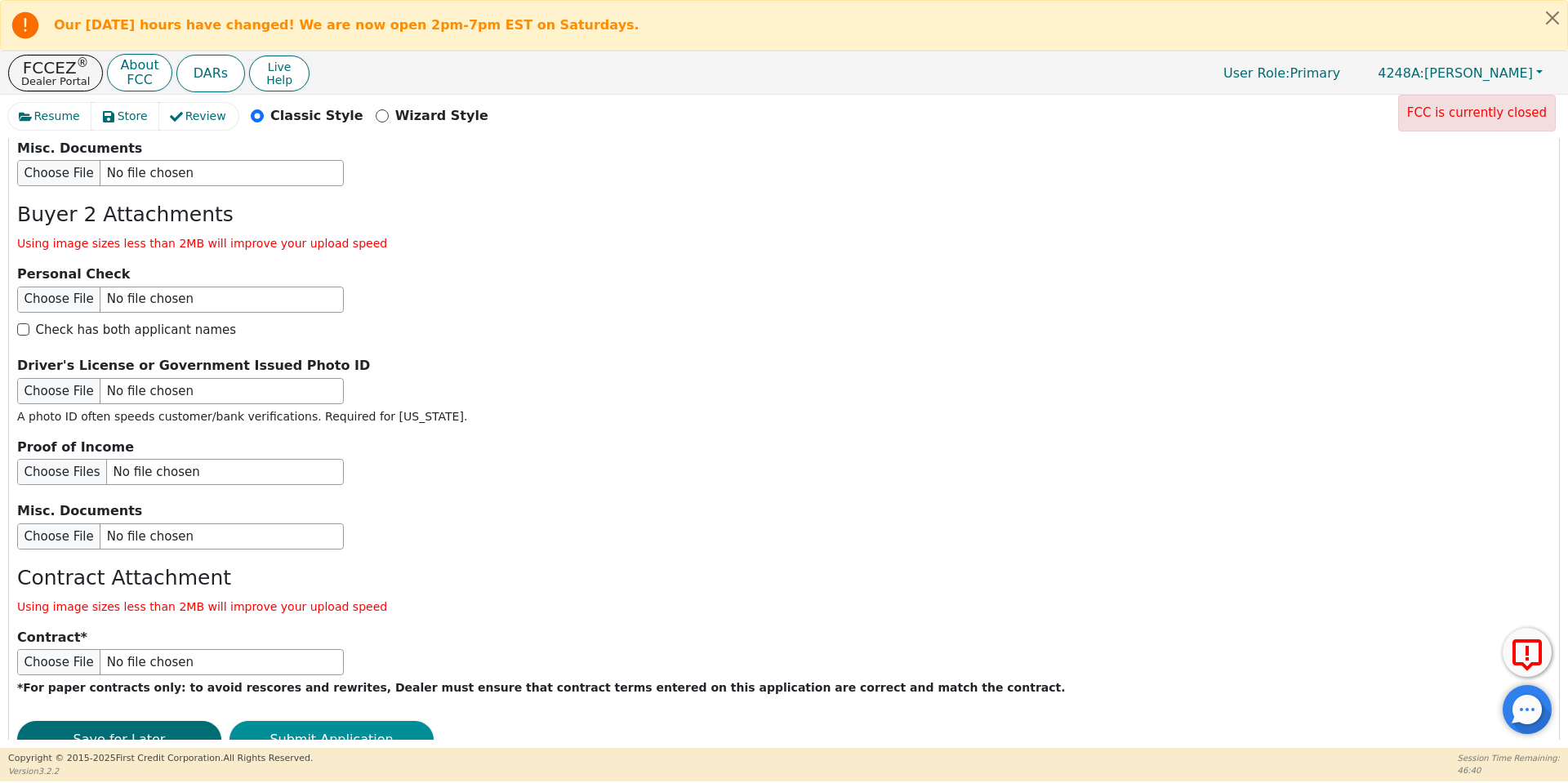
click at [293, 721] on button "Submit Application" at bounding box center [331, 740] width 204 height 38
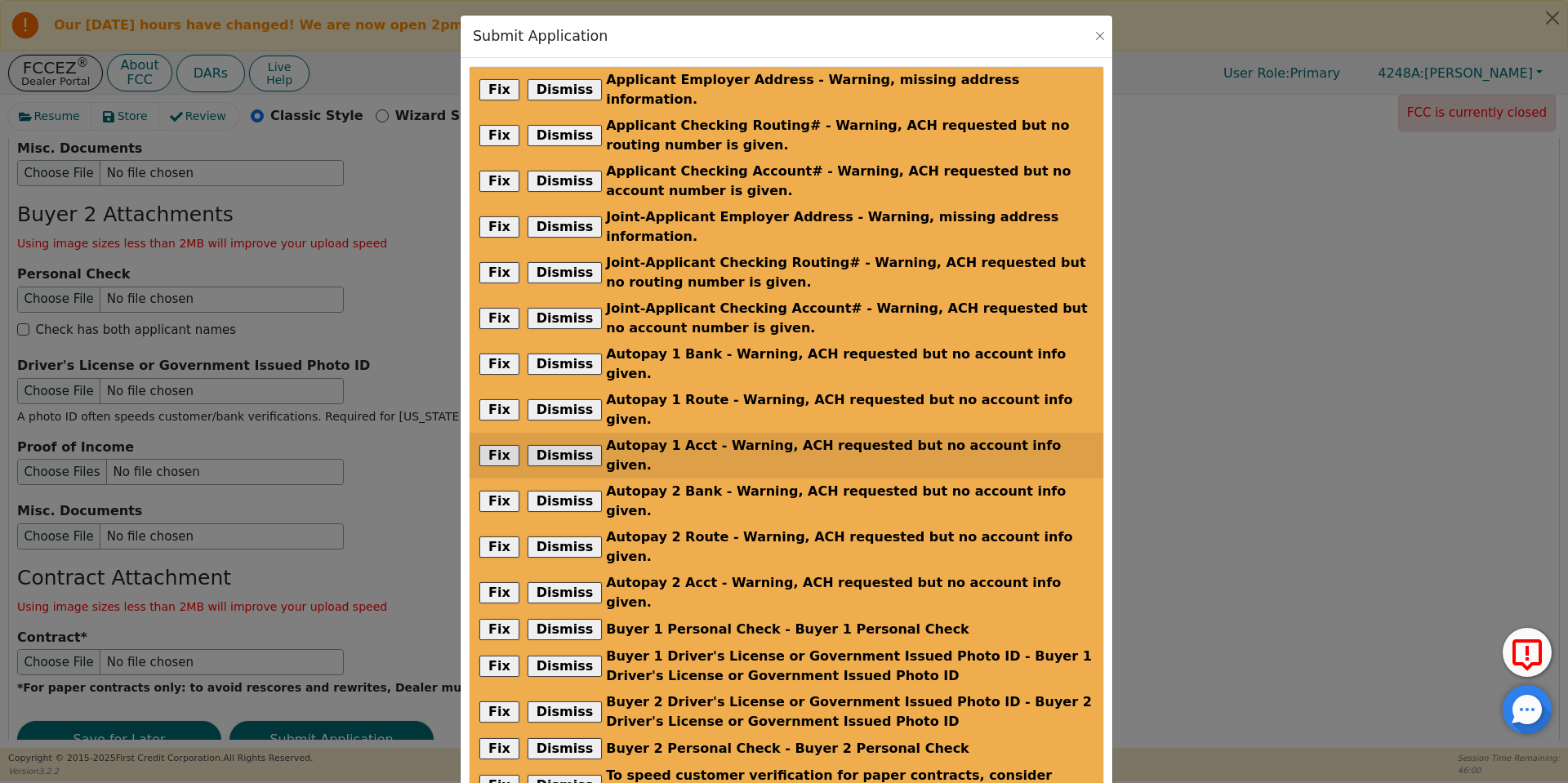
scroll to position [120, 0]
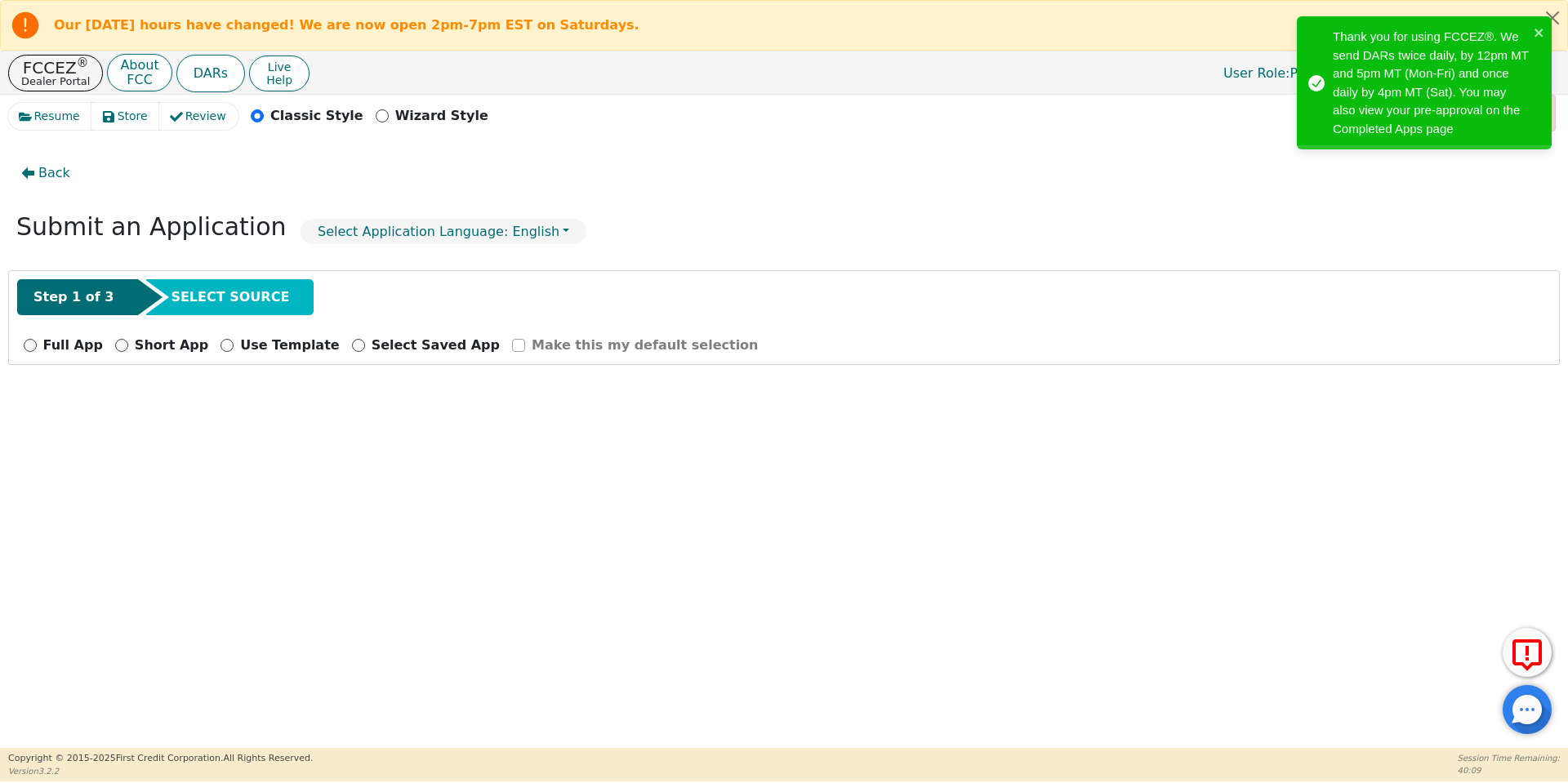
scroll to position [0, 0]
click at [21, 62] on p "FCCEZ ®" at bounding box center [55, 68] width 68 height 17
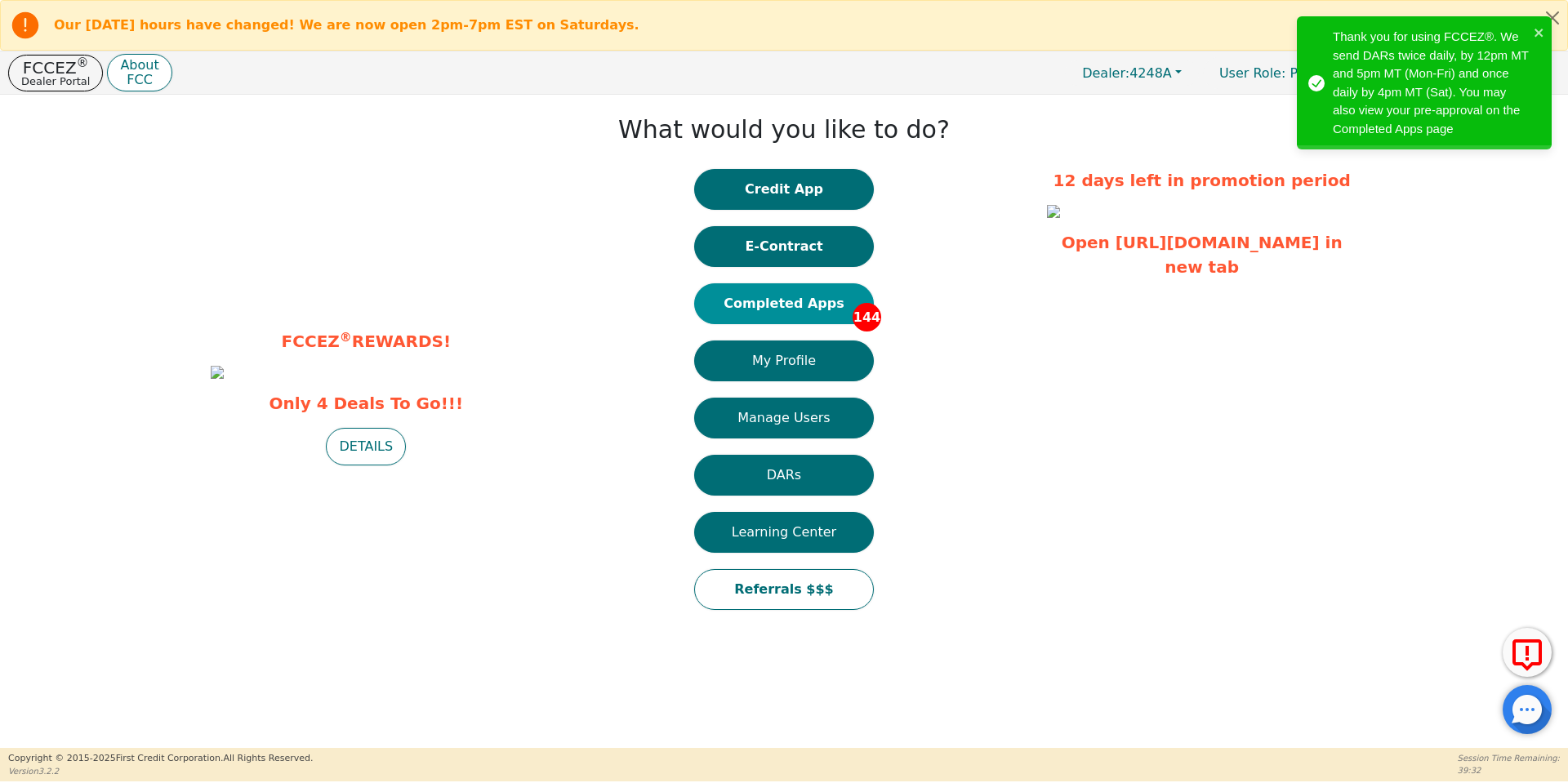
click at [808, 295] on button "Completed Apps 144" at bounding box center [784, 303] width 180 height 41
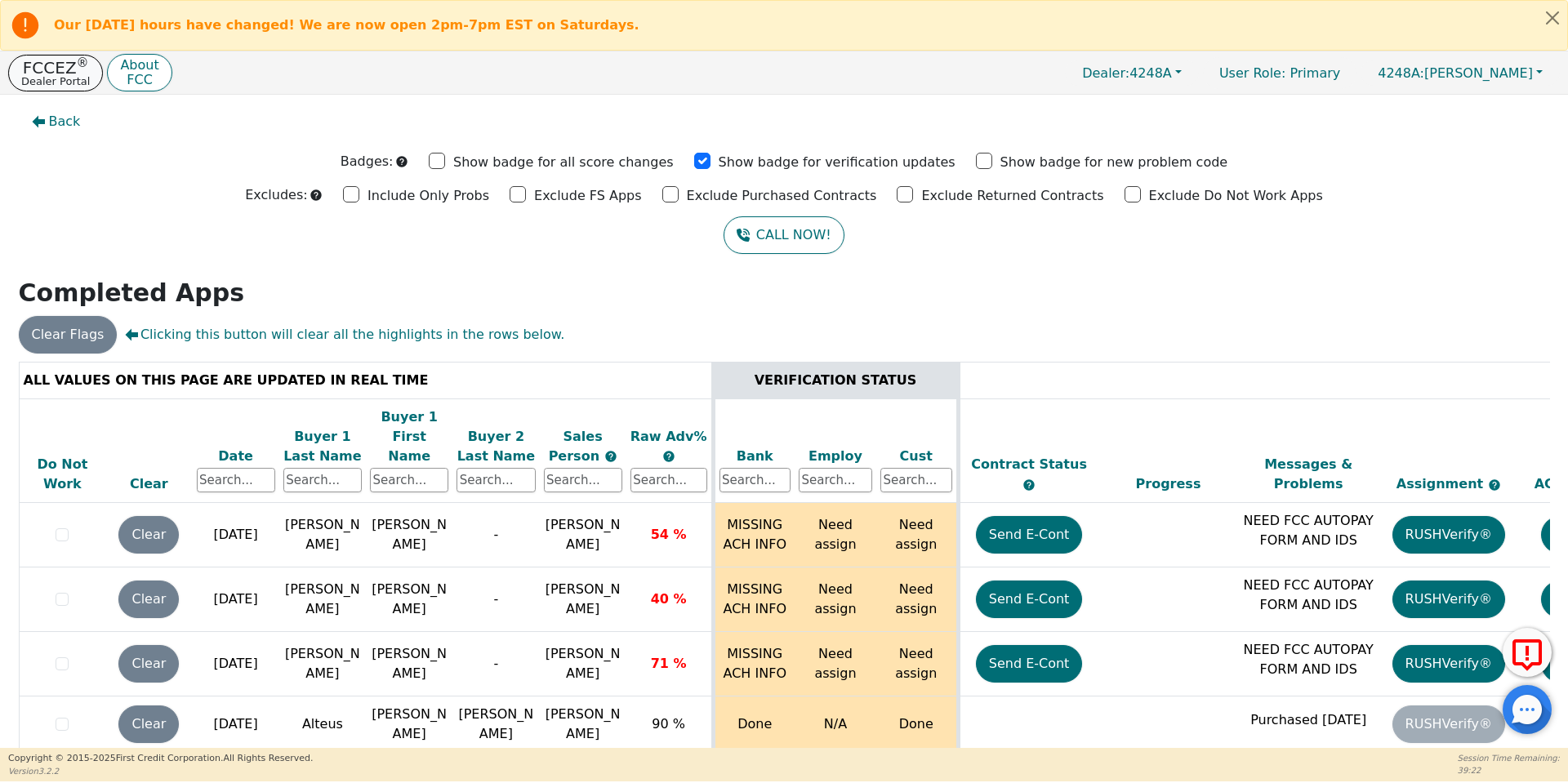
click at [77, 58] on sup "®" at bounding box center [82, 63] width 12 height 15
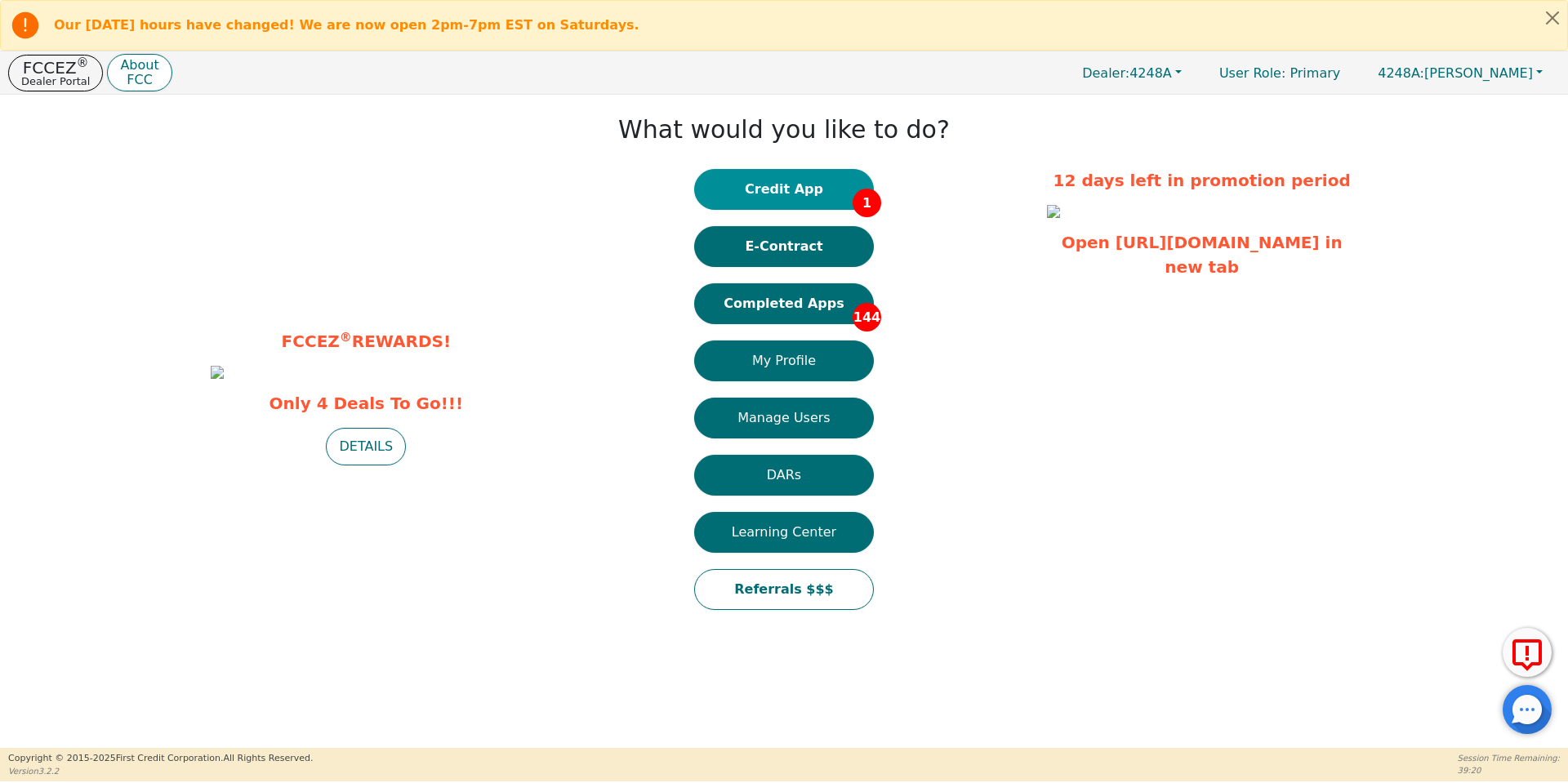
click at [787, 208] on button "Credit App 1" at bounding box center [784, 189] width 180 height 41
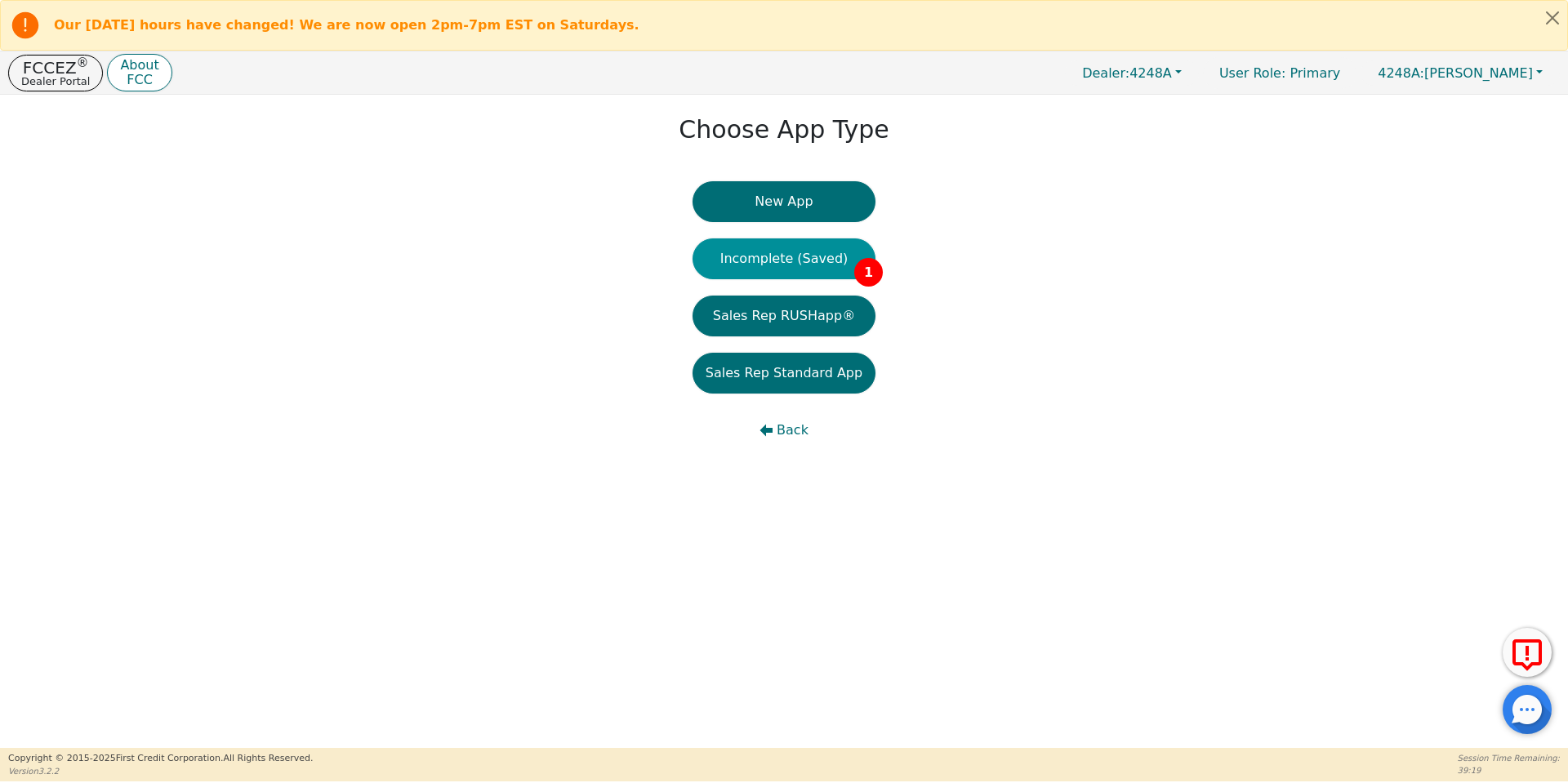
click at [814, 253] on button "Incomplete (Saved) 1" at bounding box center [784, 259] width 183 height 41
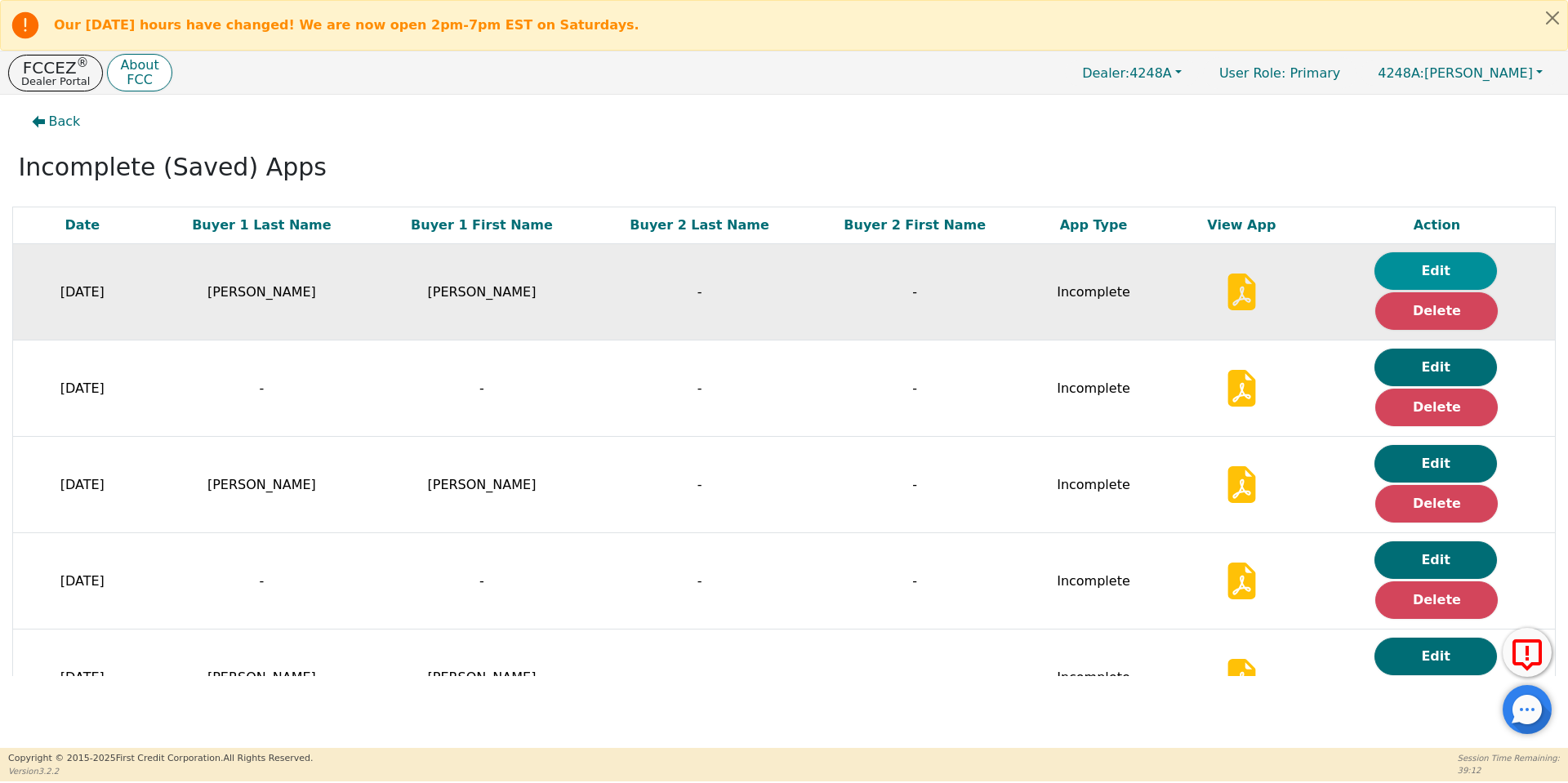
click at [1447, 261] on button "Edit" at bounding box center [1435, 271] width 123 height 38
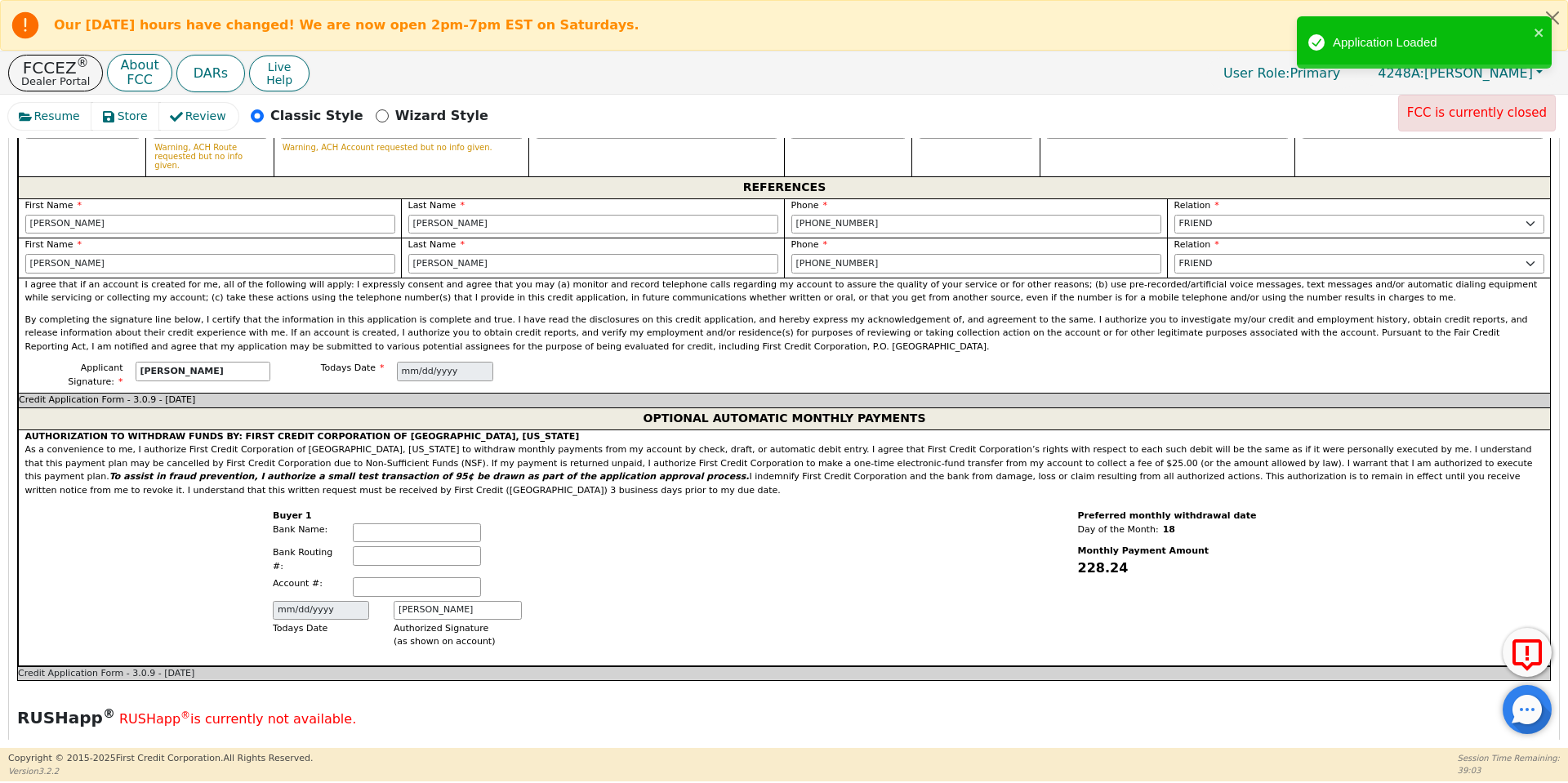
scroll to position [1902, 0]
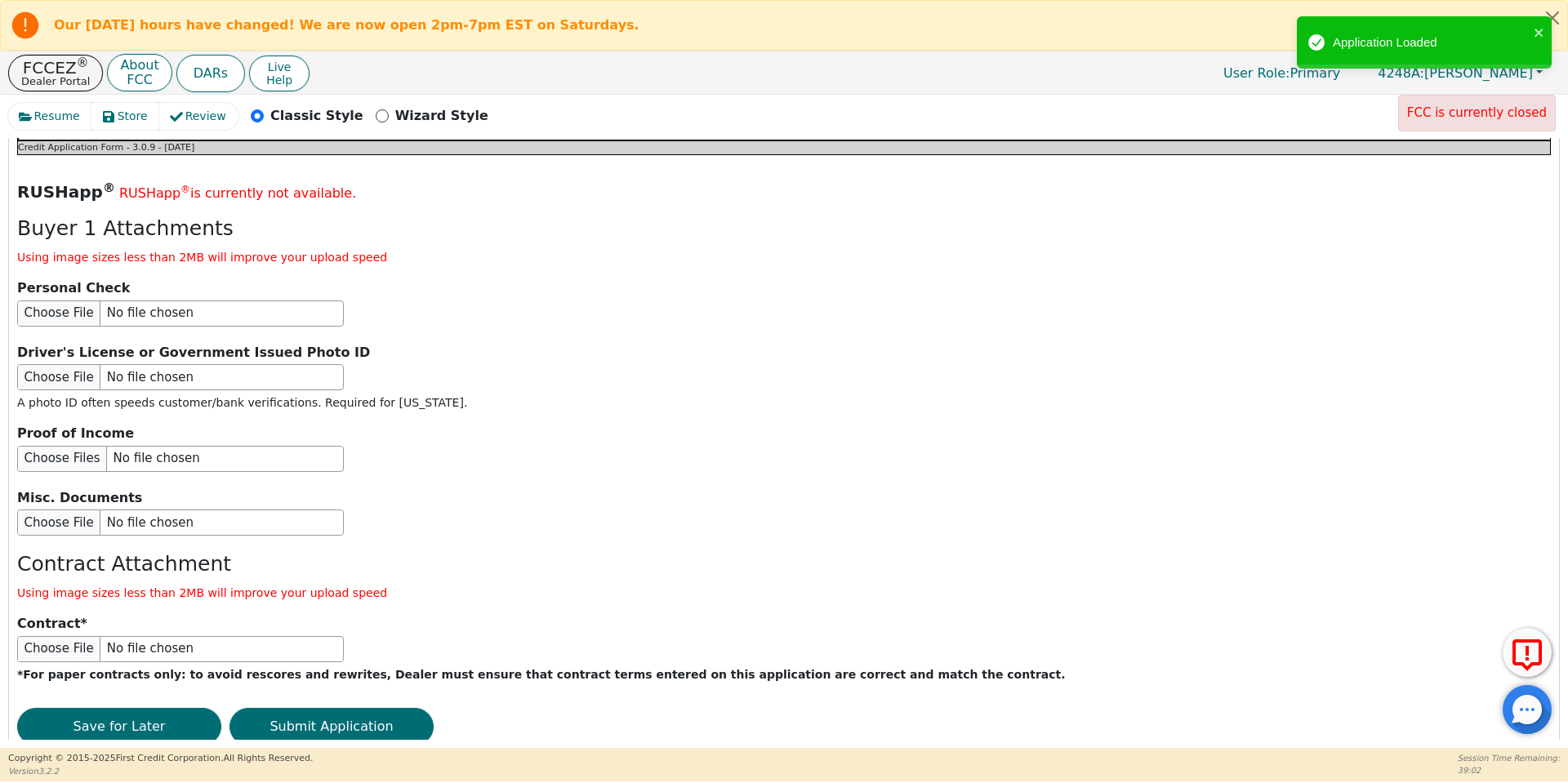
click at [342, 696] on div "RUSHapp ® RUSHapp ® is currently not available. Buyer 1 Attachments Using image…" at bounding box center [784, 469] width 1533 height 578
click at [315, 708] on button "Submit Application" at bounding box center [331, 727] width 204 height 38
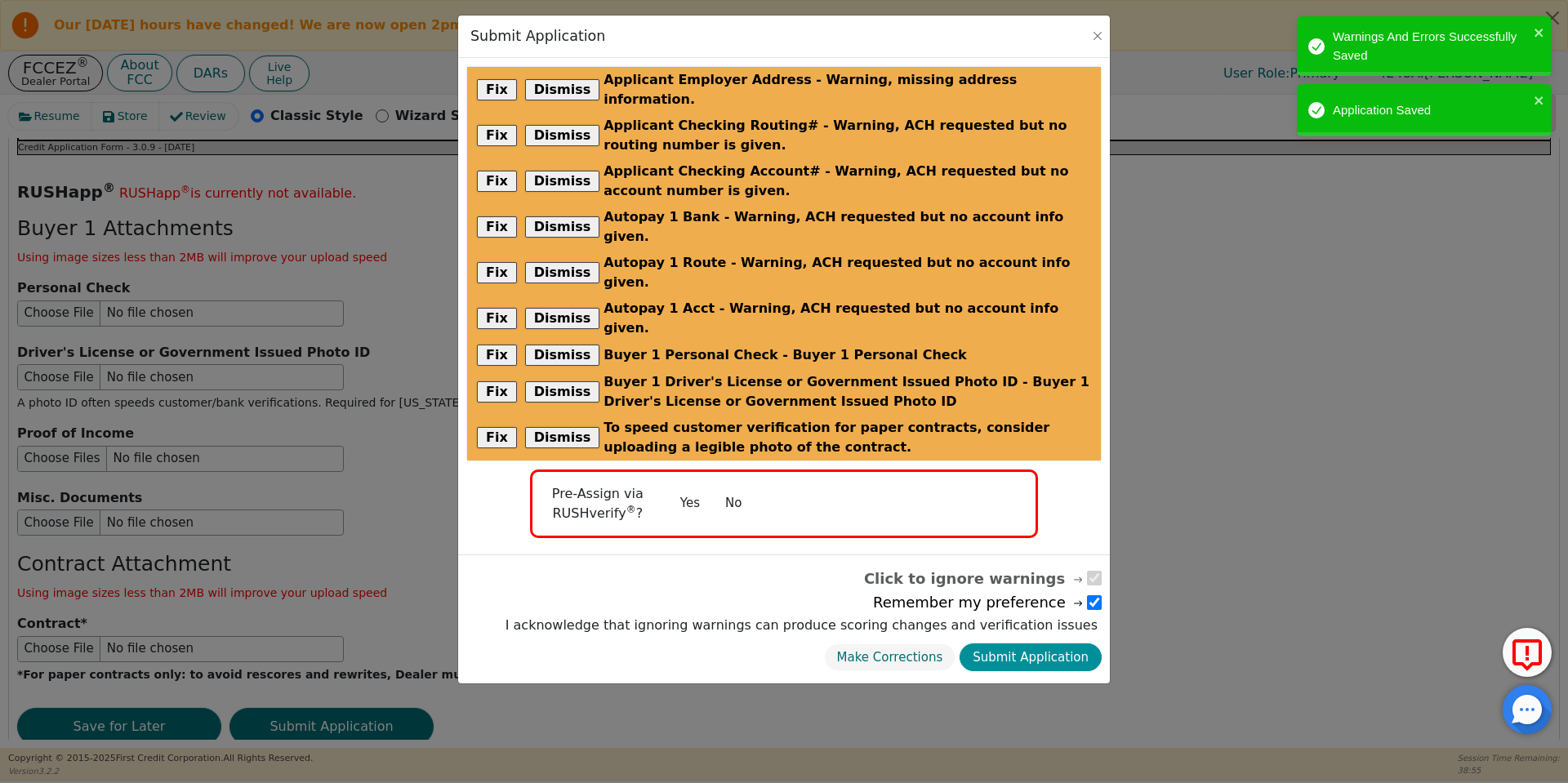
click at [1076, 644] on button "Submit Application" at bounding box center [1031, 658] width 142 height 29
